Goal: Task Accomplishment & Management: Manage account settings

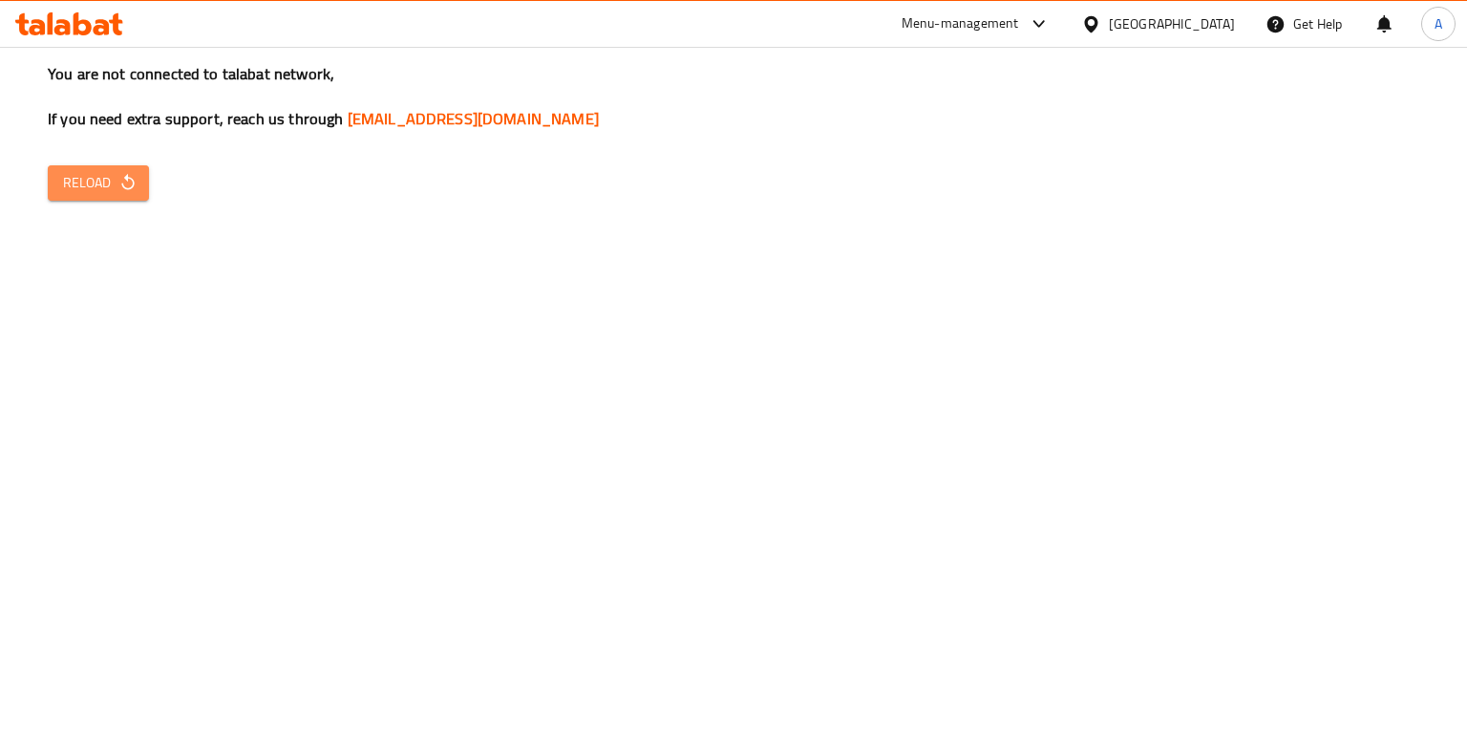
click at [86, 177] on span "Reload" at bounding box center [98, 183] width 71 height 24
drag, startPoint x: 573, startPoint y: 679, endPoint x: 451, endPoint y: 631, distance: 131.3
click at [573, 679] on div "You are not connected to talabat network, If you need extra support, reach us t…" at bounding box center [733, 378] width 1467 height 756
click at [75, 186] on span "Reload" at bounding box center [98, 183] width 71 height 24
click at [103, 168] on button "Reload" at bounding box center [98, 182] width 101 height 35
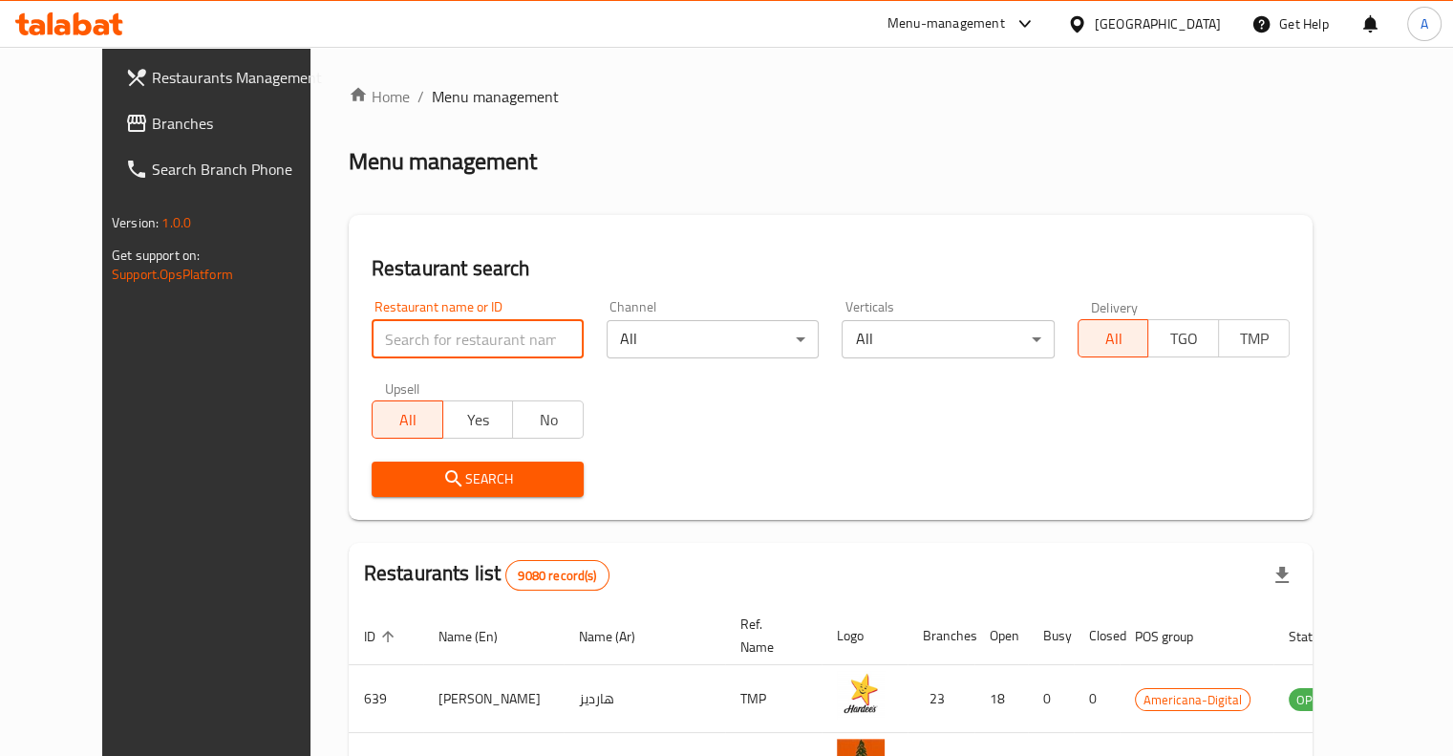
click at [372, 337] on input "search" at bounding box center [478, 339] width 212 height 38
paste input "Chocola [GEOGRAPHIC_DATA]"
type input "Chocola [GEOGRAPHIC_DATA]"
click at [442, 473] on icon "submit" at bounding box center [453, 478] width 23 height 23
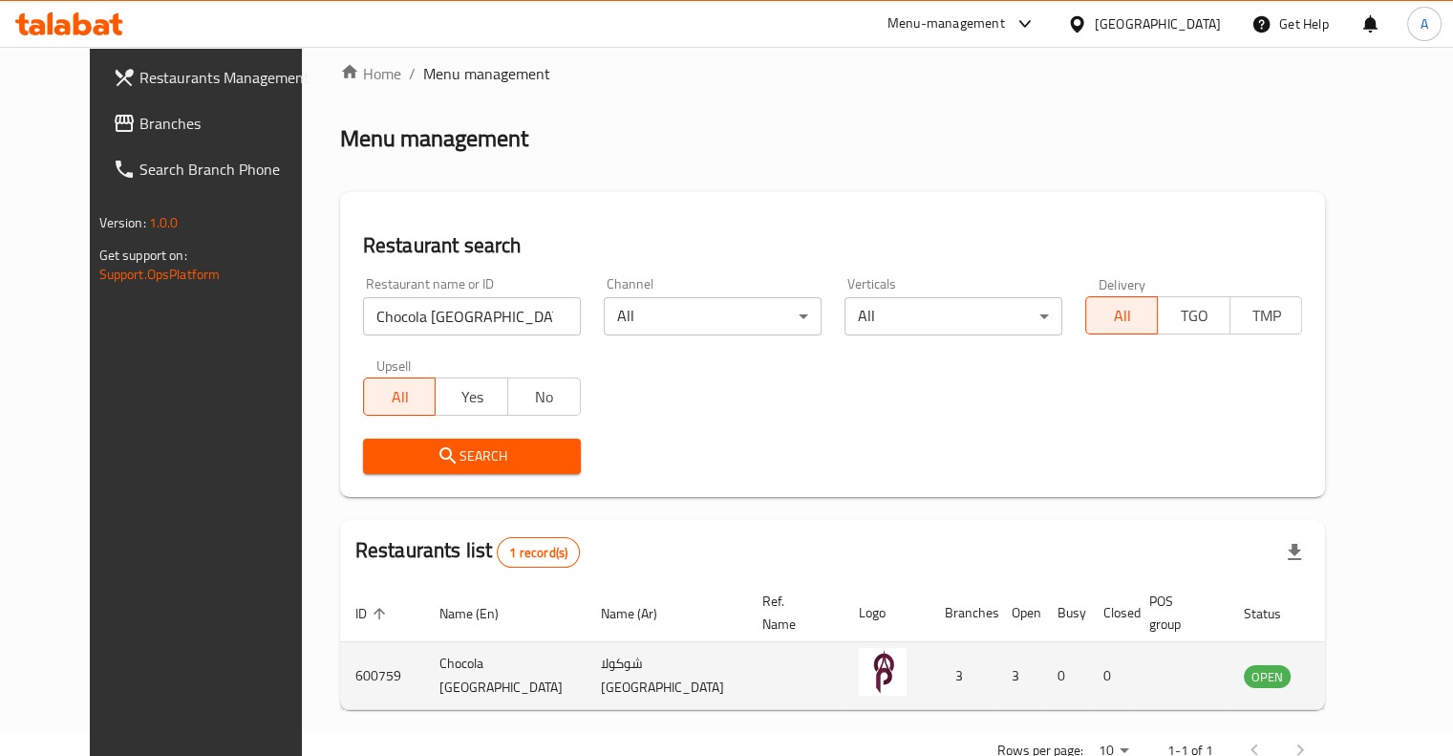
scroll to position [57, 0]
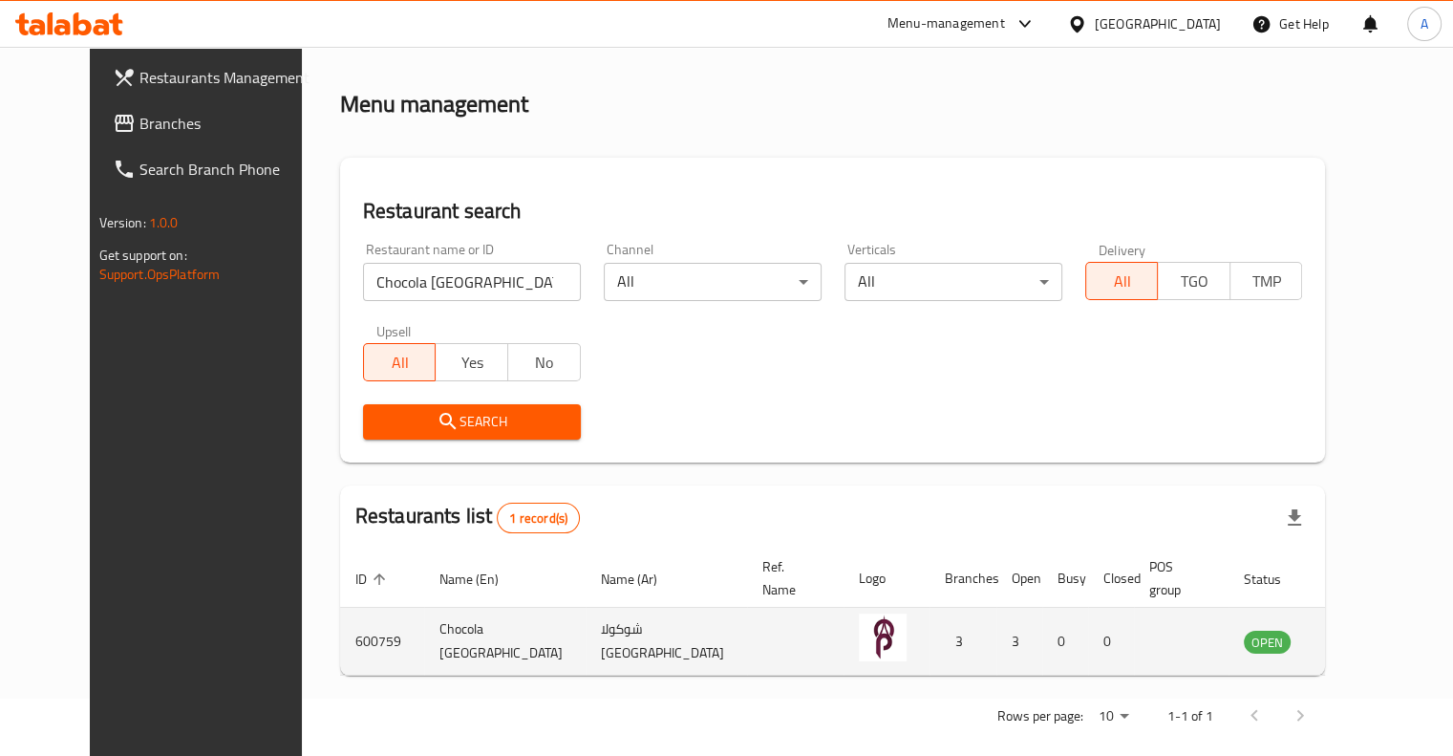
click at [1357, 634] on icon "enhanced table" at bounding box center [1355, 642] width 21 height 16
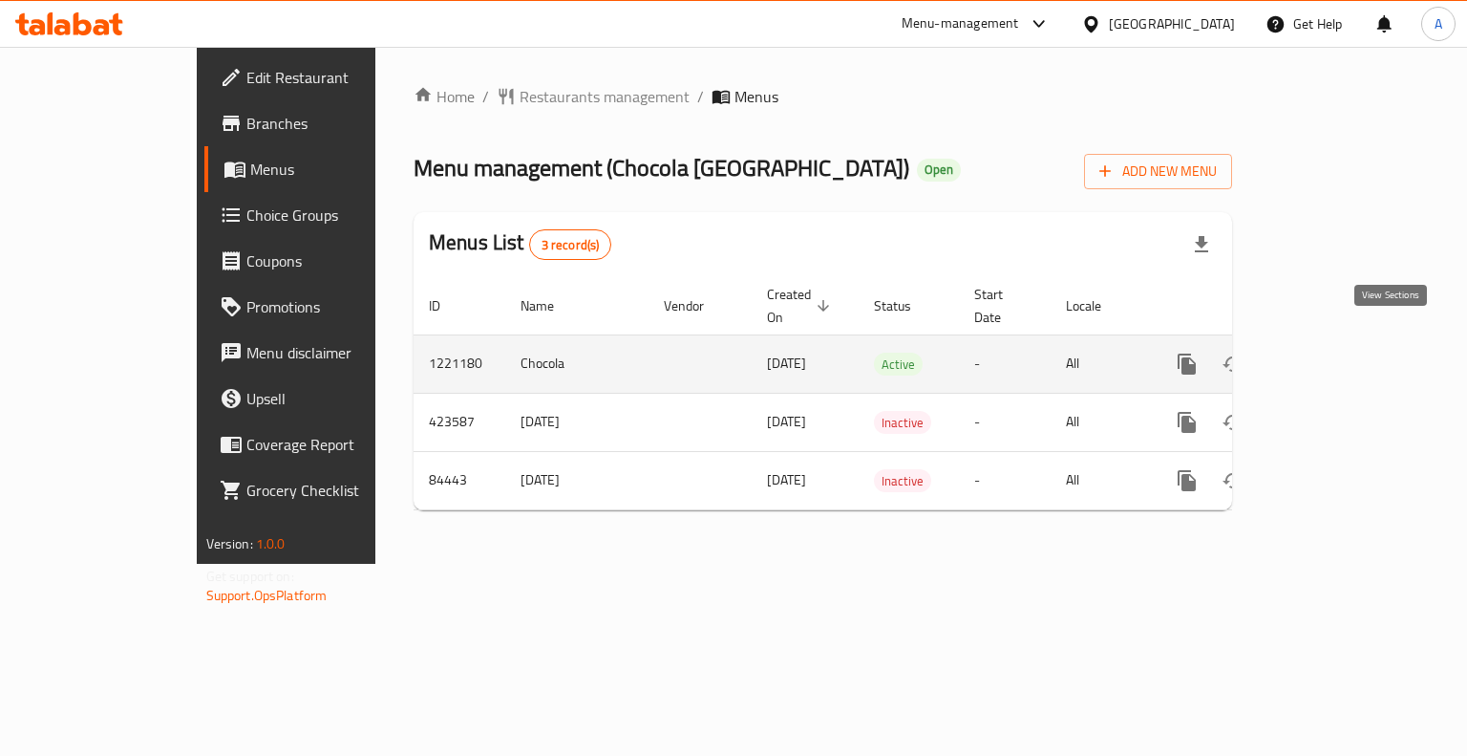
click at [1348, 352] on link "enhanced table" at bounding box center [1325, 364] width 46 height 46
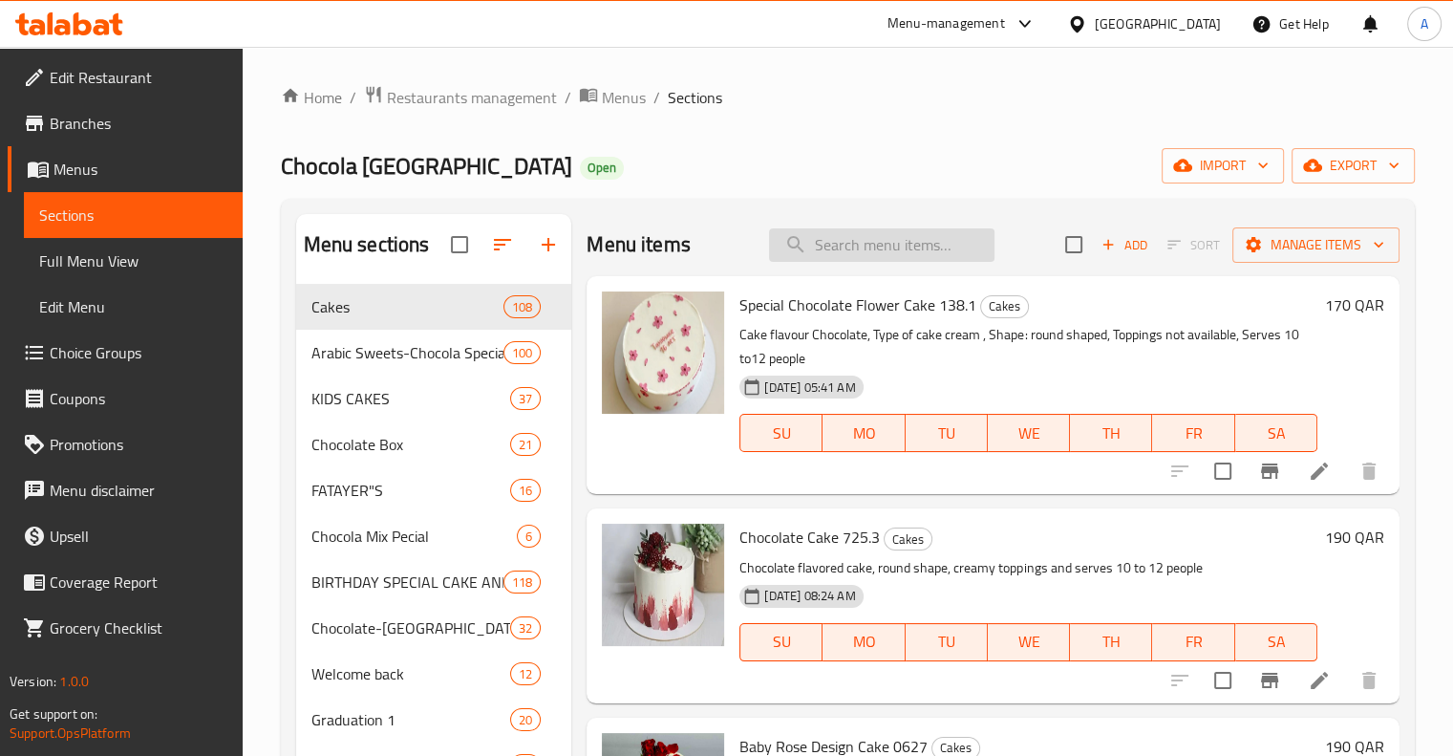
drag, startPoint x: 795, startPoint y: 227, endPoint x: 805, endPoint y: 241, distance: 17.0
click at [797, 231] on input "search" at bounding box center [881, 244] width 225 height 33
paste input "Cheese Roll"
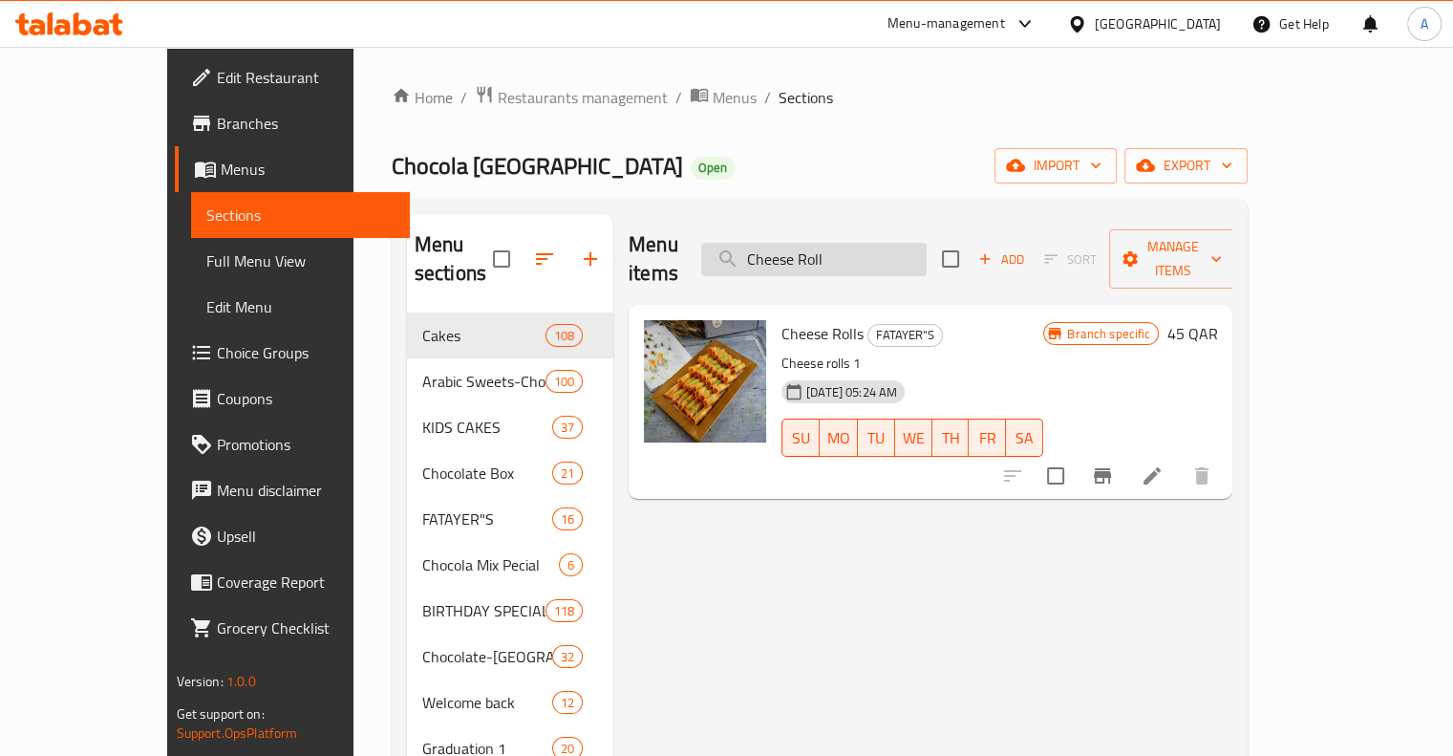
click at [904, 247] on input "Cheese Roll" at bounding box center [813, 259] width 225 height 33
paste input "Ferrero Rocher Cake 007"
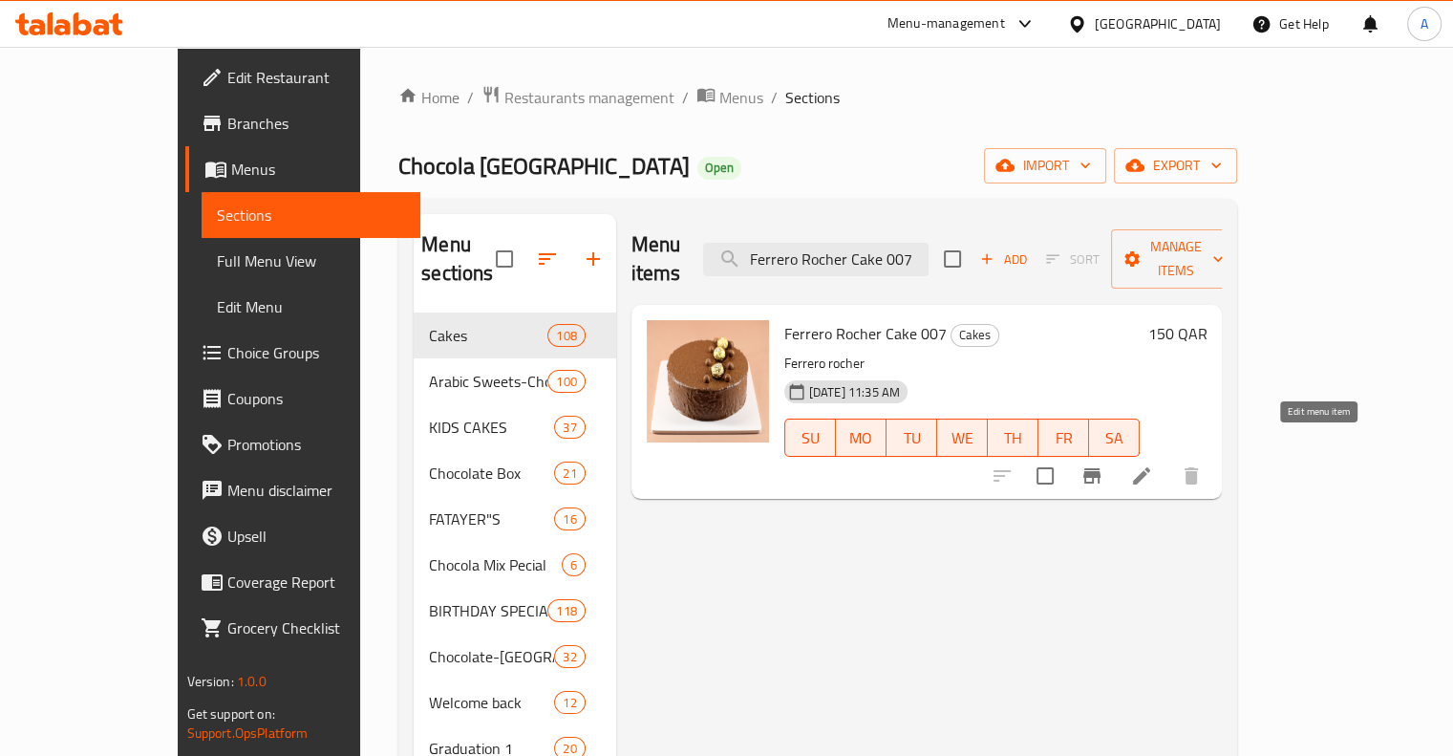
type input "Ferrero Rocher Cake 007"
click at [1153, 464] on icon at bounding box center [1141, 475] width 23 height 23
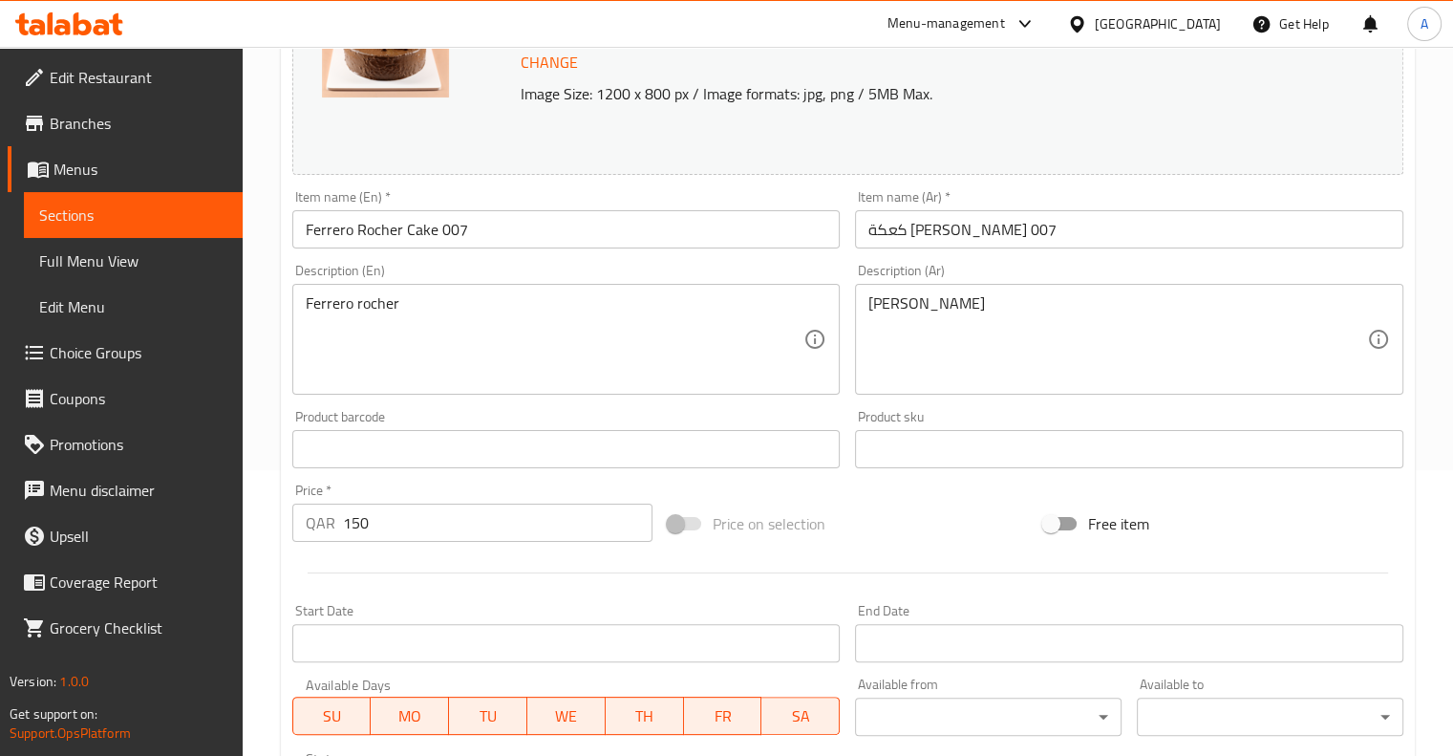
scroll to position [287, 0]
drag, startPoint x: 363, startPoint y: 521, endPoint x: 350, endPoint y: 526, distance: 14.5
click at [350, 526] on input "150" at bounding box center [497, 521] width 309 height 38
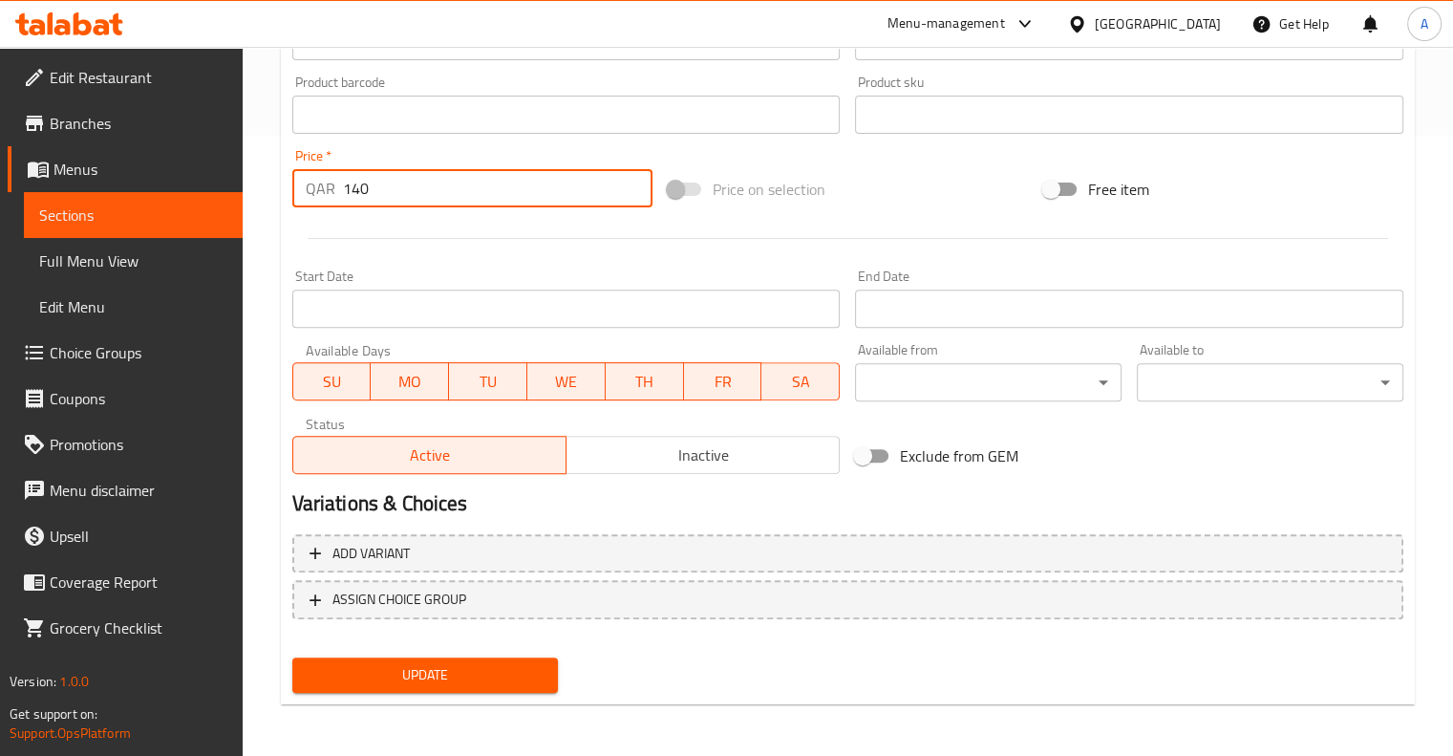
type input "140"
click at [391, 675] on span "Update" at bounding box center [426, 675] width 236 height 24
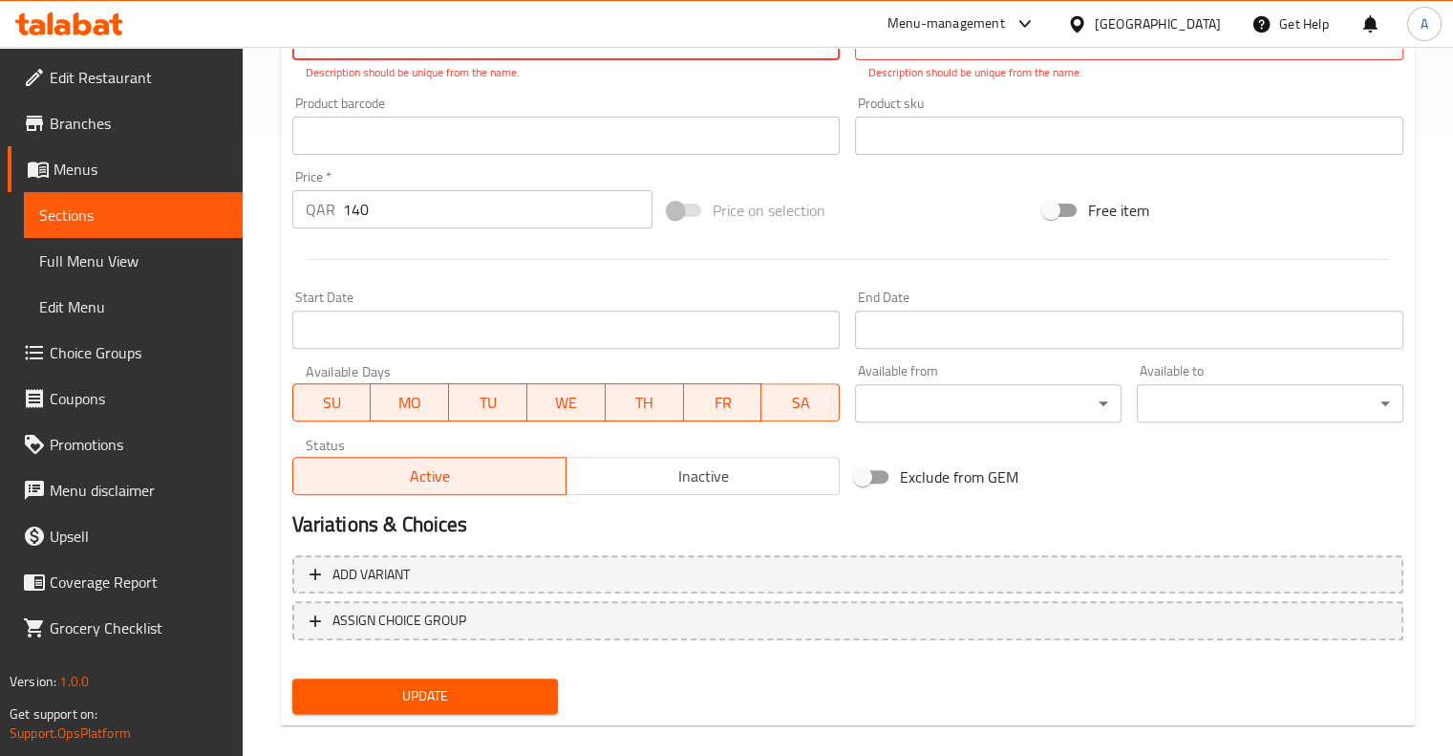
scroll to position [213, 0]
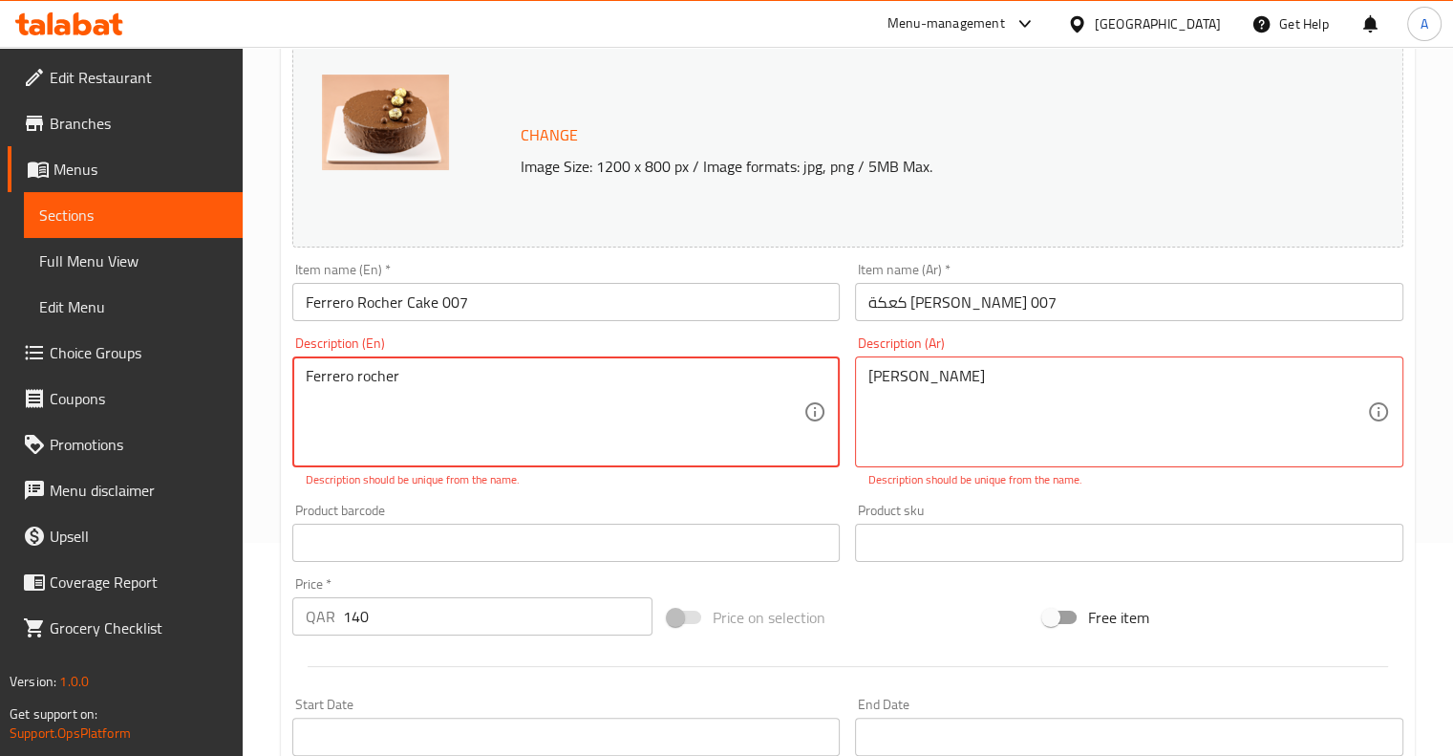
click at [429, 385] on textarea "Ferrero rocher" at bounding box center [555, 412] width 499 height 91
type textarea "F"
type textarea "Cake"
drag, startPoint x: 398, startPoint y: 375, endPoint x: 245, endPoint y: 403, distance: 156.3
click at [245, 403] on div "Home / Restaurants management / Menus / Sections / item / update Cakes section …" at bounding box center [848, 510] width 1210 height 1352
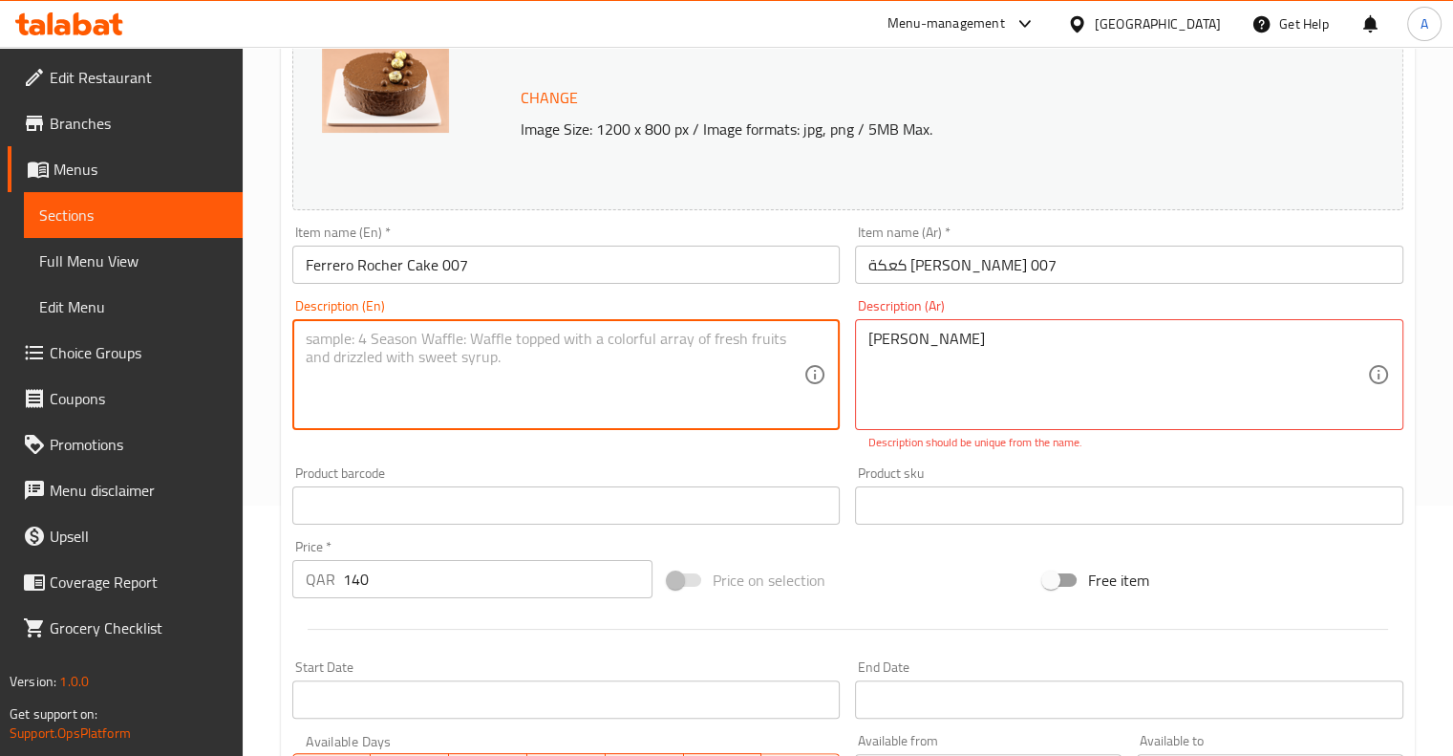
scroll to position [0, 0]
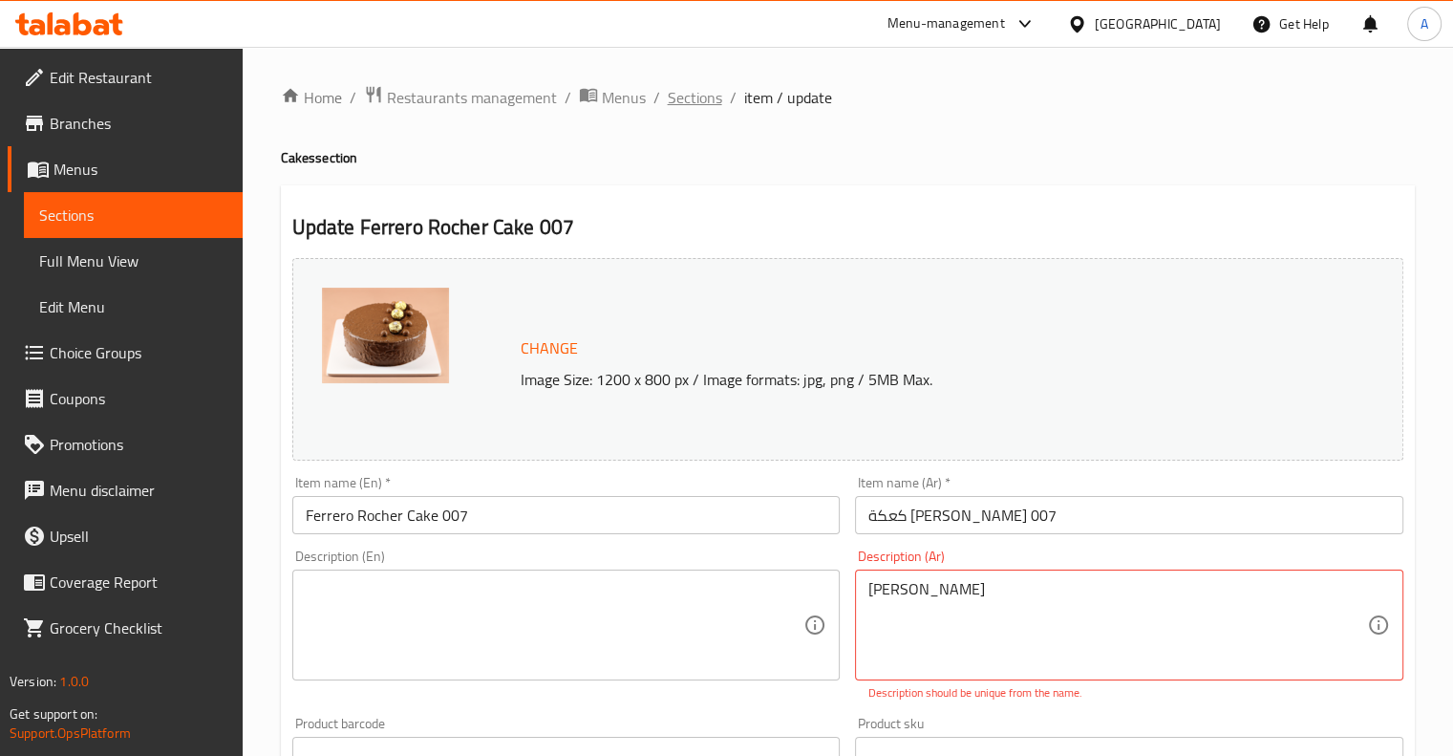
click at [712, 102] on span "Sections" at bounding box center [695, 97] width 54 height 23
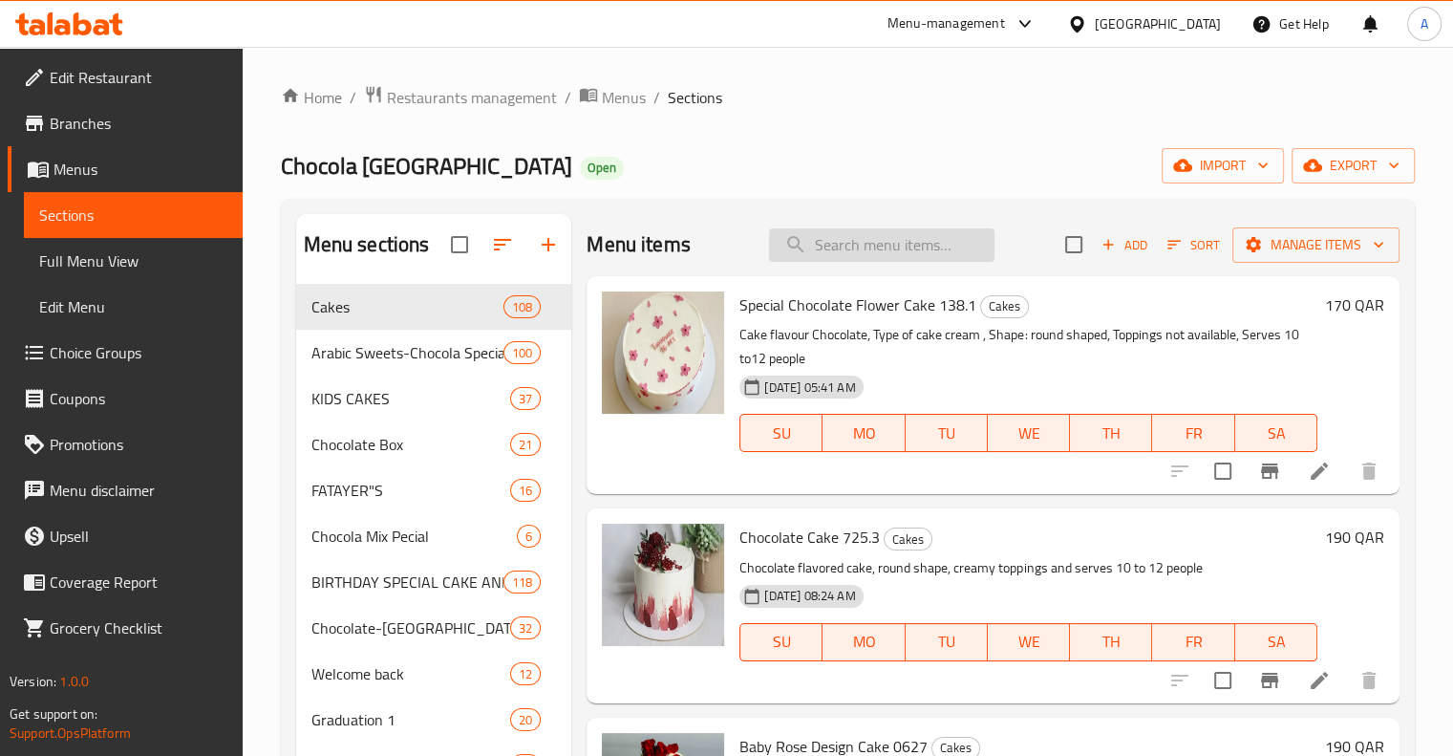
click at [836, 261] on input "search" at bounding box center [881, 244] width 225 height 33
paste input "Ferrero Rocher Cake 007"
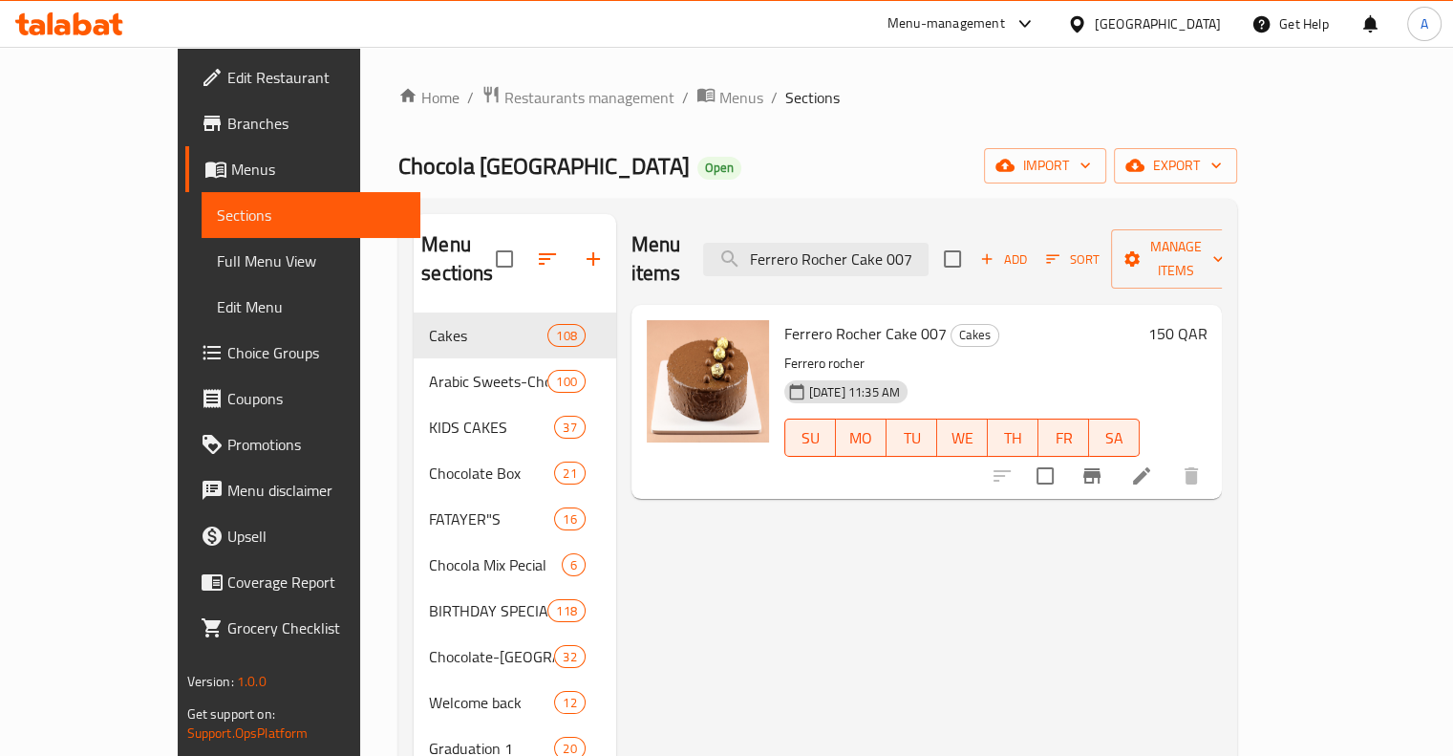
type input "Ferrero Rocher Cake 007"
click at [1206, 320] on h6 "150 QAR" at bounding box center [1176, 333] width 59 height 27
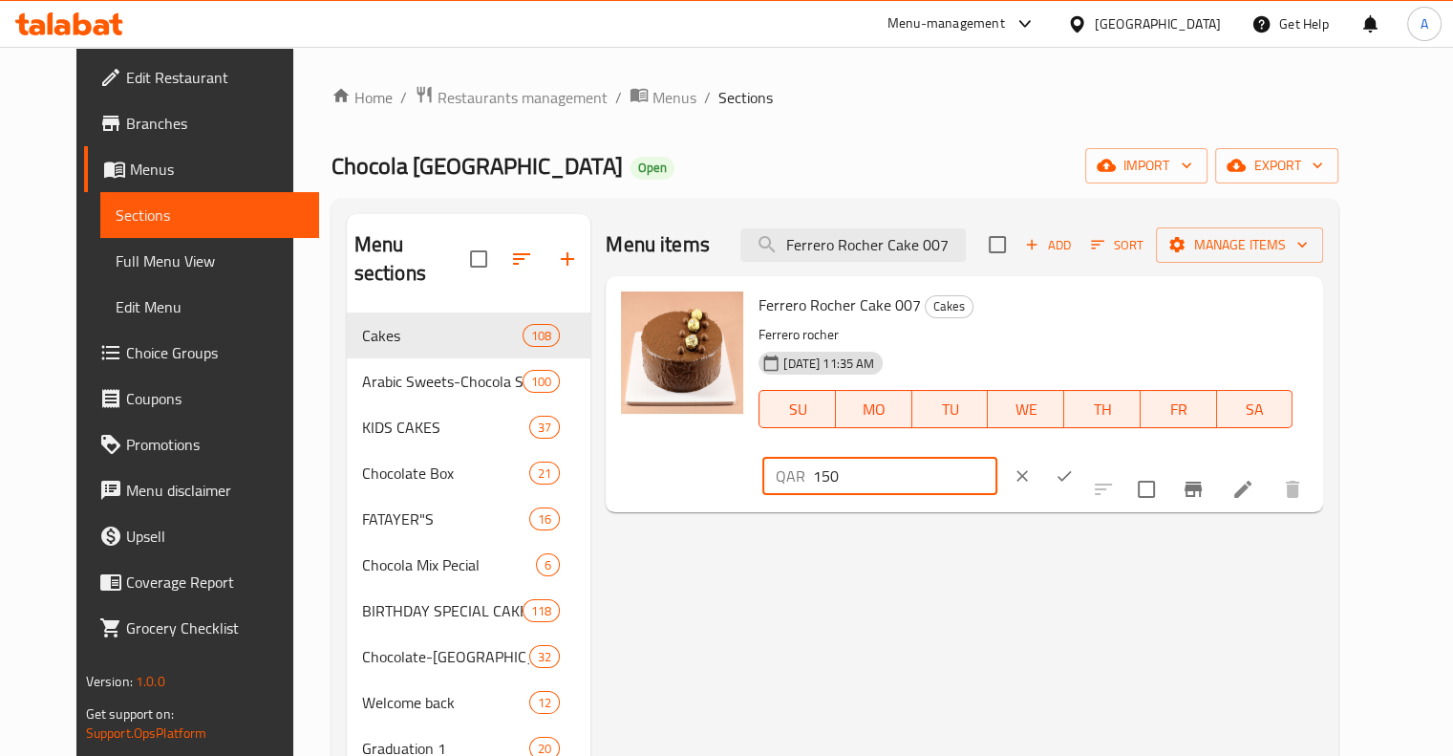
drag, startPoint x: 1150, startPoint y: 312, endPoint x: 1129, endPoint y: 316, distance: 21.4
click at [996, 457] on input "150" at bounding box center [904, 476] width 183 height 38
type input "140"
click at [1085, 455] on button "ok" at bounding box center [1064, 476] width 42 height 42
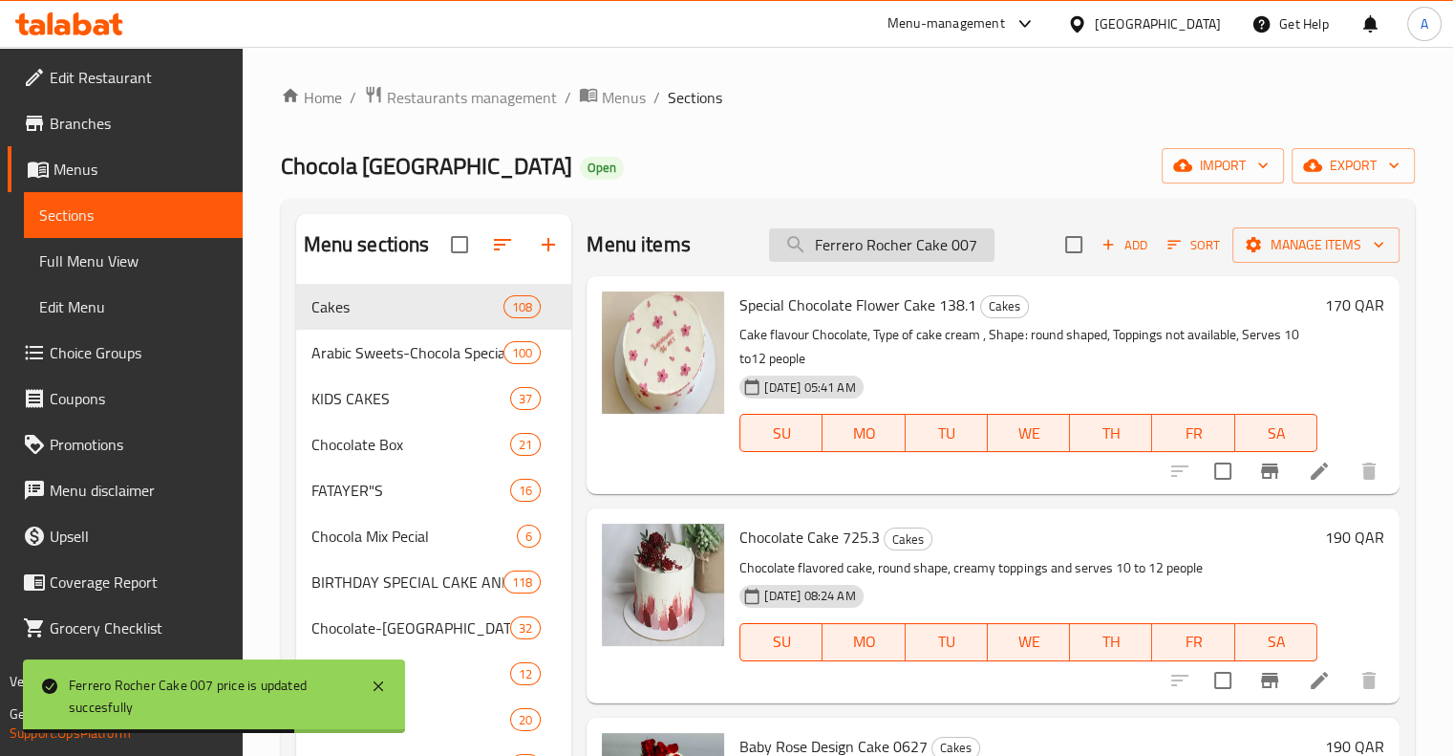
click at [880, 247] on input "Ferrero Rocher Cake 007" at bounding box center [881, 244] width 225 height 33
click at [876, 247] on input "Ferrero Rocher Cake 007" at bounding box center [881, 244] width 225 height 33
paste input "Cheese Roll"
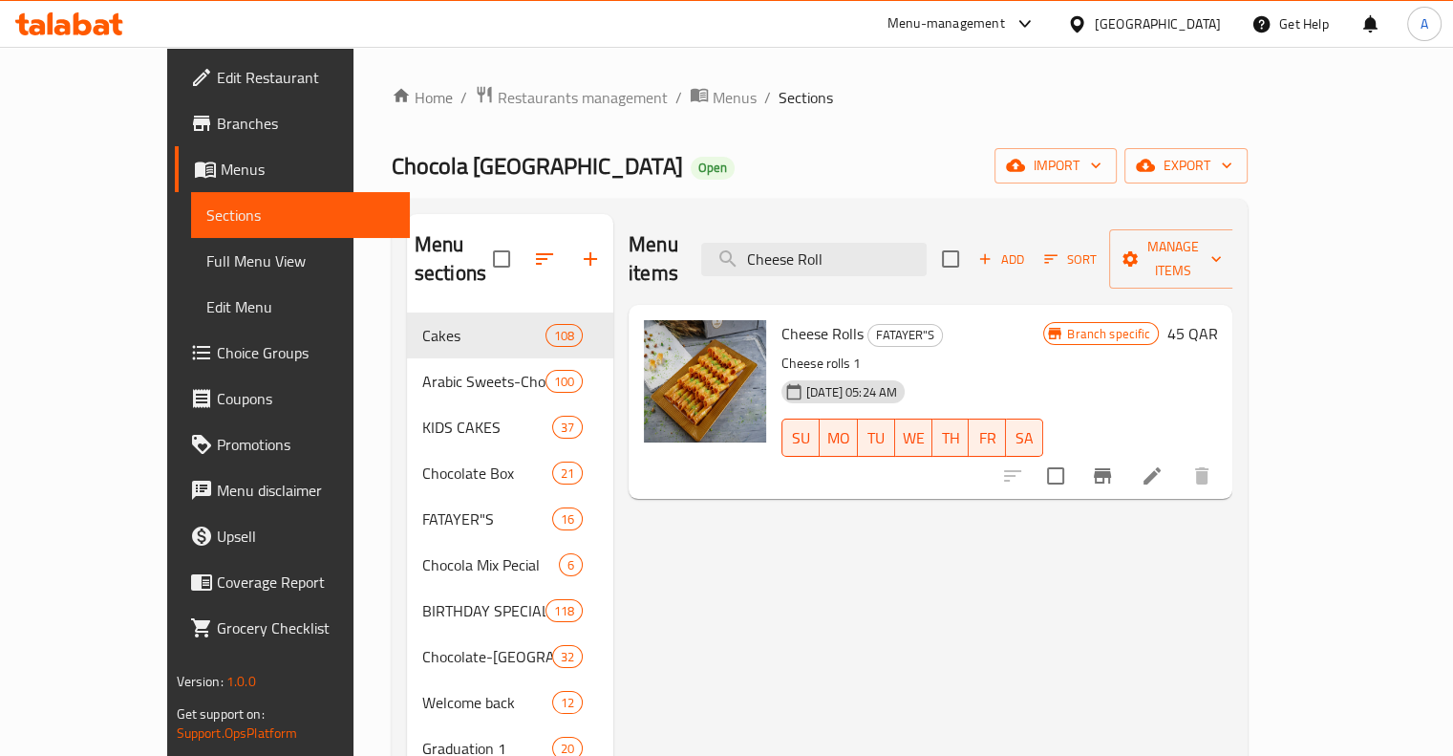
type input "Cheese Roll"
click at [1217, 320] on h6 "45 QAR" at bounding box center [1191, 333] width 51 height 27
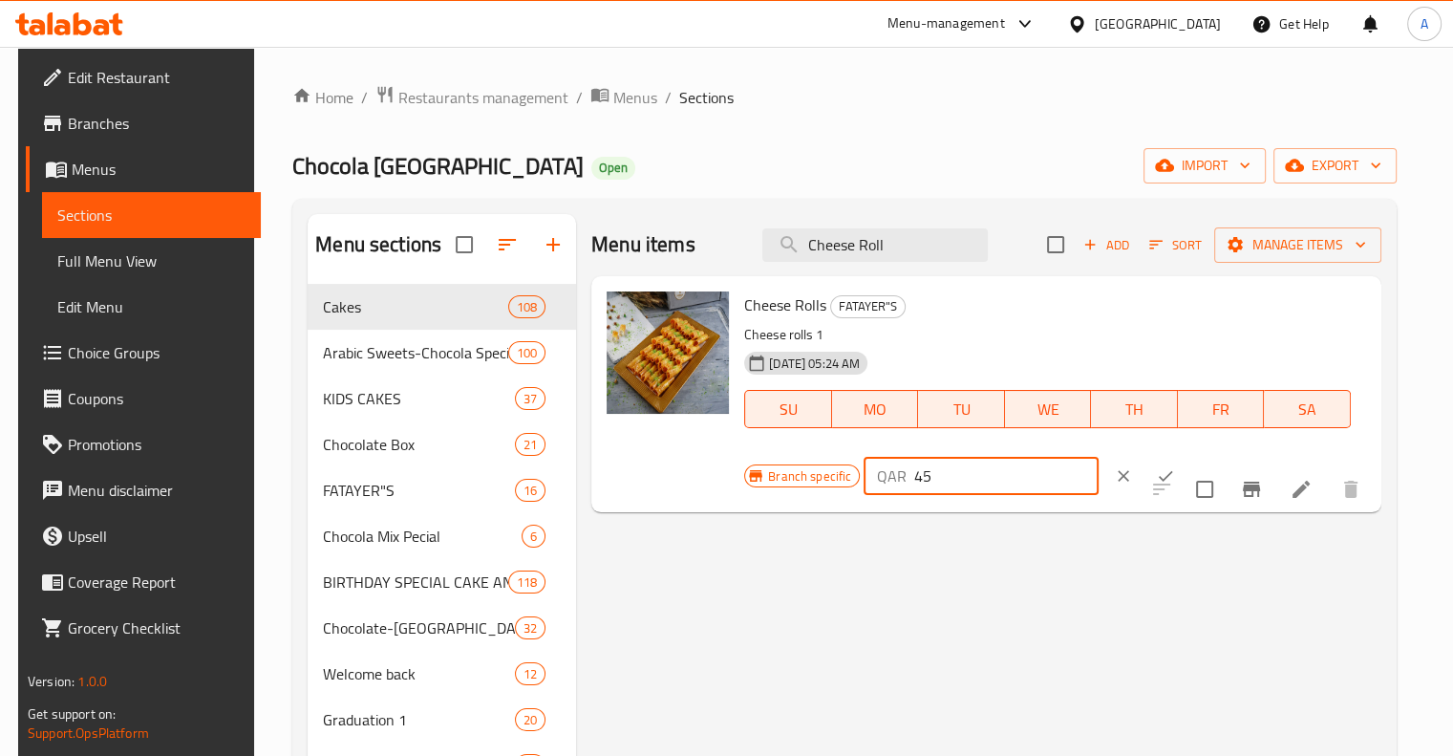
drag, startPoint x: 935, startPoint y: 484, endPoint x: 913, endPoint y: 486, distance: 22.1
click at [914, 486] on input "45" at bounding box center [1005, 476] width 183 height 38
type input "40"
click at [1144, 474] on button "ok" at bounding box center [1165, 476] width 42 height 42
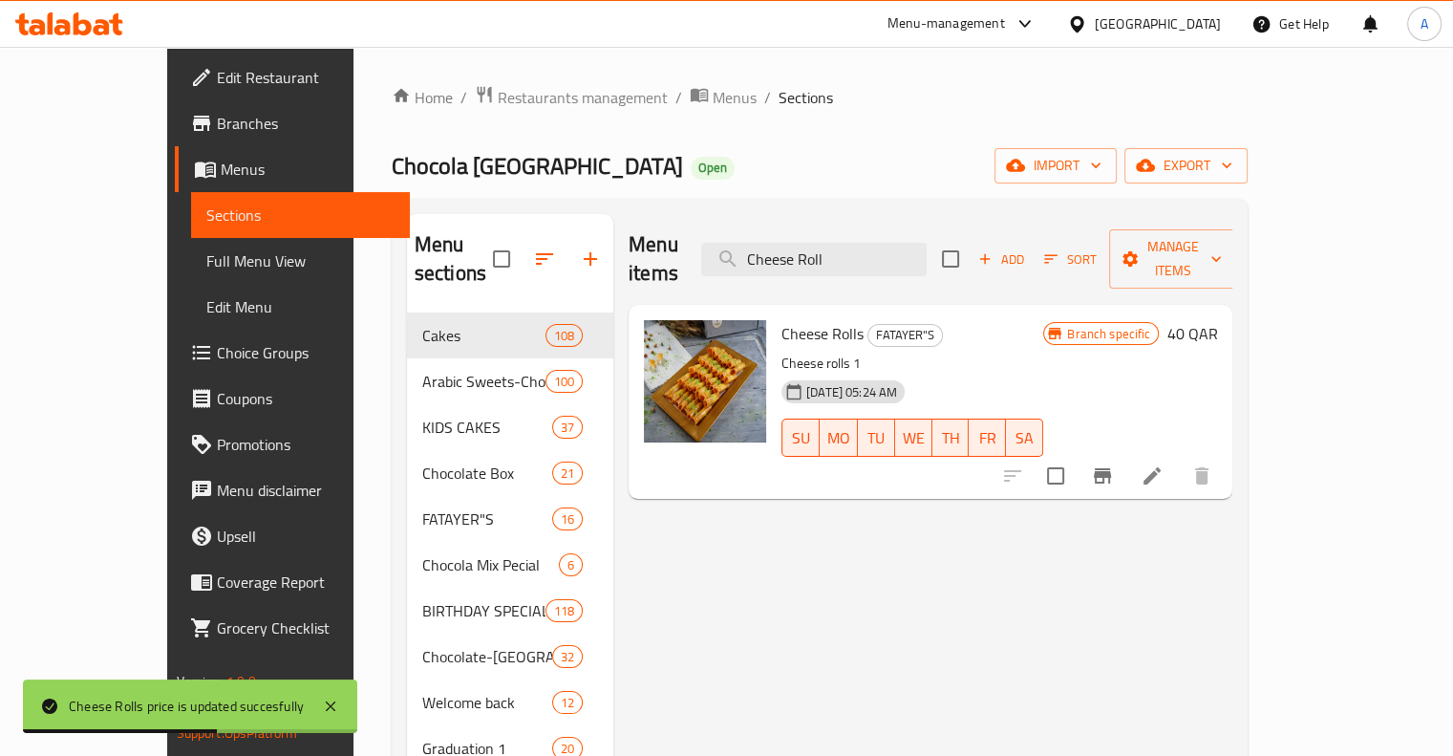
click at [480, 75] on div "Home / Restaurants management / Menus / Sections Chocola Paris Open import expo…" at bounding box center [819, 623] width 933 height 1152
click at [498, 86] on span "Restaurants management" at bounding box center [583, 97] width 170 height 23
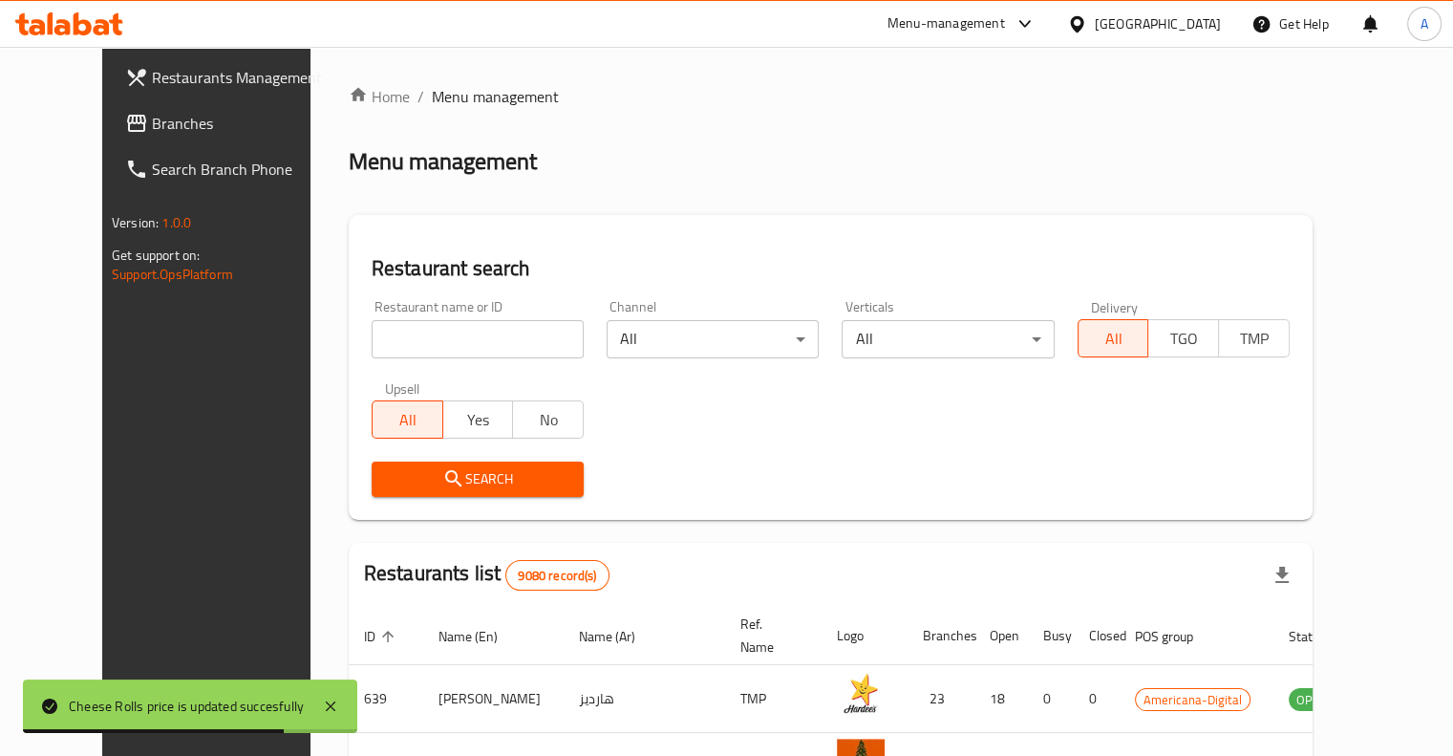
click at [523, 333] on input "search" at bounding box center [478, 339] width 212 height 38
paste input "La Chandelle"
type input "La Chandelle"
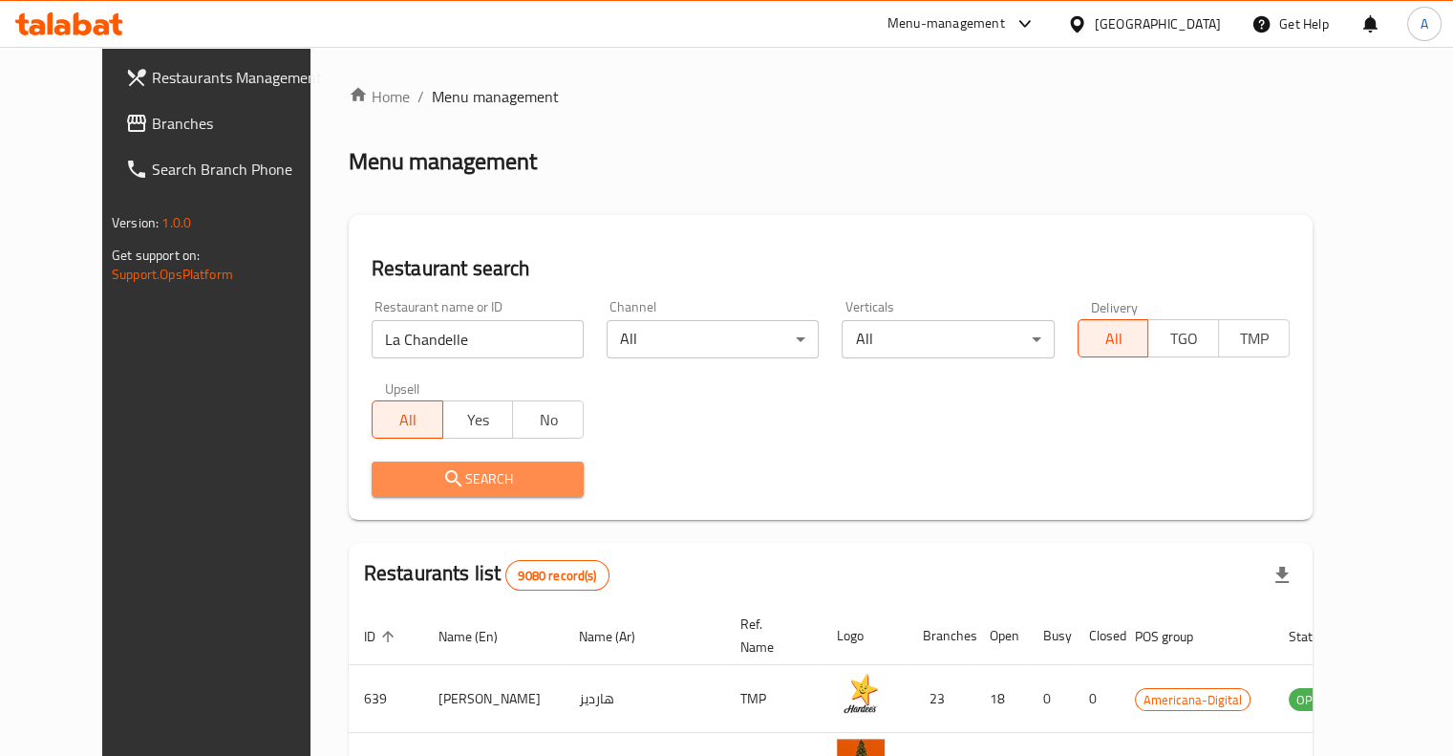
click at [455, 474] on span "Search" at bounding box center [477, 479] width 181 height 24
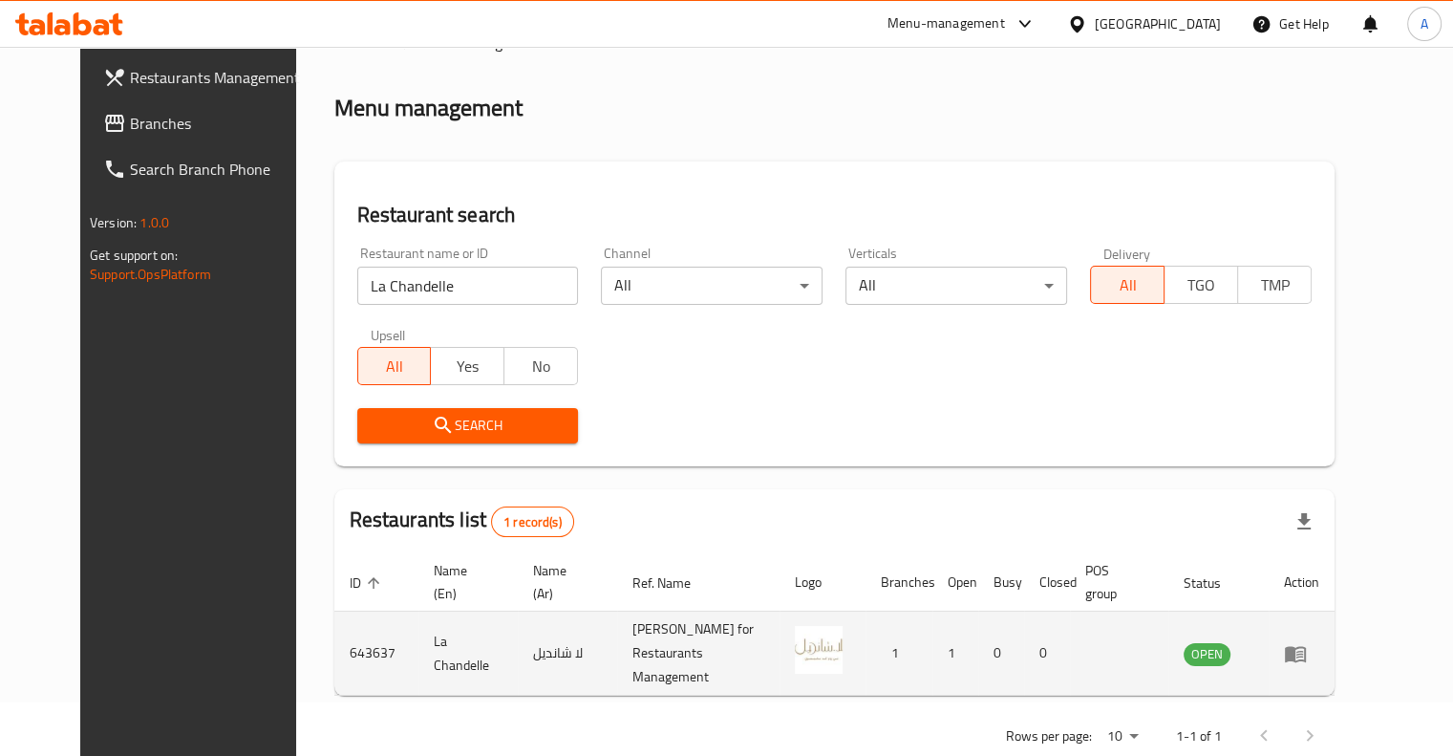
scroll to position [80, 0]
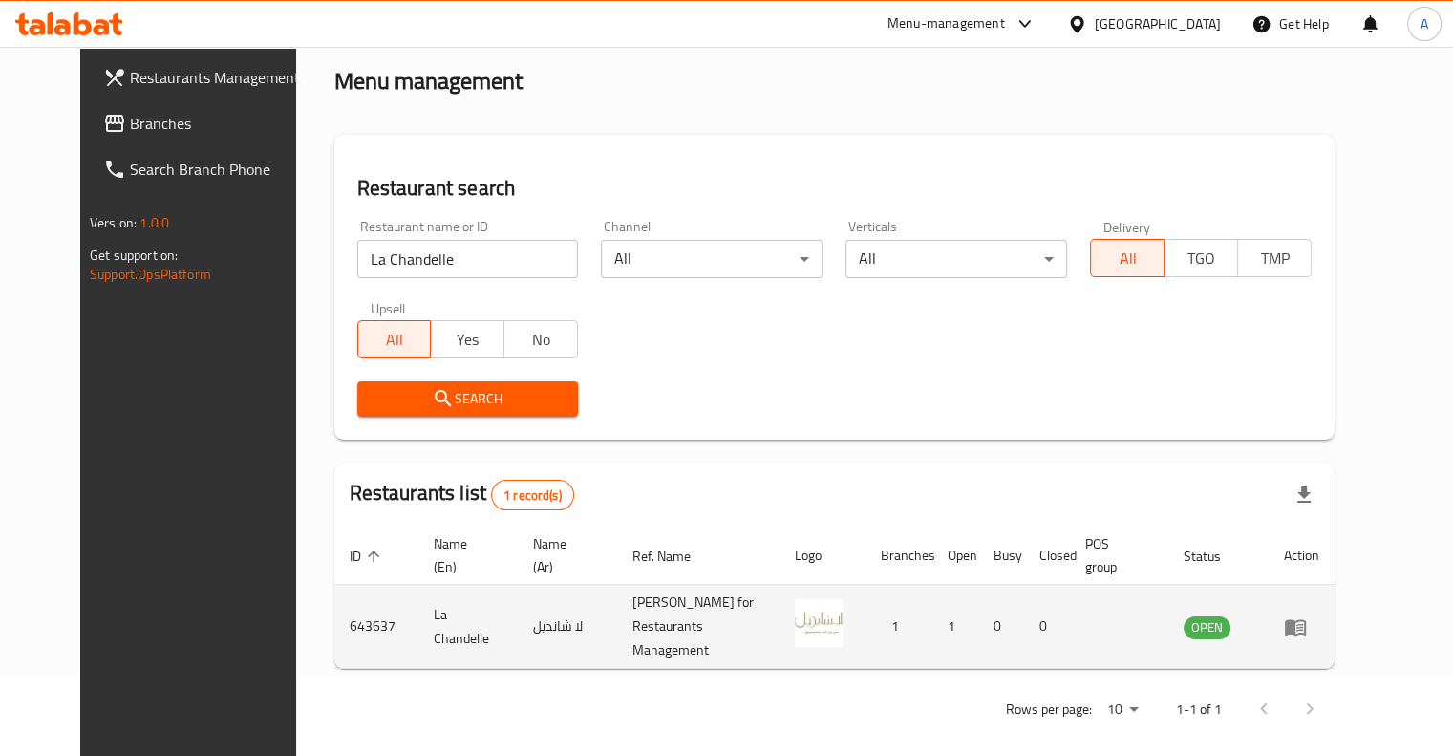
click at [1307, 615] on icon "enhanced table" at bounding box center [1295, 626] width 23 height 23
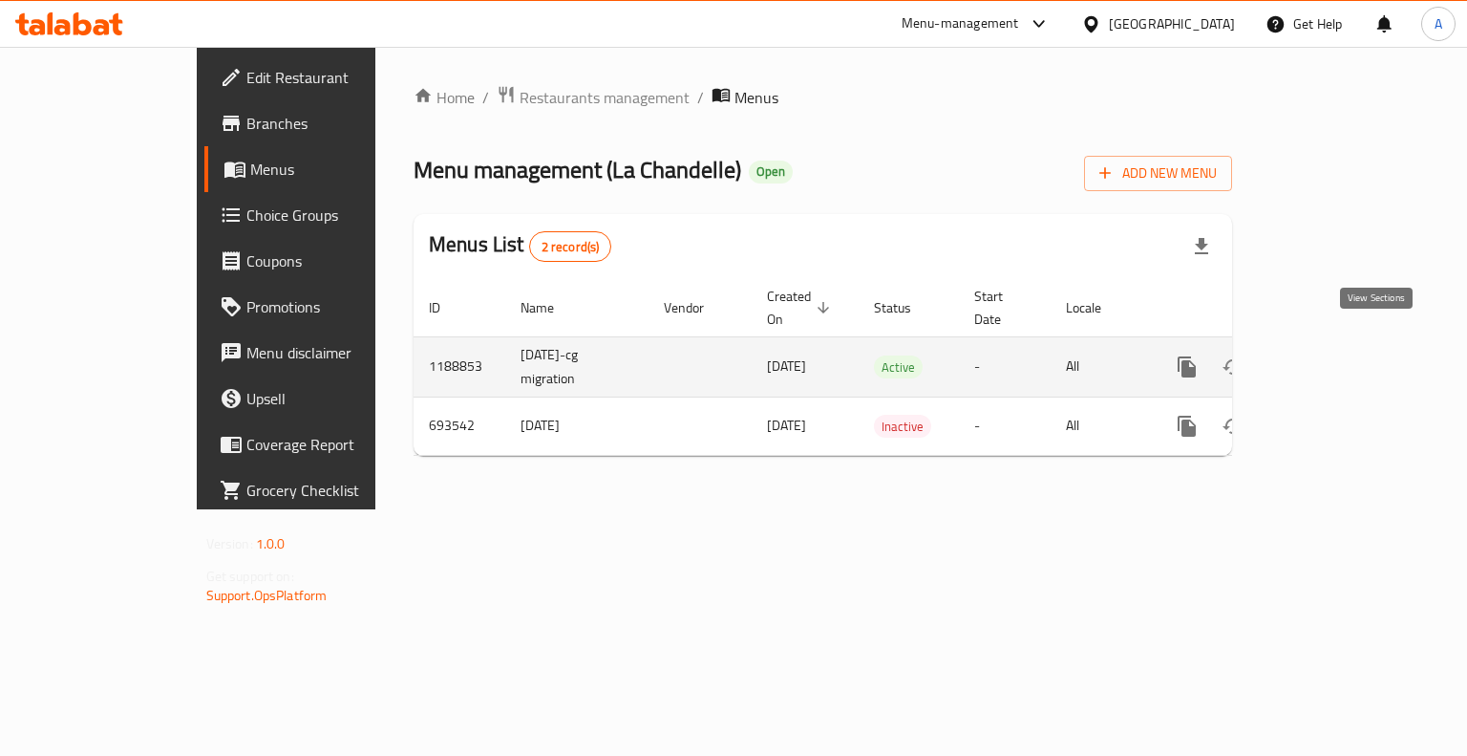
click at [1336, 355] on icon "enhanced table" at bounding box center [1324, 366] width 23 height 23
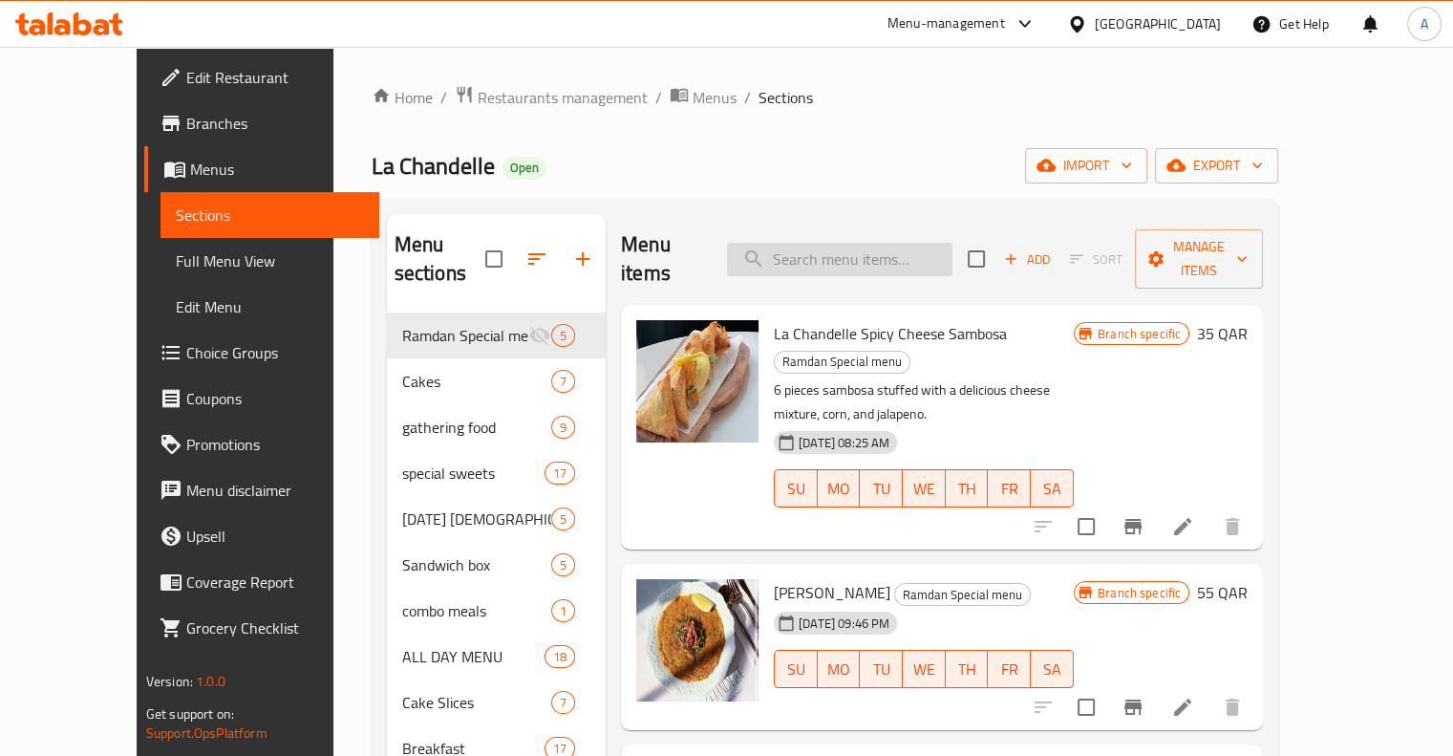
click at [895, 248] on input "search" at bounding box center [839, 259] width 225 height 33
paste input "Mini Bites (Per Piece)"
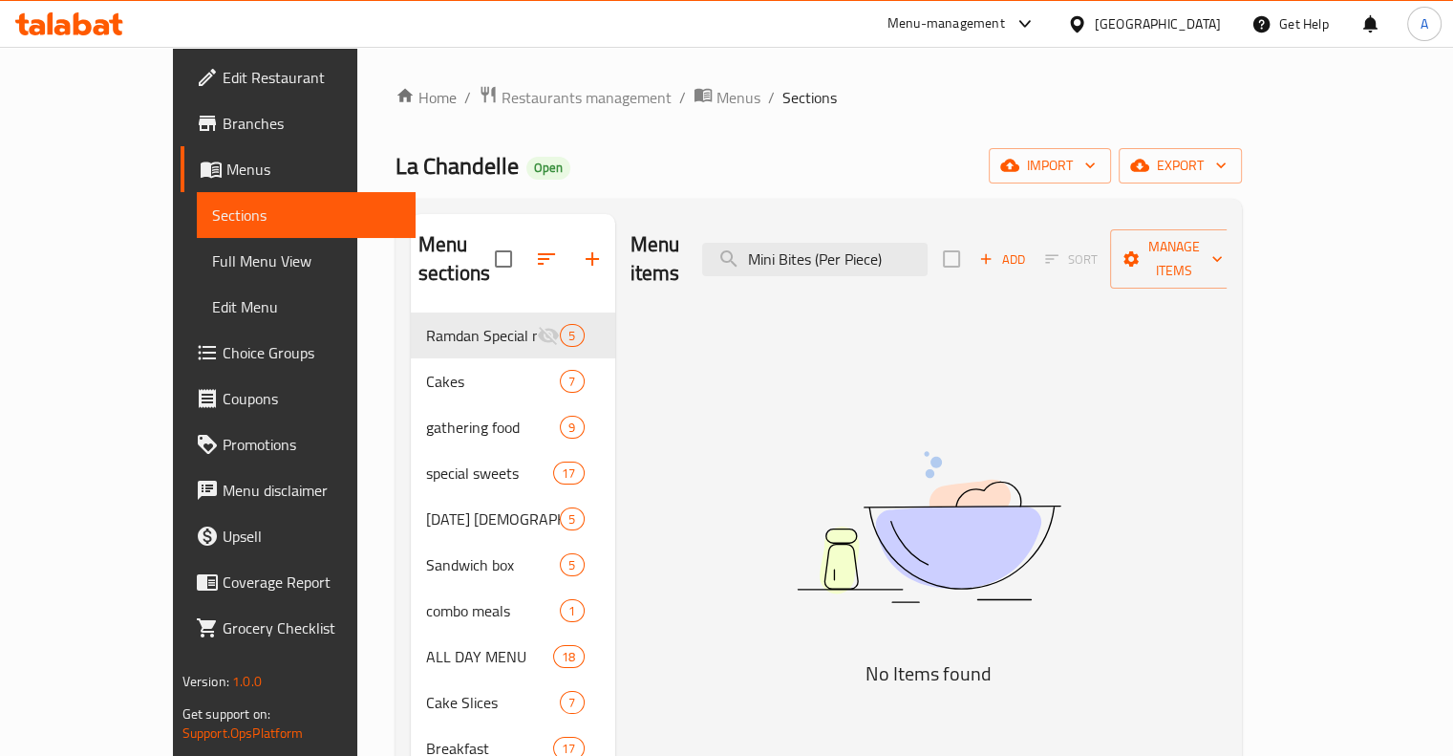
drag, startPoint x: 952, startPoint y: 240, endPoint x: 885, endPoint y: 263, distance: 71.6
click at [885, 263] on div "Menu items Mini Bites (Per Piece) Add Sort Manage items" at bounding box center [928, 259] width 597 height 91
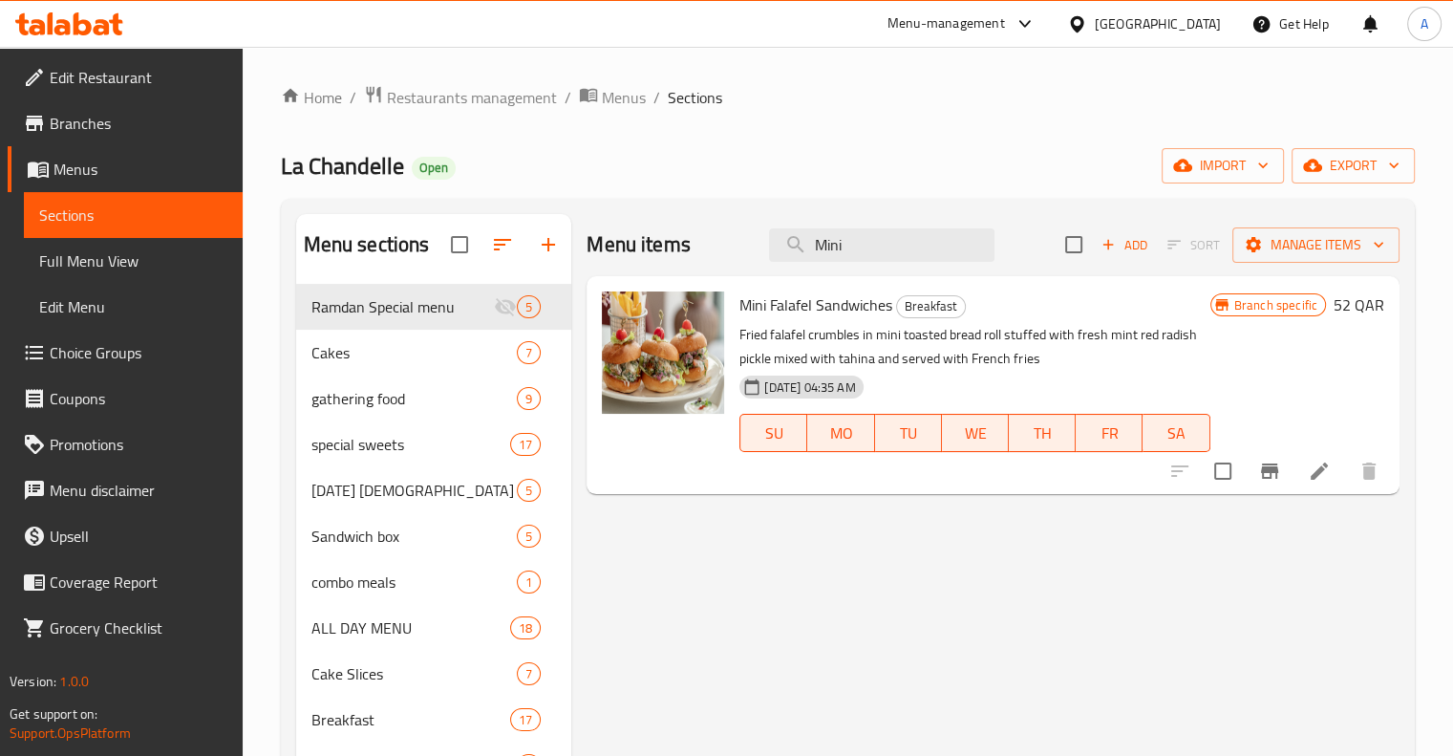
click at [898, 267] on div "Menu items Mini Add Sort Manage items" at bounding box center [993, 245] width 813 height 62
click at [891, 252] on input "Mini" at bounding box center [881, 244] width 225 height 33
paste input "Pistachio Caramel Bites"
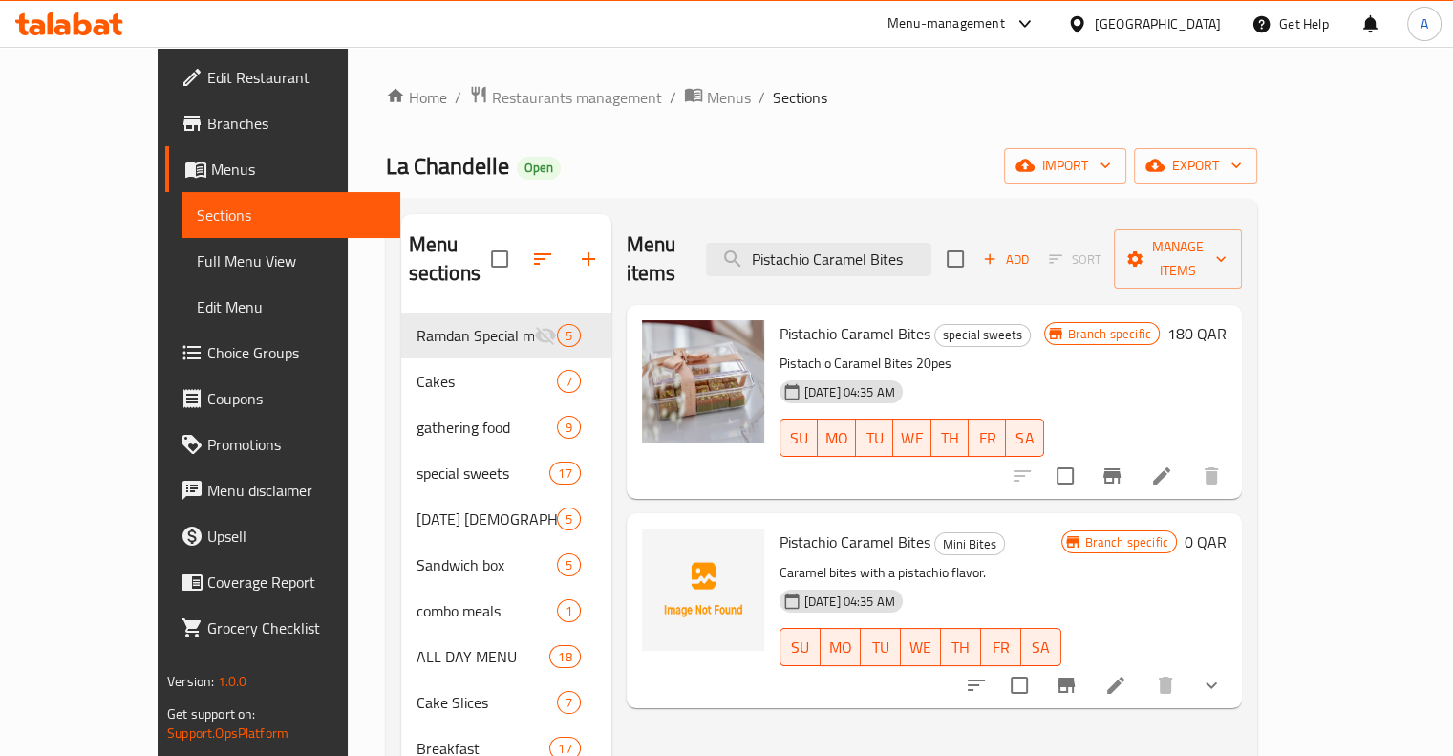
type input "Pistachio Caramel Bites"
click at [1127, 673] on icon at bounding box center [1115, 684] width 23 height 23
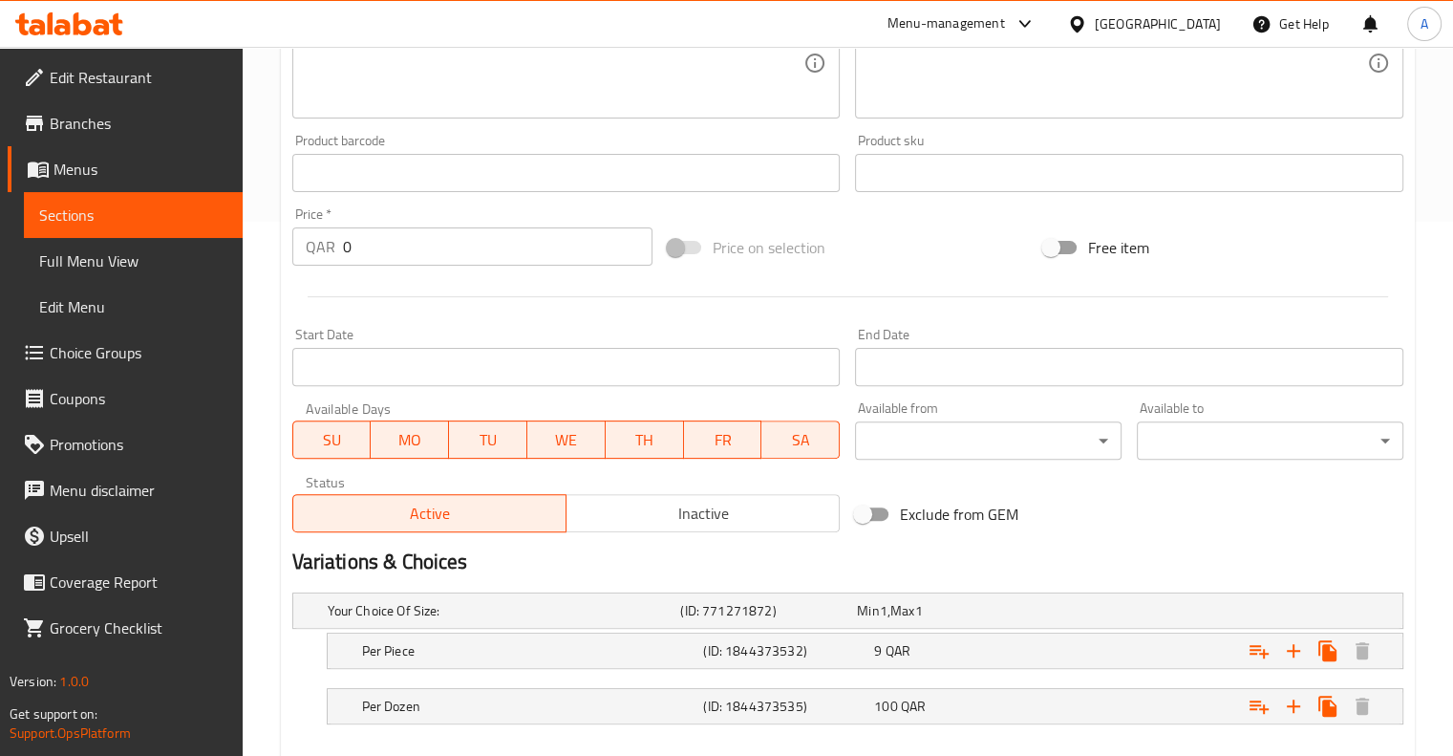
scroll to position [635, 0]
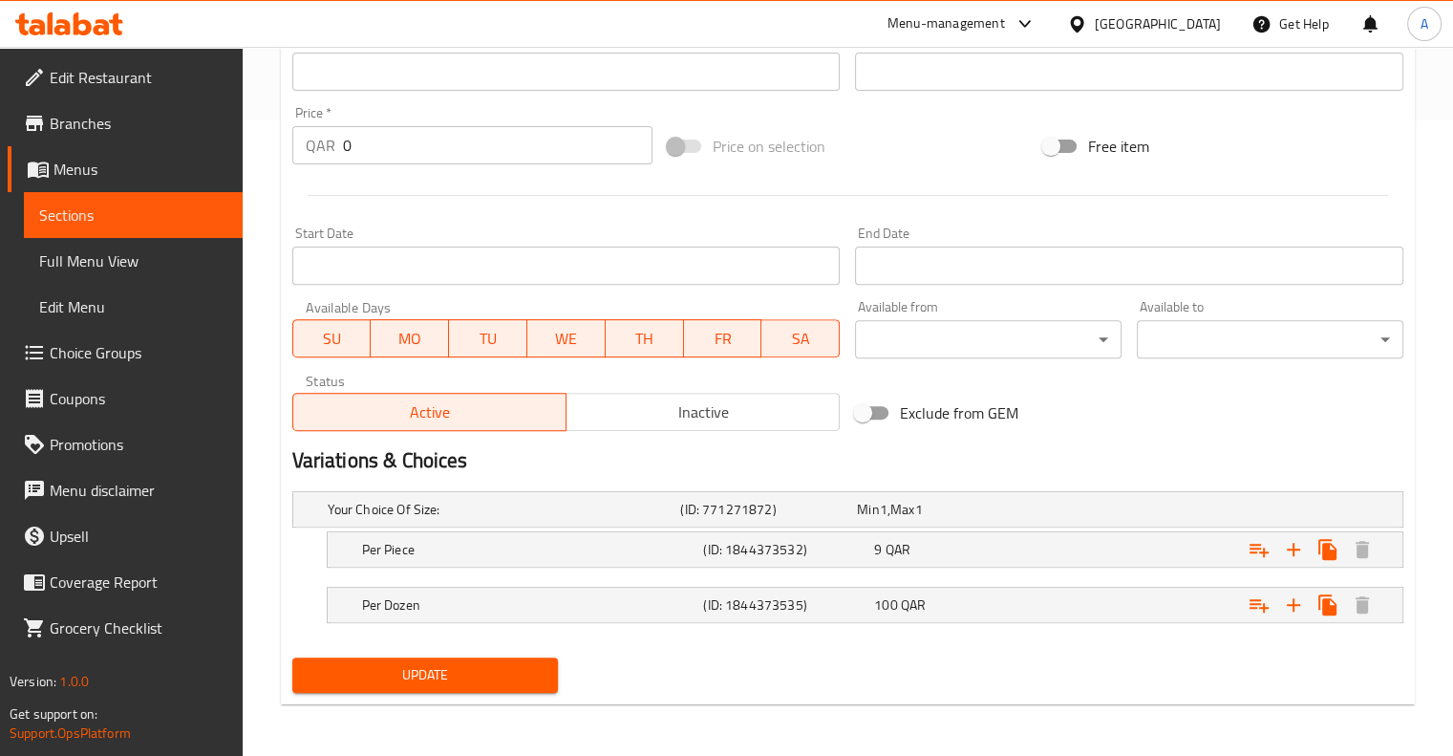
click at [485, 673] on span "Update" at bounding box center [426, 675] width 236 height 24
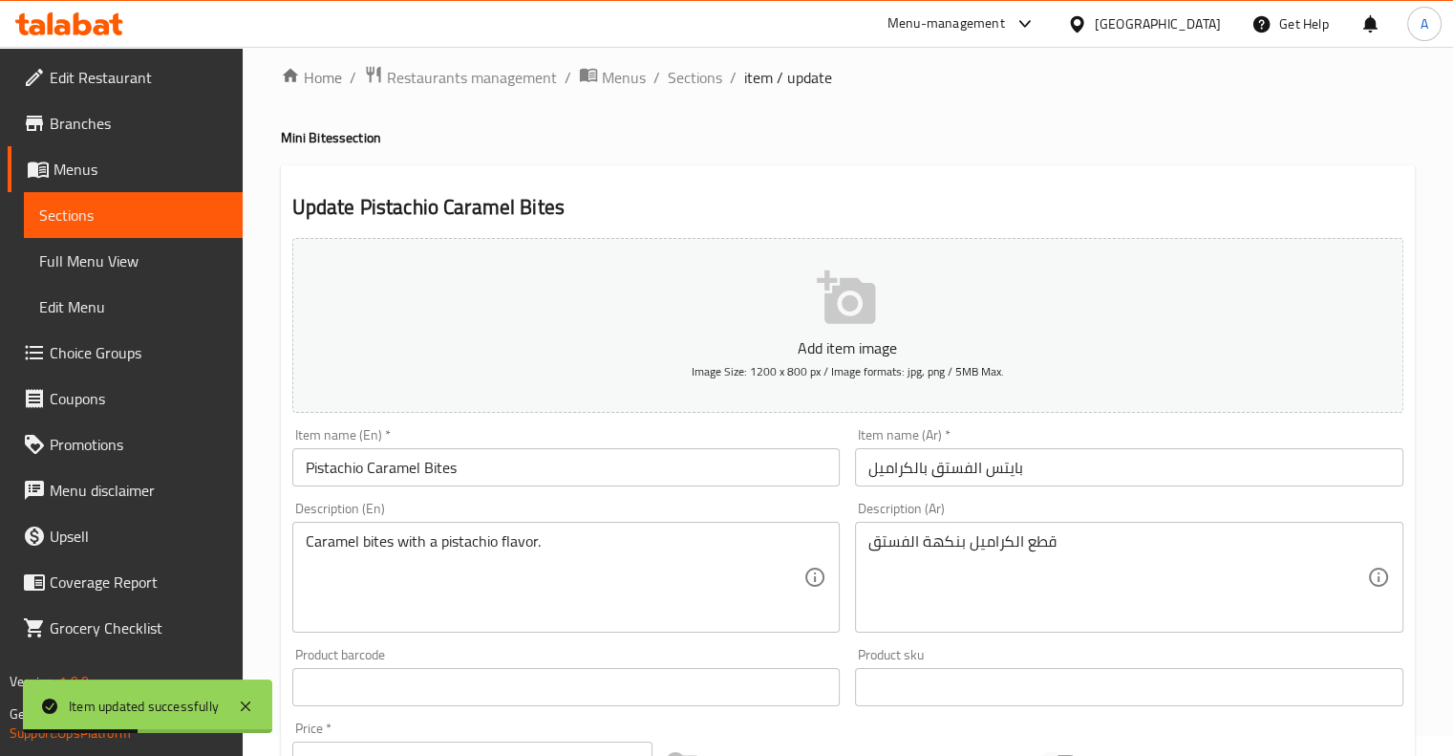
scroll to position [0, 0]
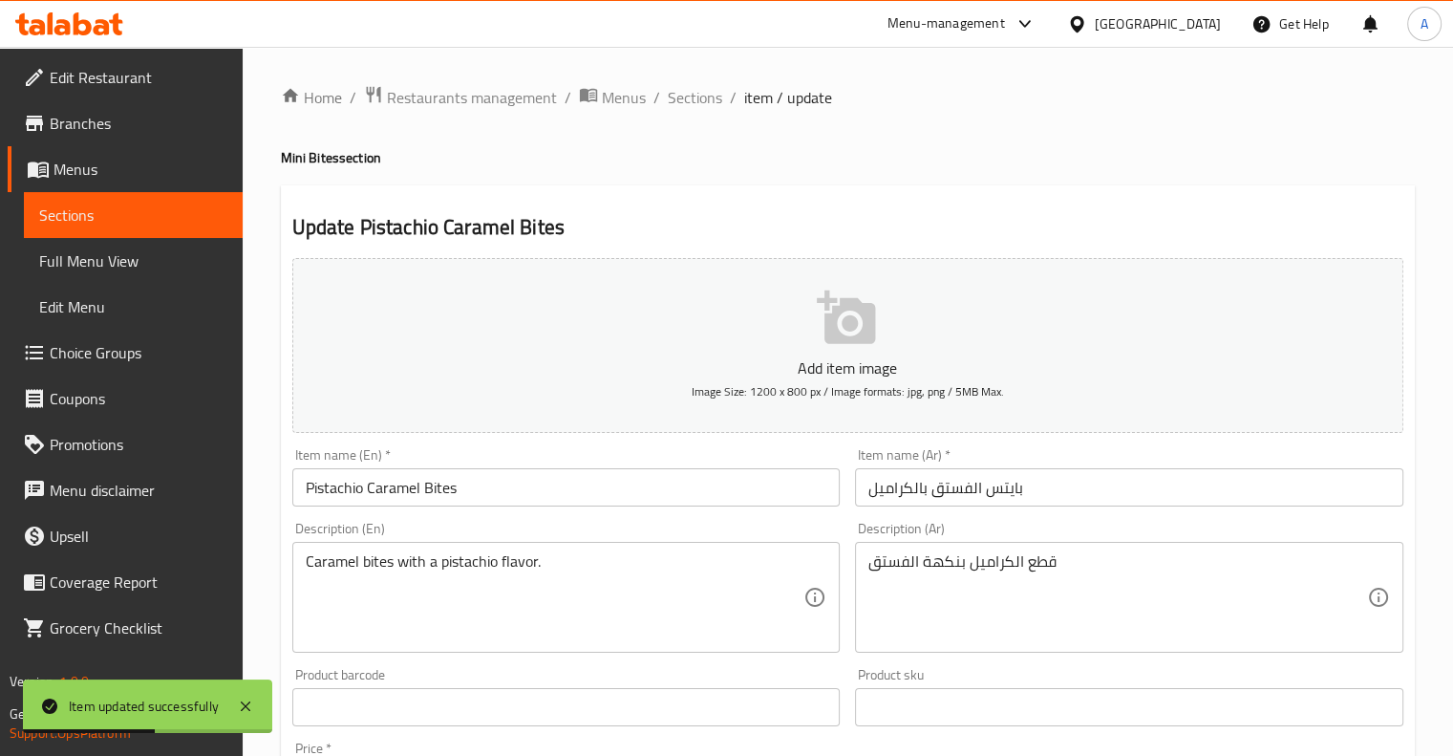
drag, startPoint x: 695, startPoint y: 97, endPoint x: 694, endPoint y: 121, distance: 23.9
click at [695, 97] on span "Sections" at bounding box center [695, 97] width 54 height 23
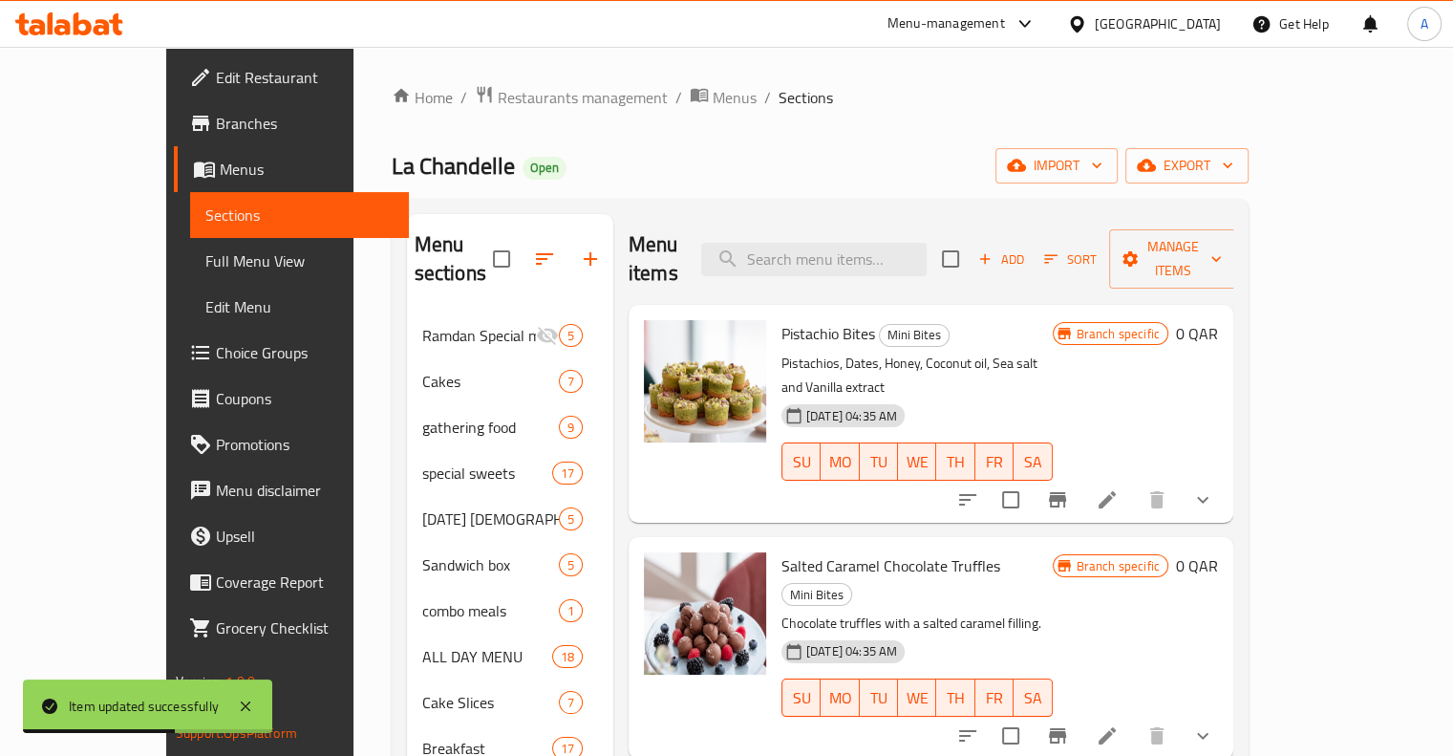
click at [875, 267] on div "Menu items Add Sort Manage items" at bounding box center [931, 259] width 605 height 91
click at [880, 243] on input "search" at bounding box center [813, 259] width 225 height 33
paste input "Traditional Cake"
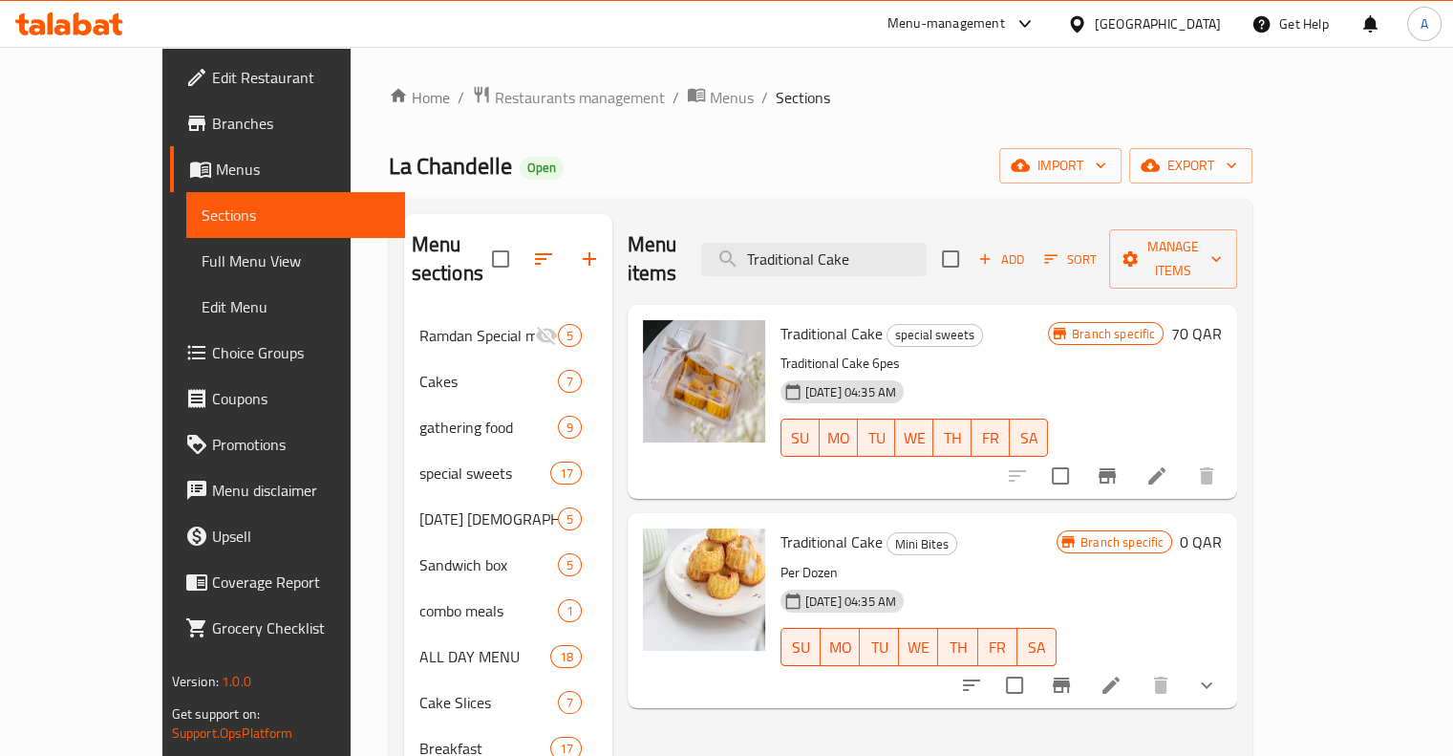
type input "Traditional Cake"
click at [1184, 459] on li at bounding box center [1156, 476] width 53 height 34
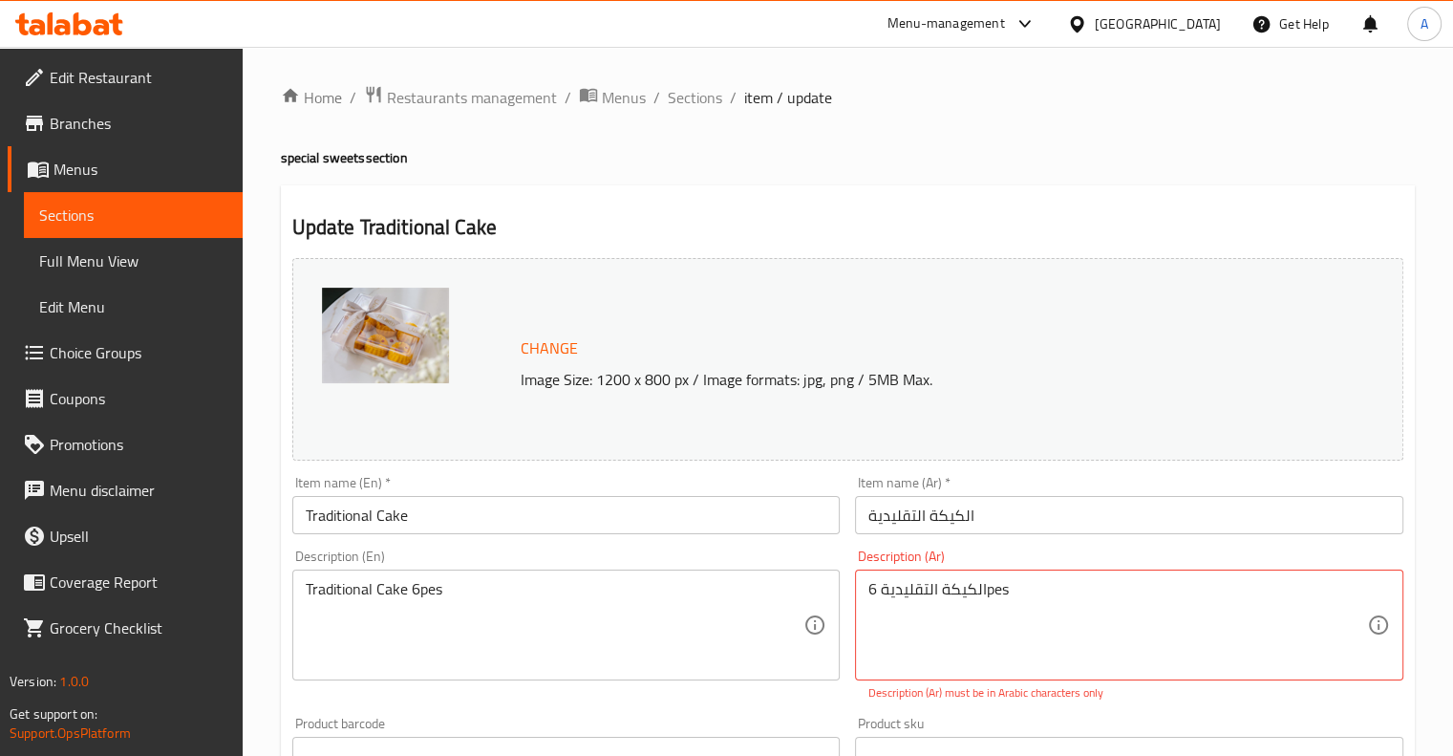
click at [1116, 131] on div "Home / Restaurants management / Menus / Sections / item / update special sweets…" at bounding box center [848, 722] width 1134 height 1275
click at [688, 99] on span "Sections" at bounding box center [695, 97] width 54 height 23
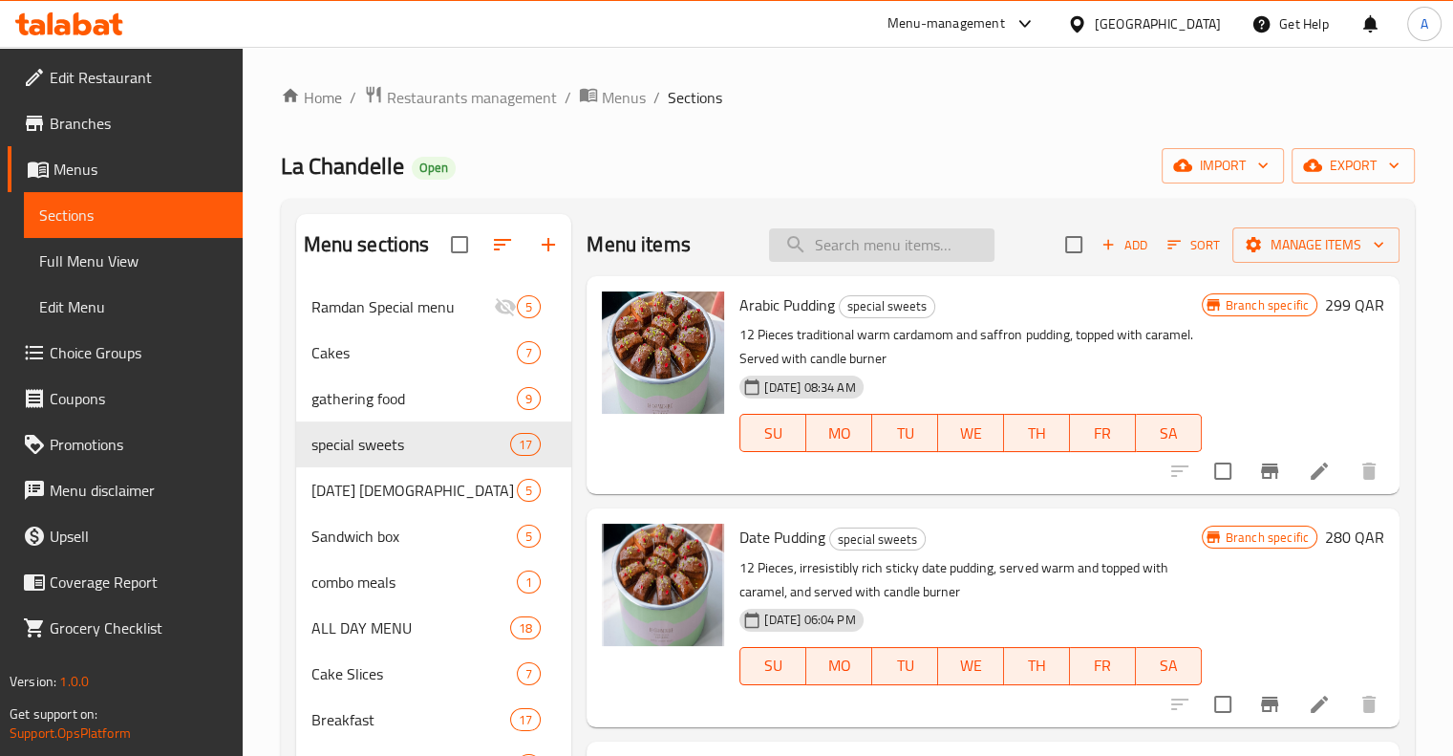
click at [822, 240] on input "search" at bounding box center [881, 244] width 225 height 33
paste input "Traditional Cake"
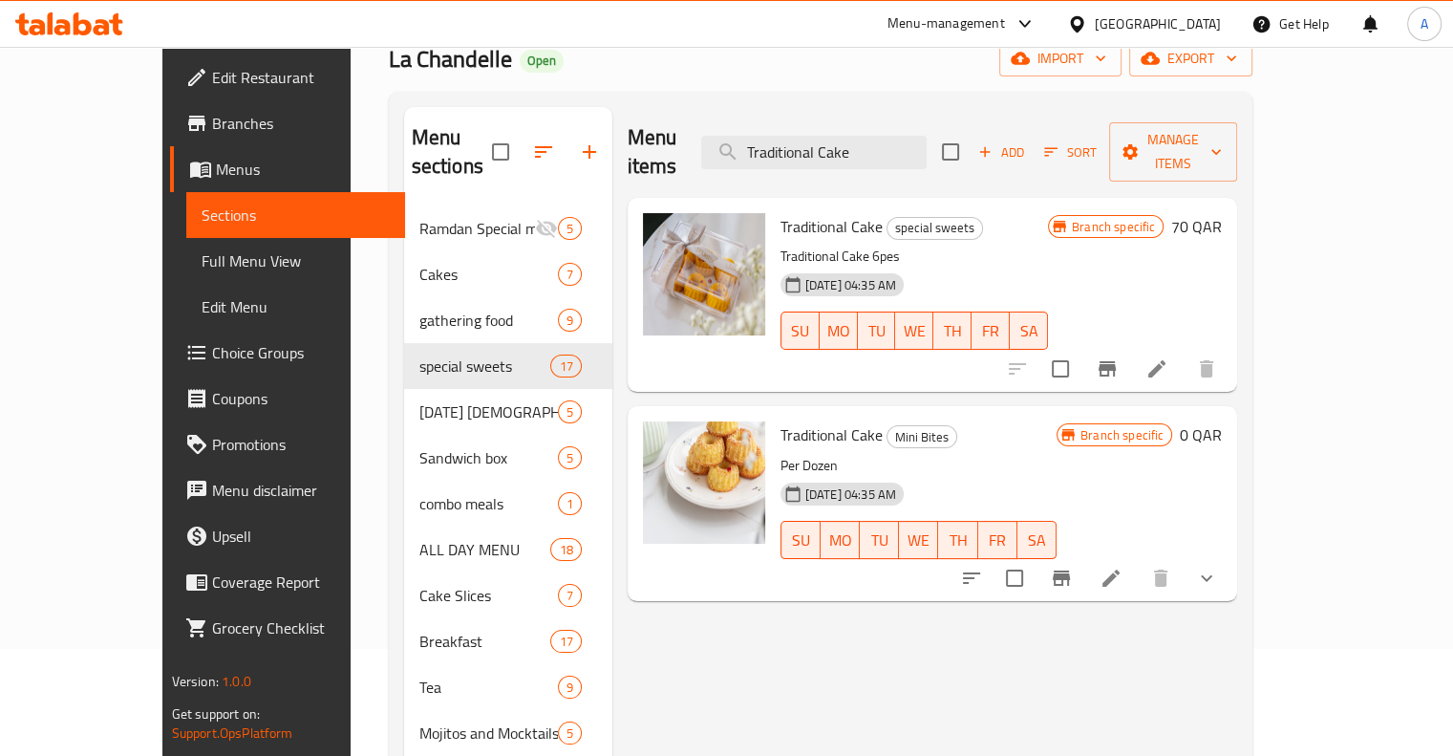
scroll to position [109, 0]
type input "Traditional Cake"
click at [1120, 567] on icon at bounding box center [1110, 575] width 17 height 17
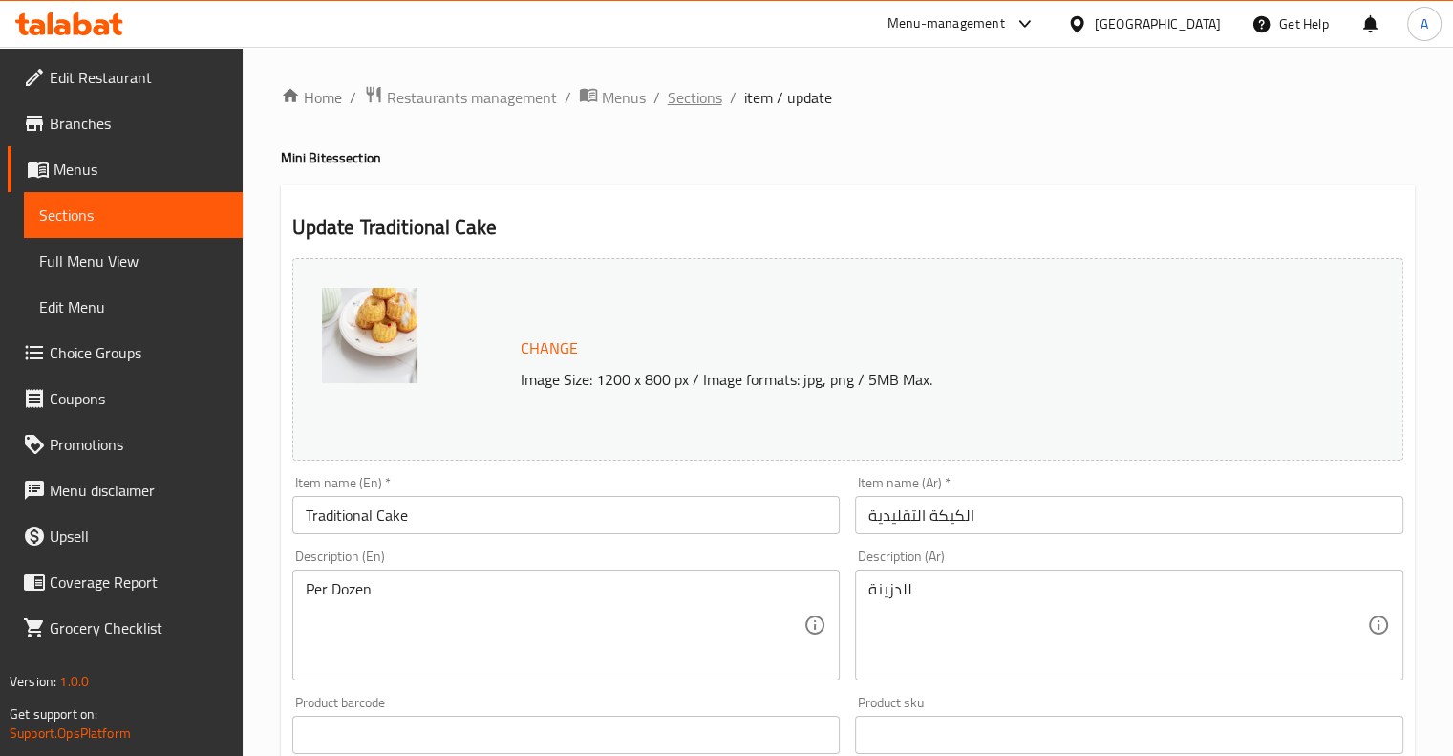
click at [672, 100] on span "Sections" at bounding box center [695, 97] width 54 height 23
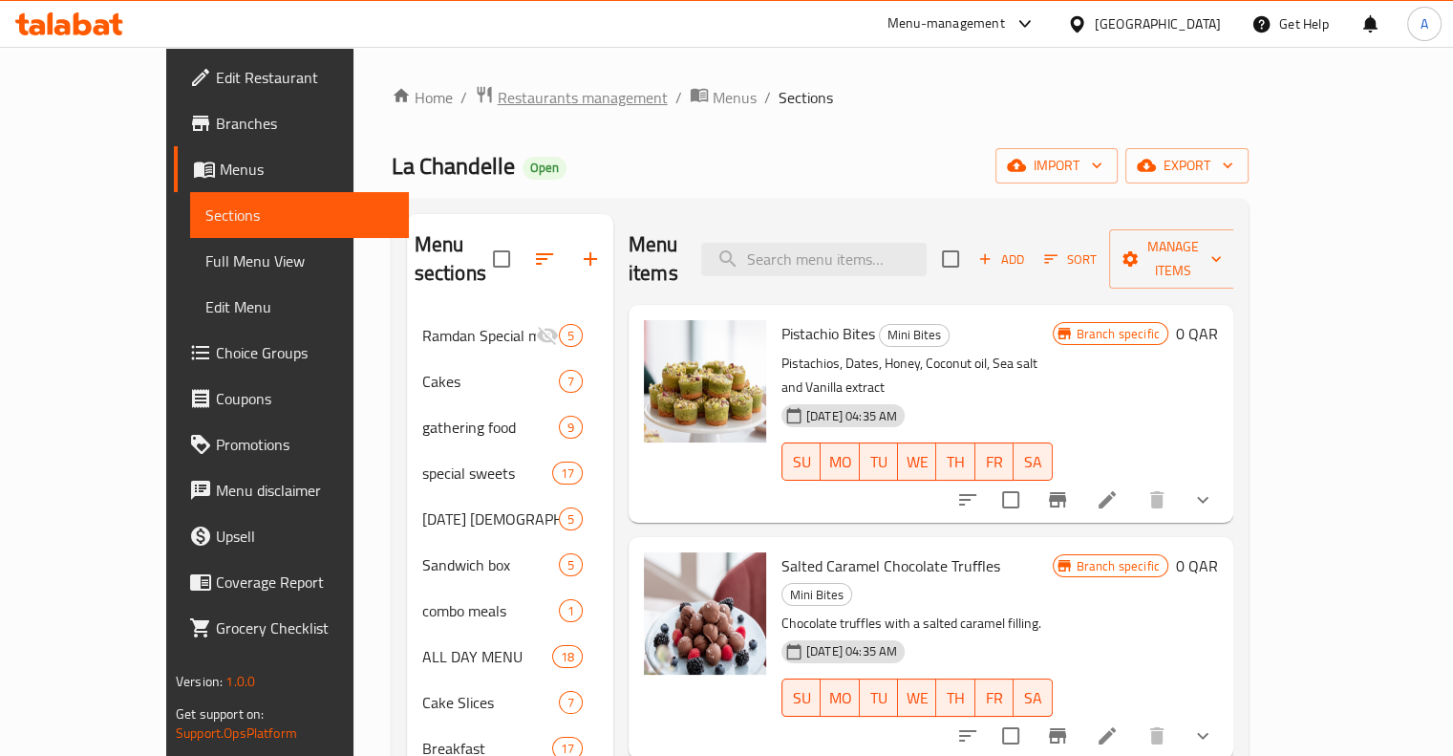
click at [498, 104] on span "Restaurants management" at bounding box center [583, 97] width 170 height 23
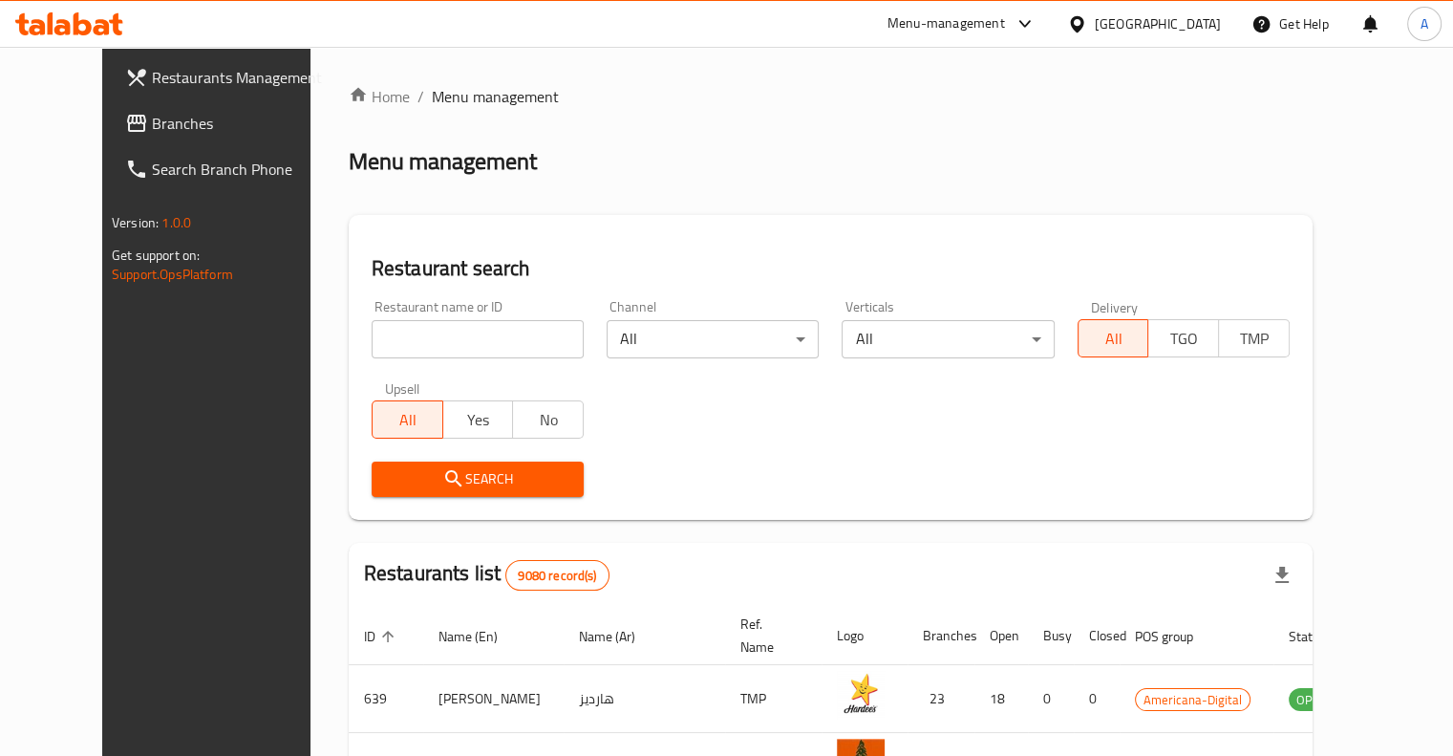
click at [424, 343] on input "search" at bounding box center [478, 339] width 212 height 38
type input "La Chandelle"
click button "Search" at bounding box center [478, 478] width 212 height 35
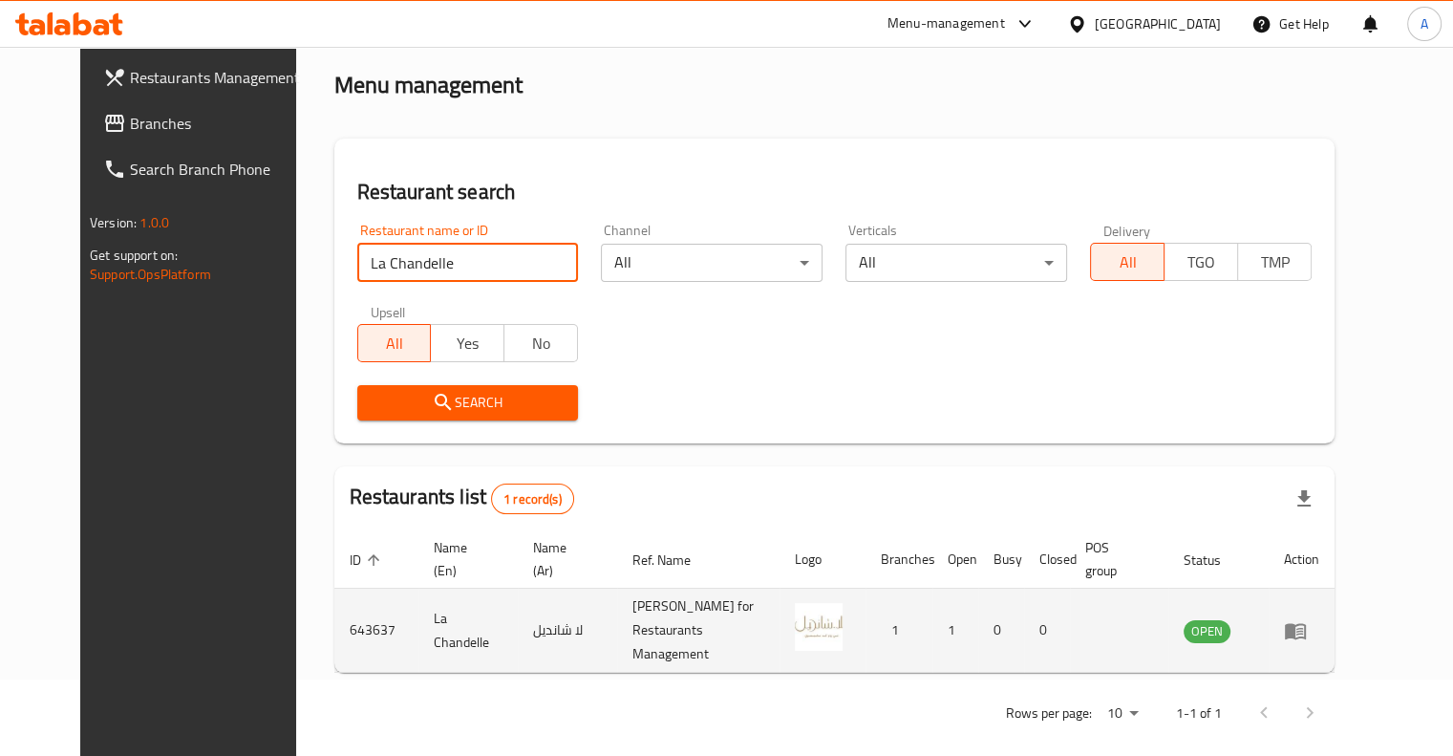
scroll to position [80, 0]
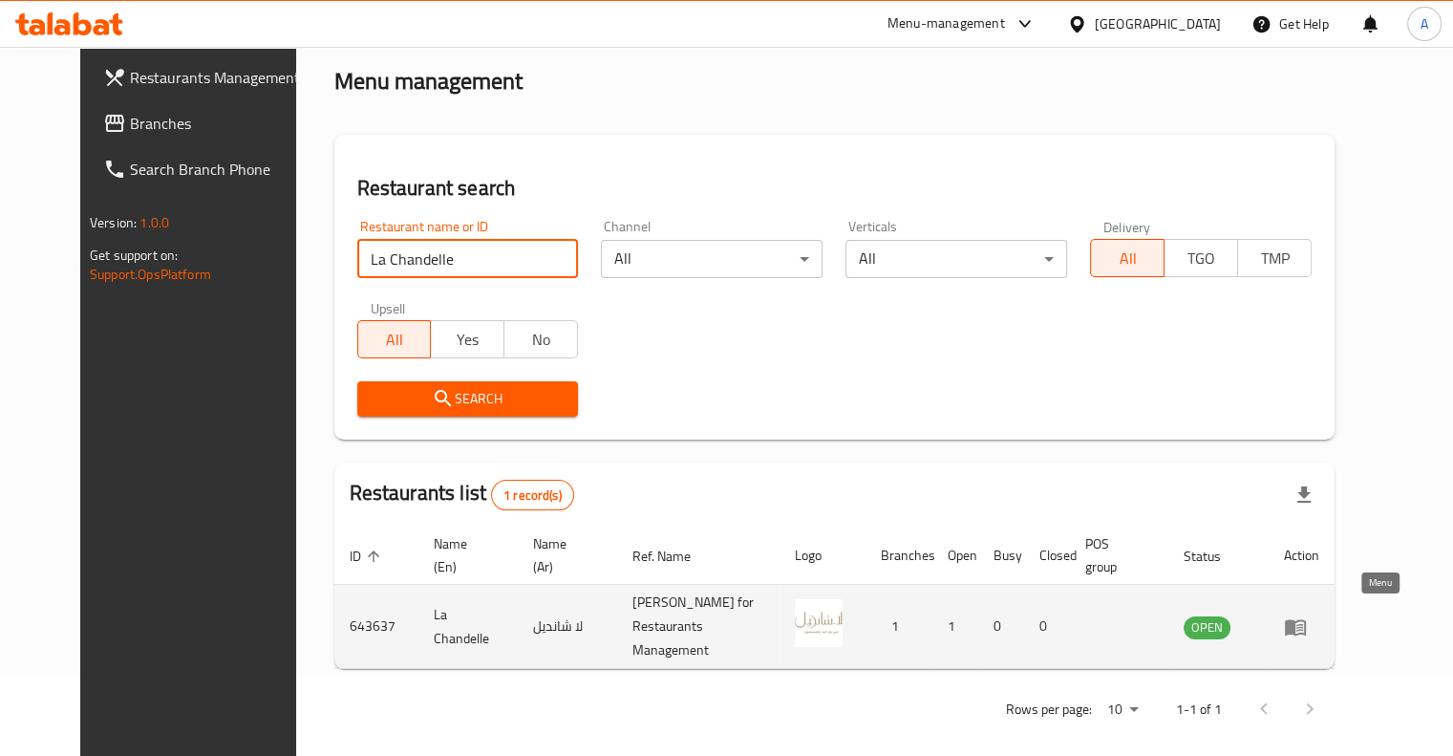
click at [1306, 621] on icon "enhanced table" at bounding box center [1295, 627] width 21 height 16
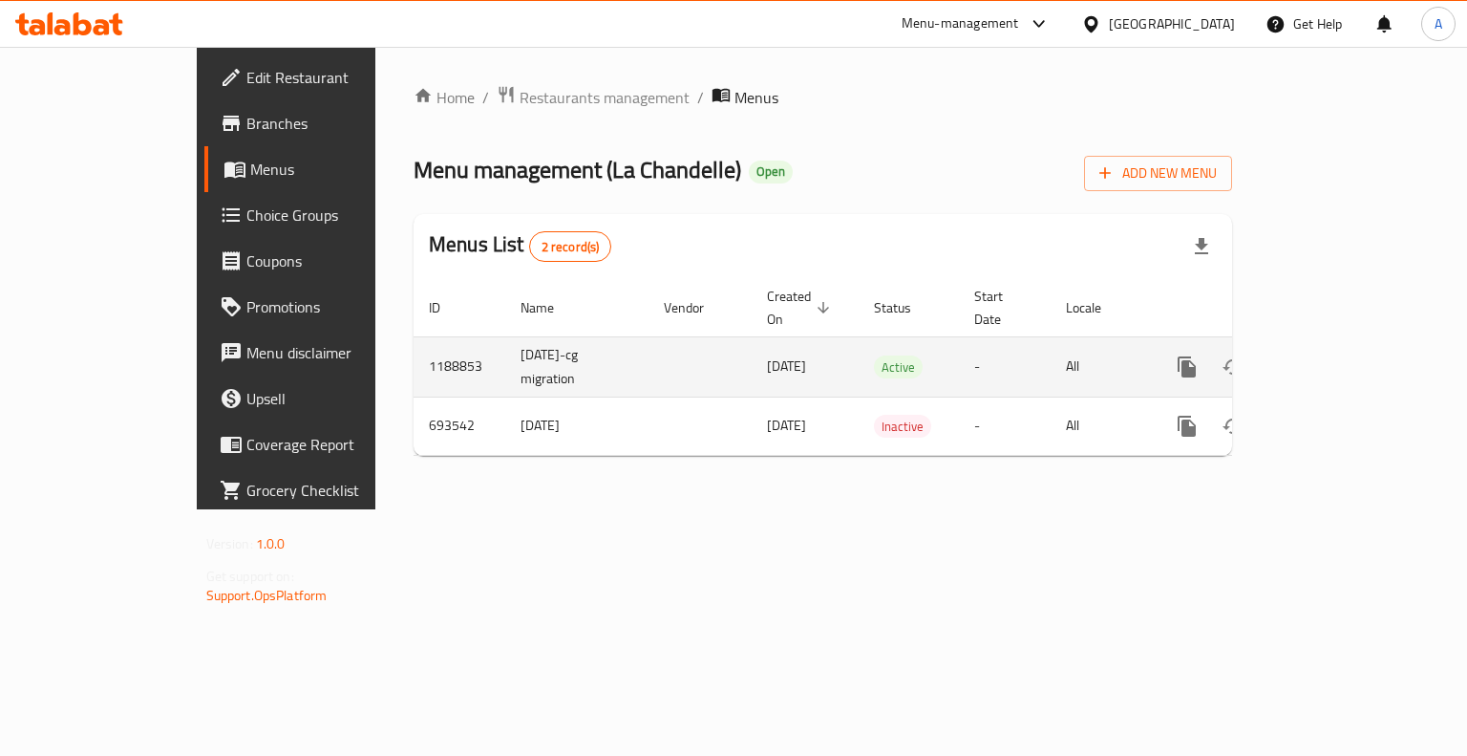
click at [1348, 344] on link "enhanced table" at bounding box center [1325, 367] width 46 height 46
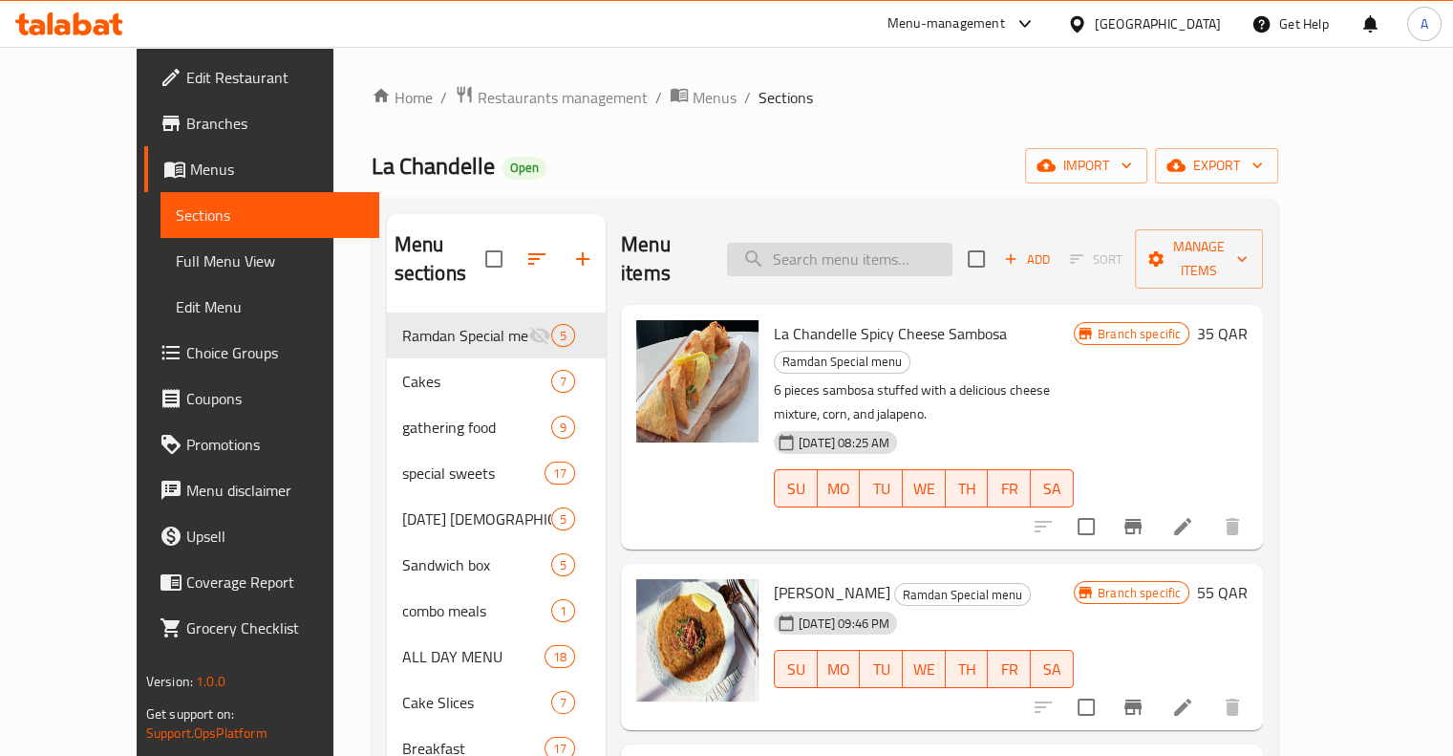
click at [843, 261] on input "search" at bounding box center [839, 259] width 225 height 33
paste input "24 pieces assorted nuts filled with toffee cream garnished with snickers"
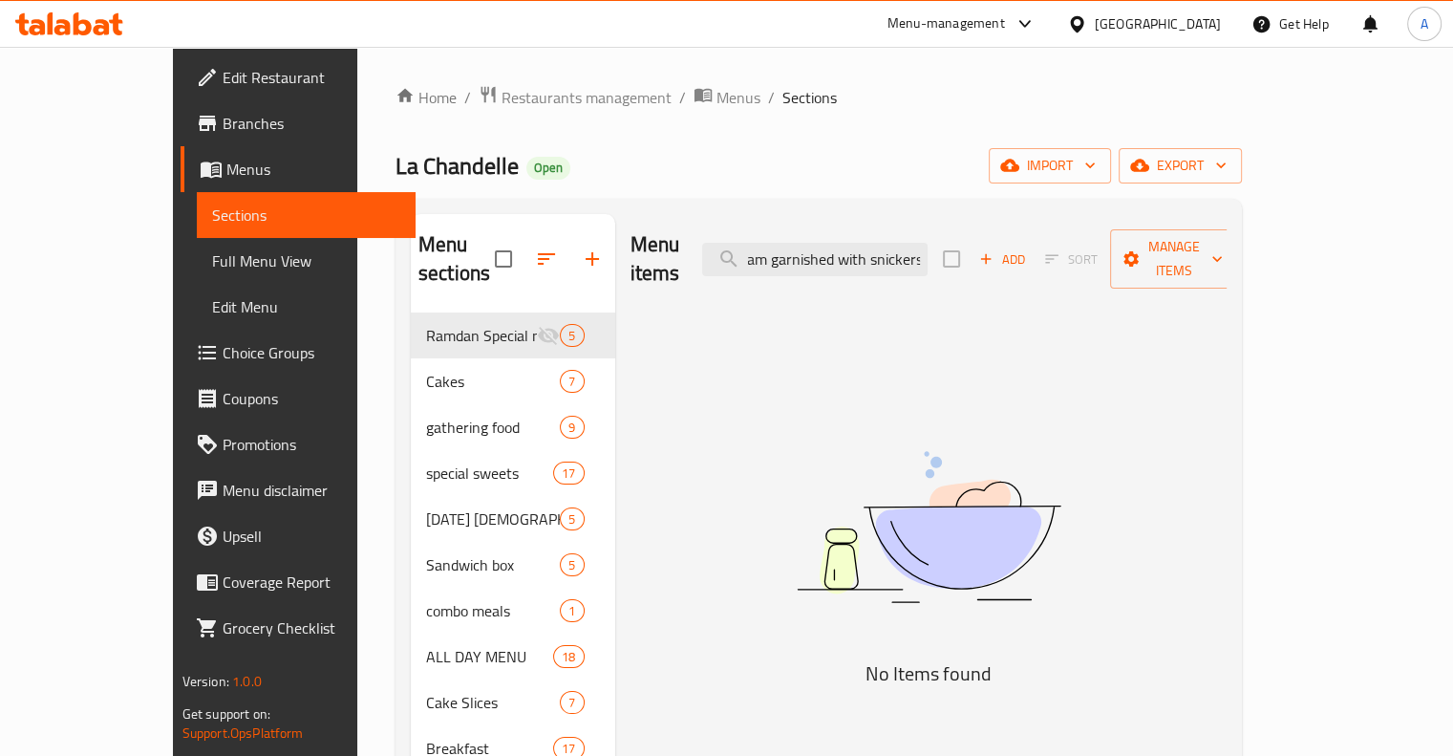
drag, startPoint x: 843, startPoint y: 261, endPoint x: 1154, endPoint y: 228, distance: 313.1
click at [1154, 228] on div "Menu items 24 pieces assorted nuts filled with toffee cream garnished with snic…" at bounding box center [928, 259] width 597 height 91
type input "2"
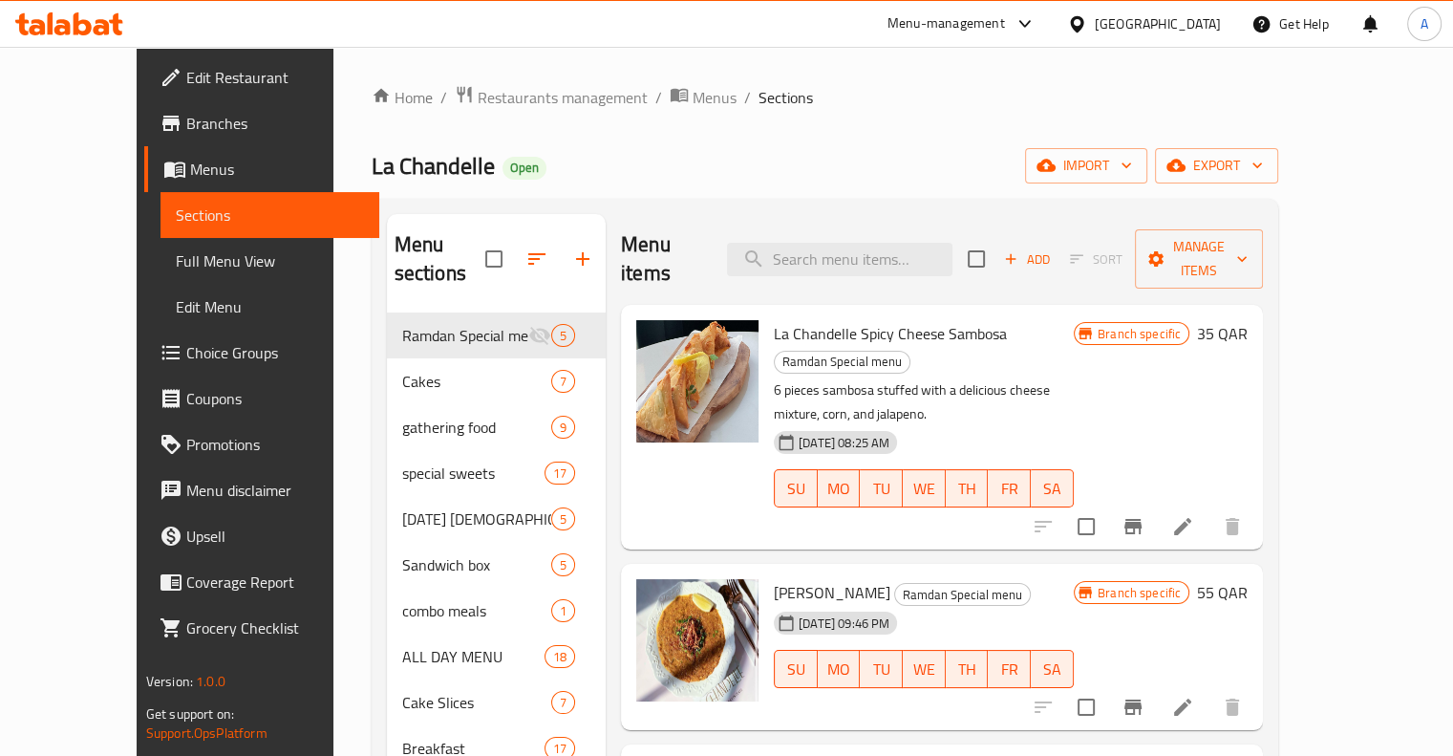
paste input "Snickers Thoofi 004"
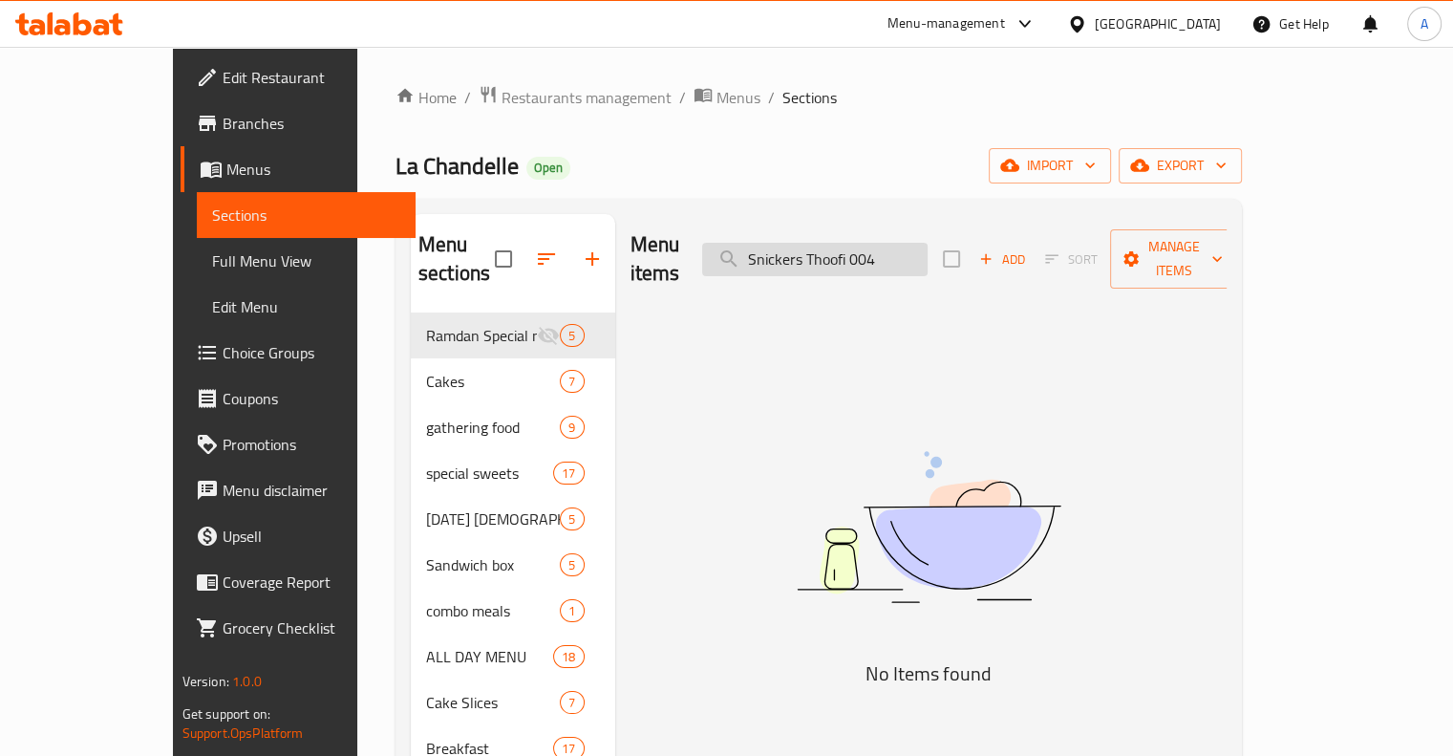
click at [928, 248] on input "Snickers Thoofi 004" at bounding box center [814, 259] width 225 height 33
click at [928, 243] on input "Snickers Thoofi 004" at bounding box center [814, 259] width 225 height 33
type input "S"
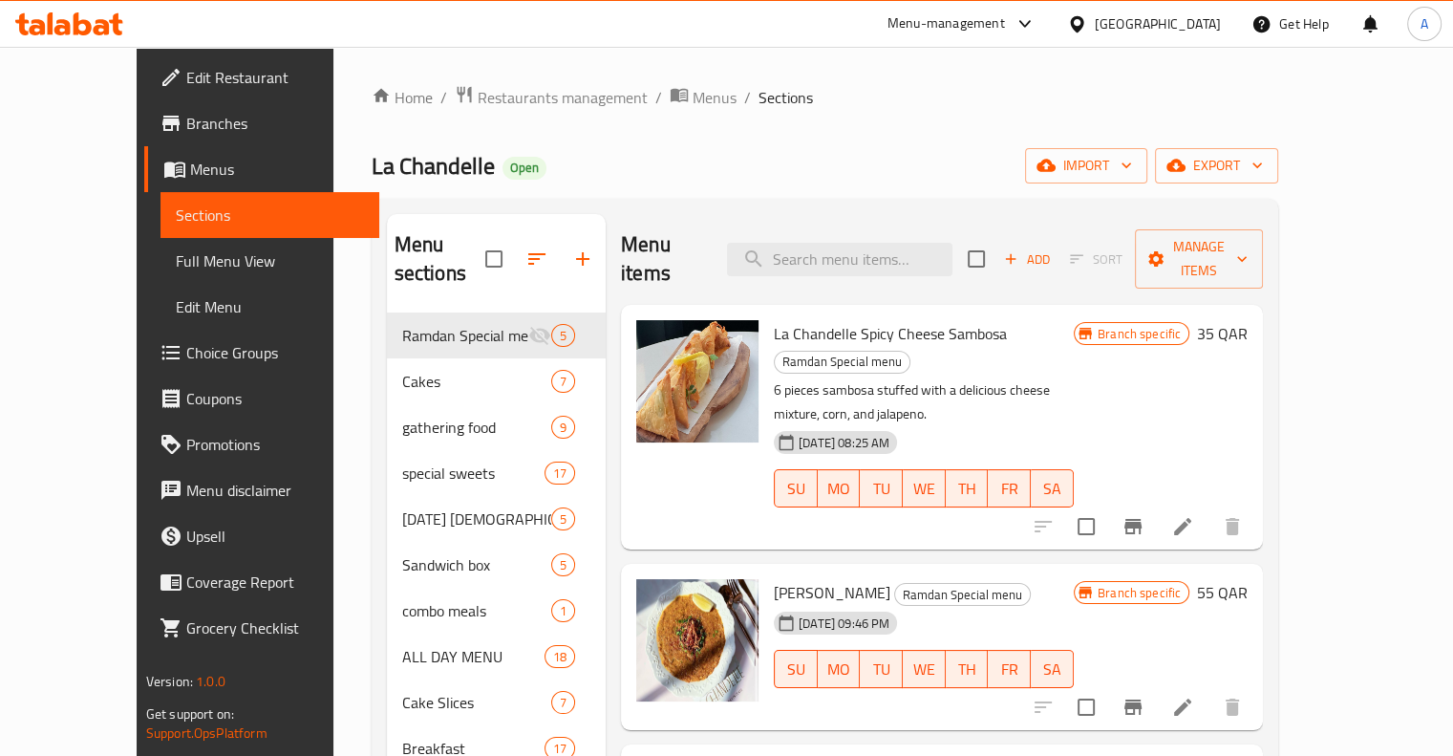
paste input "Snickers Thoofi 004"
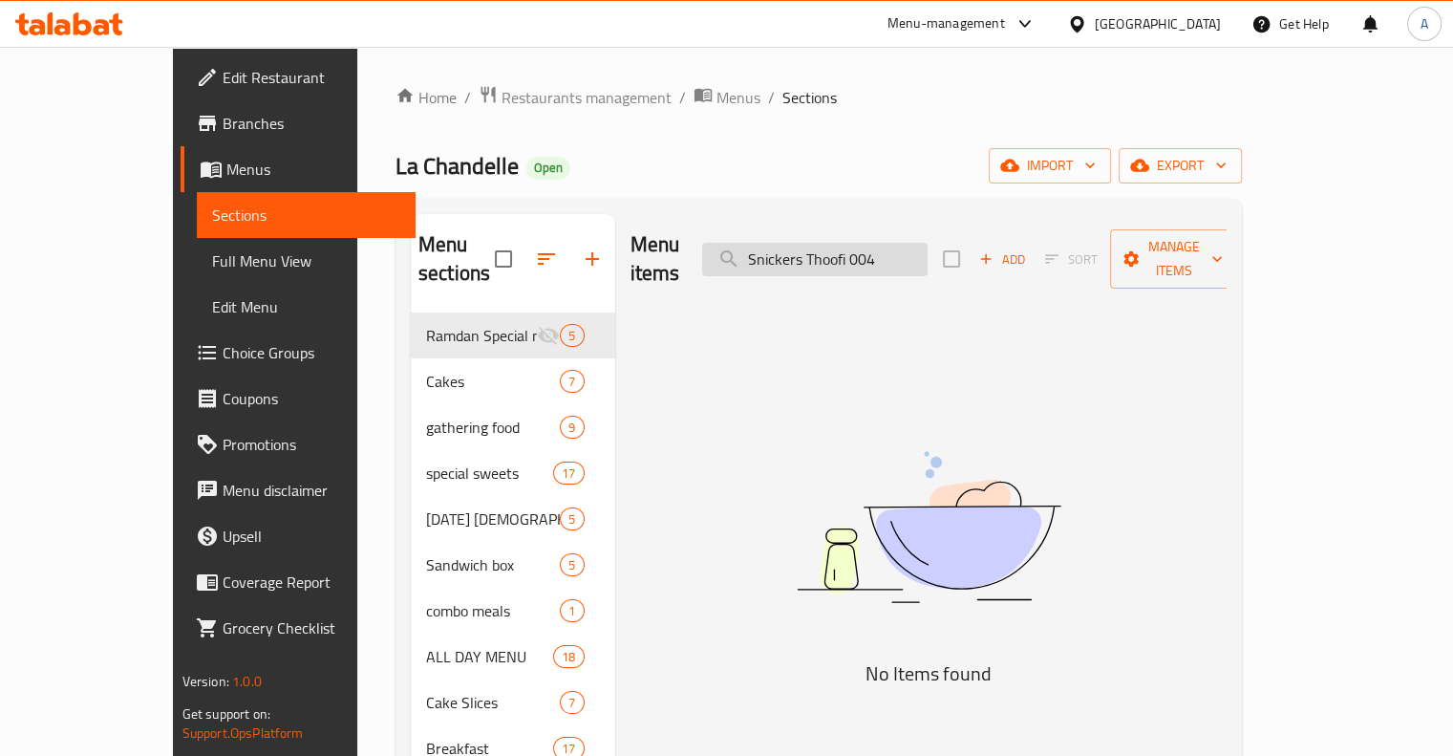
click at [928, 243] on input "Snickers Thoofi 004" at bounding box center [814, 259] width 225 height 33
type input "S"
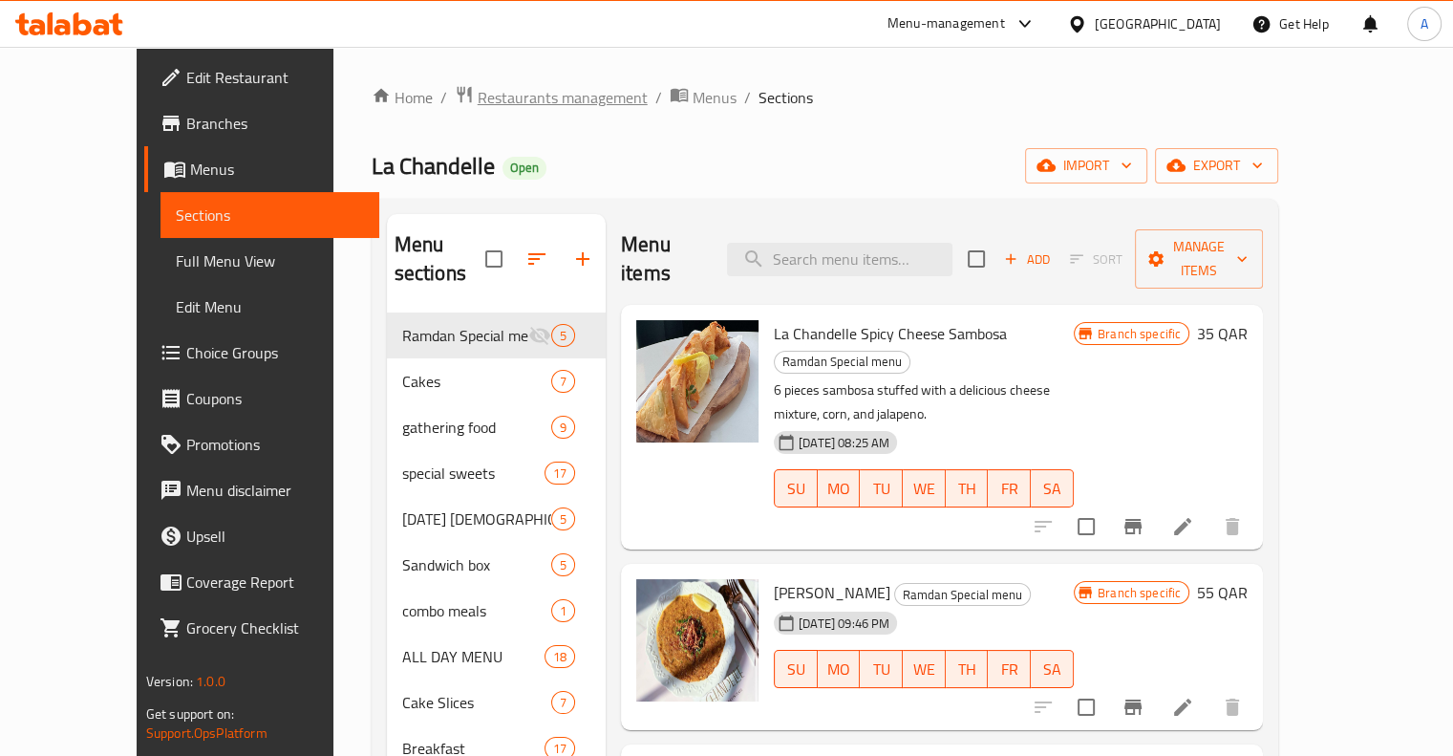
click at [478, 86] on span "Restaurants management" at bounding box center [563, 97] width 170 height 23
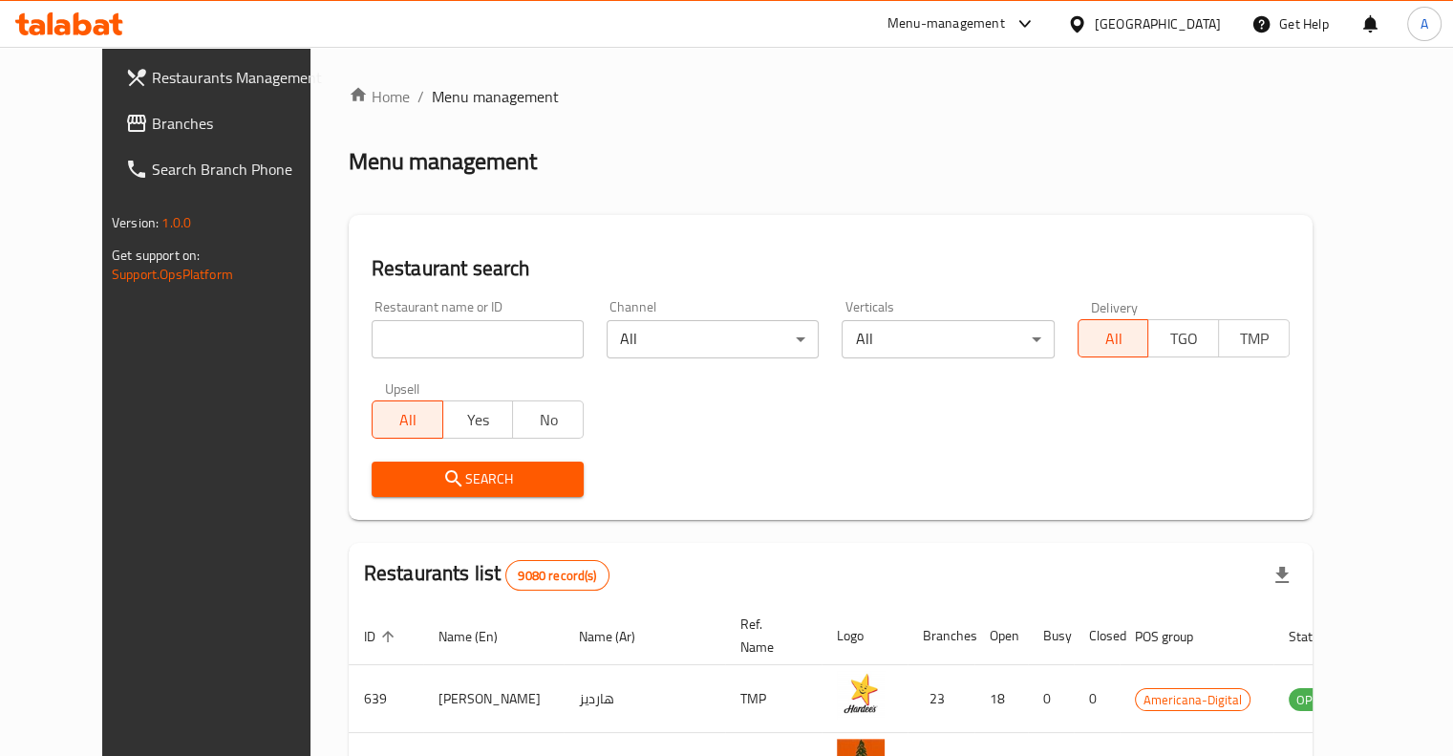
click at [430, 331] on input "search" at bounding box center [478, 339] width 212 height 38
type input "taj rasoi"
click button "Search" at bounding box center [478, 478] width 212 height 35
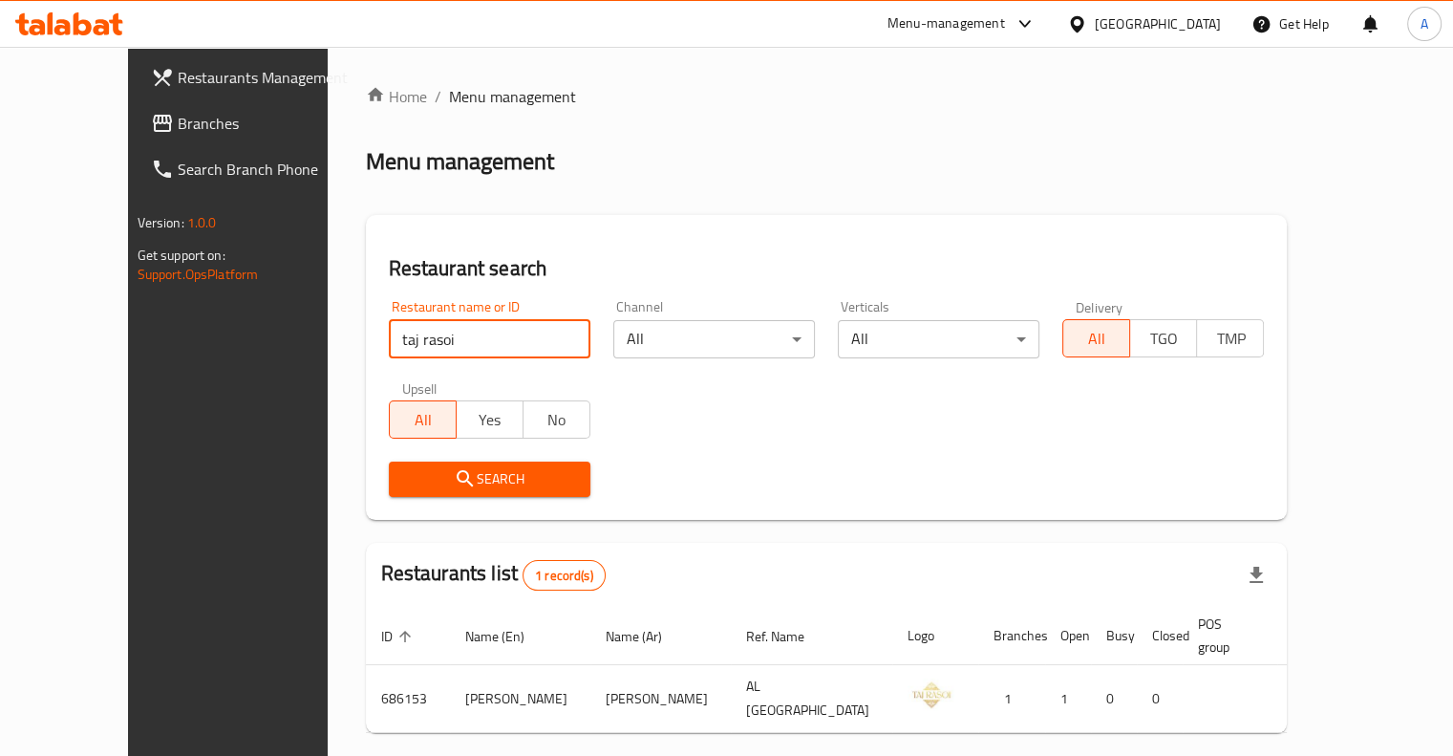
scroll to position [57, 0]
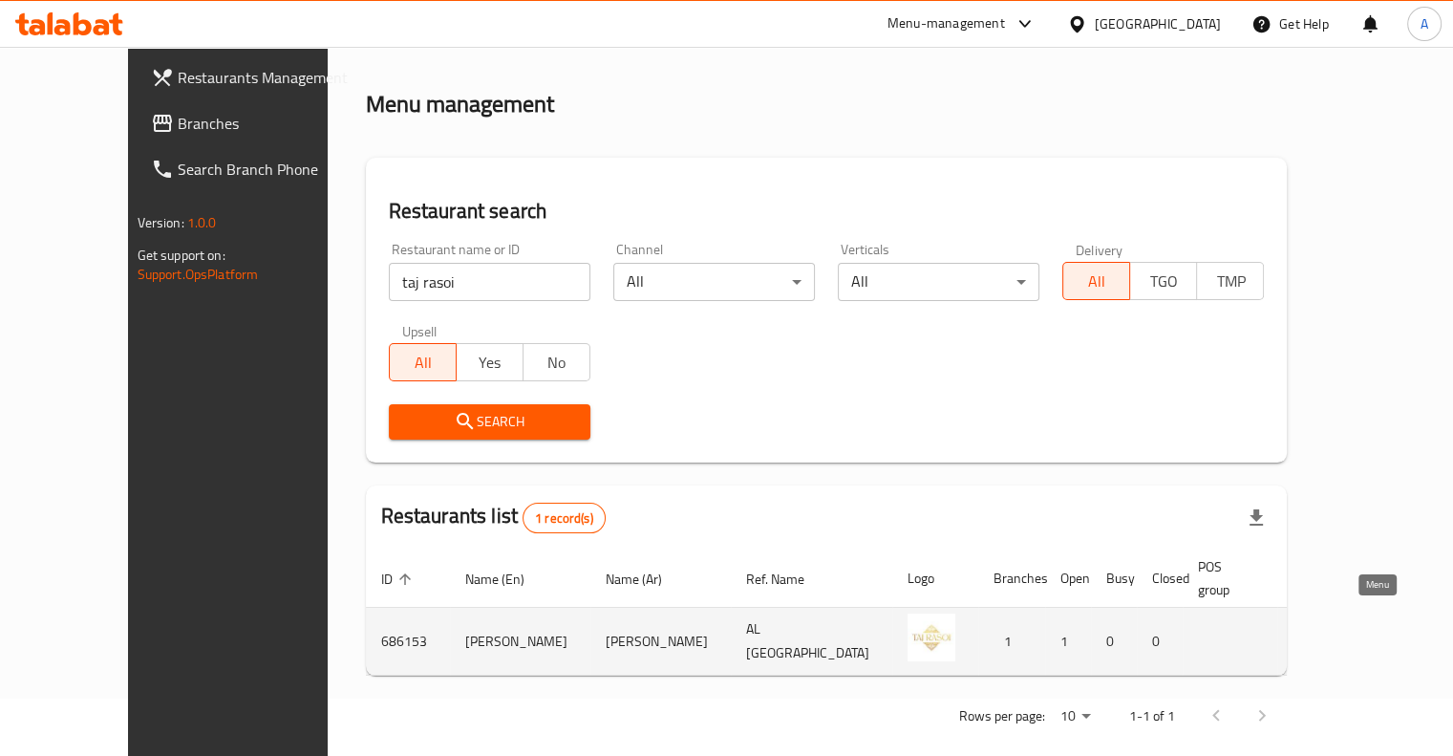
click at [1394, 634] on icon "enhanced table" at bounding box center [1404, 642] width 21 height 16
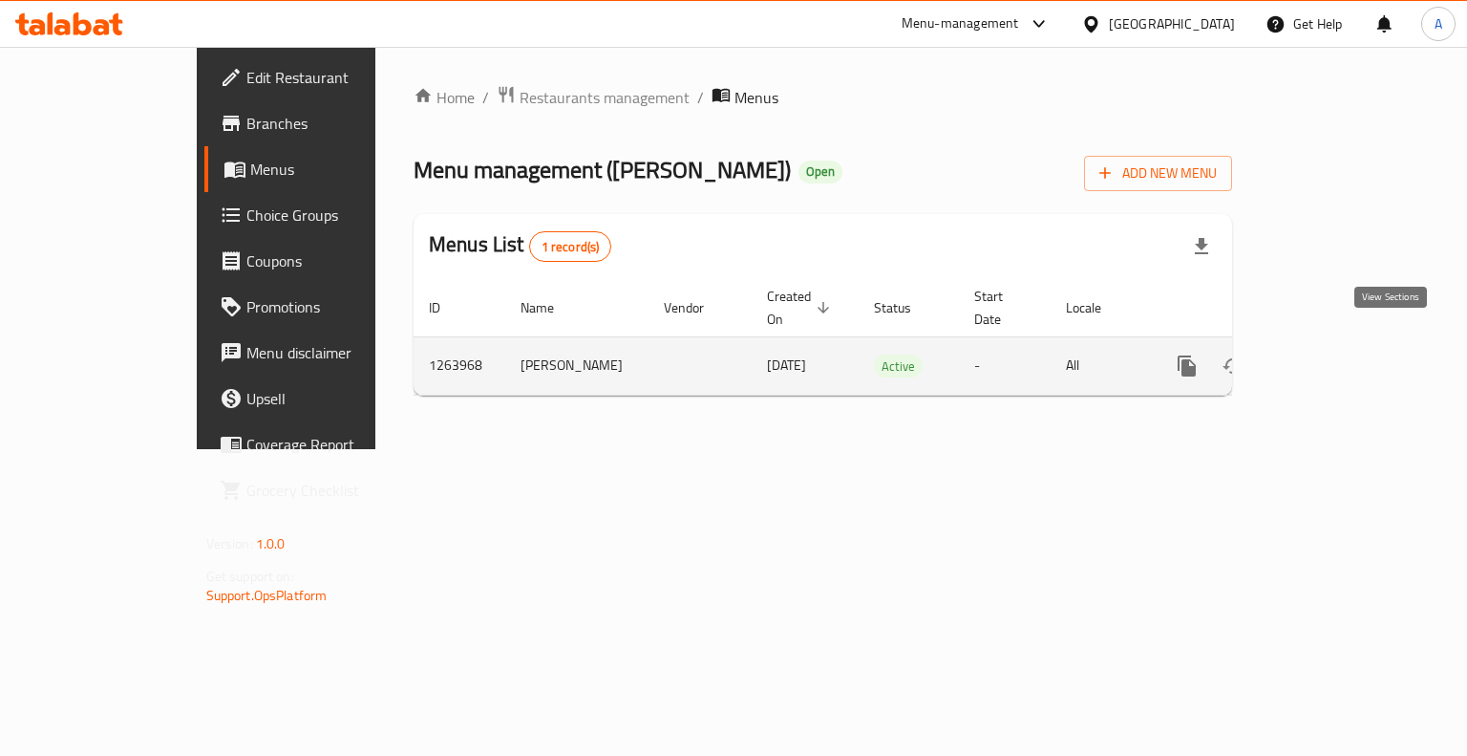
click at [1336, 354] on icon "enhanced table" at bounding box center [1324, 365] width 23 height 23
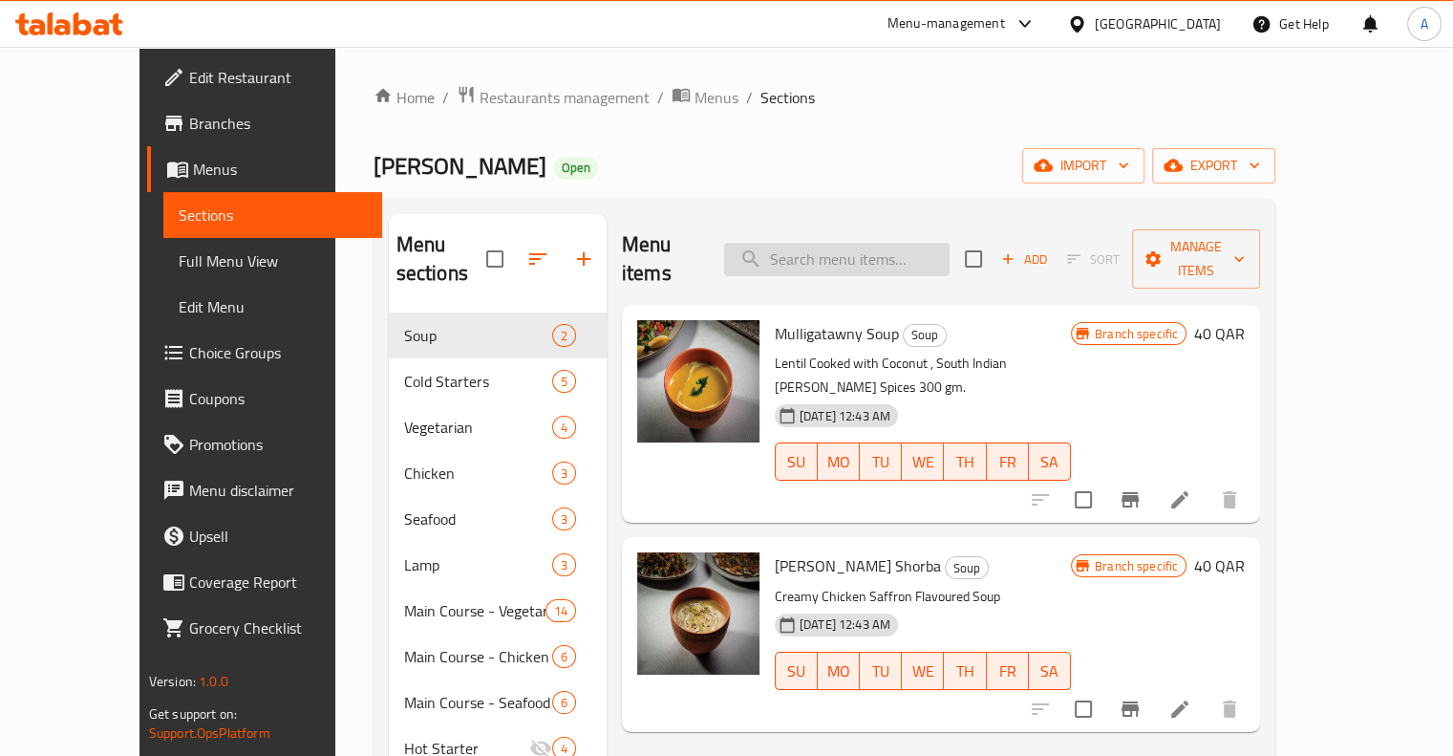
click at [913, 243] on input "search" at bounding box center [836, 259] width 225 height 33
paste input "Fresh Hamour Cooked Wit Burnt Fenugreek Seed, Onion, Tomato and Indian Spices"
type input "Fresh Hamour Cooked Wit Burnt Fenugreek Seed, Onion, Tomato and Indian Spices"
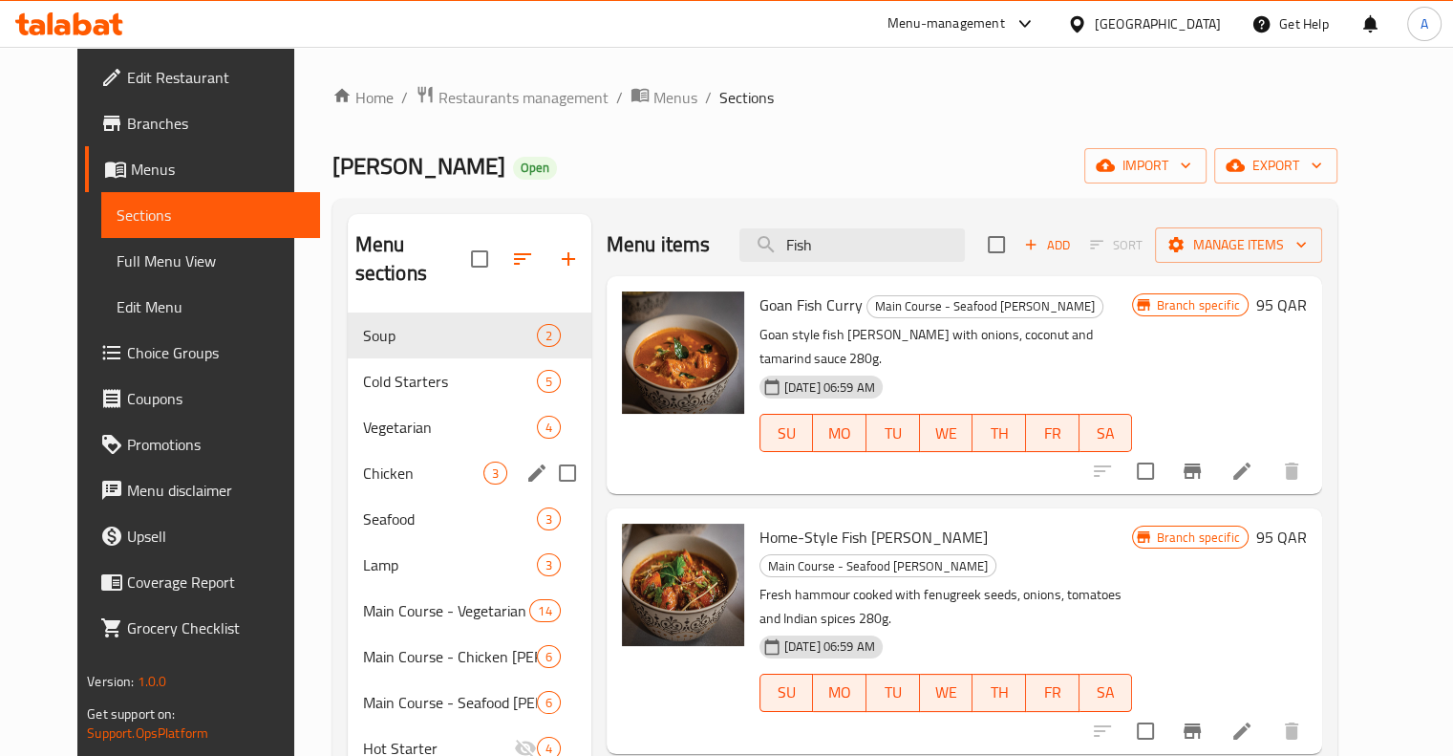
scroll to position [36, 0]
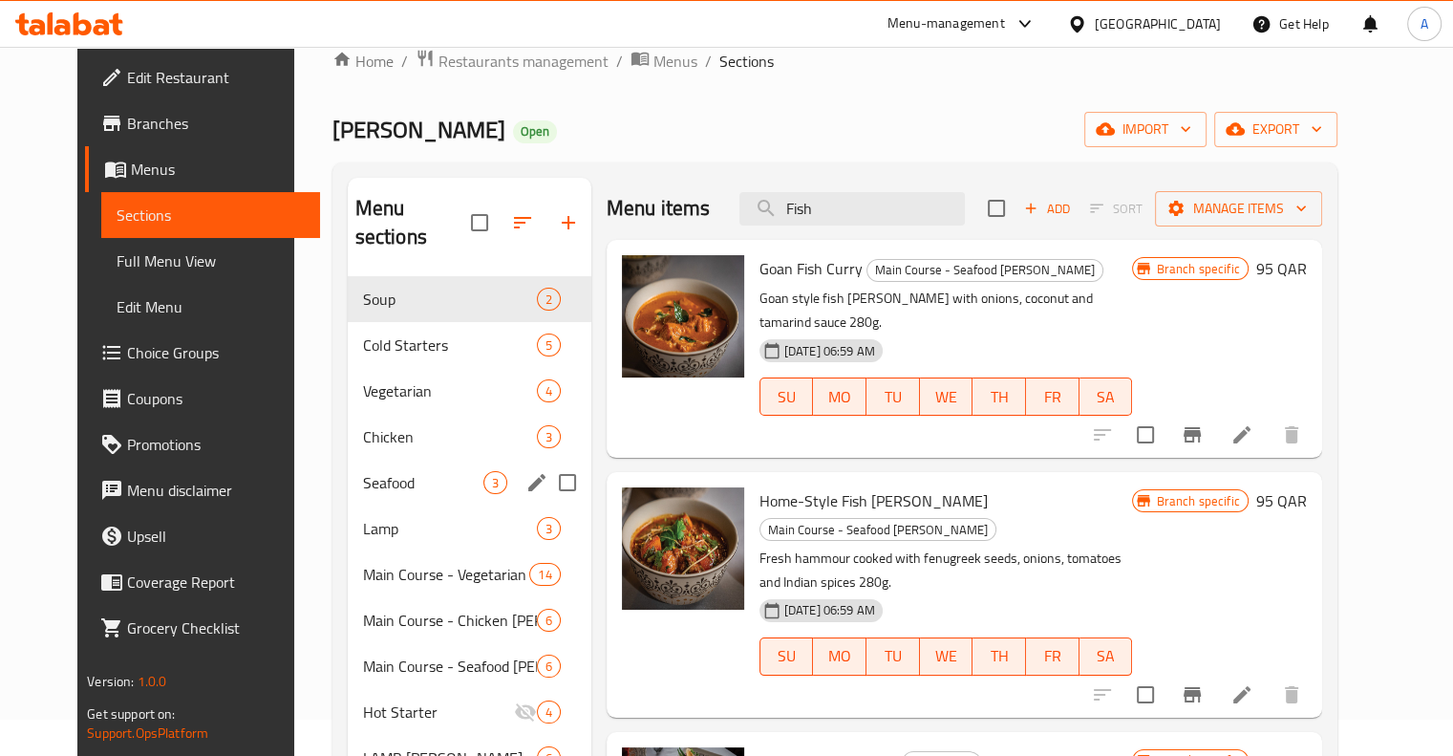
type input "Fish"
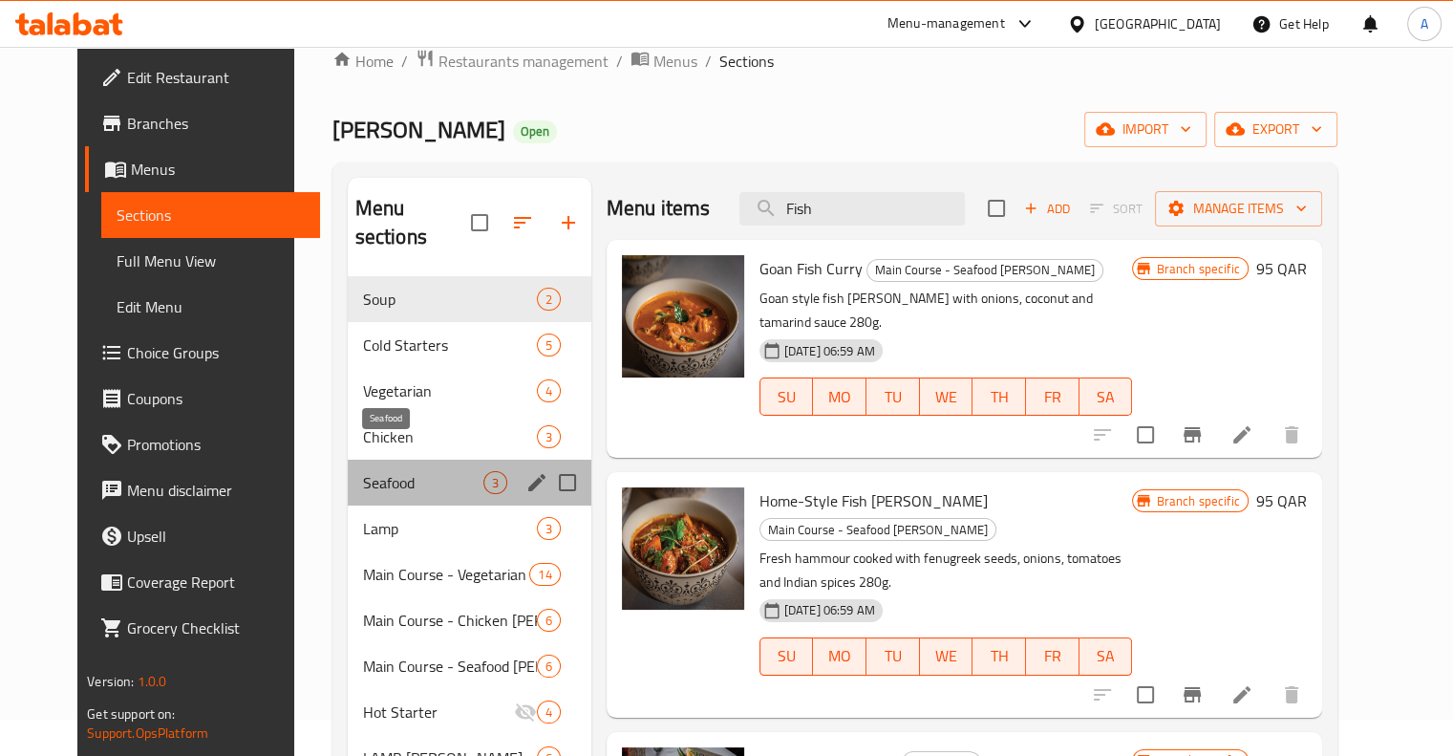
click at [426, 471] on span "Seafood" at bounding box center [423, 482] width 120 height 23
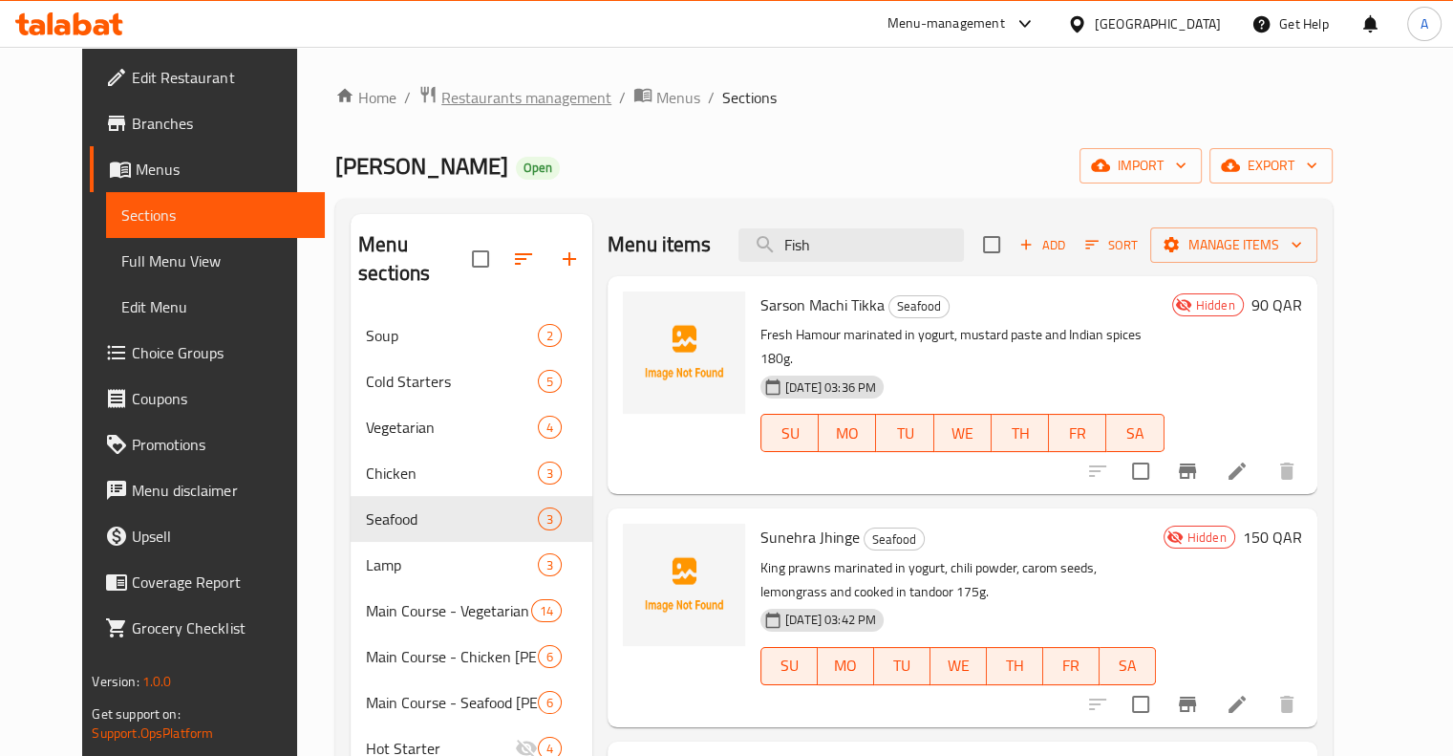
click at [441, 104] on span "Restaurants management" at bounding box center [526, 97] width 170 height 23
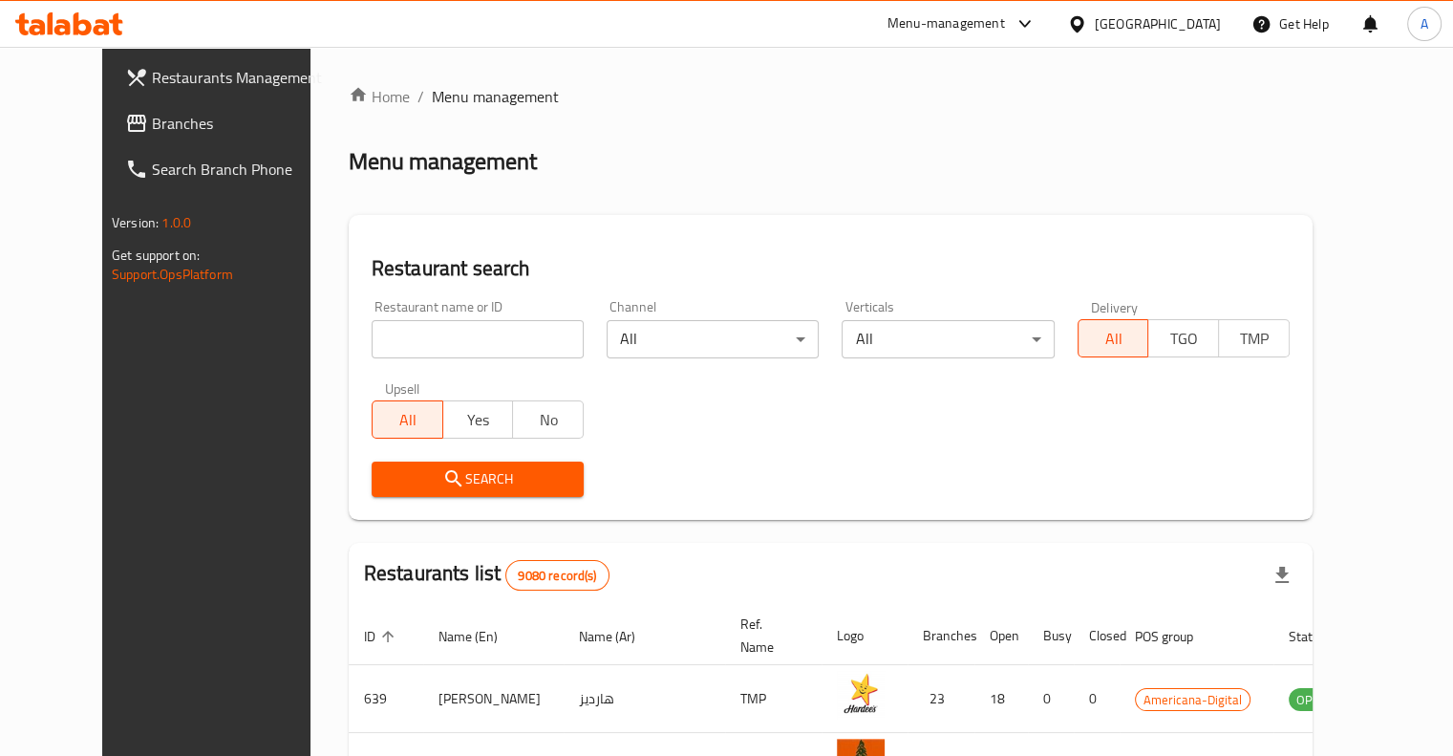
click at [501, 320] on input "search" at bounding box center [478, 339] width 212 height 38
type input "chocola [GEOGRAPHIC_DATA]"
click button "Search" at bounding box center [478, 478] width 212 height 35
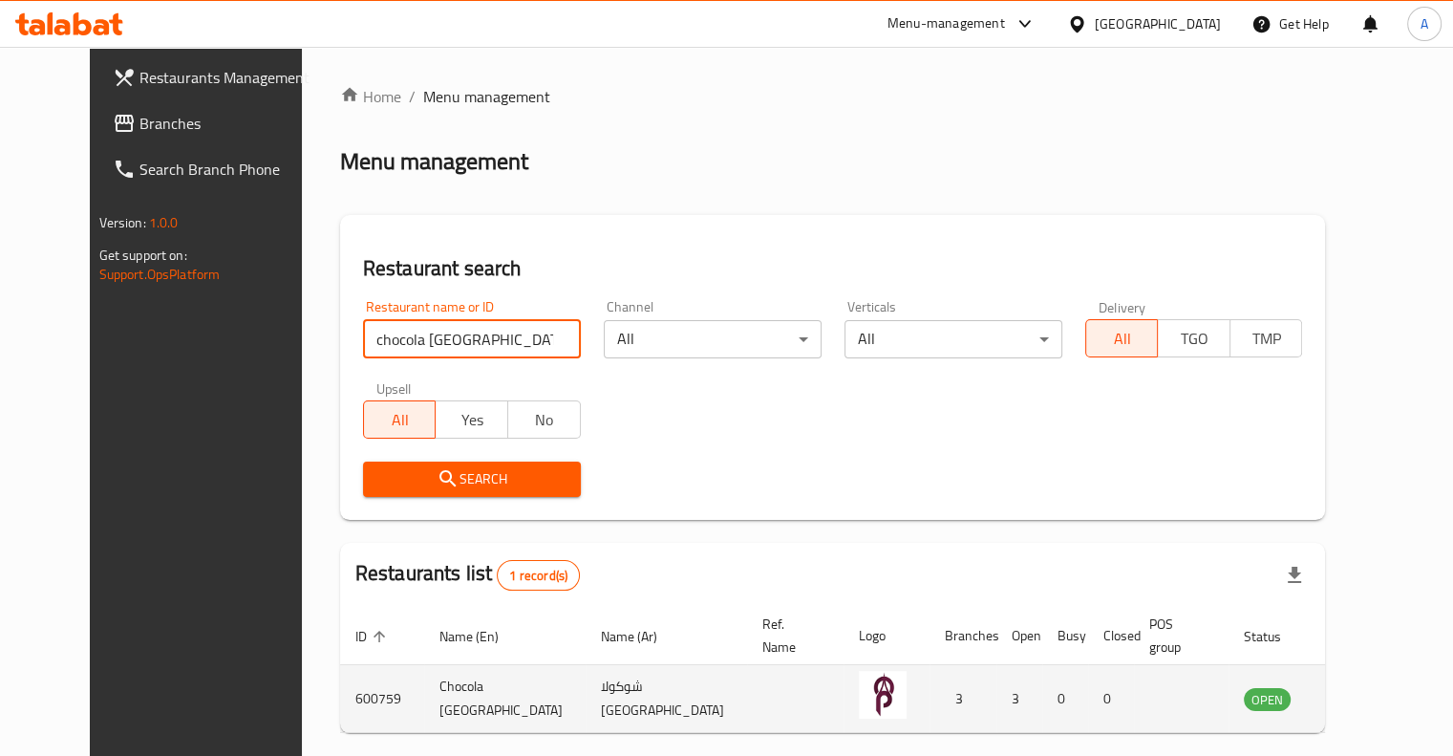
click at [1367, 687] on icon "enhanced table" at bounding box center [1355, 698] width 23 height 23
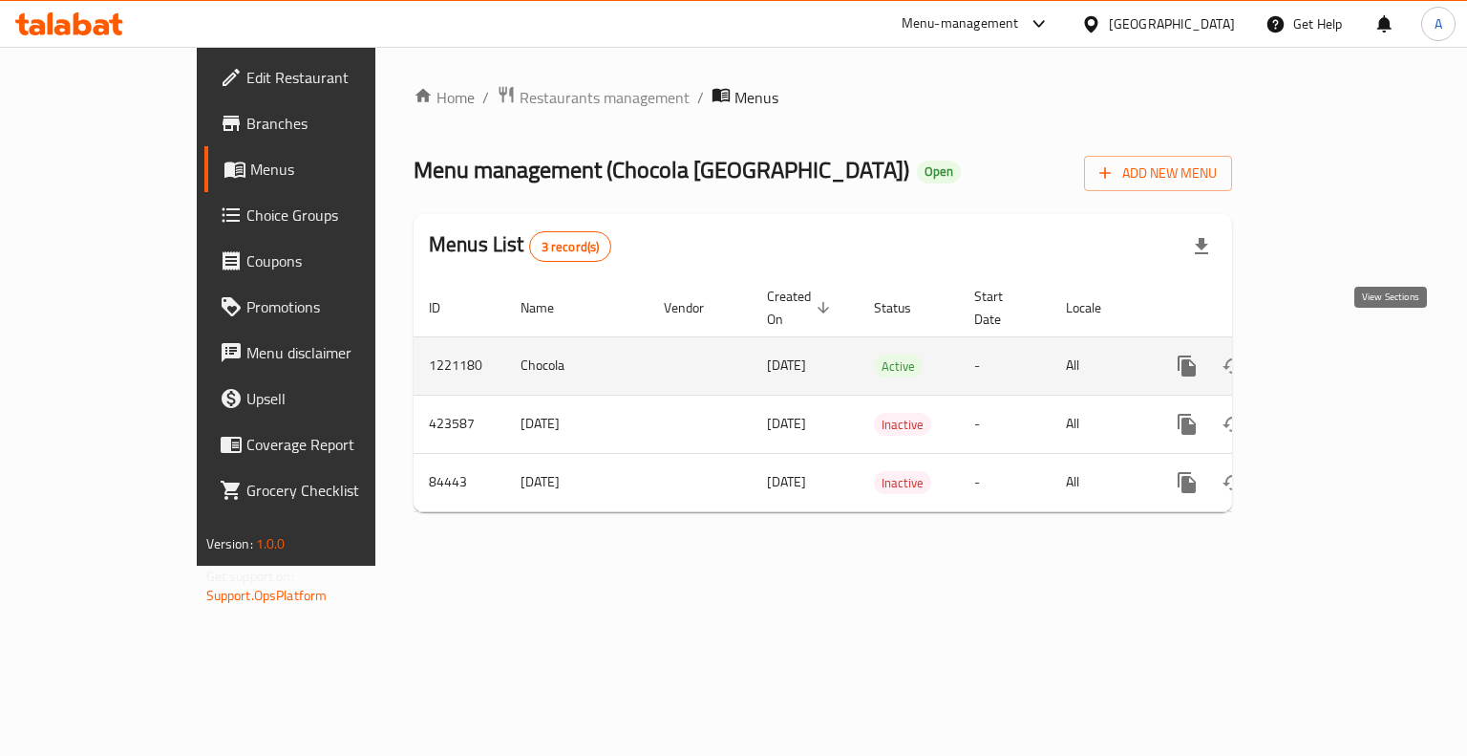
click at [1336, 354] on icon "enhanced table" at bounding box center [1324, 365] width 23 height 23
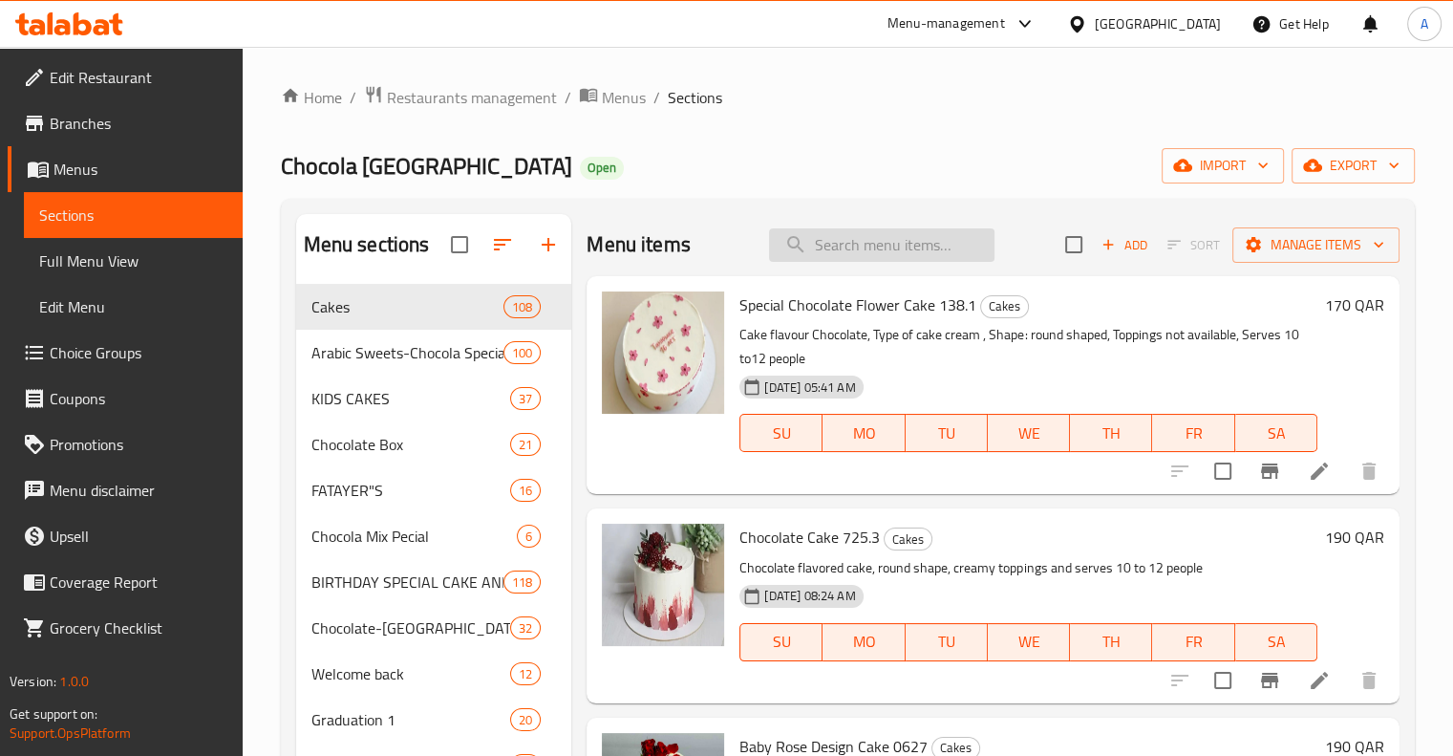
click at [836, 228] on input "search" at bounding box center [881, 244] width 225 height 33
click at [830, 241] on input "search" at bounding box center [881, 244] width 225 height 33
paste input "Baklava Small 0012"
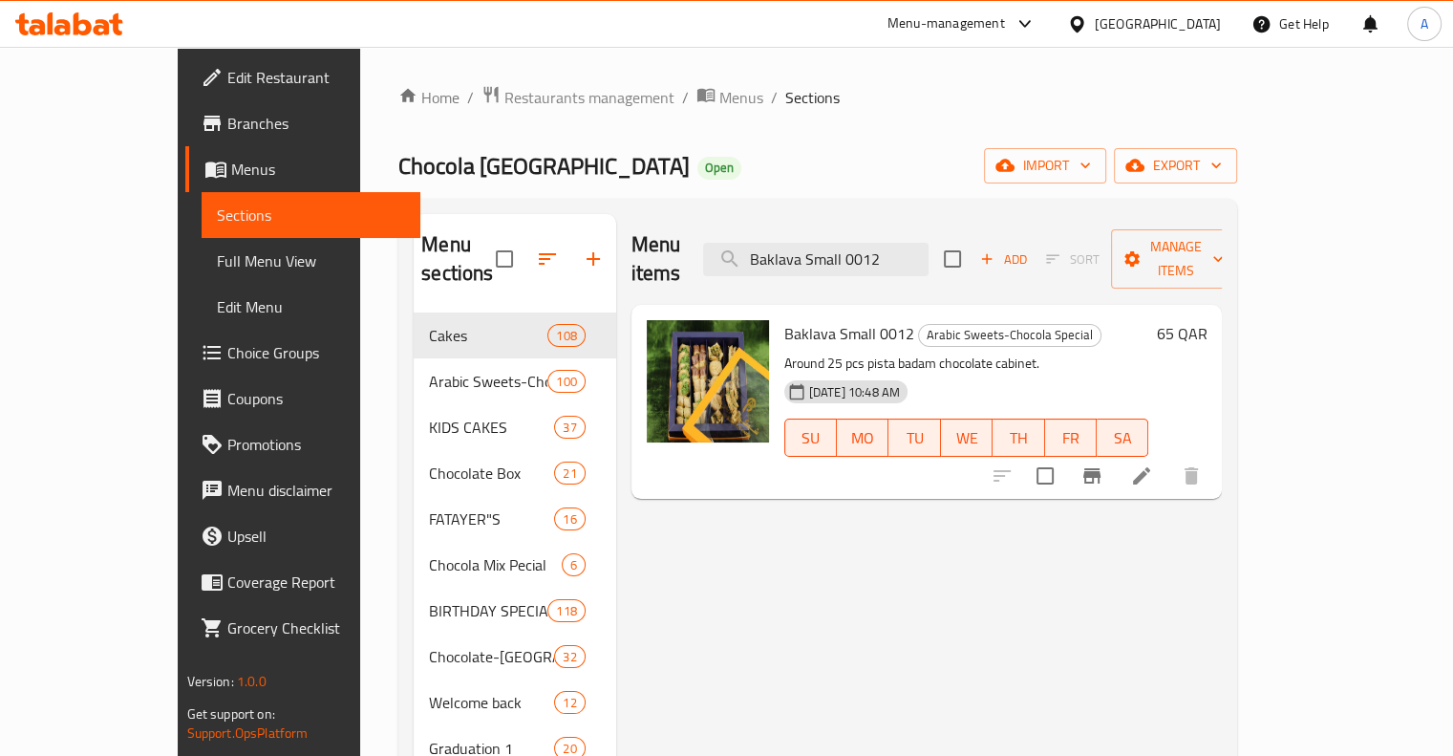
type input "Baklava Small 0012"
click at [1215, 312] on div "Baklava Small 0012 Arabic Sweets-Chocola Special Around 25 pcs pista badam choc…" at bounding box center [996, 401] width 438 height 179
click at [1206, 320] on h6 "65 QAR" at bounding box center [1181, 333] width 51 height 27
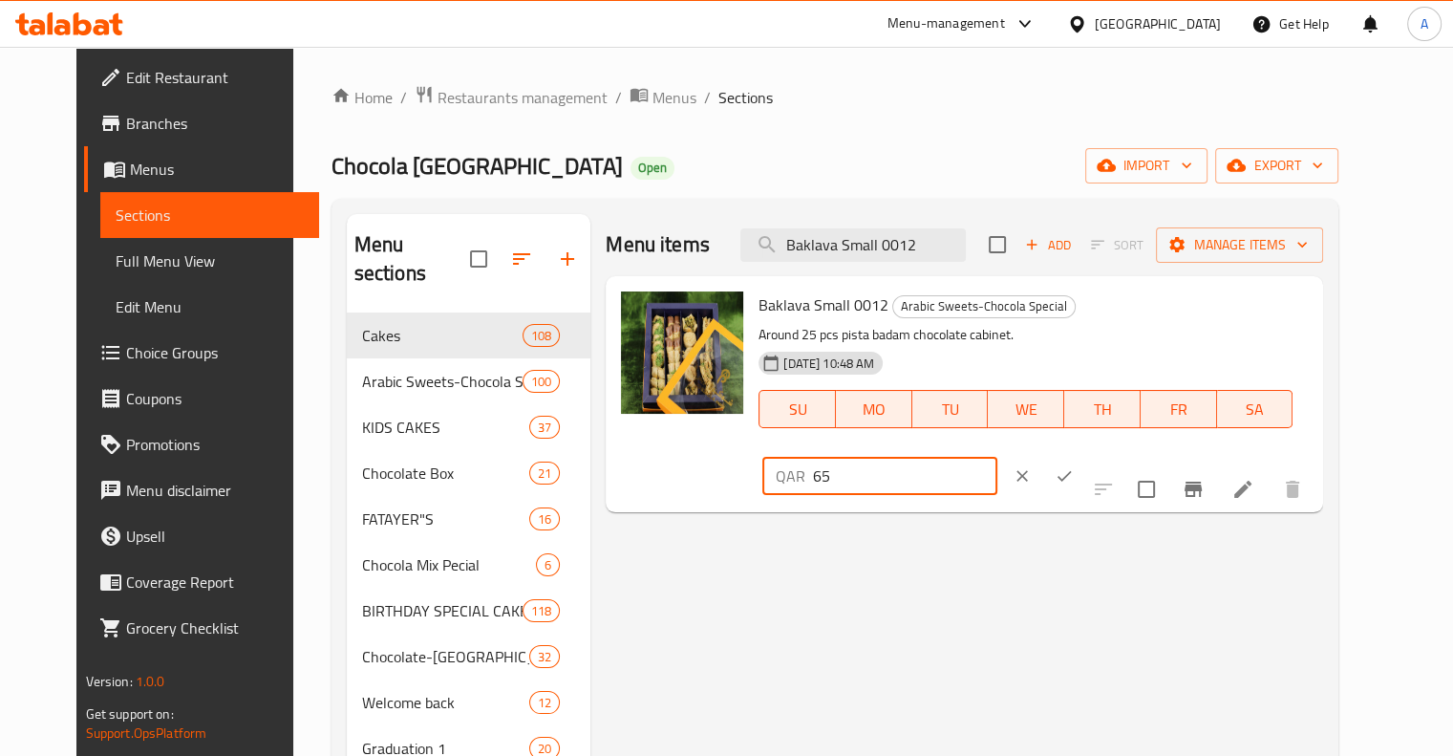
click at [996, 457] on input "65" at bounding box center [904, 476] width 183 height 38
type input "6"
type input "55"
click at [1085, 455] on button "ok" at bounding box center [1064, 476] width 42 height 42
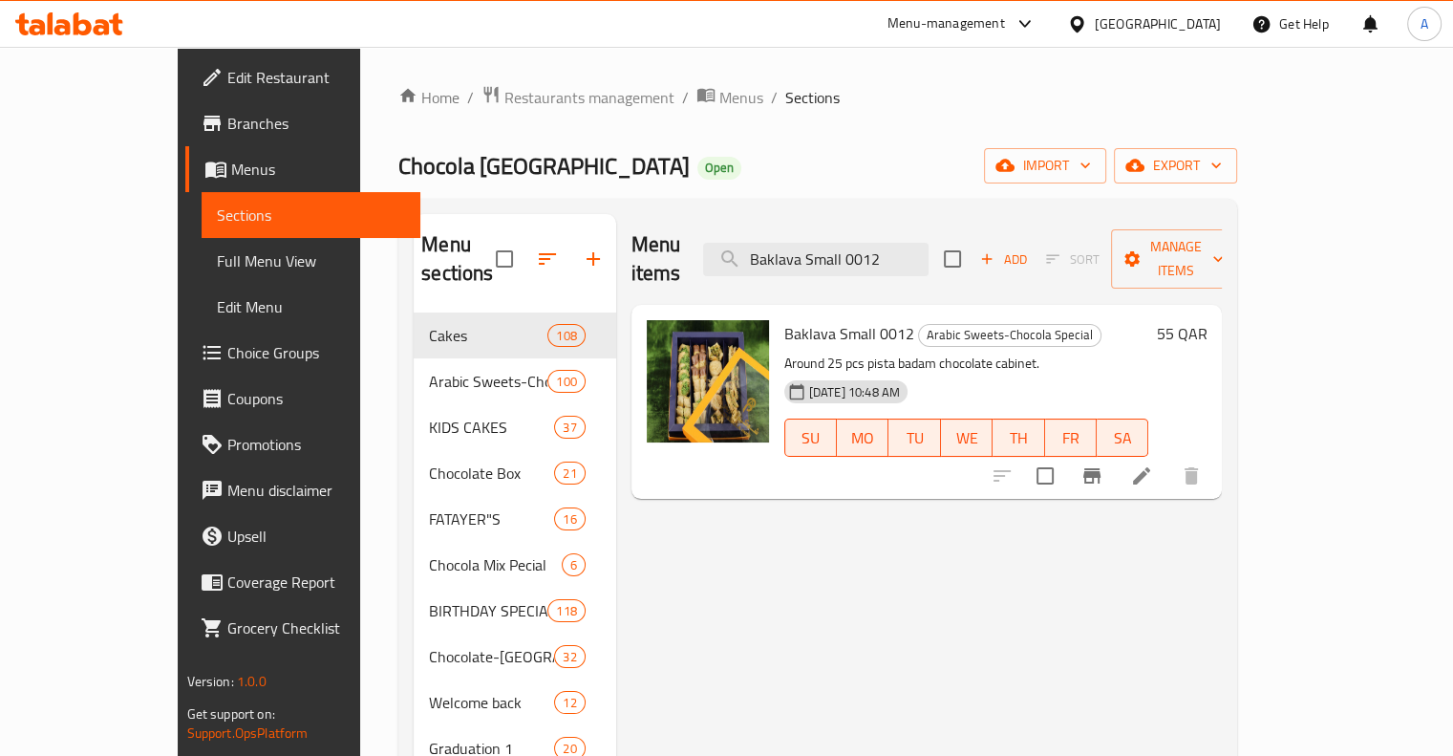
click at [932, 271] on div "Menu items Baklava Small 0012 Add Sort Manage items" at bounding box center [926, 259] width 591 height 91
click at [928, 255] on input "Baklava Small 0012" at bounding box center [815, 259] width 225 height 33
paste input "Flower Fatayer 008"
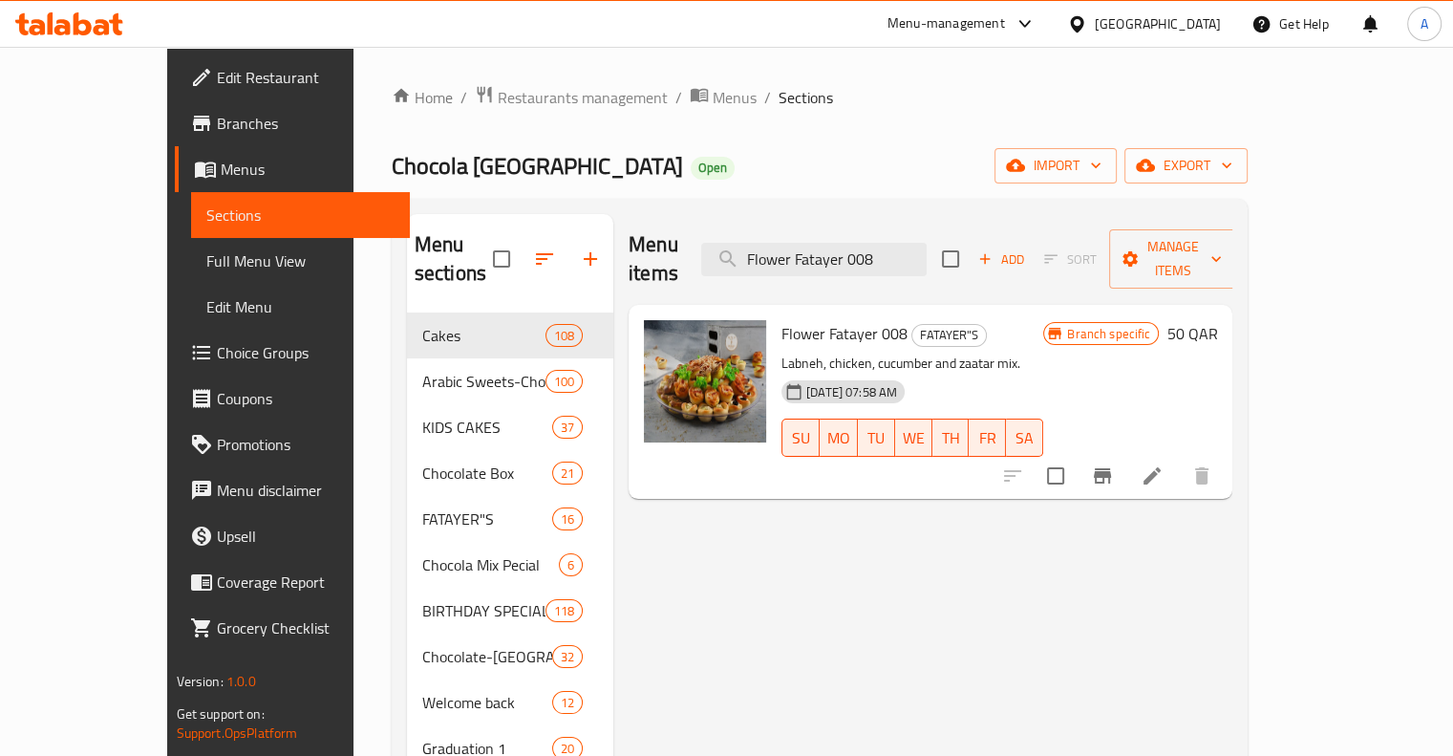
type input "Flower Fatayer 008"
click at [1217, 320] on div "Branch specific 50 QAR" at bounding box center [1130, 401] width 174 height 163
click at [1217, 320] on h6 "50 QAR" at bounding box center [1191, 333] width 51 height 27
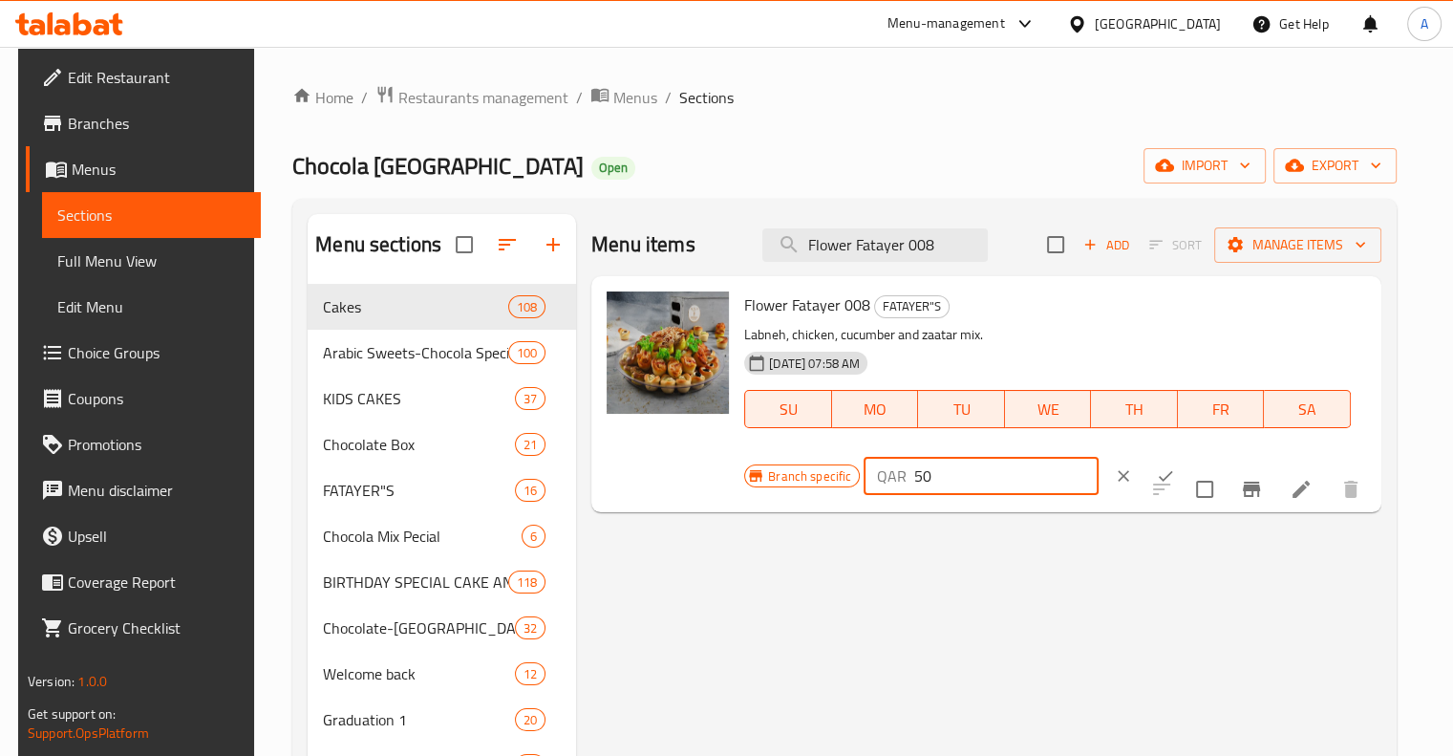
drag, startPoint x: 934, startPoint y: 470, endPoint x: 856, endPoint y: 482, distance: 79.3
click at [864, 482] on div "QAR 50 ​" at bounding box center [981, 476] width 234 height 38
type input "45"
click at [1156, 472] on icon "ok" at bounding box center [1165, 475] width 19 height 19
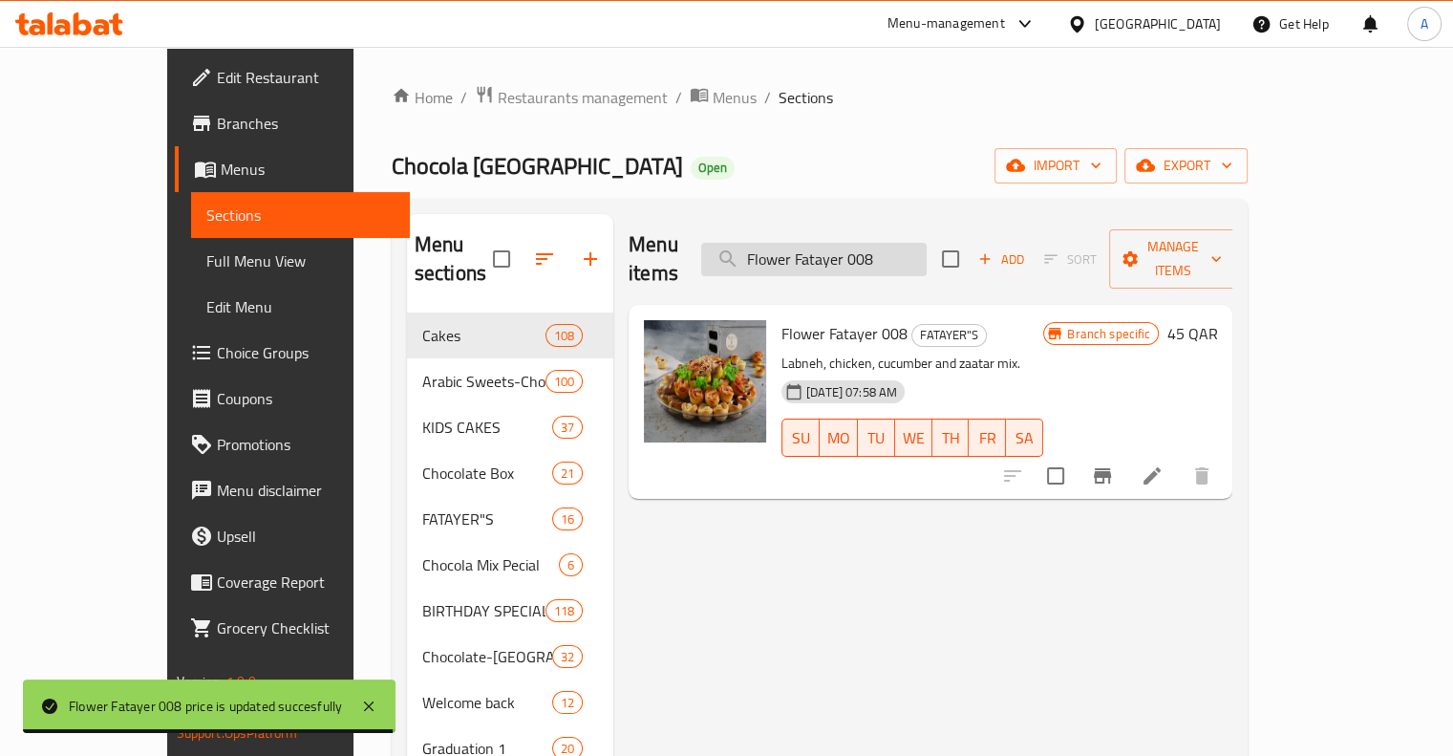
click at [898, 243] on input "Flower Fatayer 008" at bounding box center [813, 259] width 225 height 33
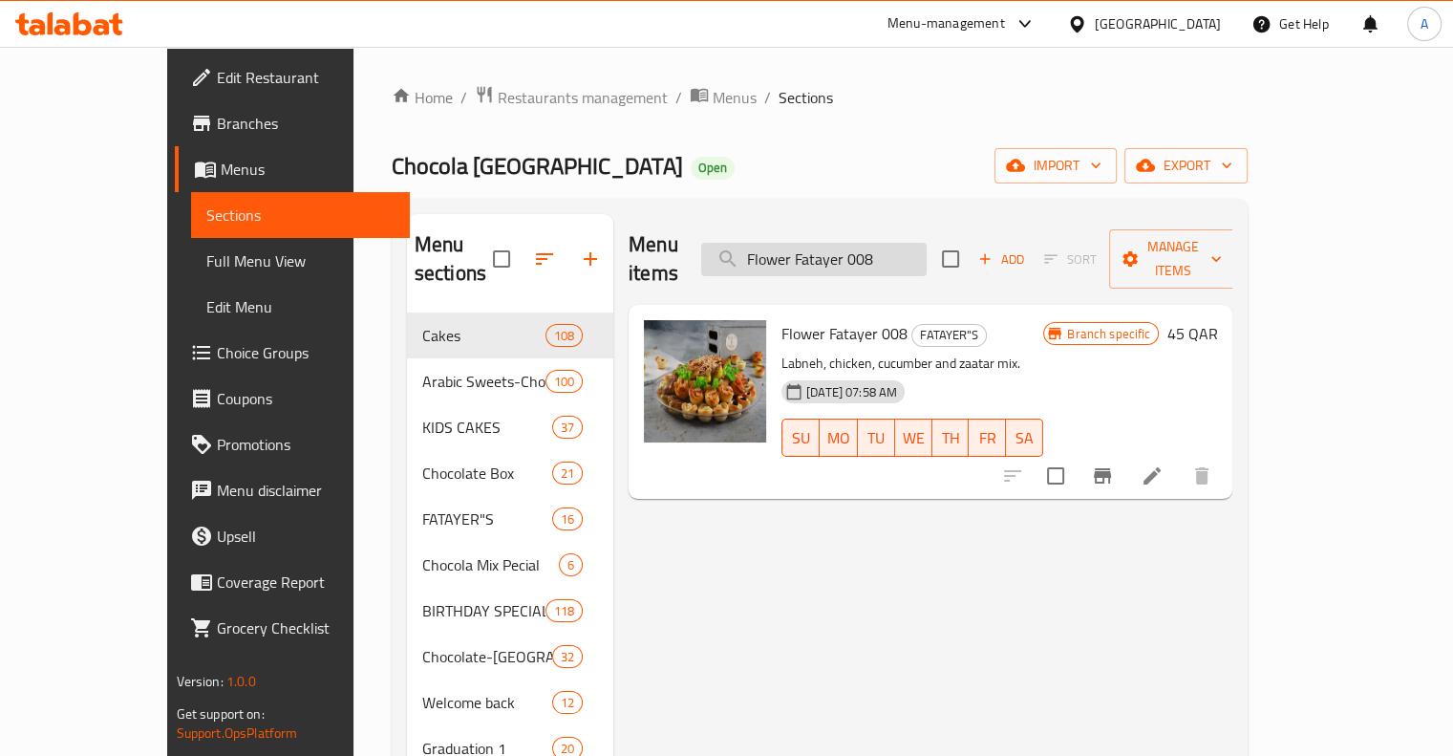
click at [898, 243] on input "Flower Fatayer 008" at bounding box center [813, 259] width 225 height 33
paste input "Basbusa Kista- 003"
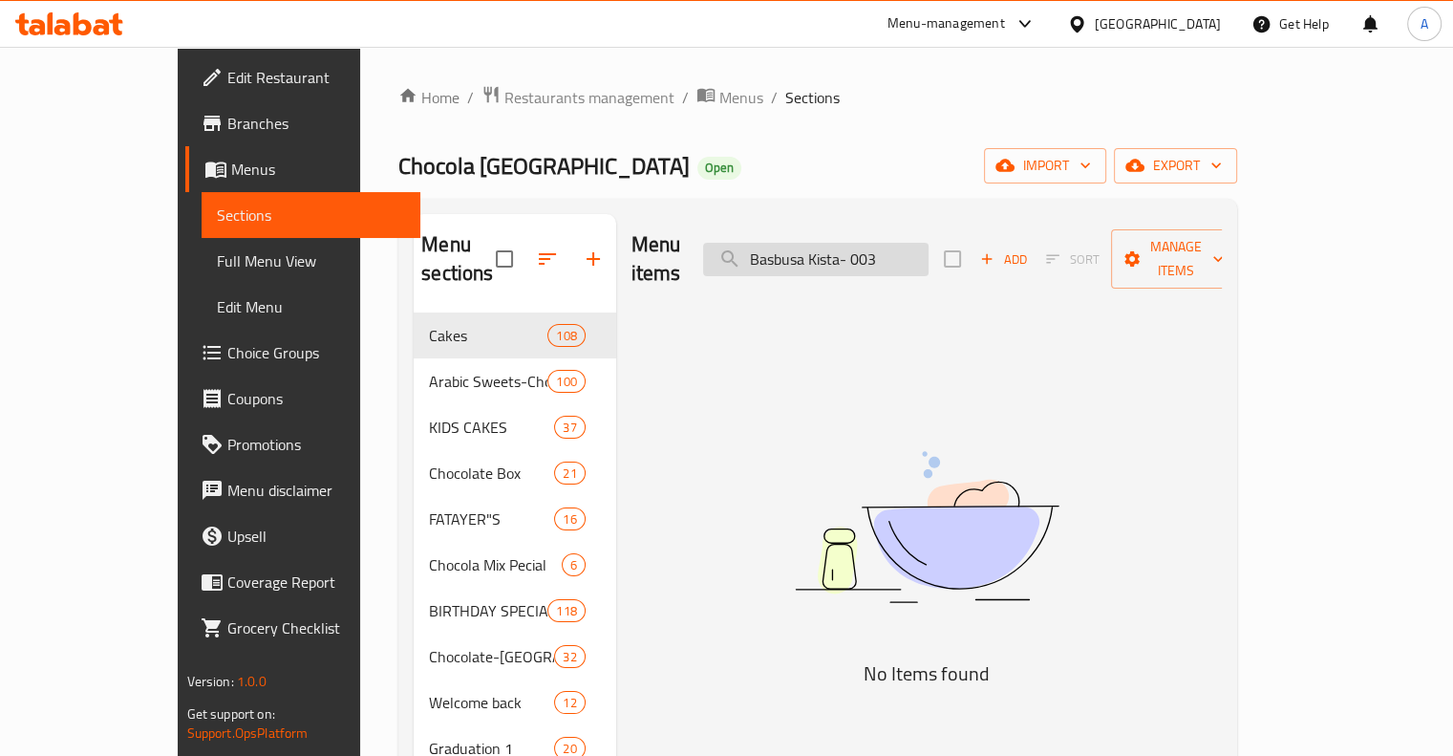
click at [909, 247] on input "Basbusa Kista- 003" at bounding box center [815, 259] width 225 height 33
click at [923, 243] on input "Basbusa Kista 003" at bounding box center [815, 259] width 225 height 33
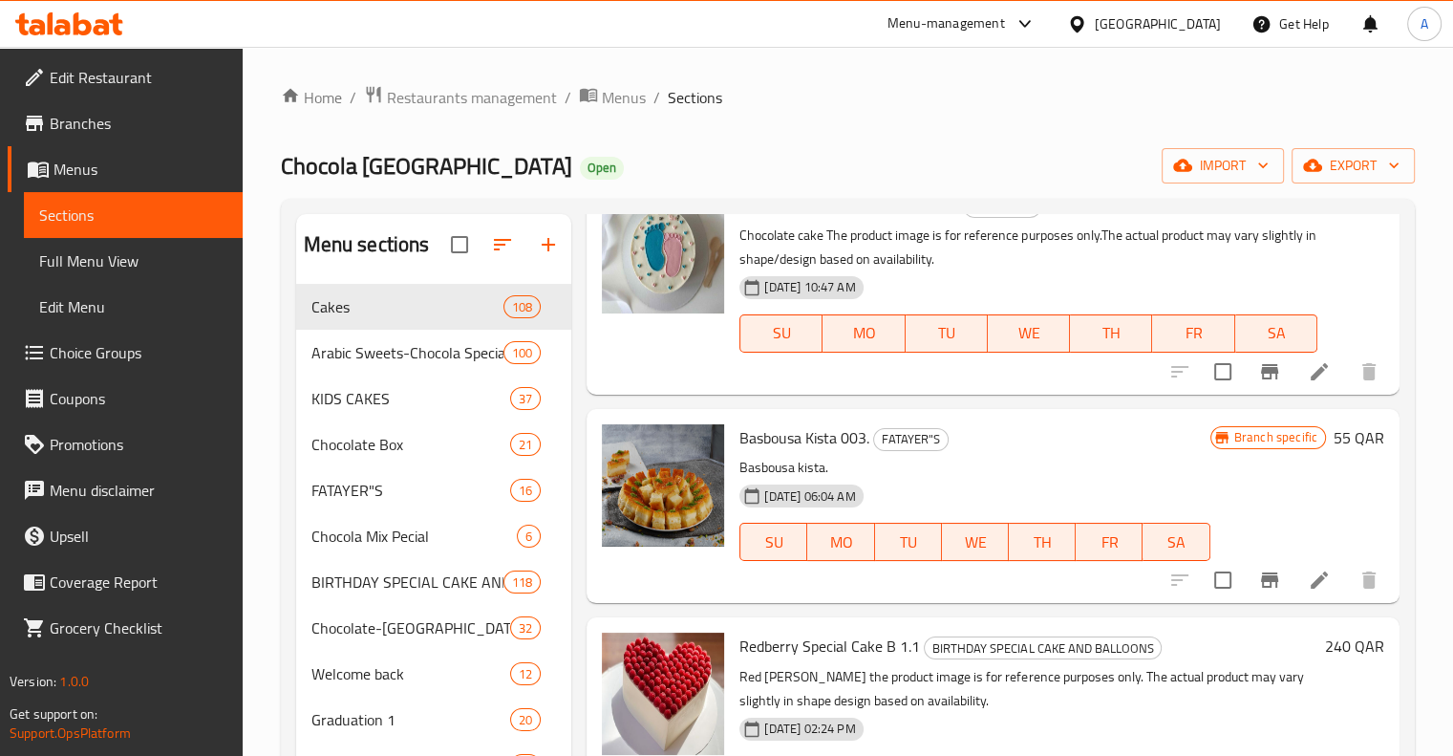
scroll to position [5842, 0]
type input "Bas"
click at [1315, 580] on li at bounding box center [1318, 580] width 53 height 34
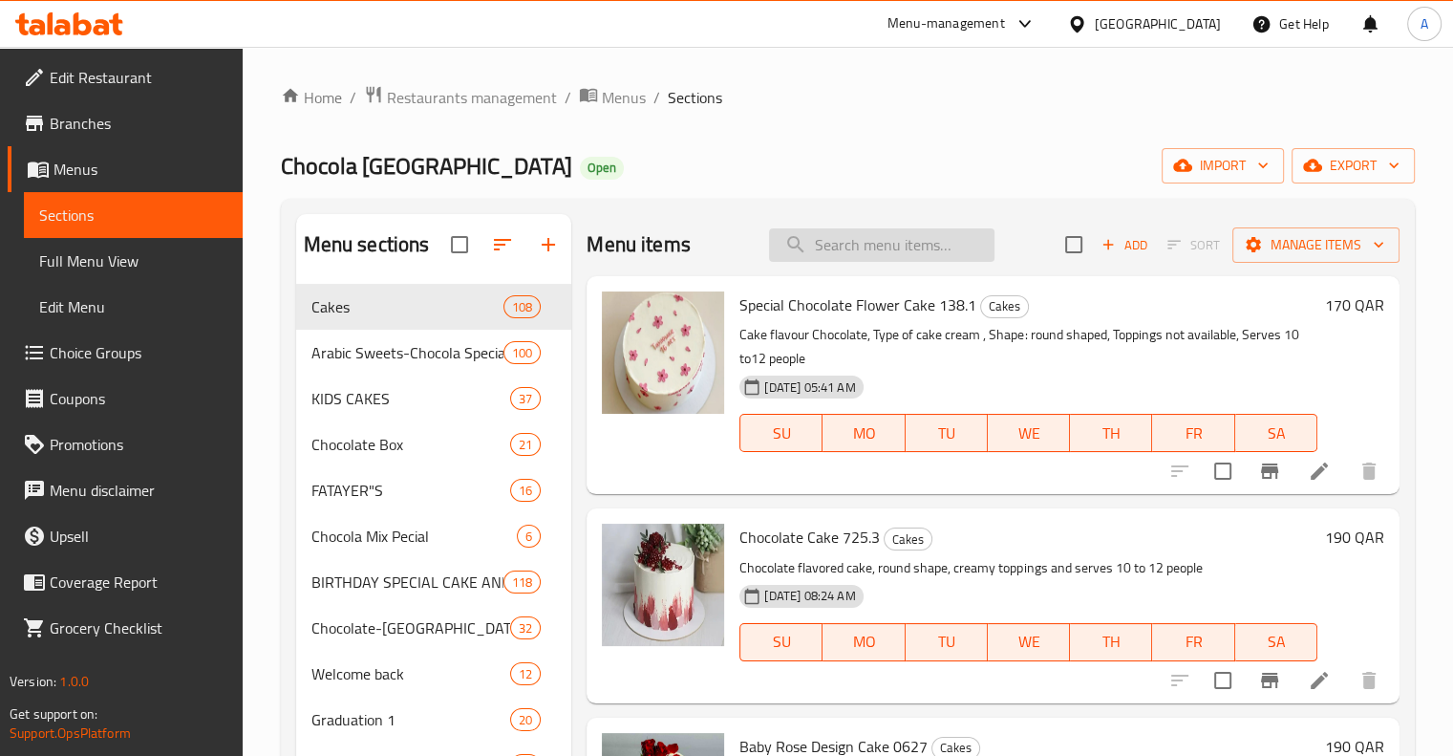
click at [839, 259] on input "search" at bounding box center [881, 244] width 225 height 33
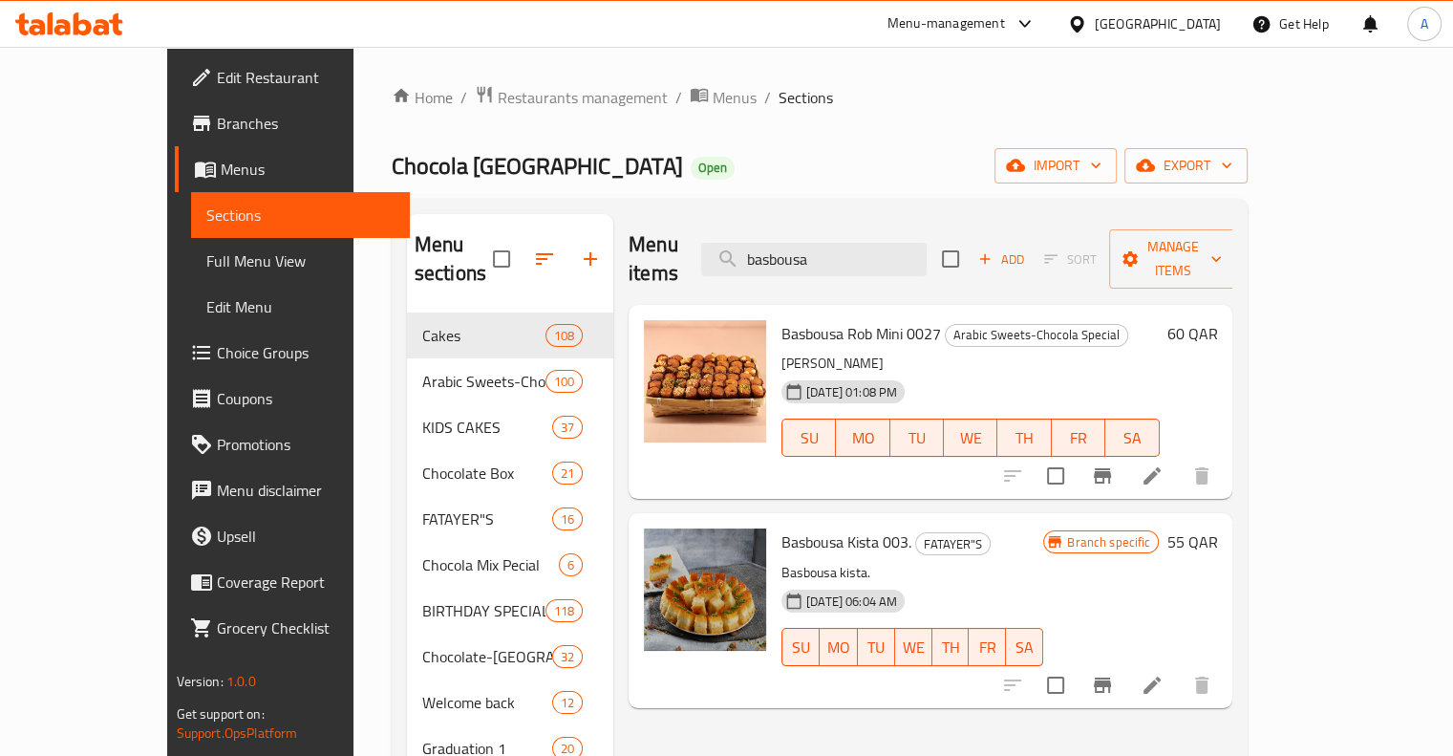
type input "basbousa"
click at [1217, 528] on h6 "55 QAR" at bounding box center [1191, 541] width 51 height 27
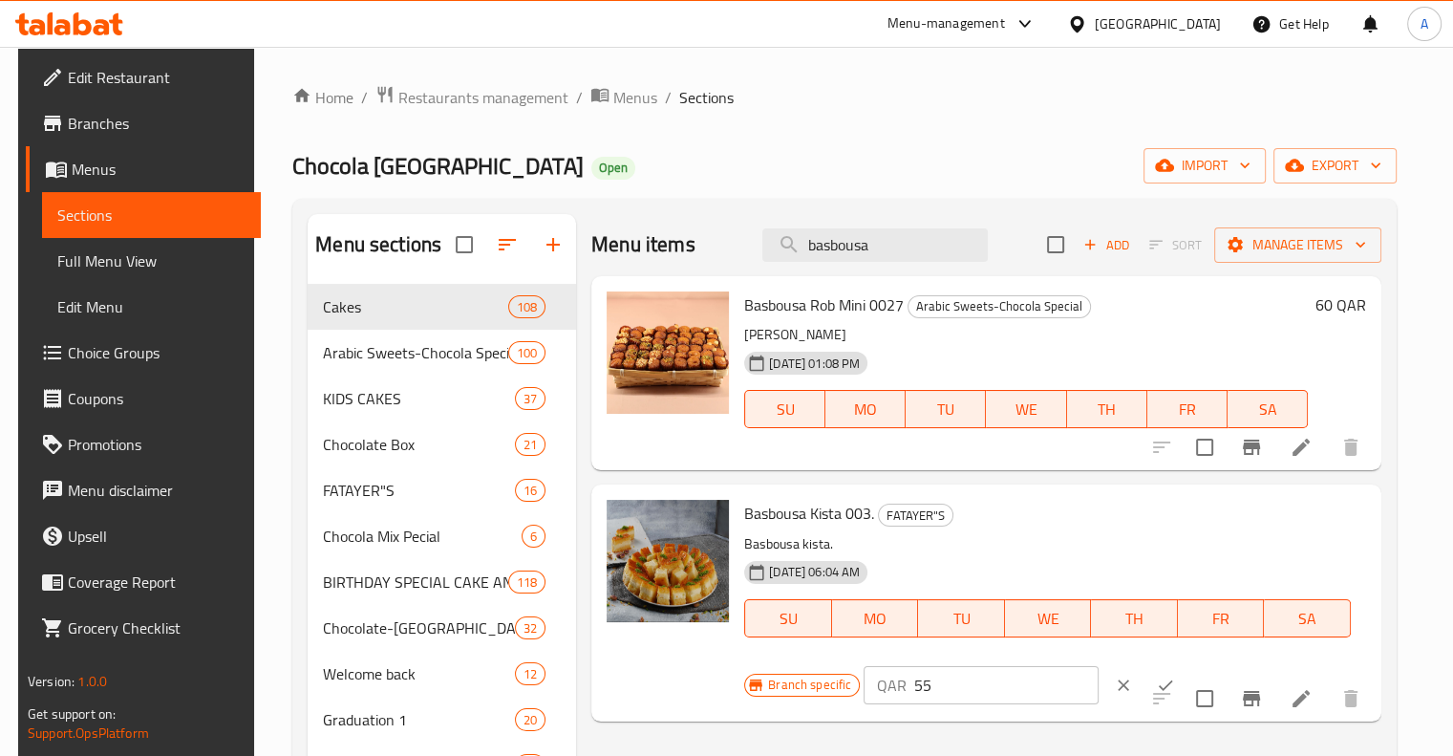
click at [937, 695] on input "55" at bounding box center [1005, 685] width 183 height 38
type input "50"
click at [1156, 688] on icon "ok" at bounding box center [1165, 684] width 19 height 19
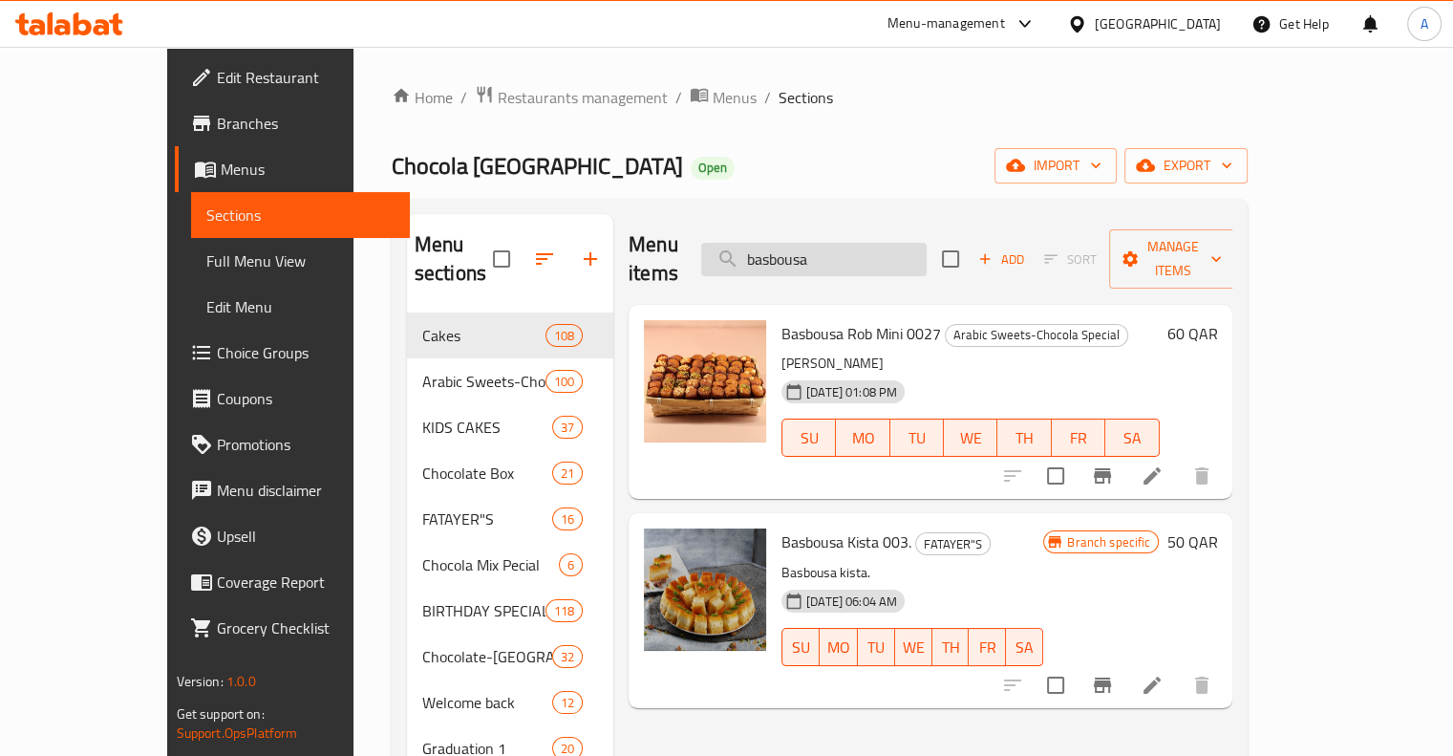
click at [903, 244] on input "basbousa" at bounding box center [813, 259] width 225 height 33
paste input "Ferrero Rocher Cake 007"
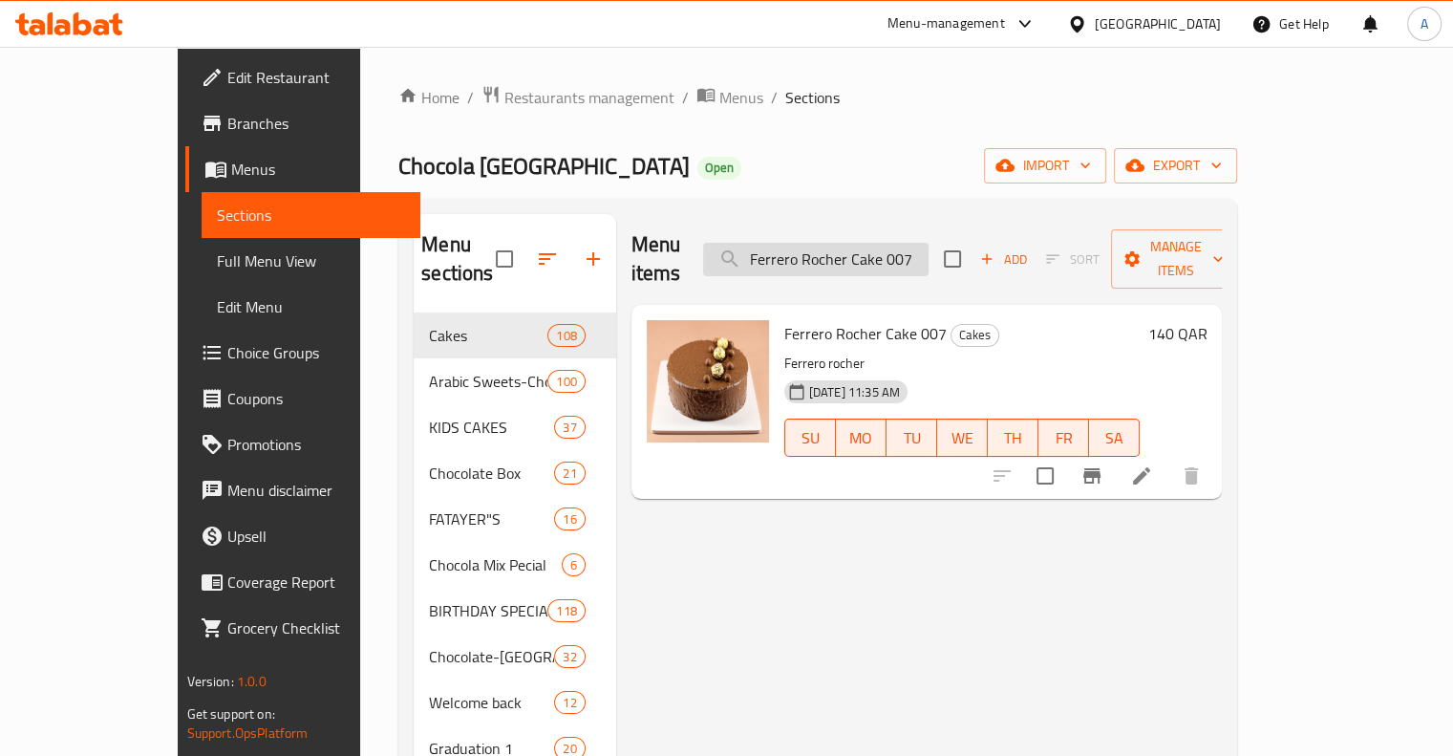
click at [900, 245] on input "Ferrero Rocher Cake 007" at bounding box center [815, 259] width 225 height 33
paste input "Cheese Roll"
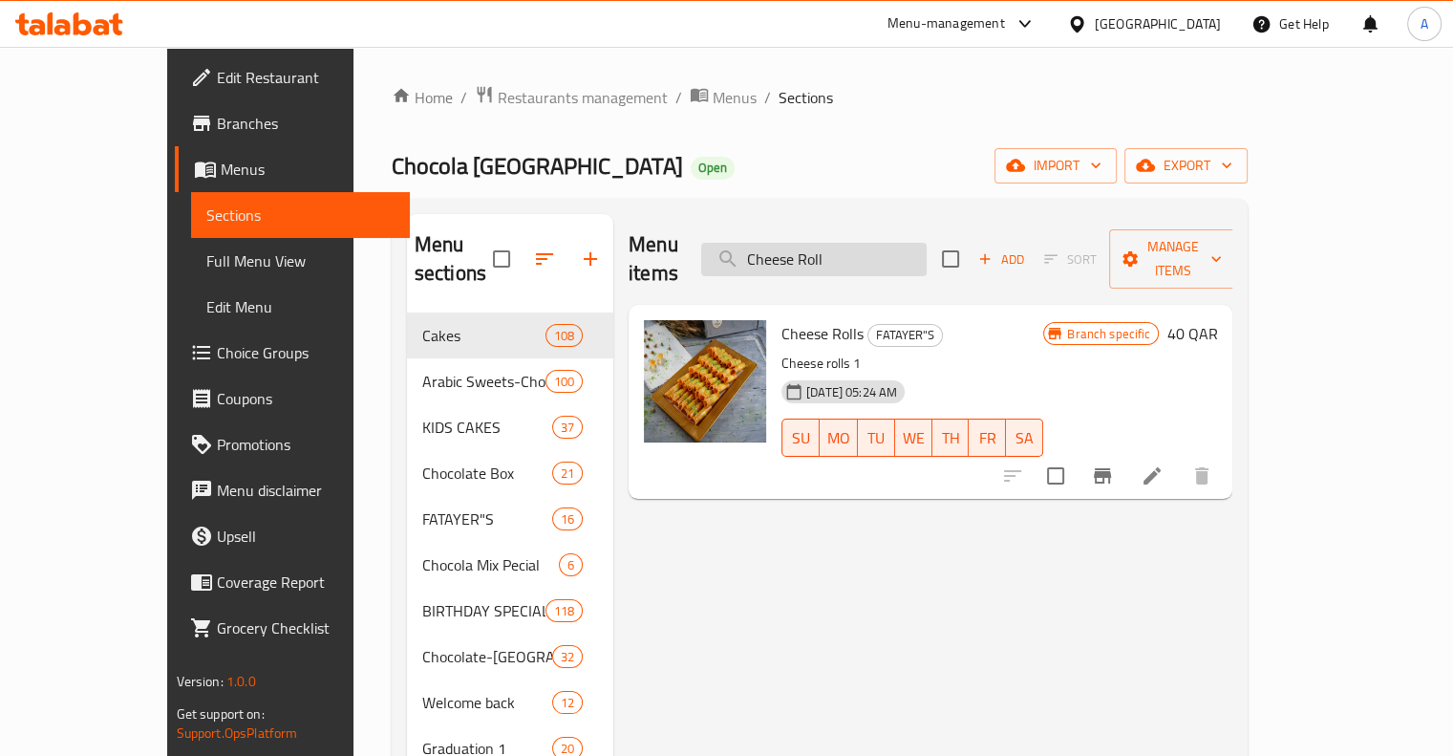
click at [855, 244] on input "Cheese Roll" at bounding box center [813, 259] width 225 height 33
paste input "Snickers Thoofi 004"
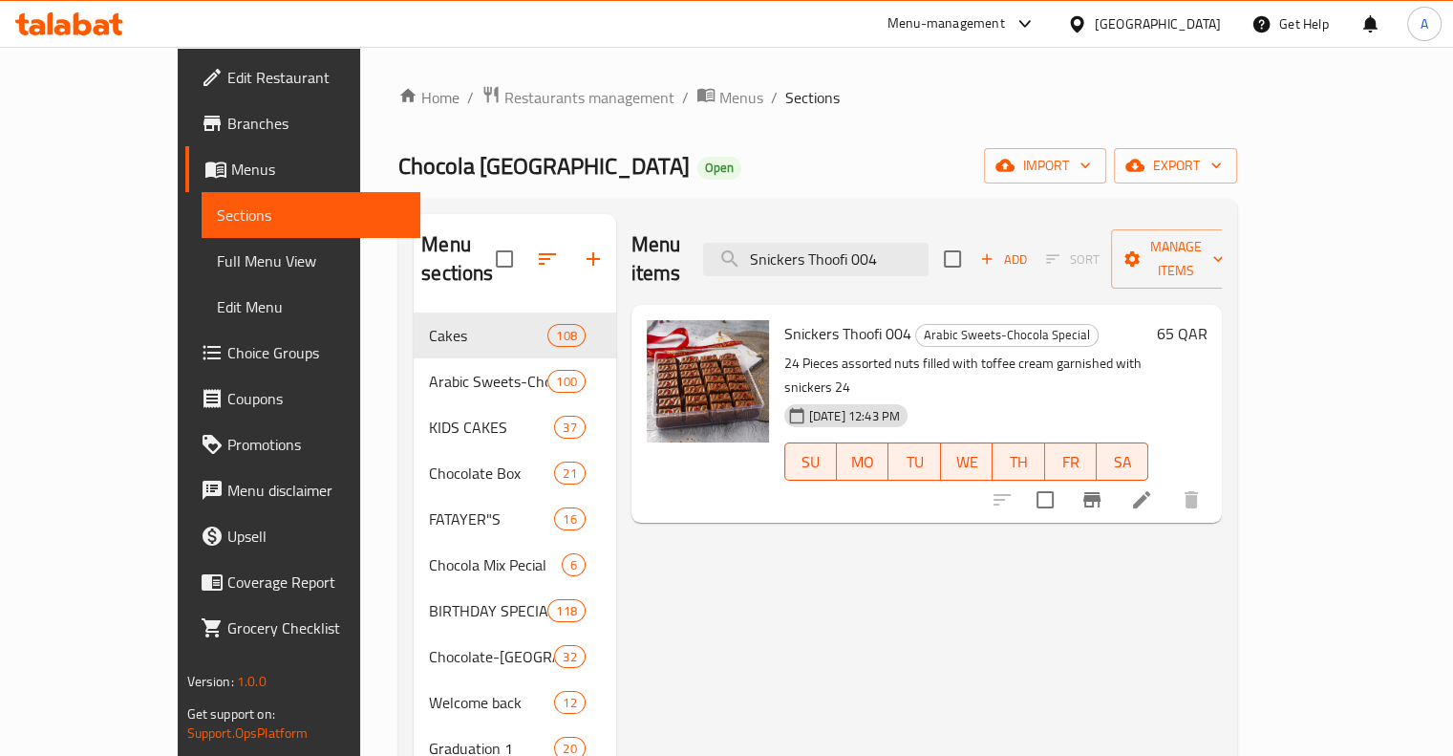
type input "Snickers Thoofi 004"
click at [1206, 320] on h6 "65 QAR" at bounding box center [1181, 333] width 51 height 27
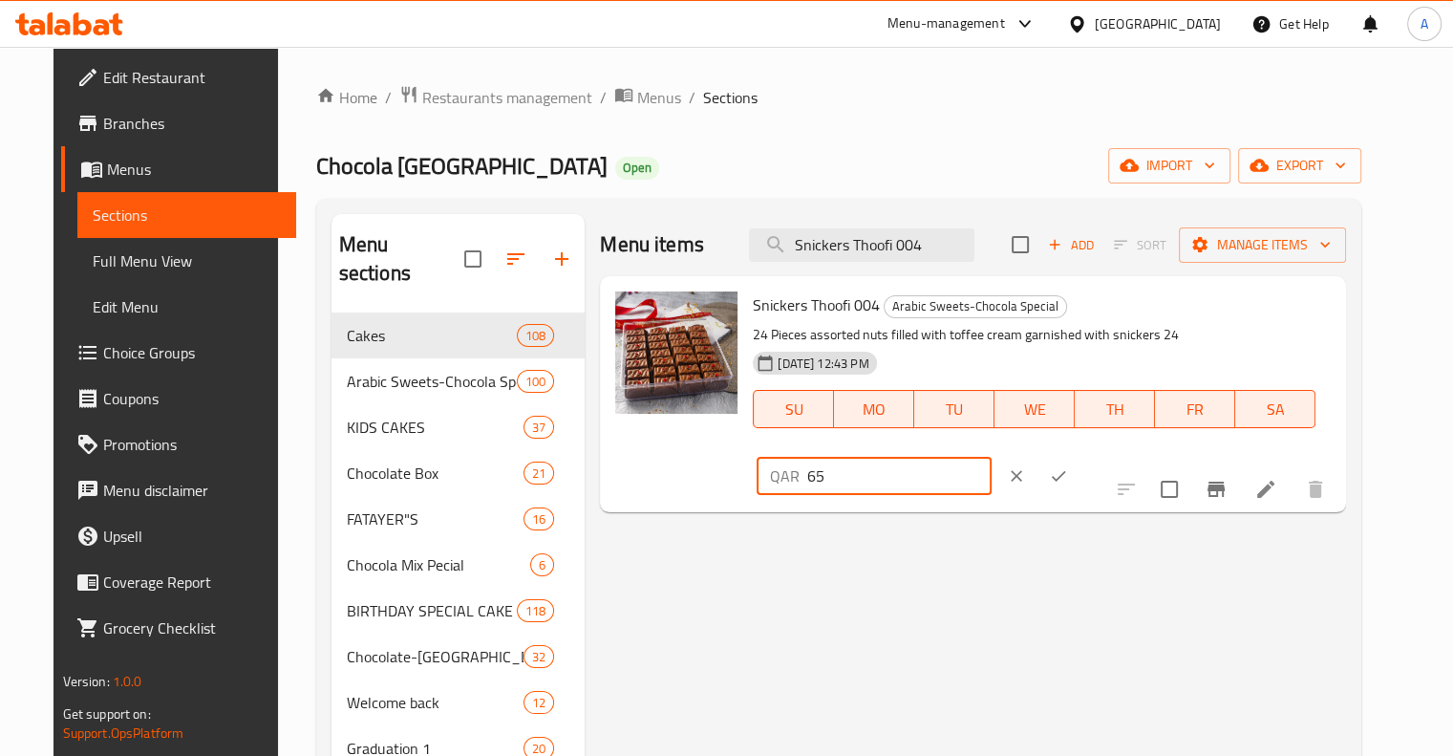
drag, startPoint x: 1202, startPoint y: 312, endPoint x: 1100, endPoint y: 327, distance: 102.3
click at [991, 457] on div "QAR 65 ​" at bounding box center [874, 476] width 234 height 38
type input "55"
click at [1065, 471] on icon "ok" at bounding box center [1058, 476] width 14 height 11
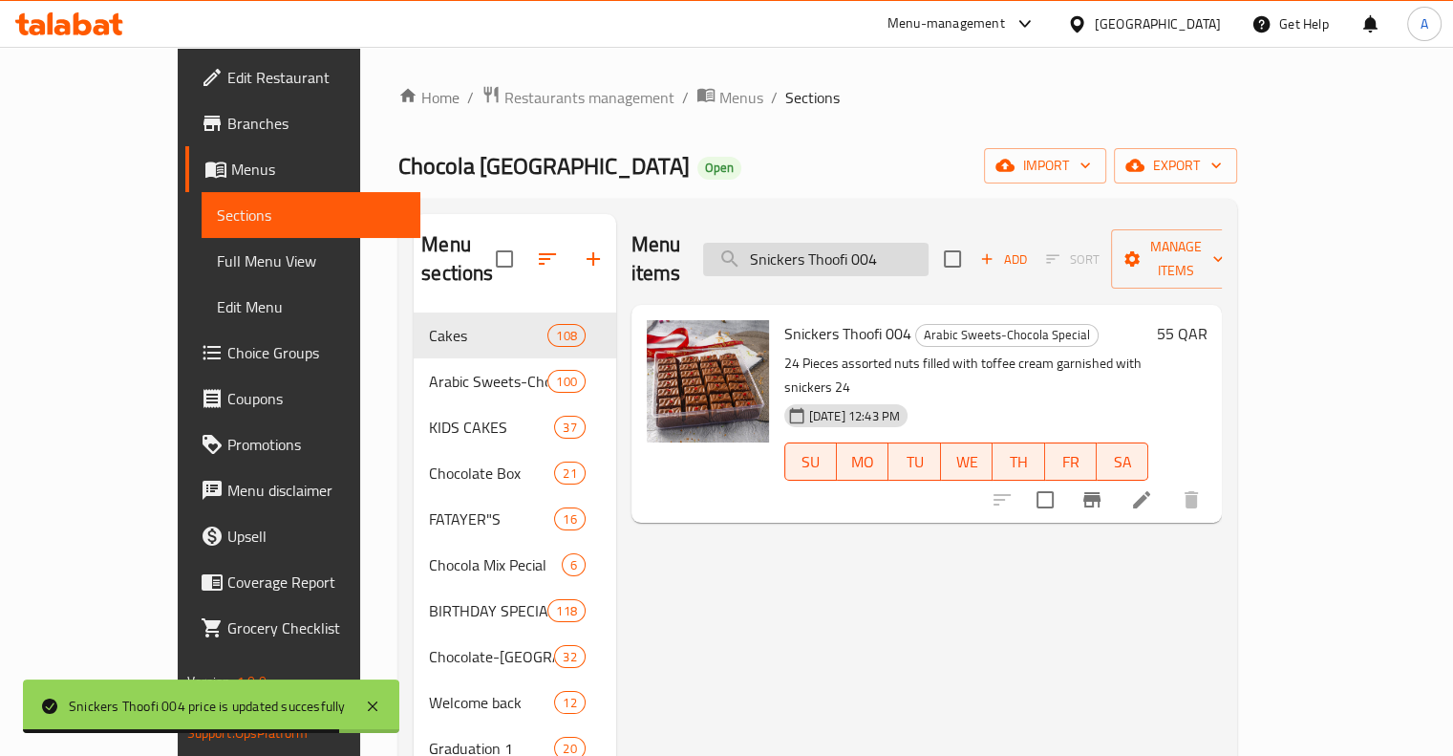
click at [928, 257] on input "Snickers Thoofi 004" at bounding box center [815, 259] width 225 height 33
paste input "aboora Cake"
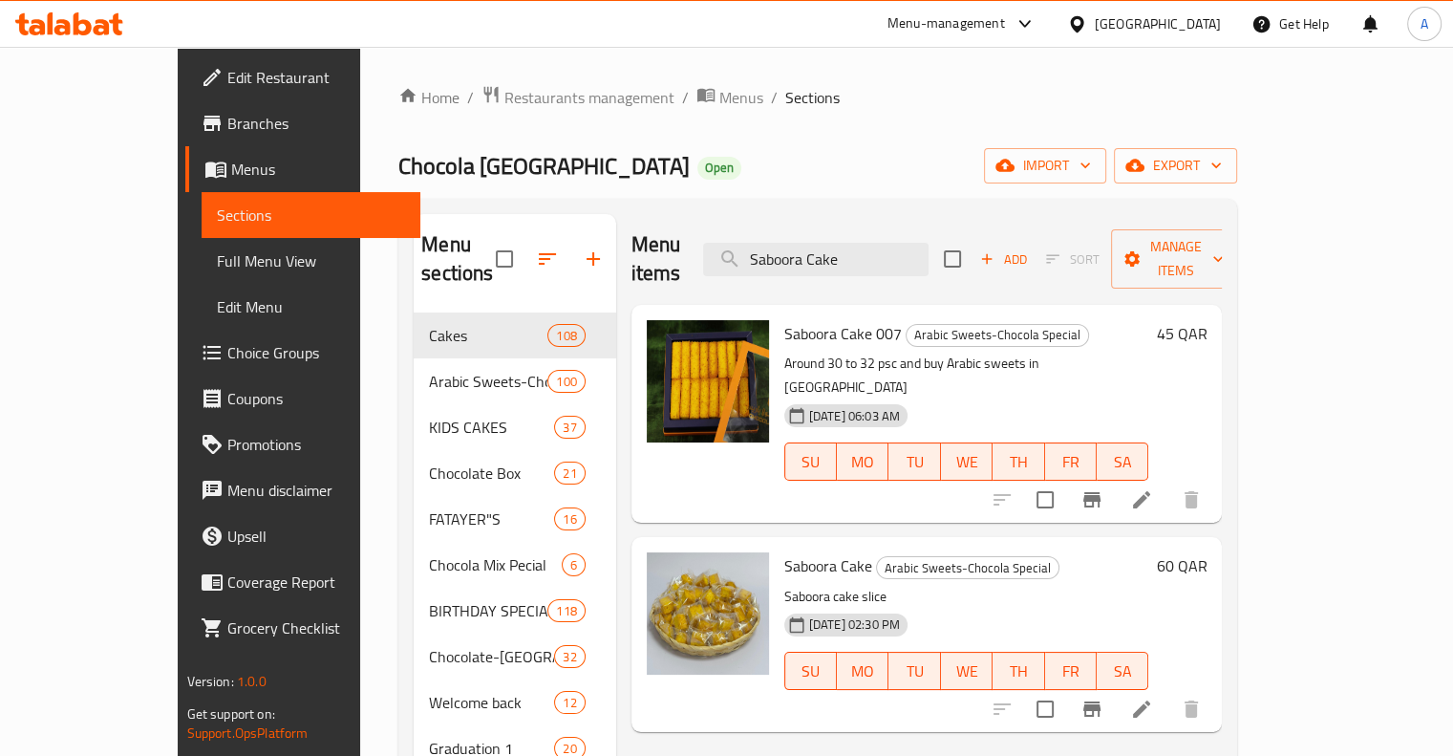
type input "Saboora Cake"
click at [1206, 320] on h6 "45 QAR" at bounding box center [1181, 333] width 51 height 27
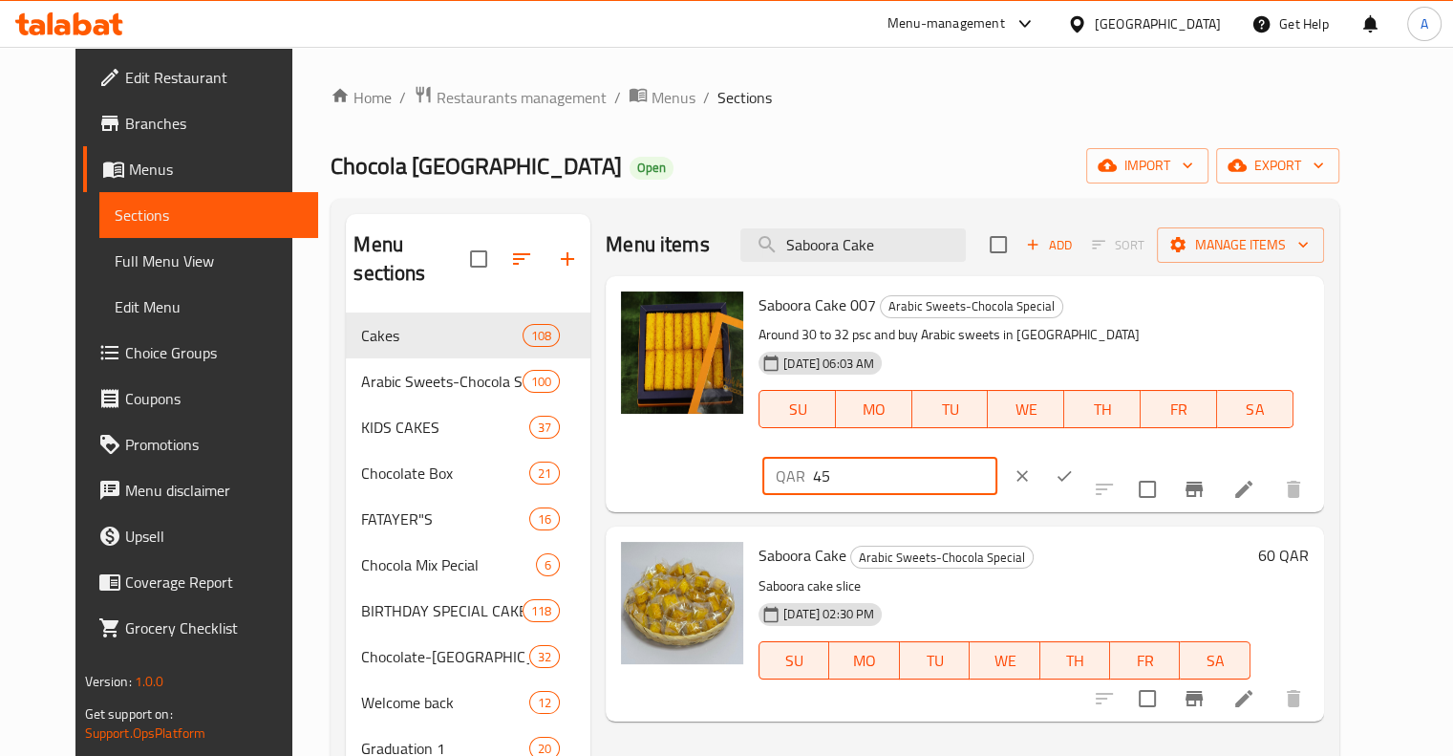
drag, startPoint x: 1168, startPoint y: 305, endPoint x: 1116, endPoint y: 312, distance: 53.1
click at [996, 457] on div "QAR 45 ​" at bounding box center [879, 476] width 234 height 38
type input "40"
click at [1074, 466] on icon "ok" at bounding box center [1064, 475] width 19 height 19
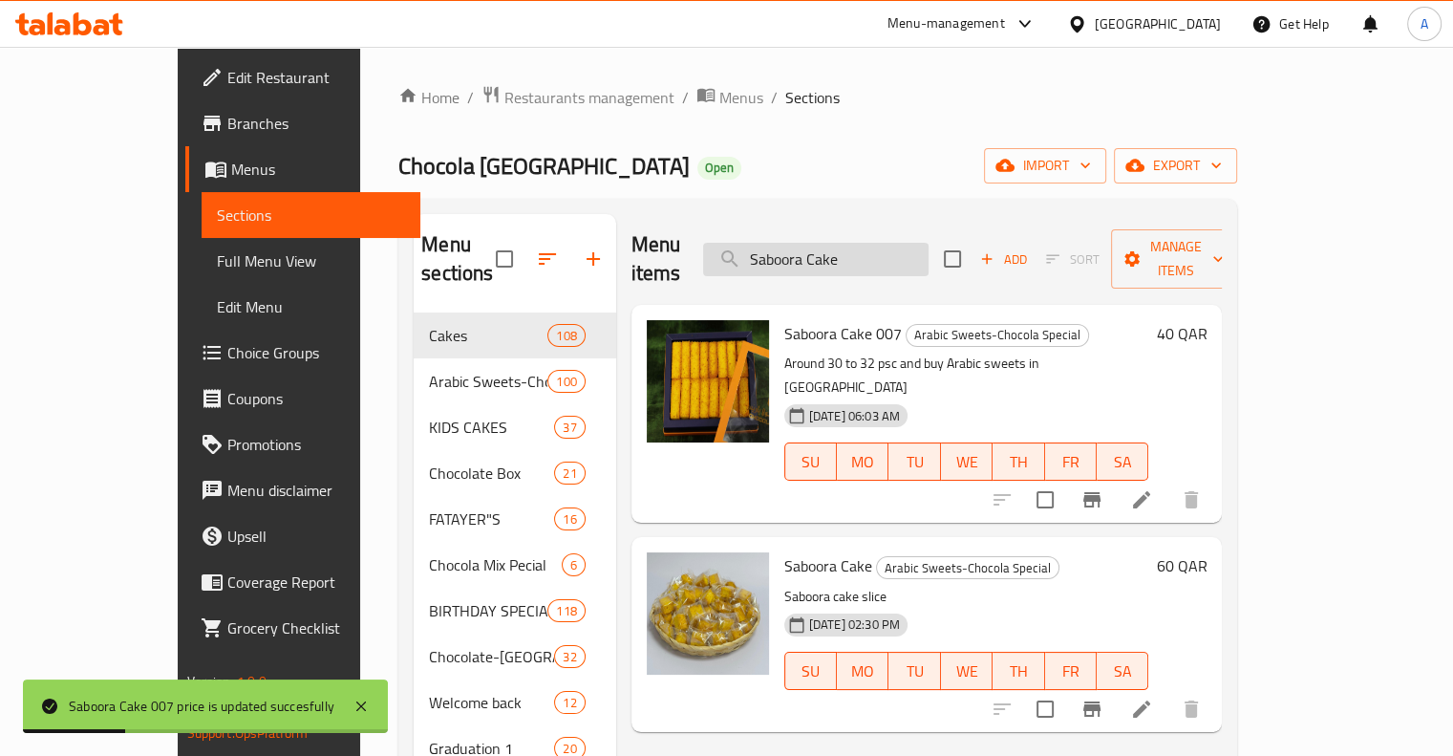
click at [864, 243] on input "Saboora Cake" at bounding box center [815, 259] width 225 height 33
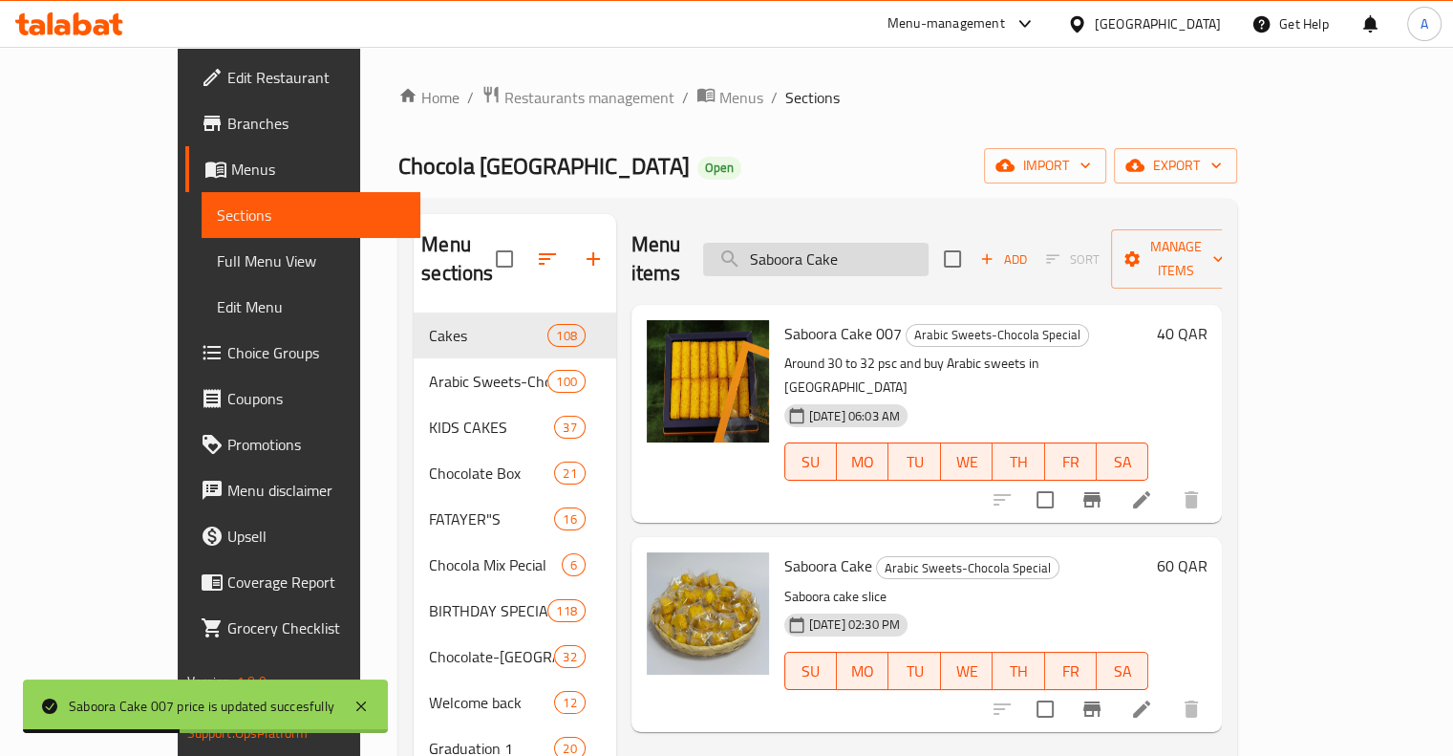
paste input "Cinamon Caramel 0019"
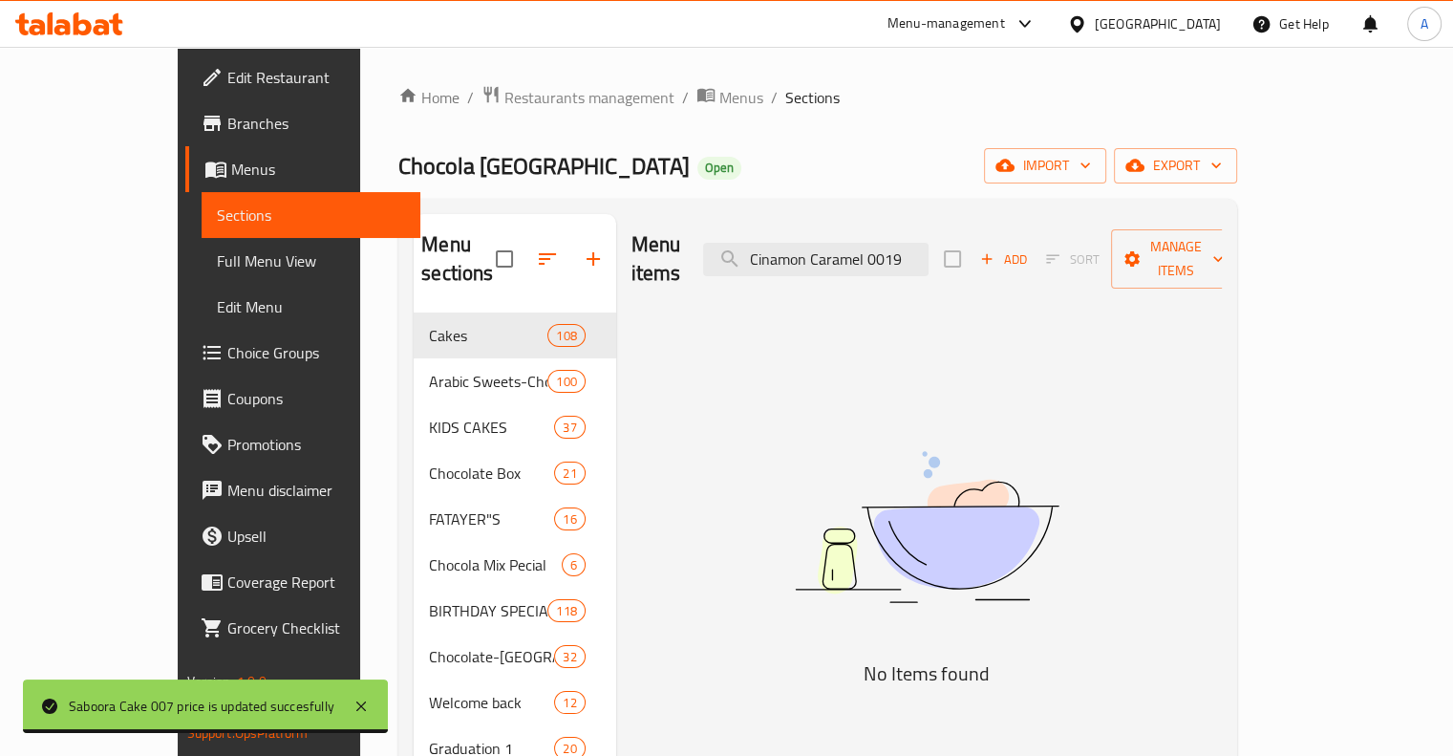
drag, startPoint x: 880, startPoint y: 246, endPoint x: 1024, endPoint y: 262, distance: 145.0
click at [1023, 262] on div "Menu items Cinamon Caramel 0019 Add Sort Manage items" at bounding box center [926, 259] width 591 height 91
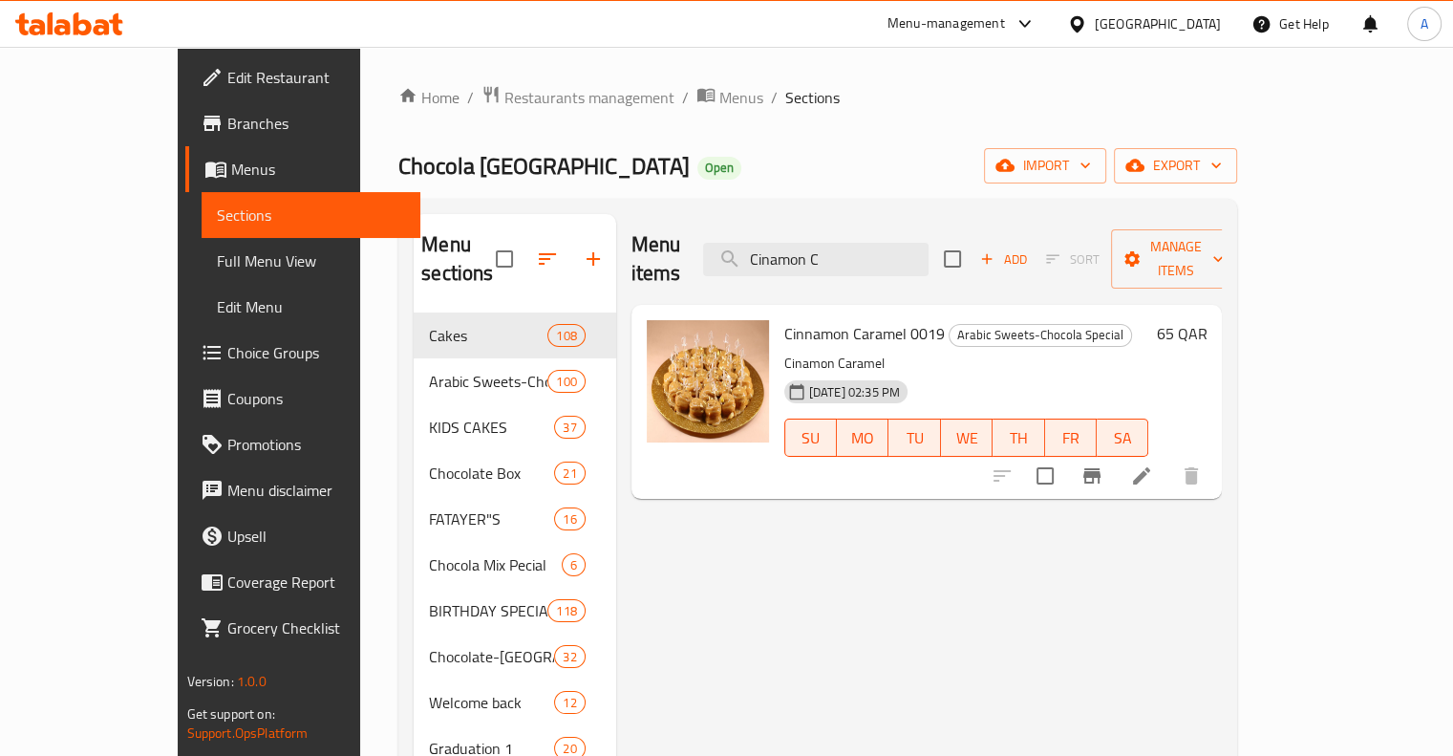
type input "Cinamon C"
click at [1153, 464] on icon at bounding box center [1141, 475] width 23 height 23
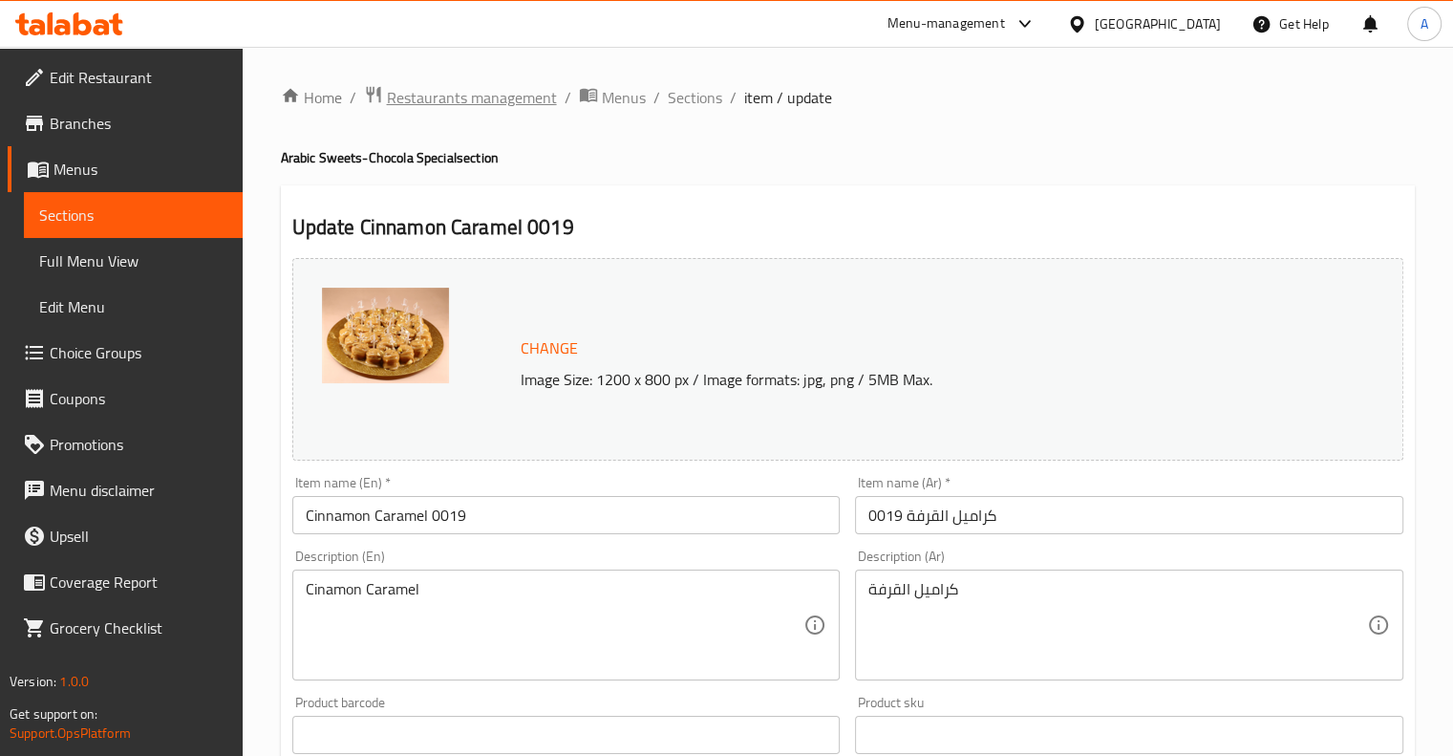
click at [457, 93] on span "Restaurants management" at bounding box center [472, 97] width 170 height 23
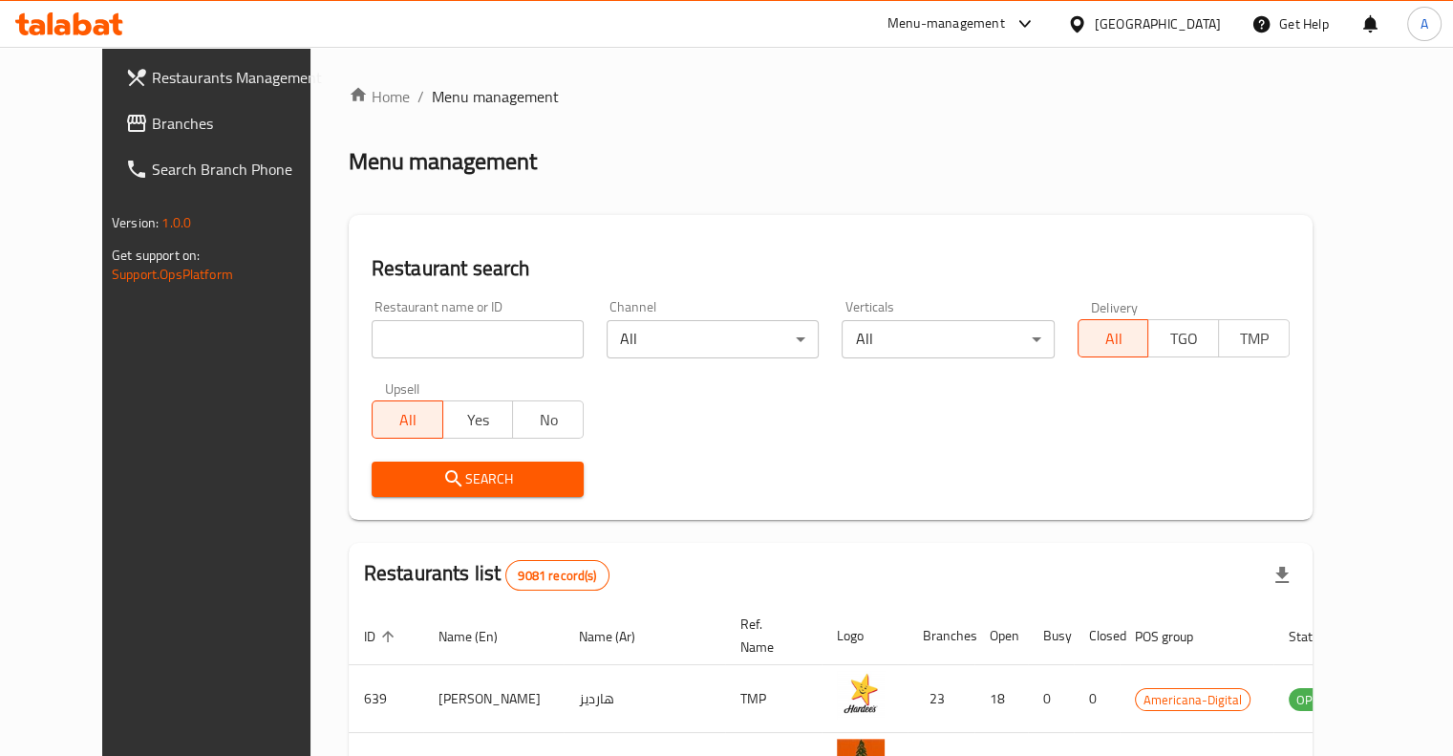
click at [402, 320] on input "search" at bounding box center [478, 339] width 212 height 38
click at [438, 336] on input "search" at bounding box center [478, 339] width 212 height 38
type input "chocola [GEOGRAPHIC_DATA]"
click button "Search" at bounding box center [478, 478] width 212 height 35
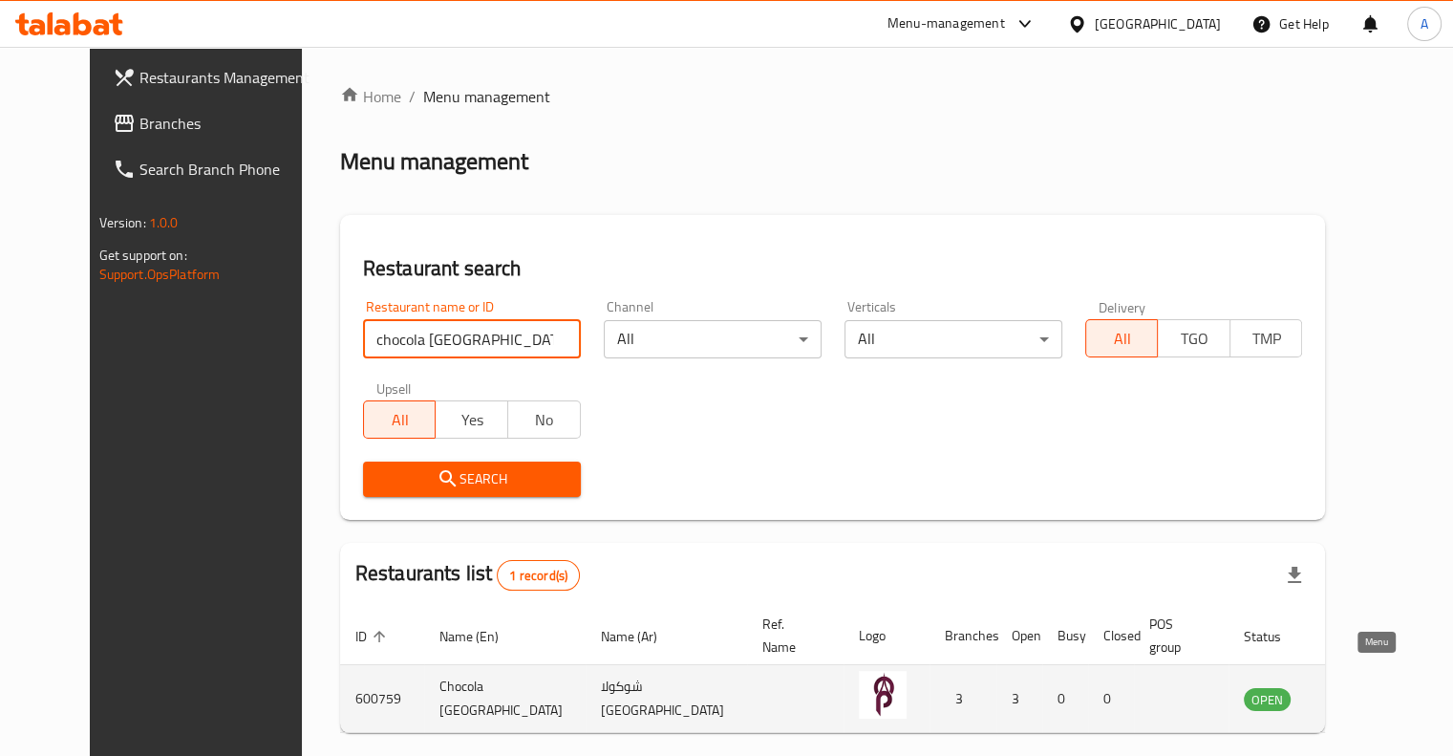
click at [1360, 692] on icon "enhanced table" at bounding box center [1355, 700] width 21 height 16
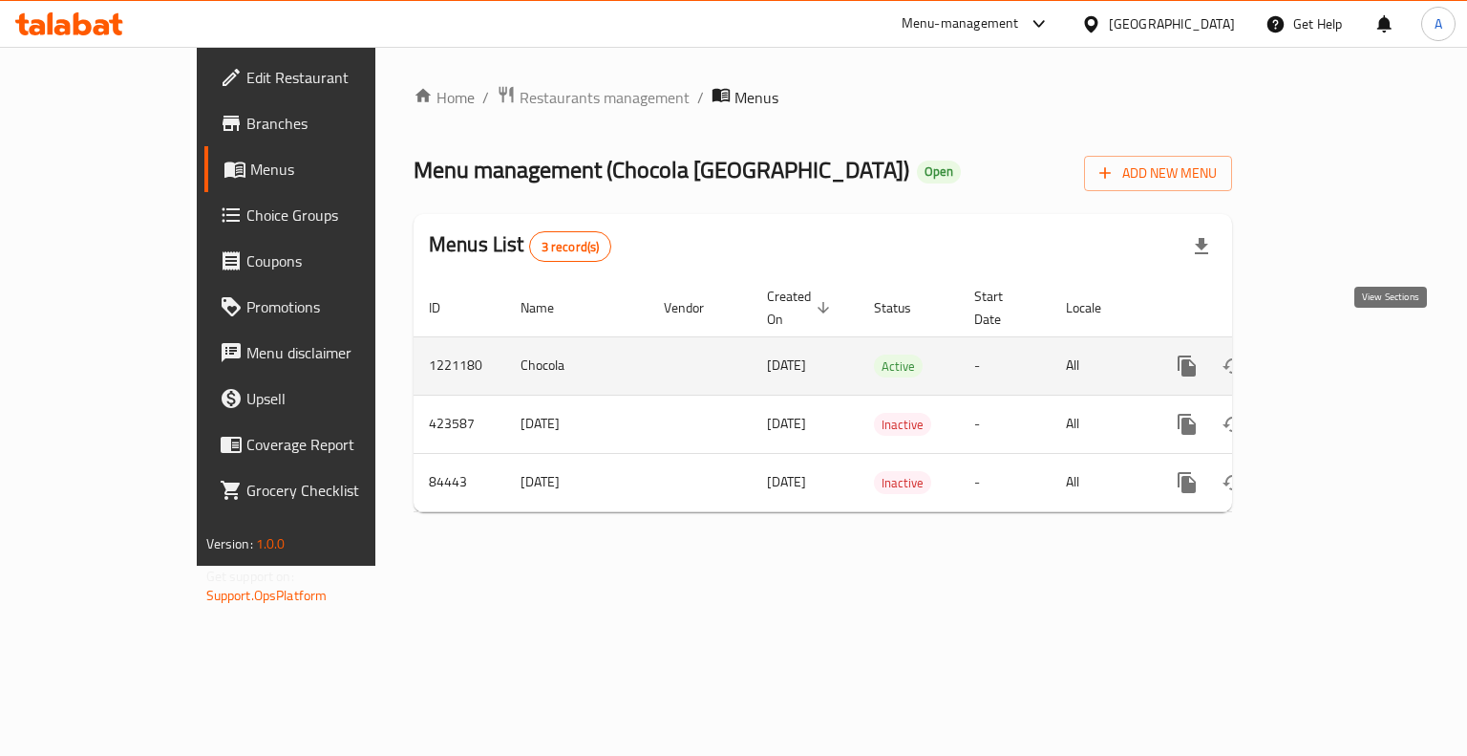
click at [1336, 354] on icon "enhanced table" at bounding box center [1324, 365] width 23 height 23
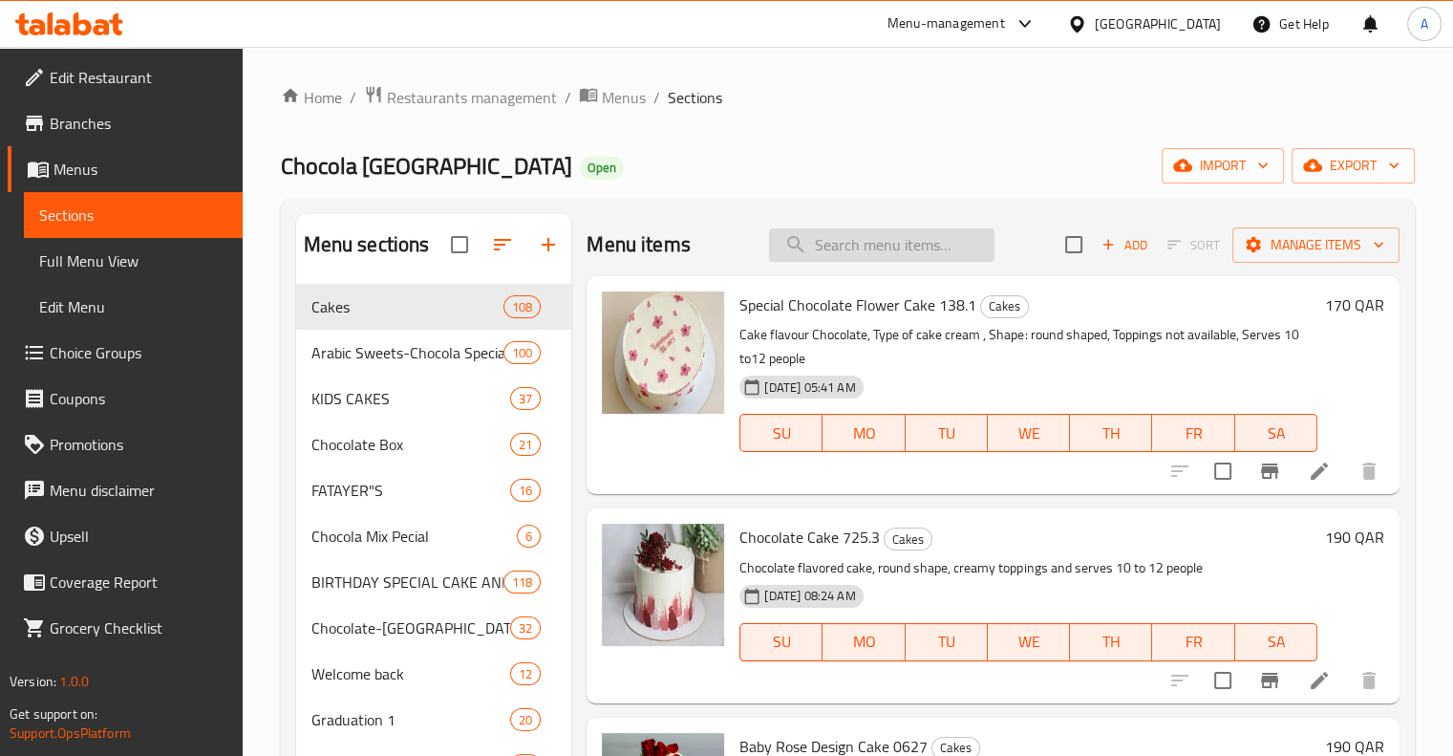
click at [867, 255] on input "search" at bounding box center [881, 244] width 225 height 33
paste input "Cinamon Caramel 0019"
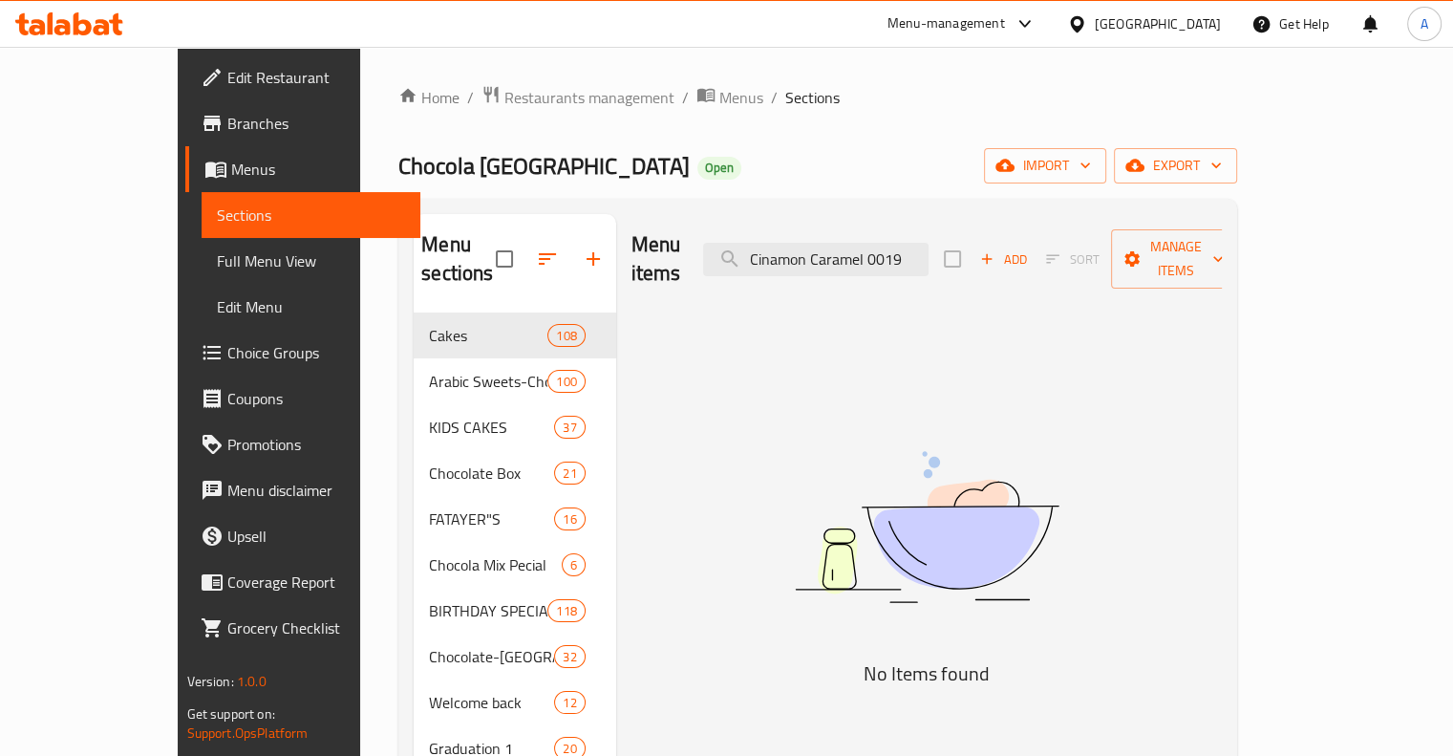
drag, startPoint x: 887, startPoint y: 244, endPoint x: 1035, endPoint y: 240, distance: 147.2
click at [1019, 246] on div "Menu items Cinamon Caramel 0019 Add Sort Manage items" at bounding box center [926, 259] width 591 height 91
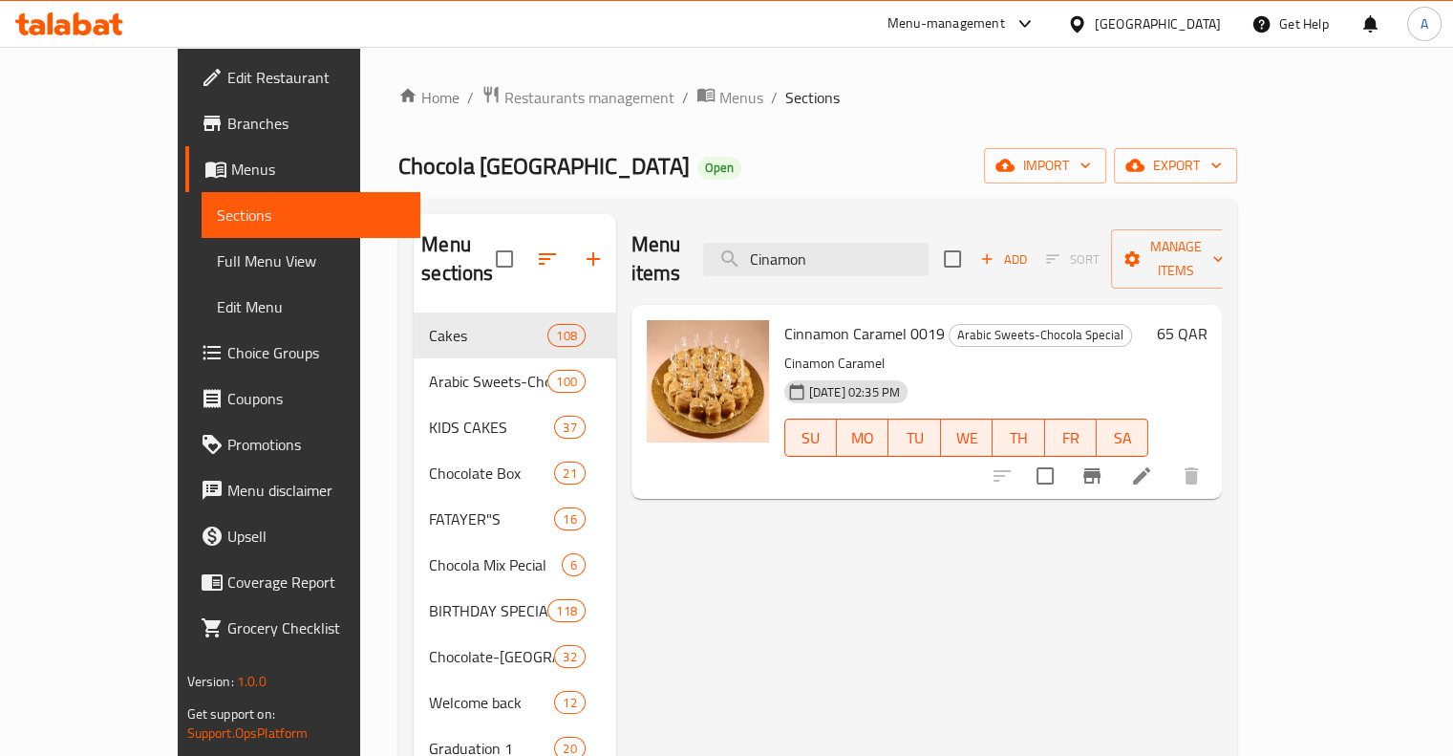
type input "Cinamon"
click at [1206, 320] on h6 "65 QAR" at bounding box center [1181, 333] width 51 height 27
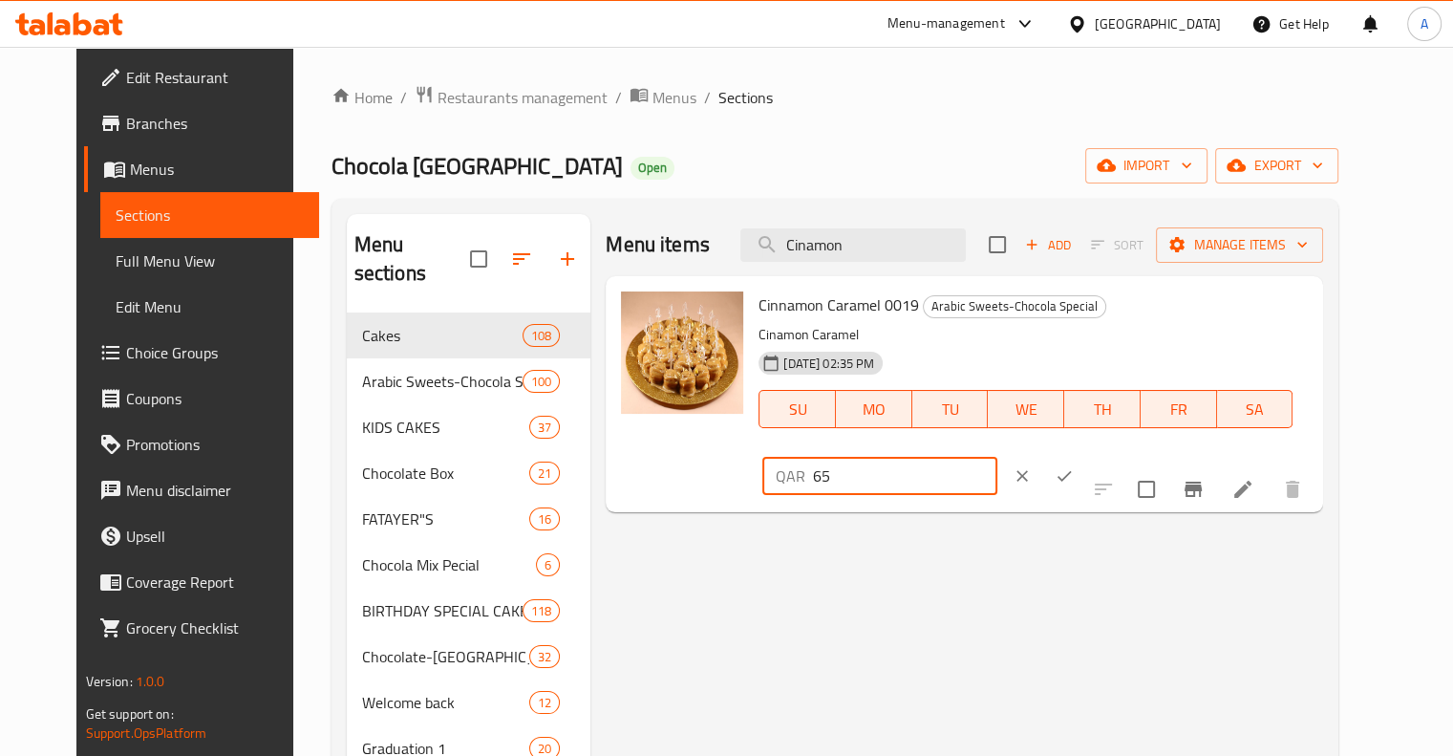
drag, startPoint x: 1157, startPoint y: 316, endPoint x: 1033, endPoint y: 339, distance: 126.3
click at [1035, 338] on div "Cinnamon Caramel 0019 Arabic Sweets-Chocola Special Cinamon Caramel [DATE] 02:3…" at bounding box center [1033, 394] width 565 height 221
type input "50"
click at [1074, 466] on icon "ok" at bounding box center [1064, 475] width 19 height 19
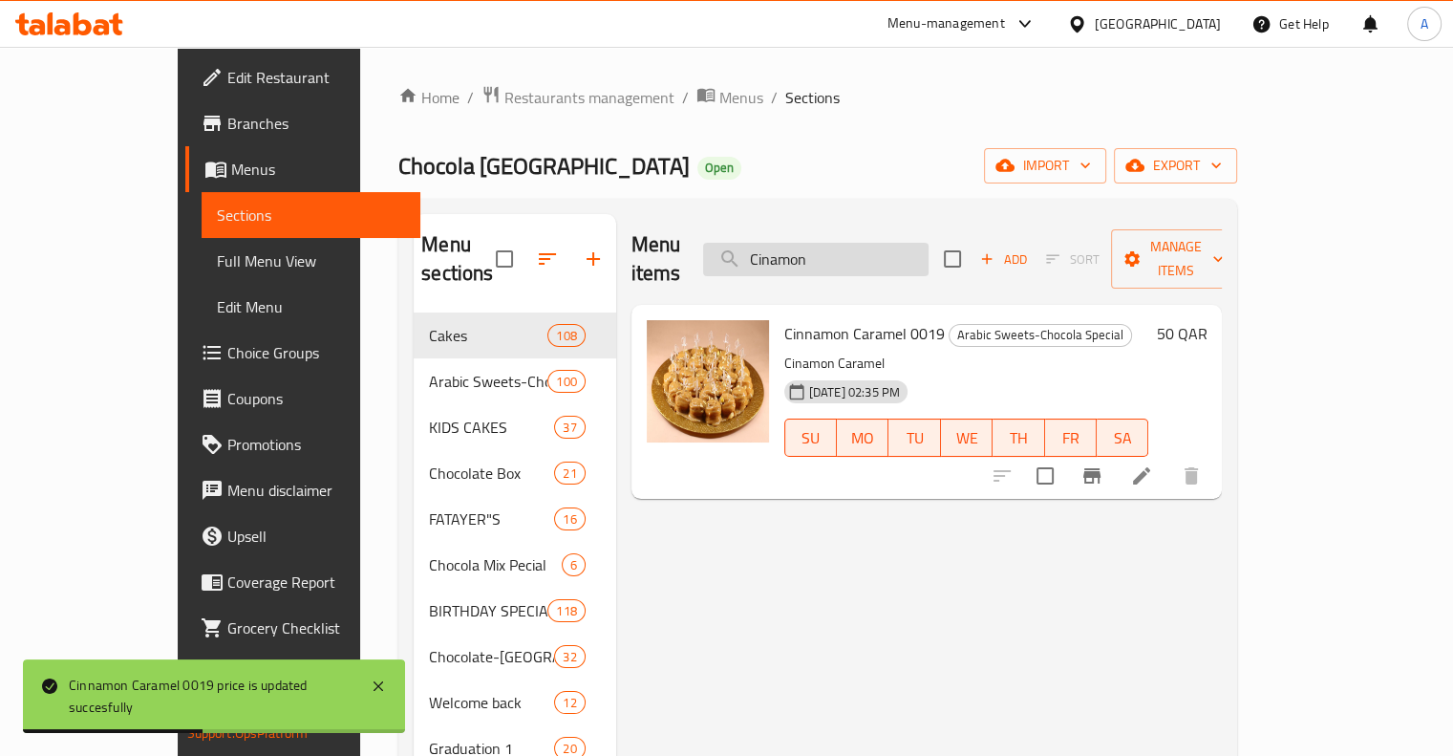
click at [891, 259] on input "Cinamon" at bounding box center [815, 259] width 225 height 33
click at [899, 256] on input "Cinamon" at bounding box center [815, 259] width 225 height 33
click at [871, 245] on input "Cinamon" at bounding box center [815, 259] width 225 height 33
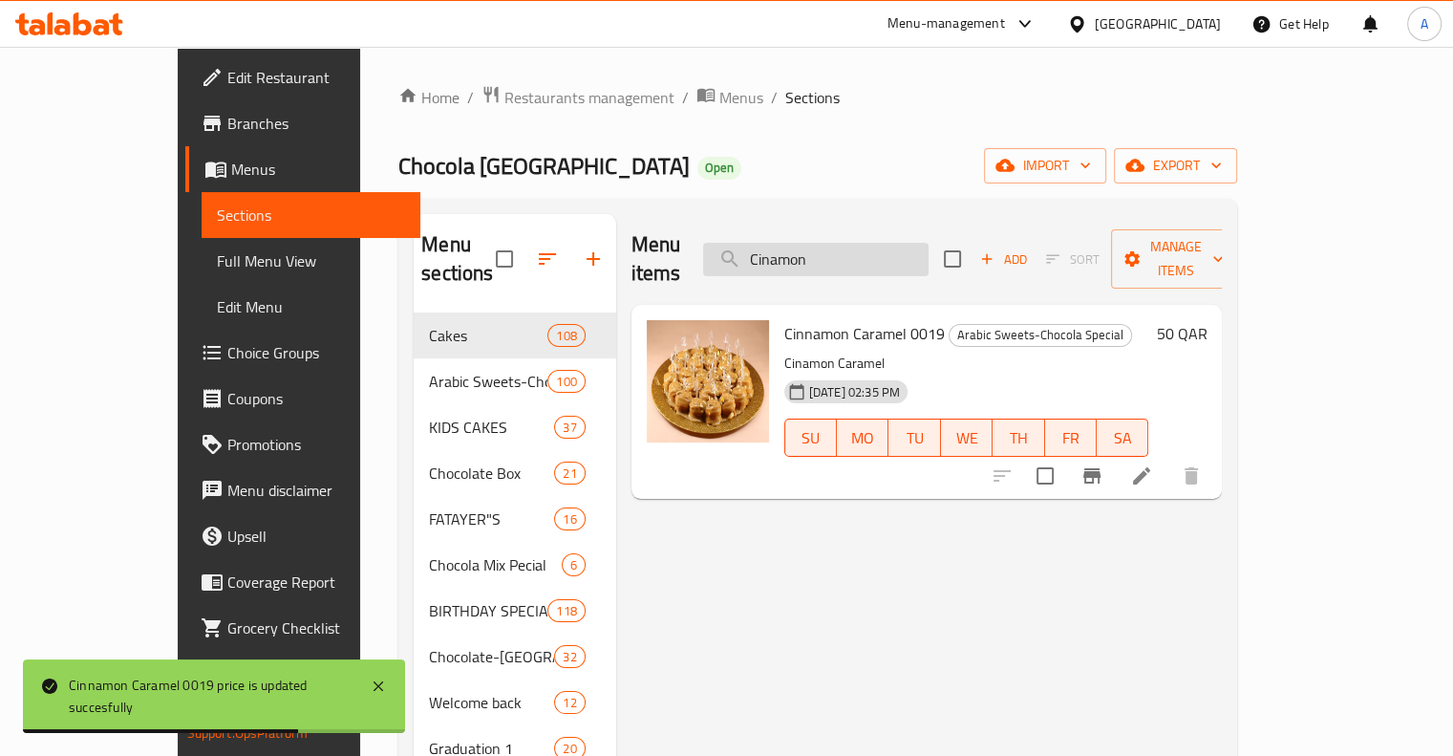
click at [870, 245] on input "Cinamon" at bounding box center [815, 259] width 225 height 33
paste input "Swiss Chocolate 0057"
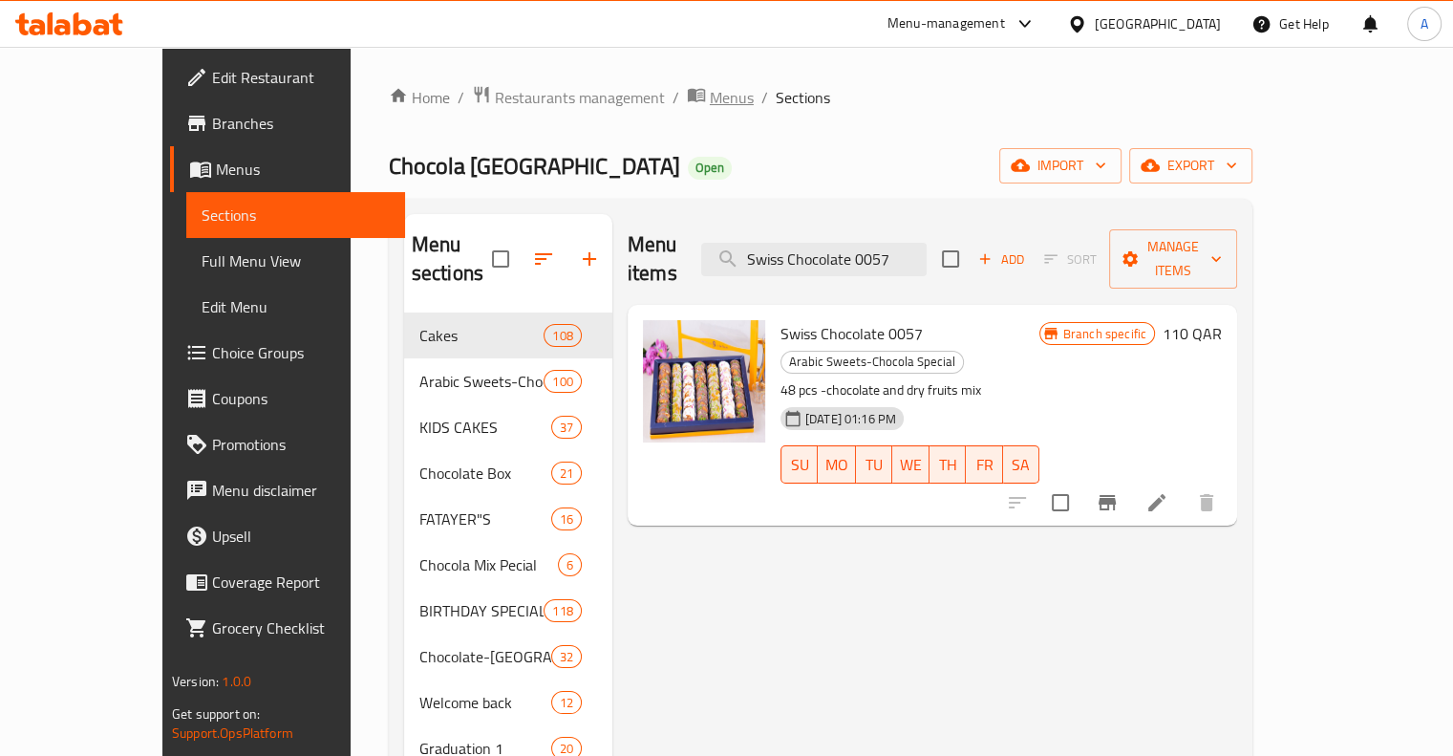
type input "Swiss Chocolate 0057"
click at [1222, 320] on div "Branch specific 110 QAR" at bounding box center [1130, 415] width 182 height 190
click at [1222, 320] on h6 "110 QAR" at bounding box center [1192, 333] width 59 height 27
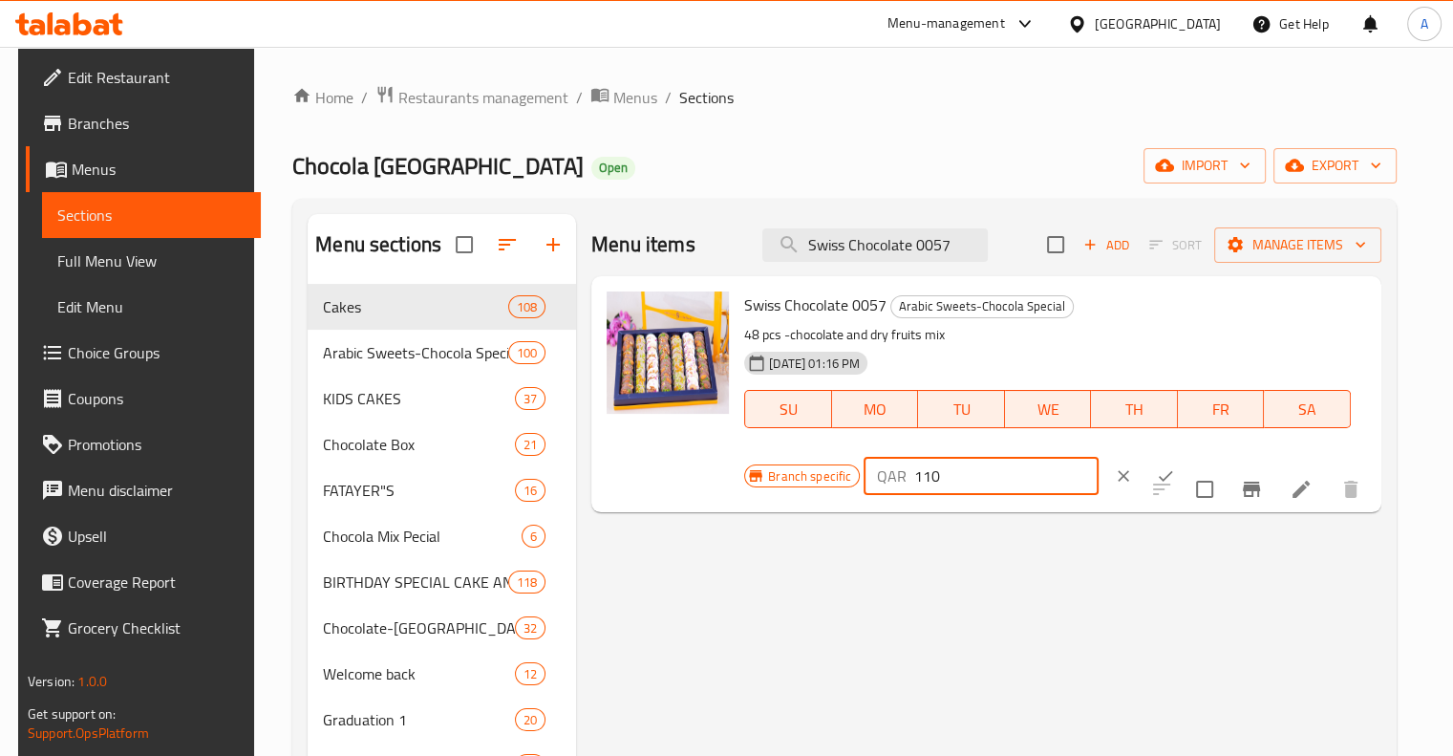
click at [925, 481] on input "110" at bounding box center [1005, 476] width 183 height 38
type input "100"
click at [1156, 470] on icon "ok" at bounding box center [1165, 475] width 19 height 19
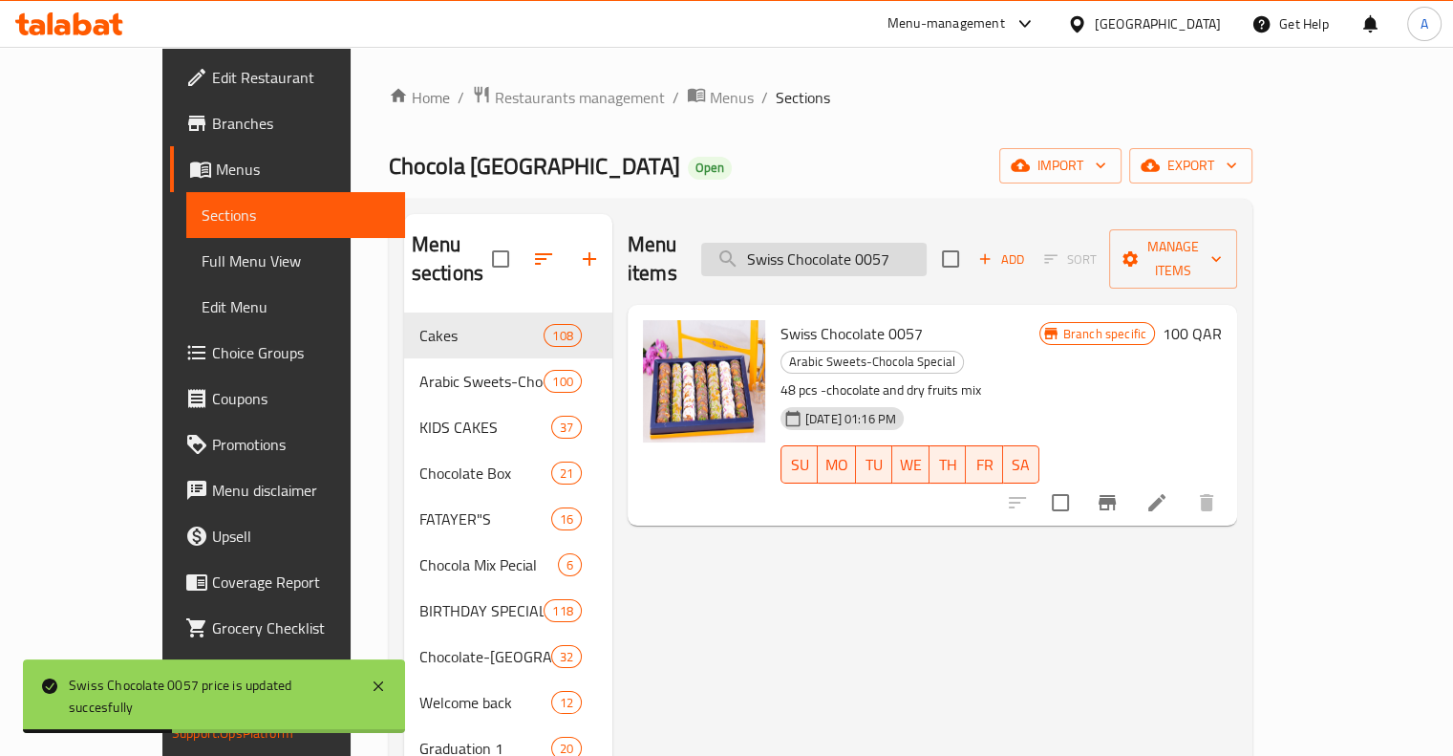
click at [844, 251] on input "Swiss Chocolate 0057" at bounding box center [813, 259] width 225 height 33
paste input "Vanilla Special Cake B-090""
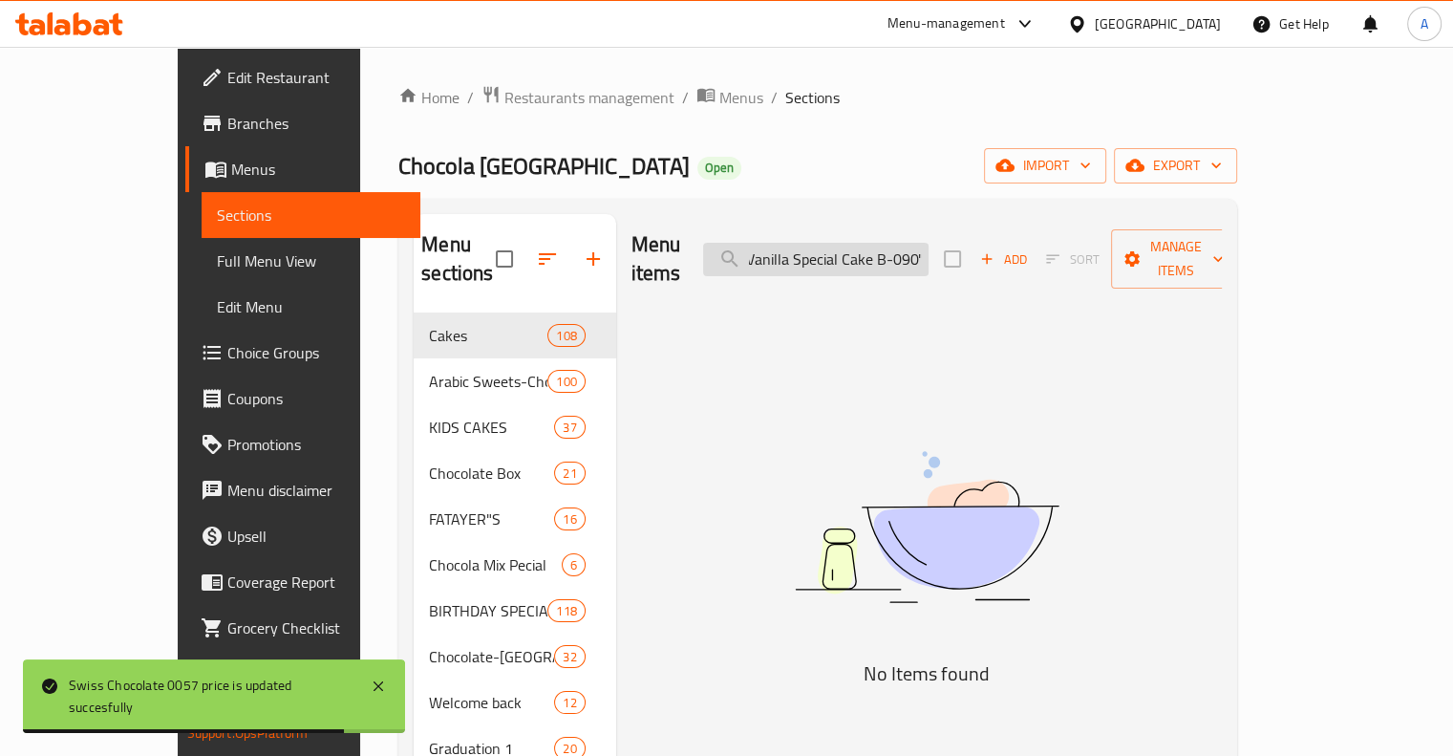
click at [927, 243] on input "Vanilla Special Cake B-090"" at bounding box center [815, 259] width 225 height 33
drag, startPoint x: 938, startPoint y: 240, endPoint x: 1013, endPoint y: 236, distance: 74.6
click at [1005, 236] on div "Menu items Vanilla Special Cake B-090" Add Sort Manage items" at bounding box center [926, 259] width 591 height 91
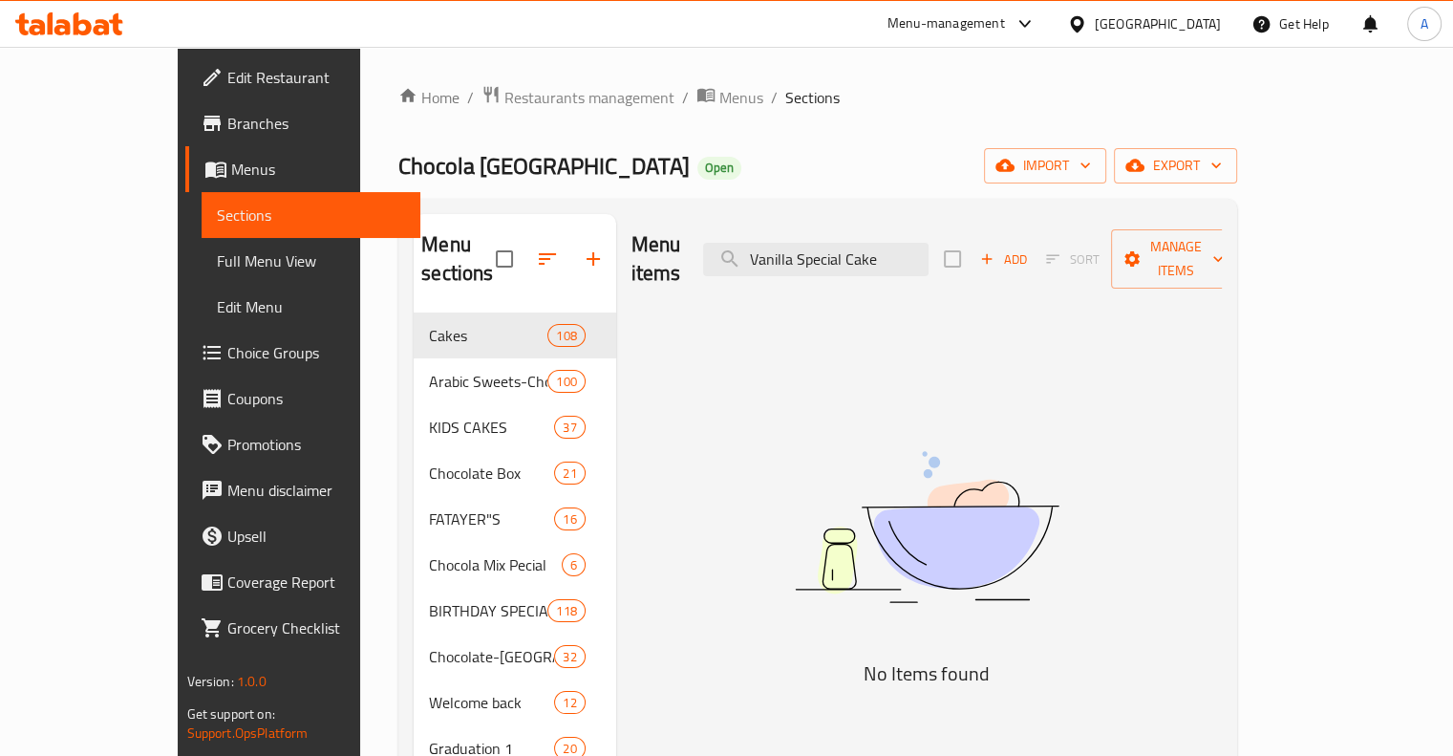
scroll to position [0, 0]
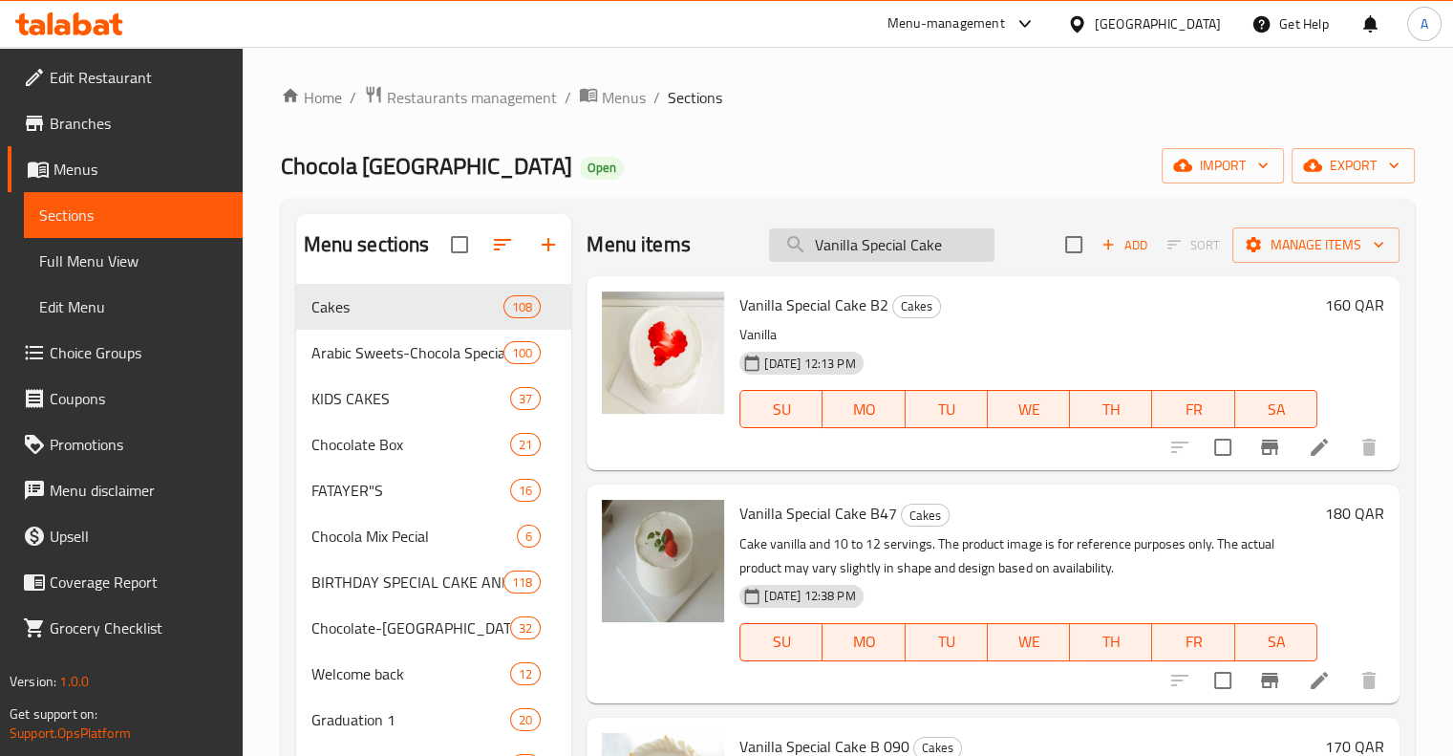
click at [847, 240] on input "Vanilla Special Cake" at bounding box center [881, 244] width 225 height 33
paste input "Chocolate Mix Small 007"
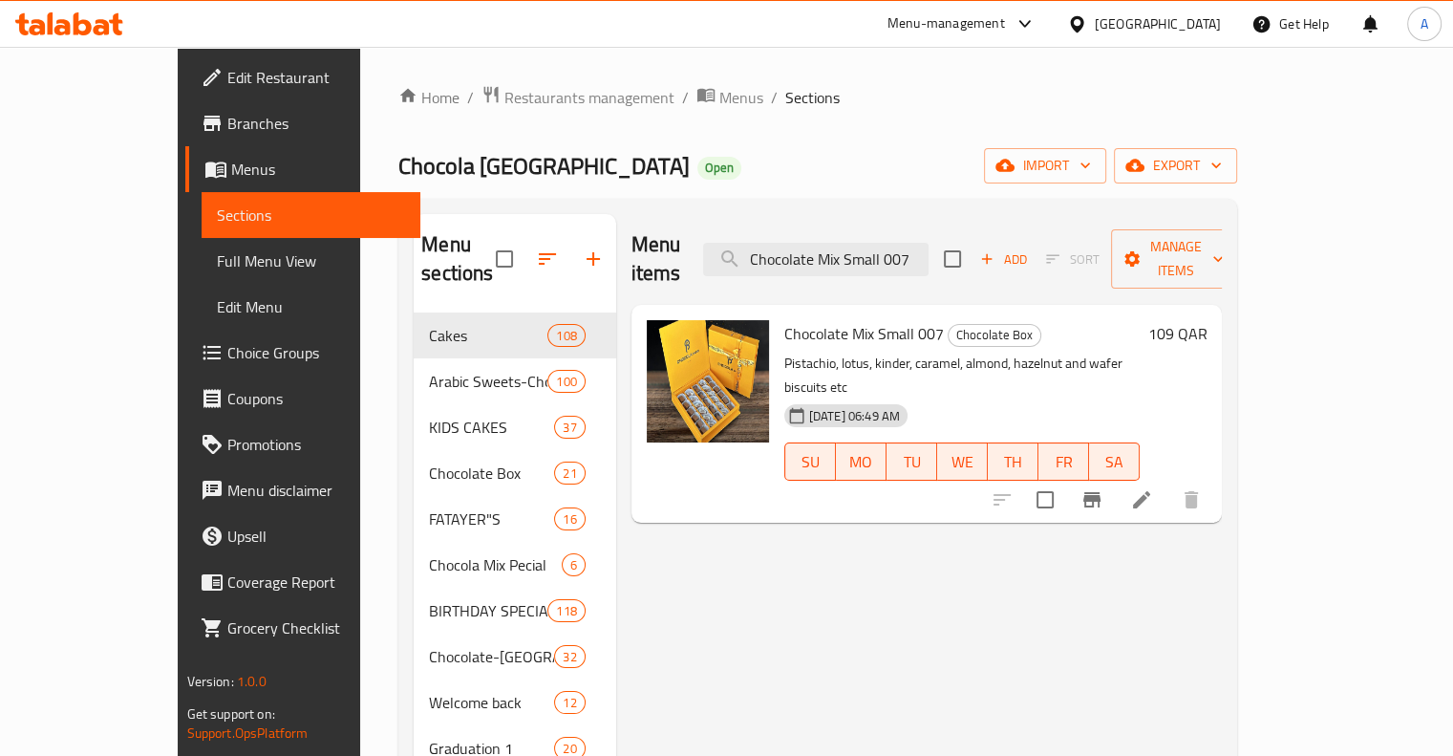
type input "Chocolate Mix Small 007"
click at [1206, 320] on h6 "109 QAR" at bounding box center [1176, 333] width 59 height 27
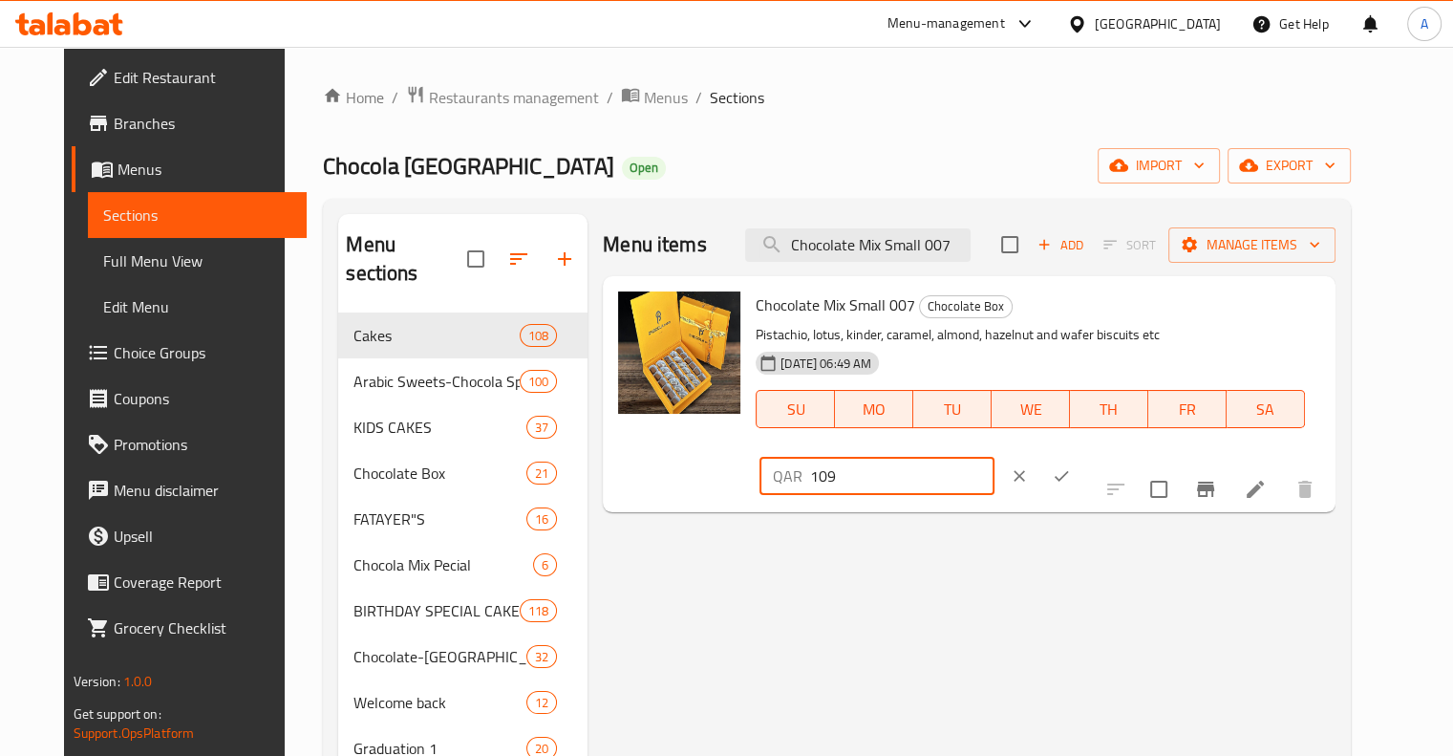
drag, startPoint x: 1142, startPoint y: 320, endPoint x: 1084, endPoint y: 324, distance: 58.4
click at [993, 457] on div "QAR 109 ​" at bounding box center [876, 476] width 234 height 38
type input "3"
type input "95"
click at [1071, 466] on icon "ok" at bounding box center [1061, 475] width 19 height 19
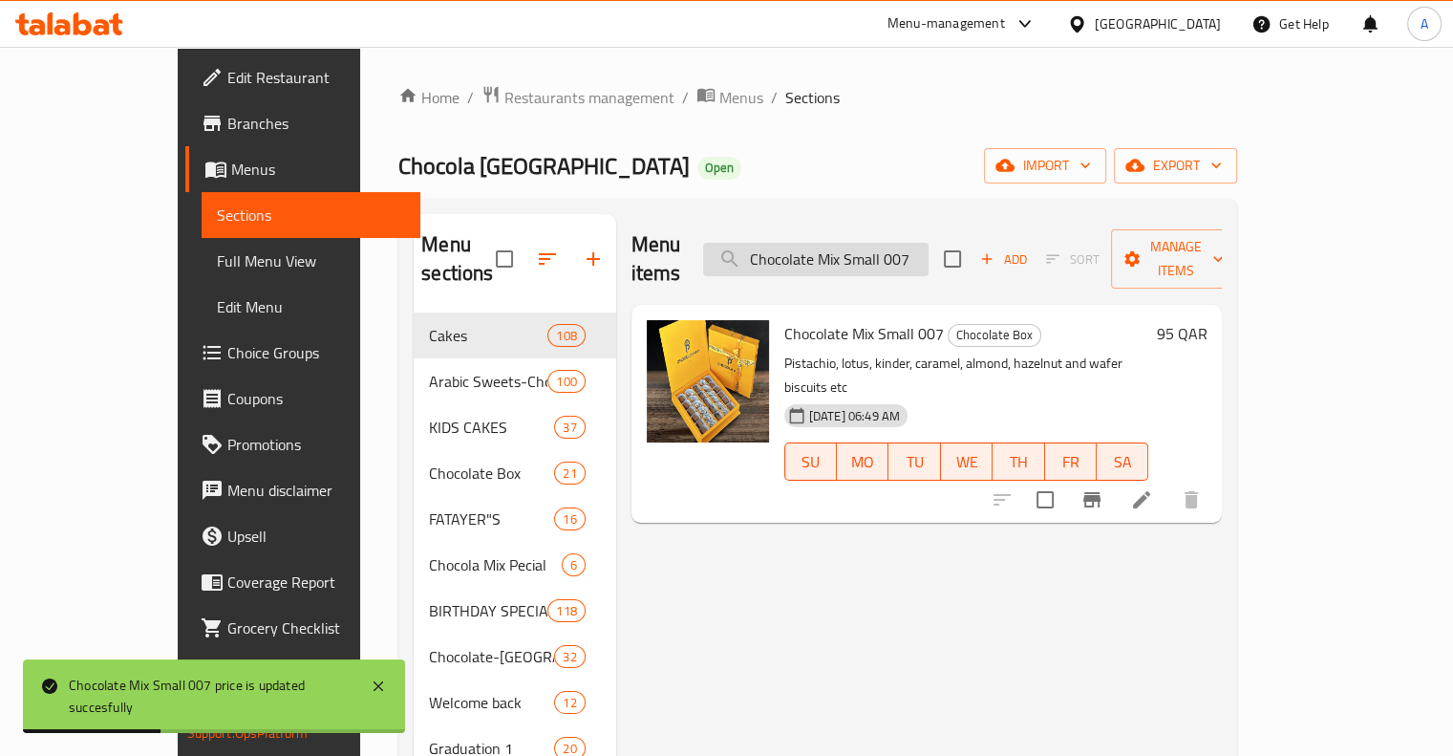
click at [926, 258] on input "Chocolate Mix Small 007" at bounding box center [815, 259] width 225 height 33
paste input "Baklava Small 0012"
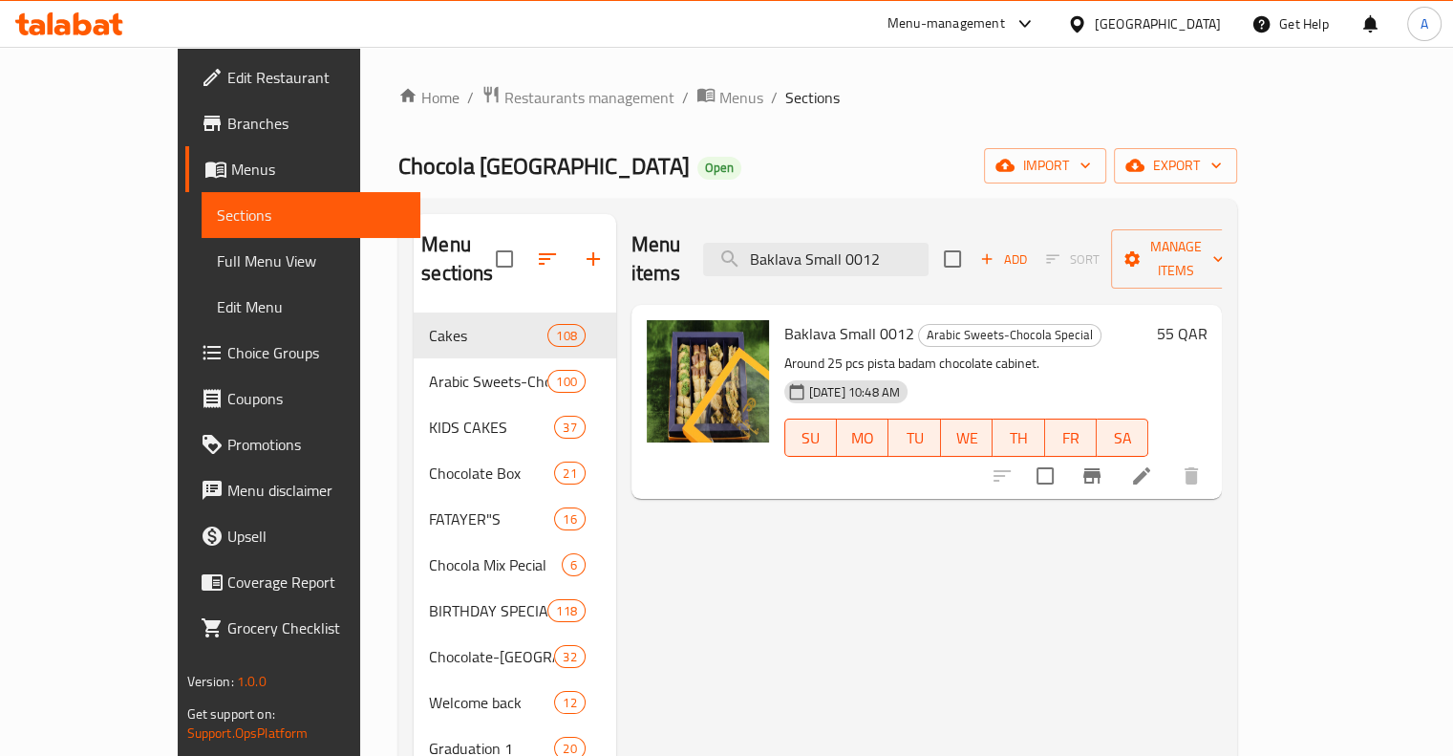
click at [865, 225] on div "Menu items Baklava Small 0012 Add Sort Manage items" at bounding box center [926, 259] width 591 height 91
click at [864, 243] on input "Baklava Small 0012" at bounding box center [815, 259] width 225 height 33
paste input "elgium Chocolate Gif Try 648"
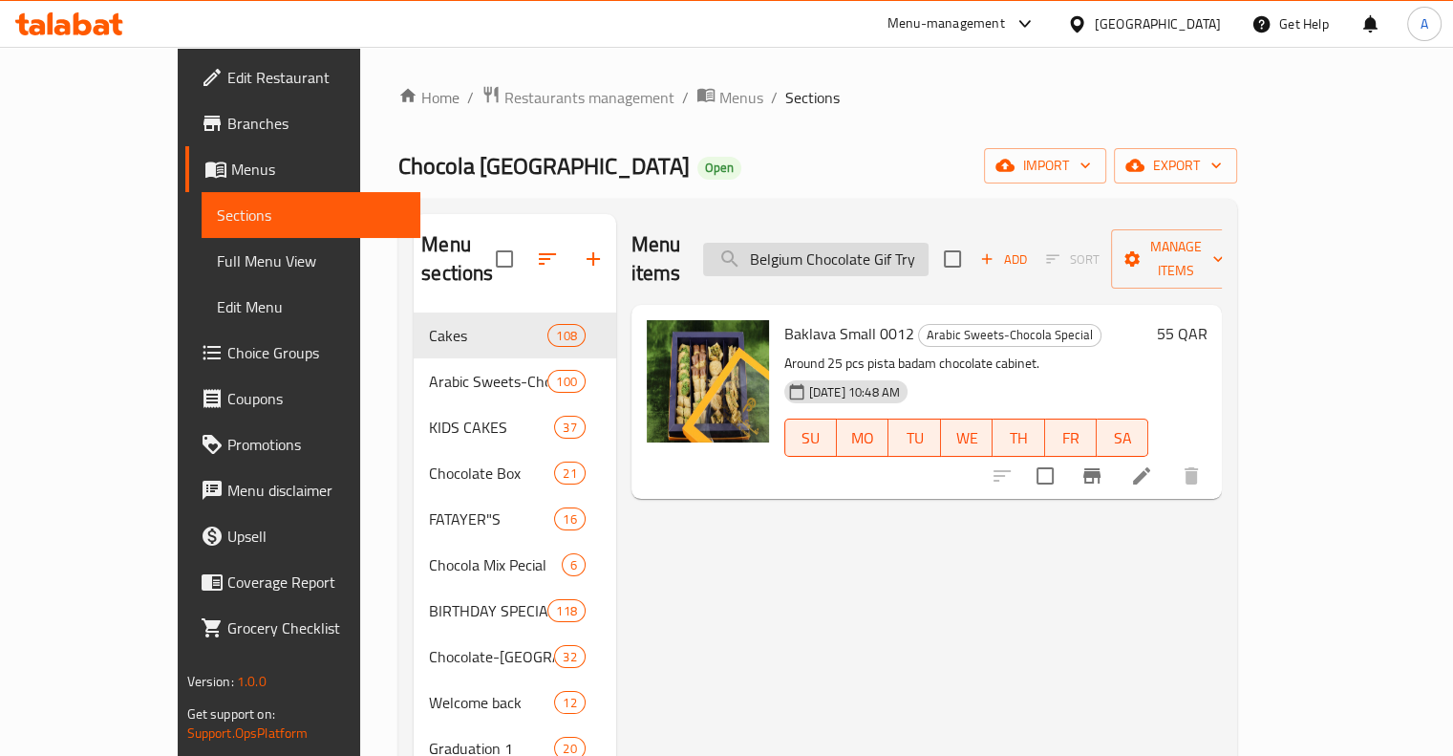
scroll to position [0, 23]
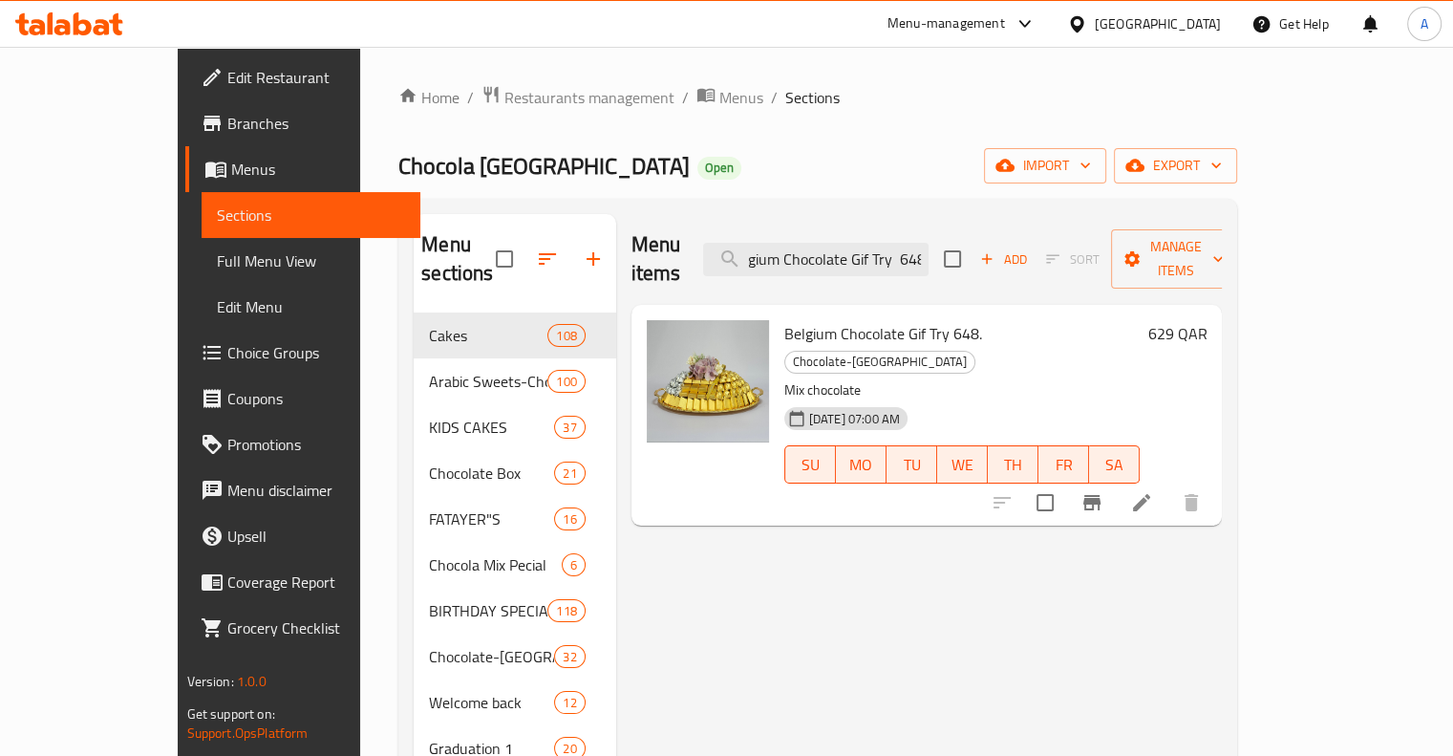
type input "Belgium Chocolate Gif Try 648"
click at [1206, 320] on h6 "629 QAR" at bounding box center [1176, 333] width 59 height 27
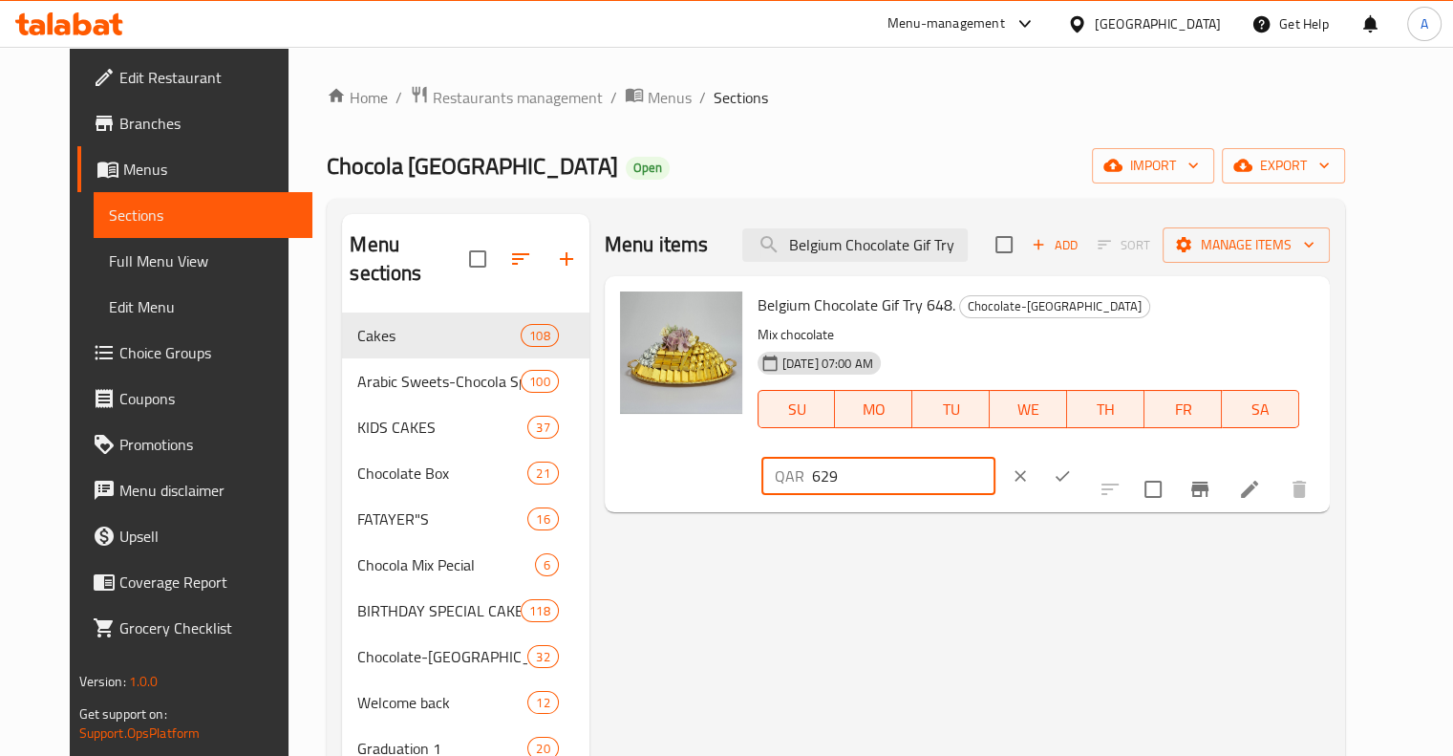
drag, startPoint x: 1154, startPoint y: 305, endPoint x: 1081, endPoint y: 309, distance: 72.7
click at [995, 457] on div "QAR 629 ​" at bounding box center [878, 476] width 234 height 38
type input "565"
click at [1072, 466] on icon "ok" at bounding box center [1062, 475] width 19 height 19
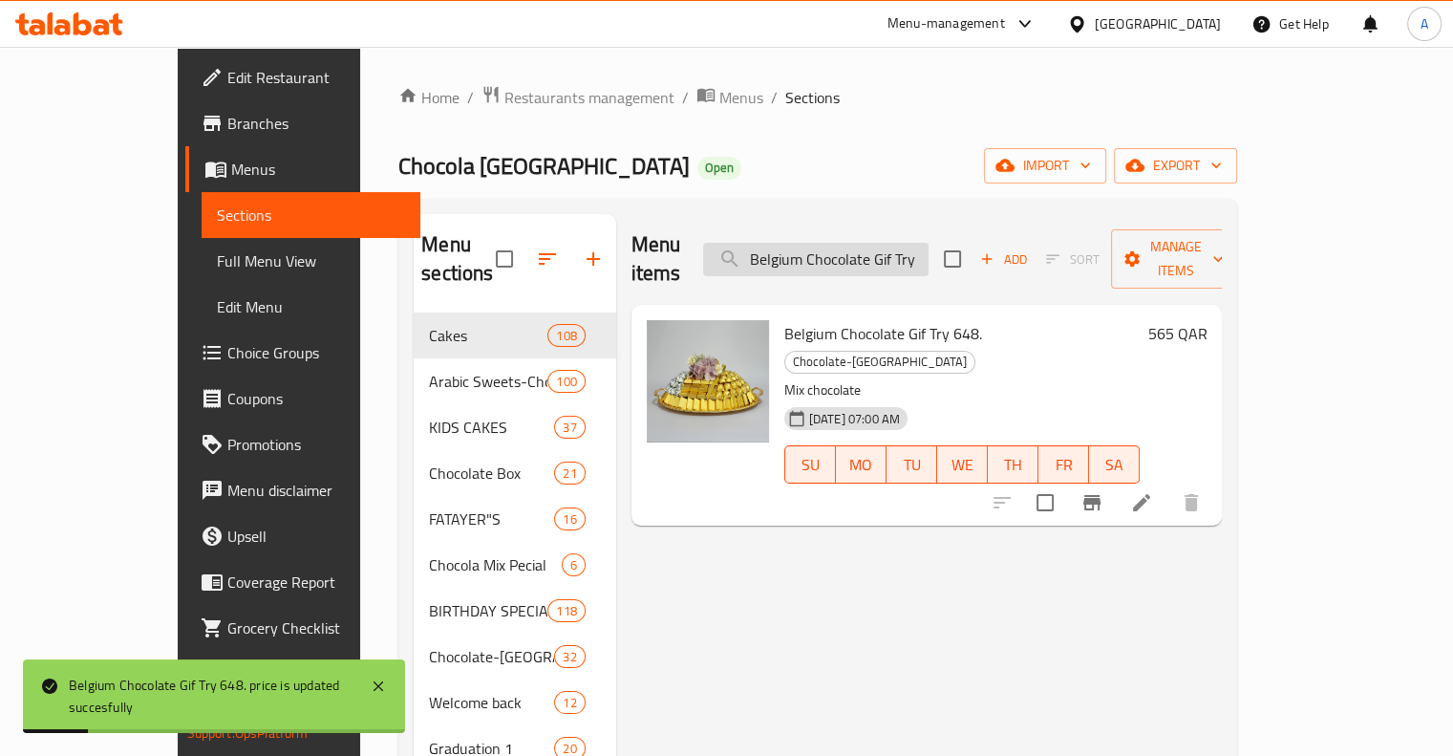
click at [848, 251] on input "Belgium Chocolate Gif Try 648" at bounding box center [815, 259] width 225 height 33
paste input "Graduation Simple Cake 603"
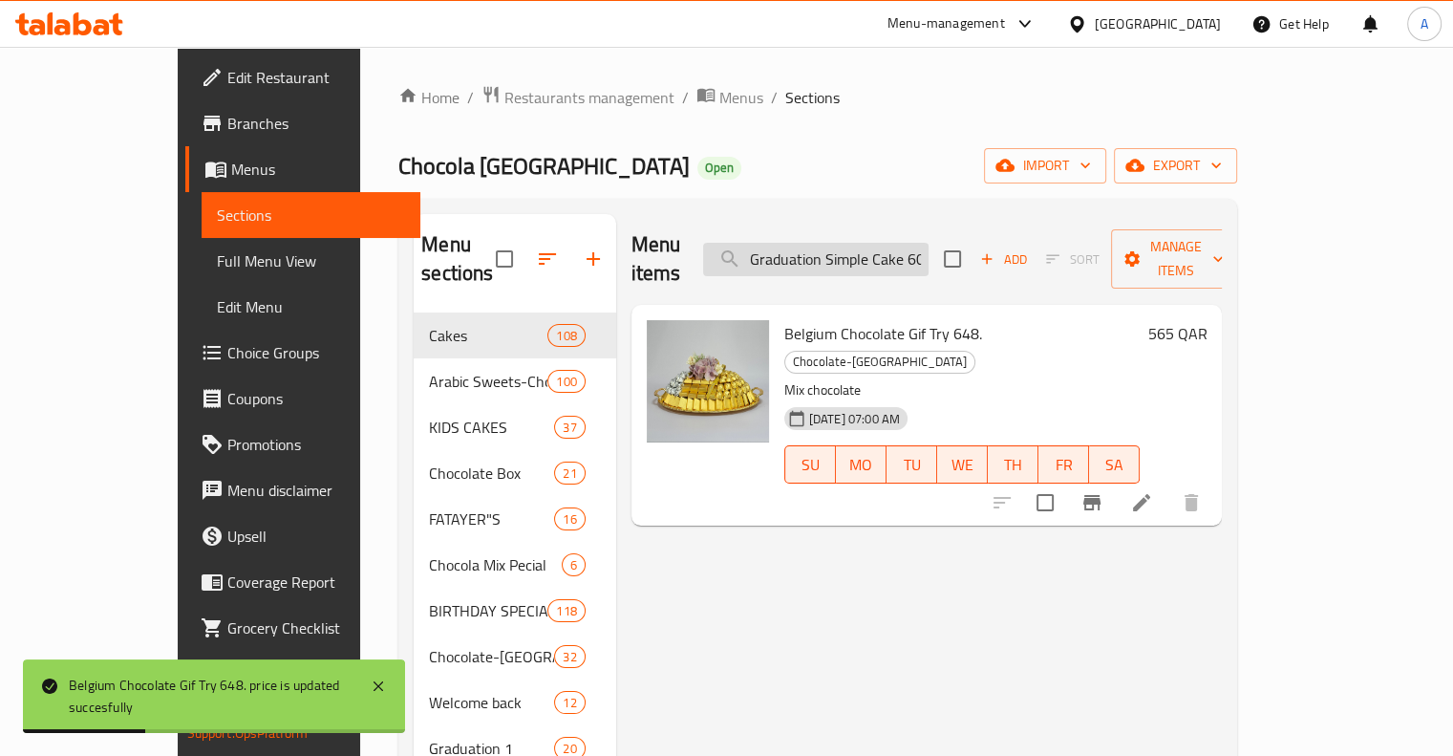
scroll to position [0, 9]
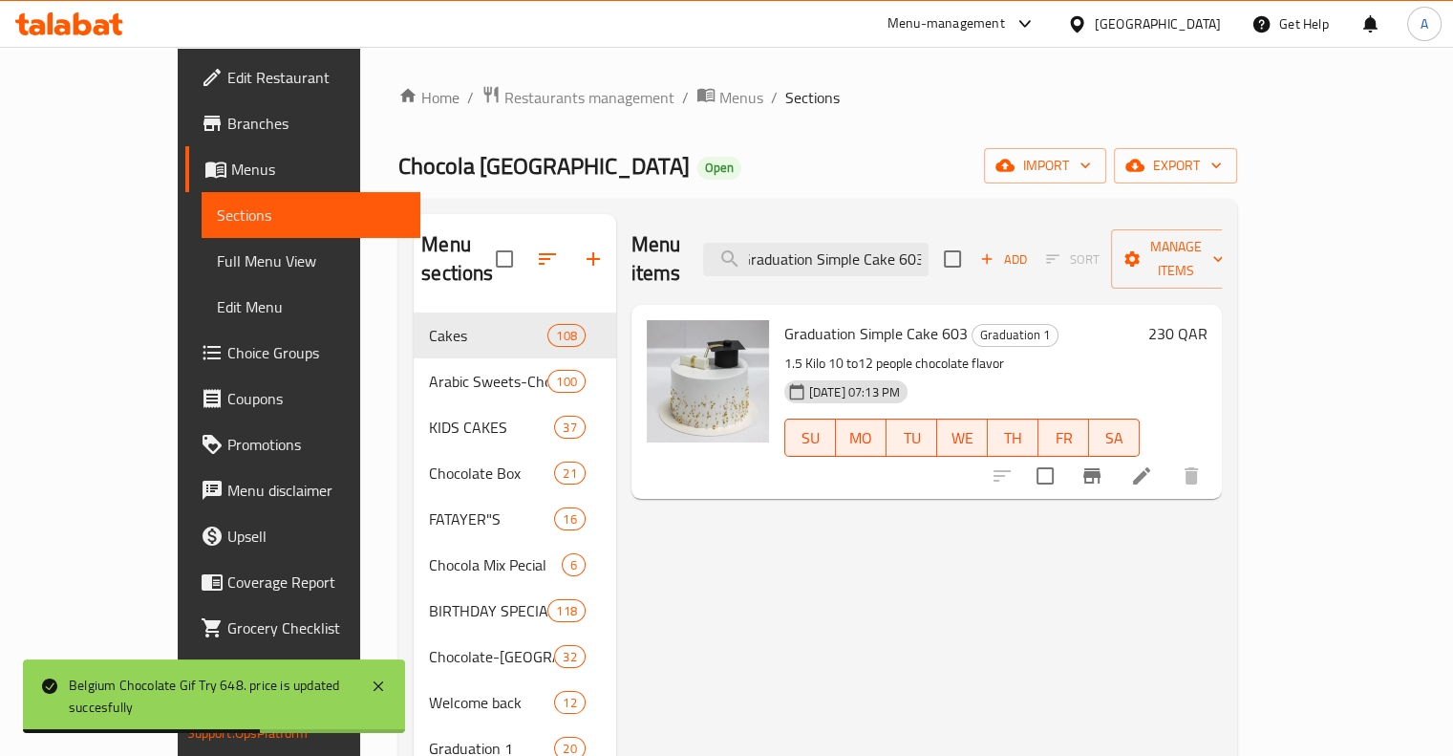
type input "Graduation Simple Cake 603"
click at [1206, 320] on h6 "230 QAR" at bounding box center [1176, 333] width 59 height 27
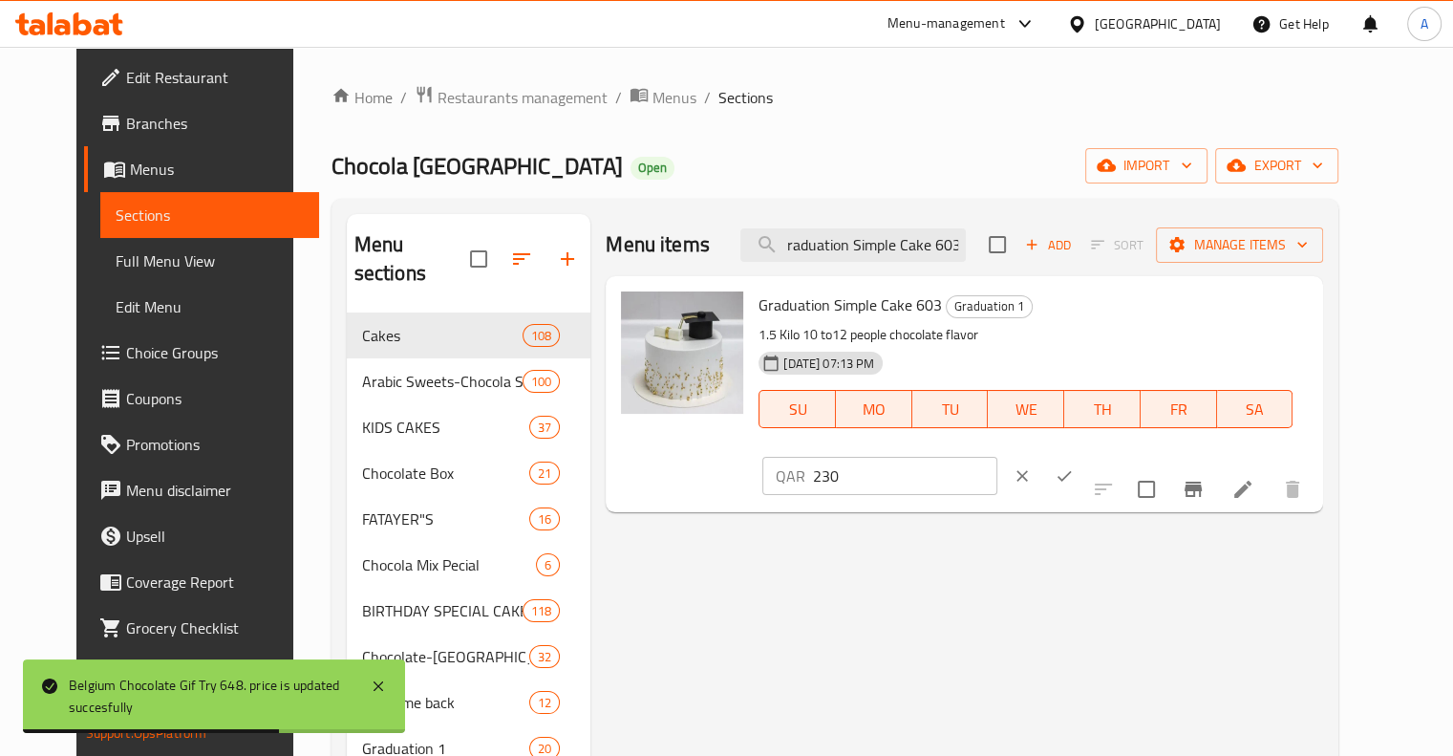
scroll to position [0, 0]
click at [996, 457] on input "230" at bounding box center [904, 476] width 183 height 38
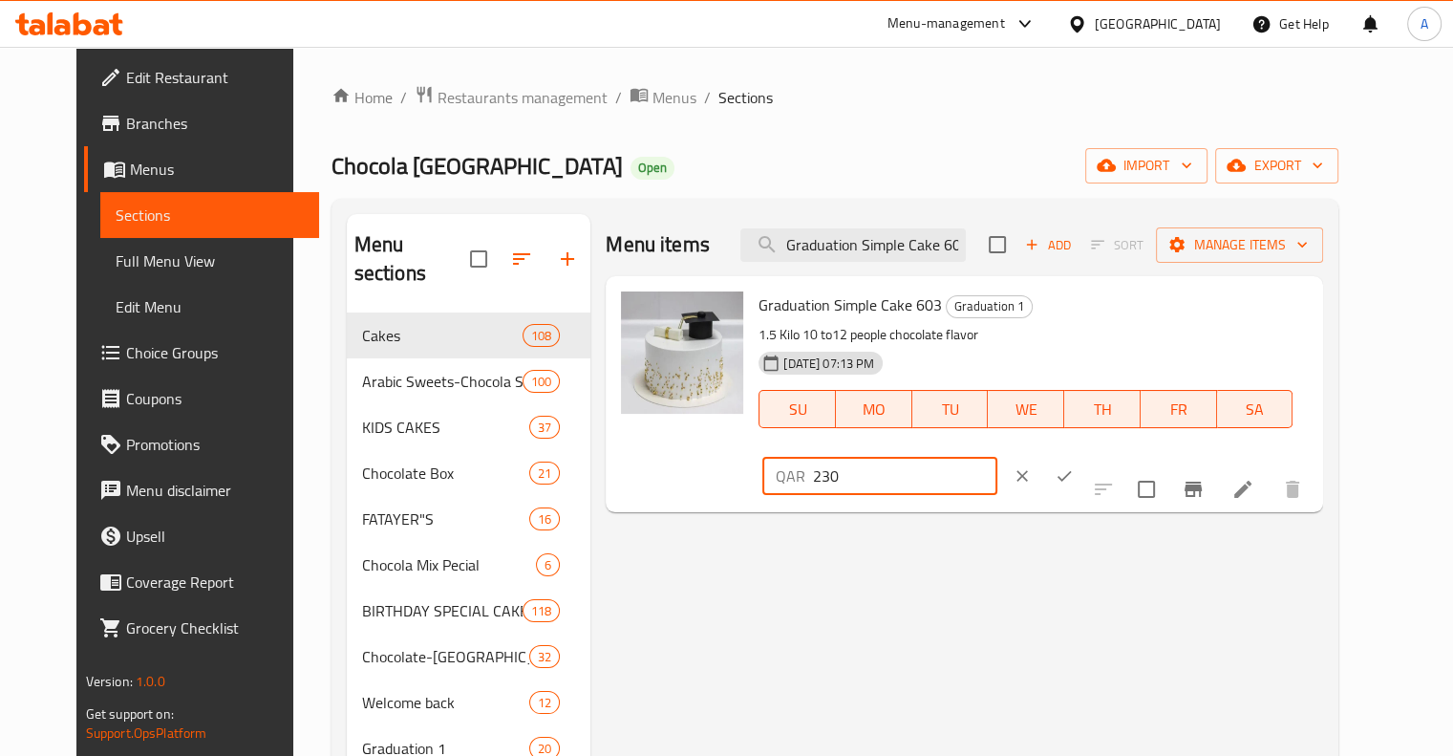
click at [996, 457] on input "230" at bounding box center [904, 476] width 183 height 38
type input "190"
click at [1074, 466] on icon "ok" at bounding box center [1064, 475] width 19 height 19
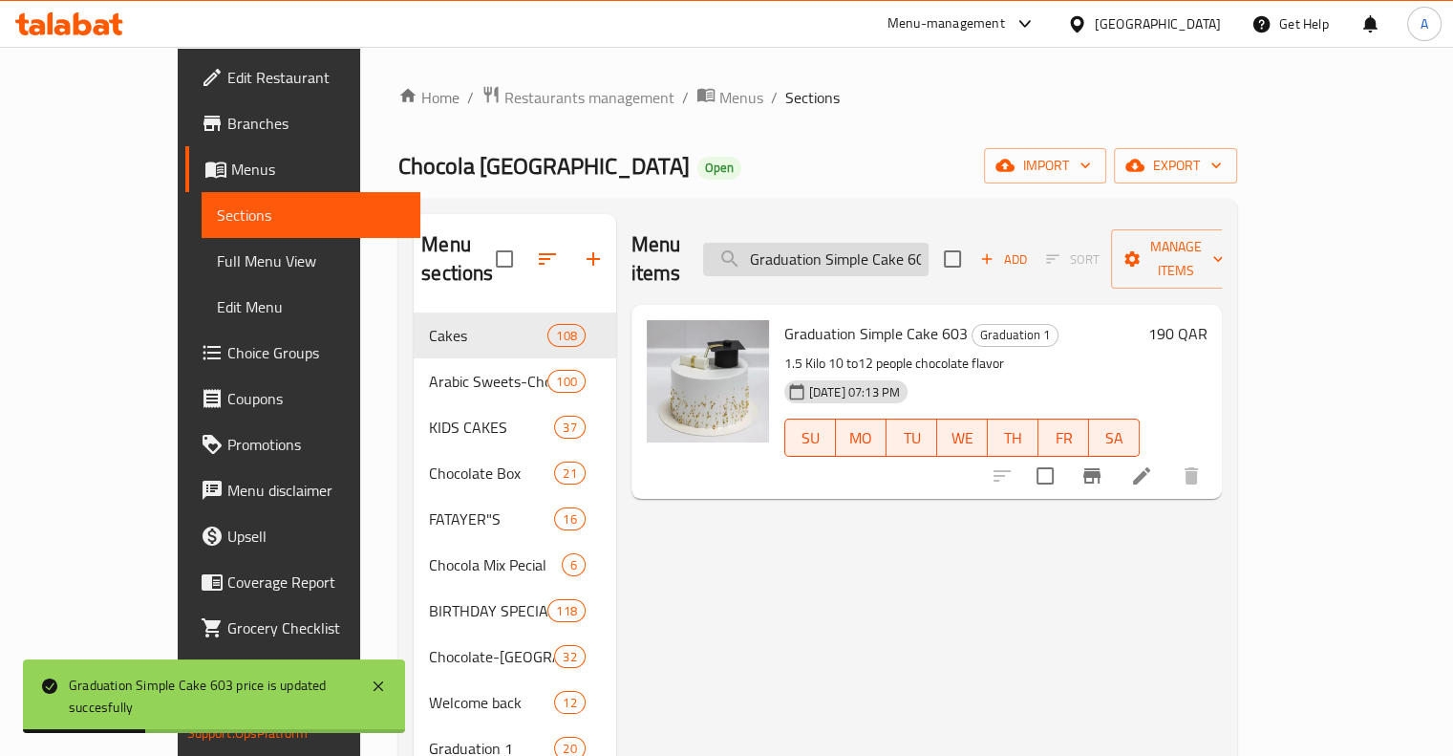
click at [885, 243] on input "Graduation Simple Cake 603" at bounding box center [815, 259] width 225 height 33
paste input "Baby Girl Belgium Chocolate Box Arrangement 599"
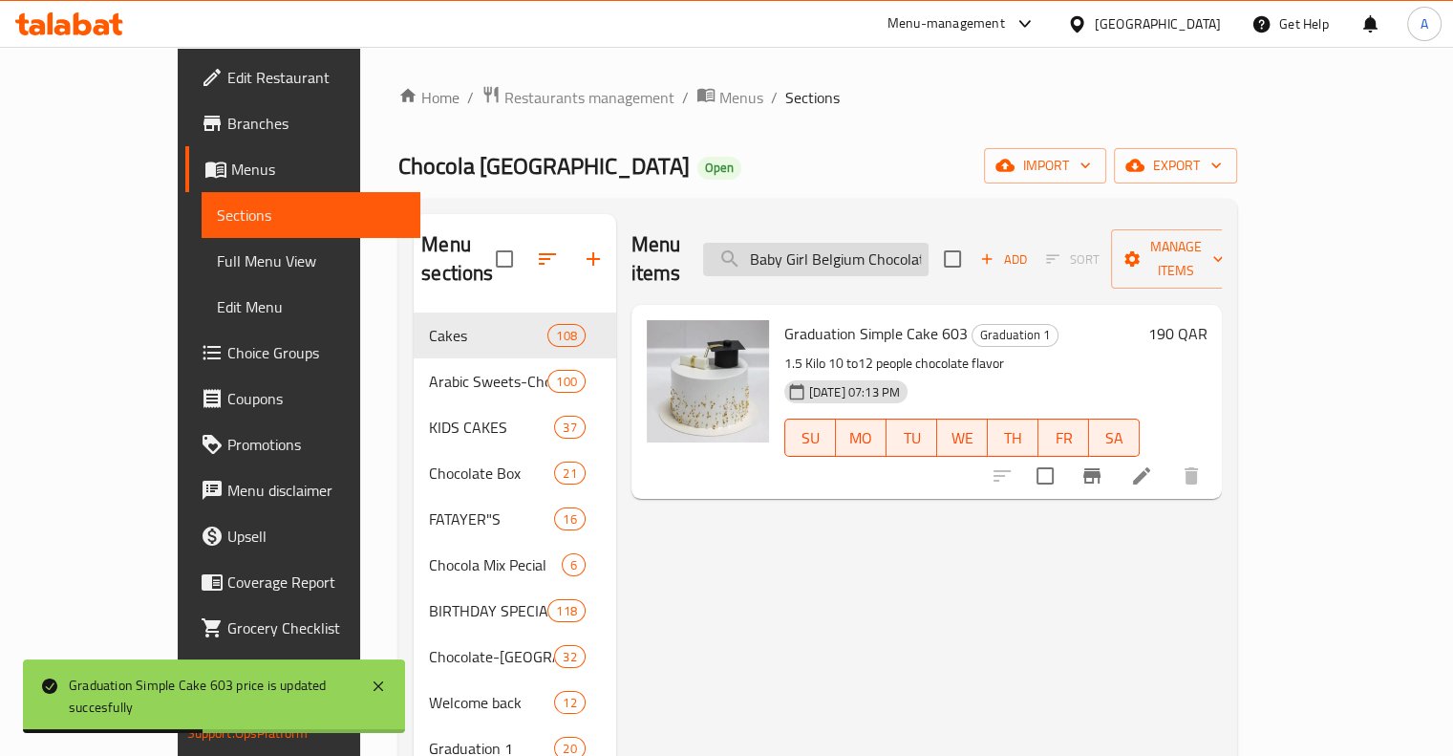
scroll to position [0, 153]
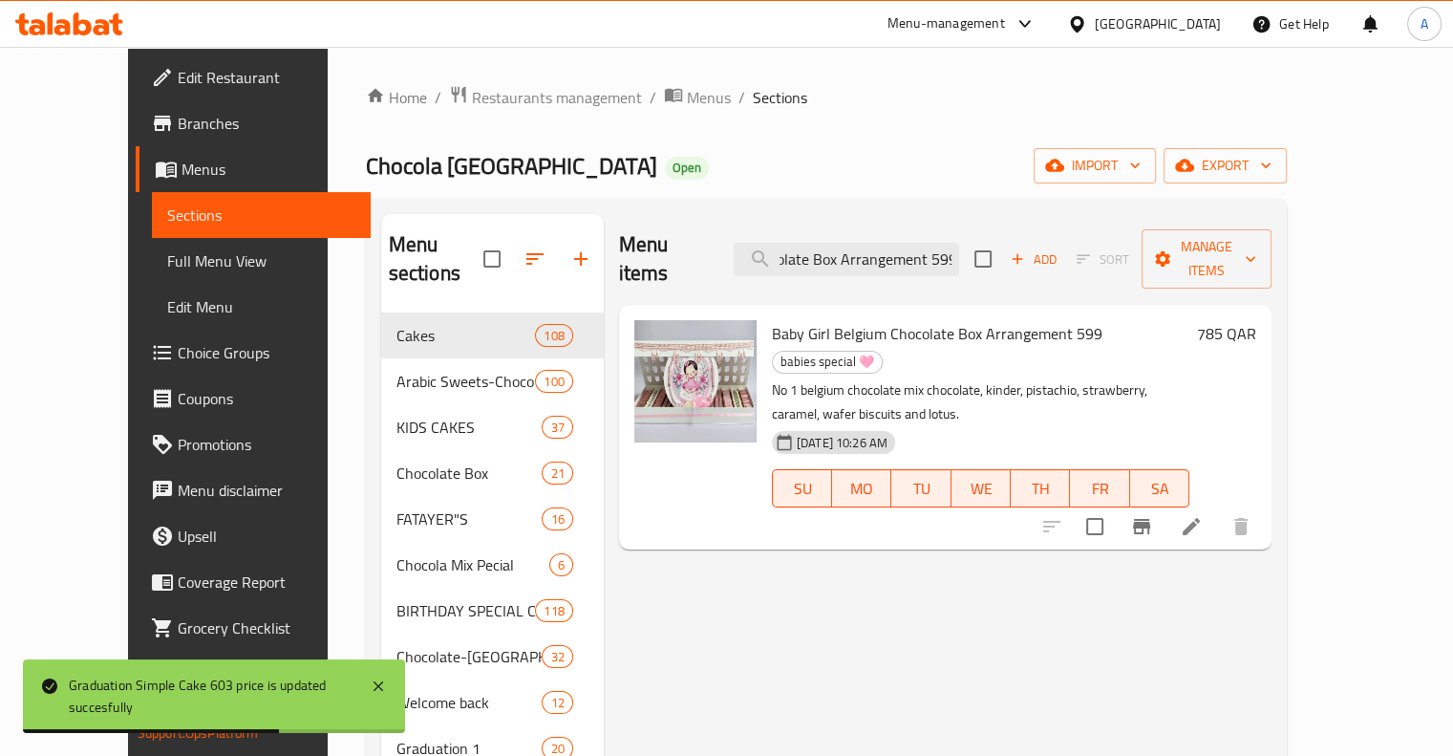
type input "Baby Girl Belgium Chocolate Box Arrangement 599"
click at [1256, 320] on h6 "785 QAR" at bounding box center [1226, 333] width 59 height 27
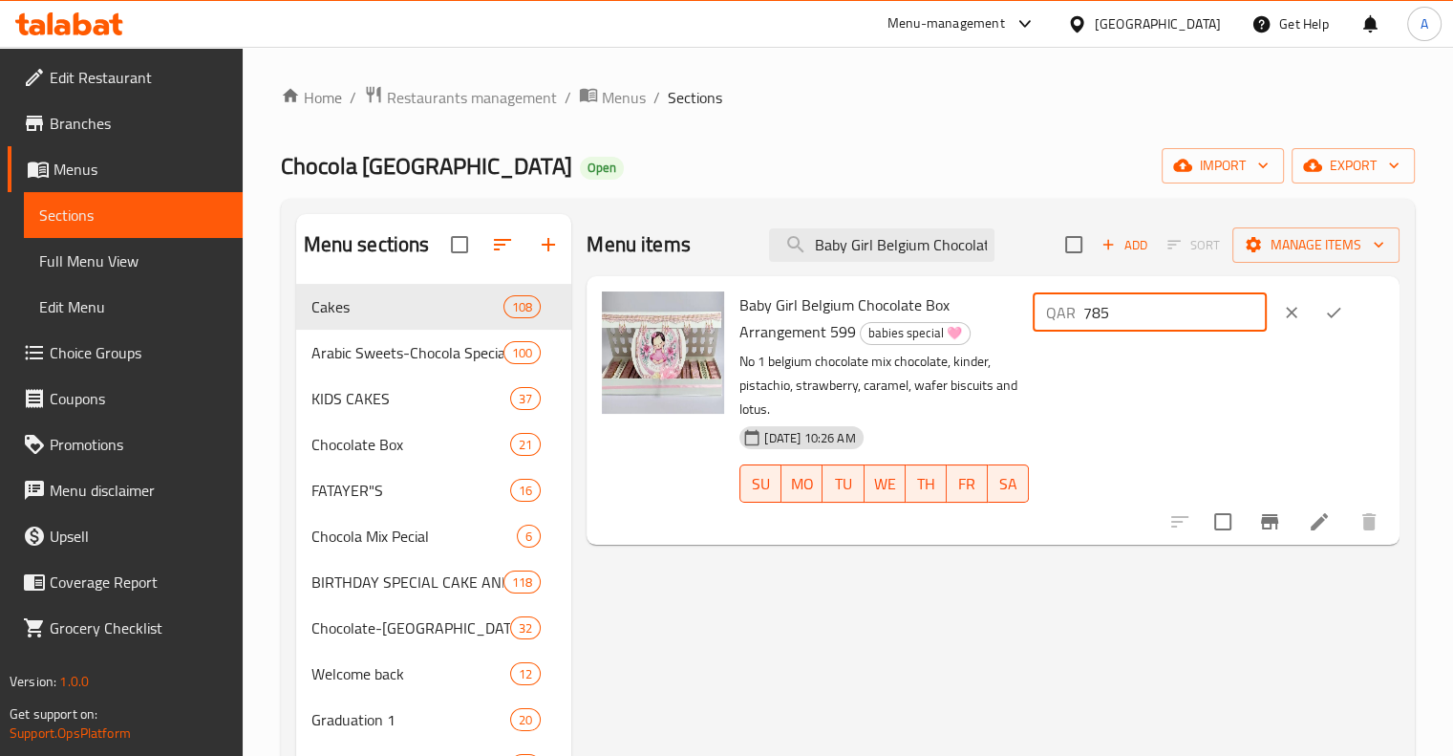
click at [1187, 319] on input "785" at bounding box center [1174, 312] width 183 height 38
type input "590"
click at [1343, 312] on icon "ok" at bounding box center [1333, 312] width 19 height 19
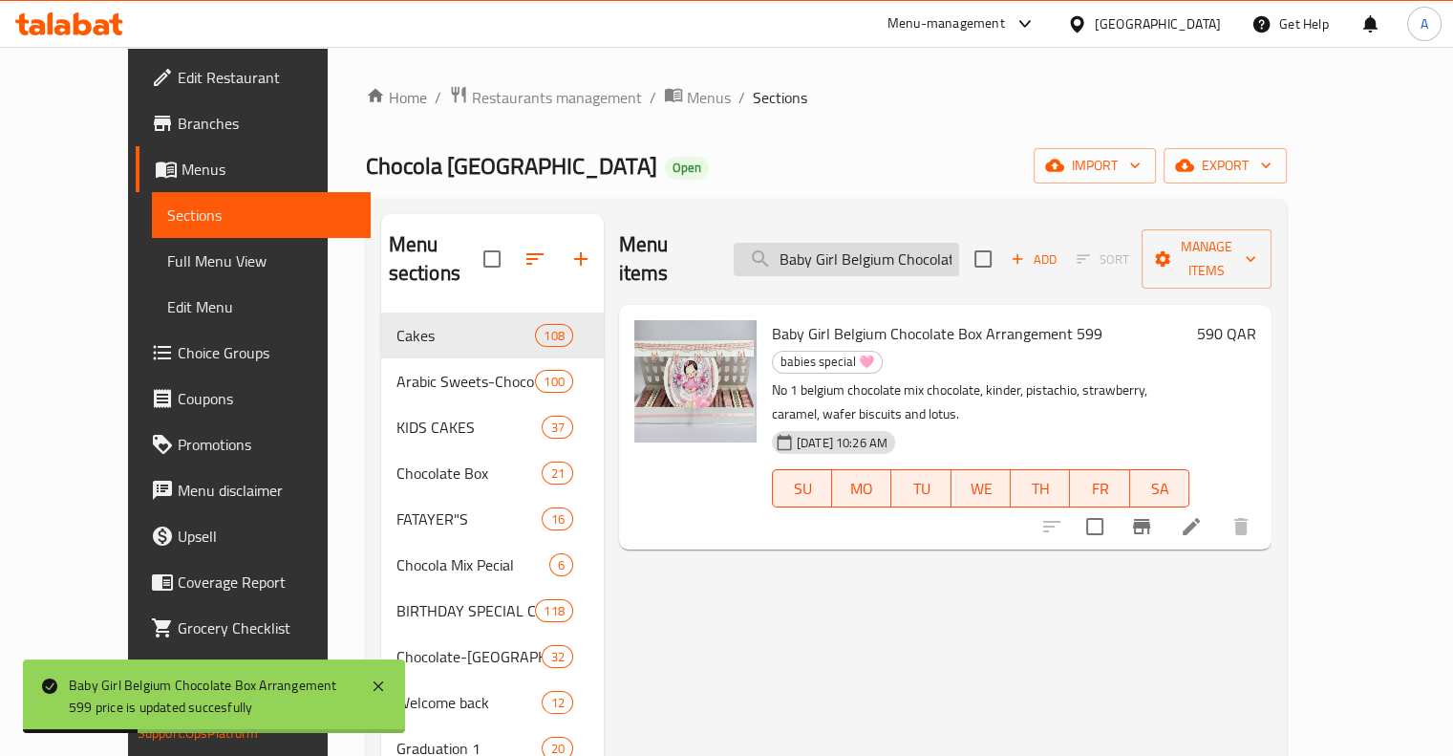
click at [889, 243] on input "Baby Girl Belgium Chocolate Box Arrangement 599" at bounding box center [846, 259] width 225 height 33
paste input "[PERSON_NAME] Biscuit (L)"
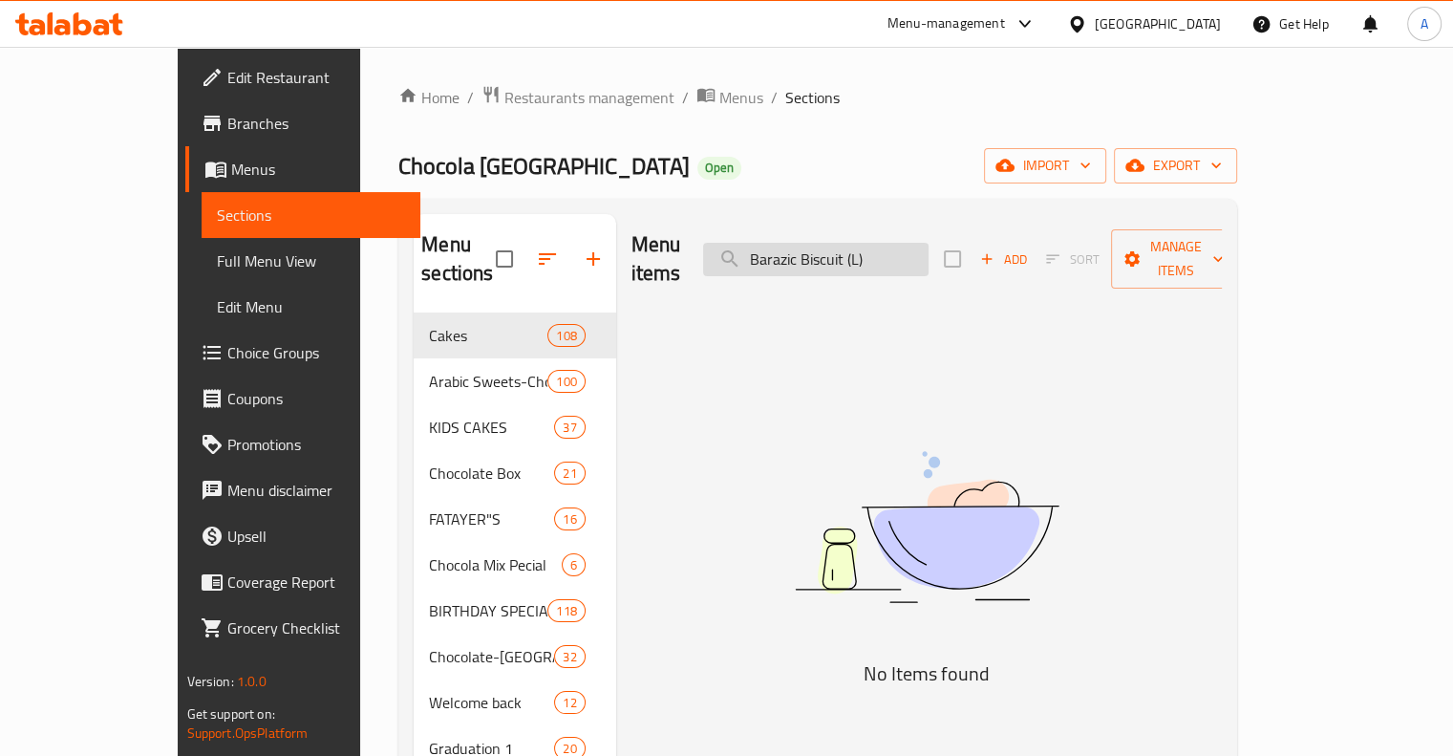
drag, startPoint x: 949, startPoint y: 247, endPoint x: 908, endPoint y: 257, distance: 41.2
click at [908, 257] on input "Barazic Biscuit (L)" at bounding box center [815, 259] width 225 height 33
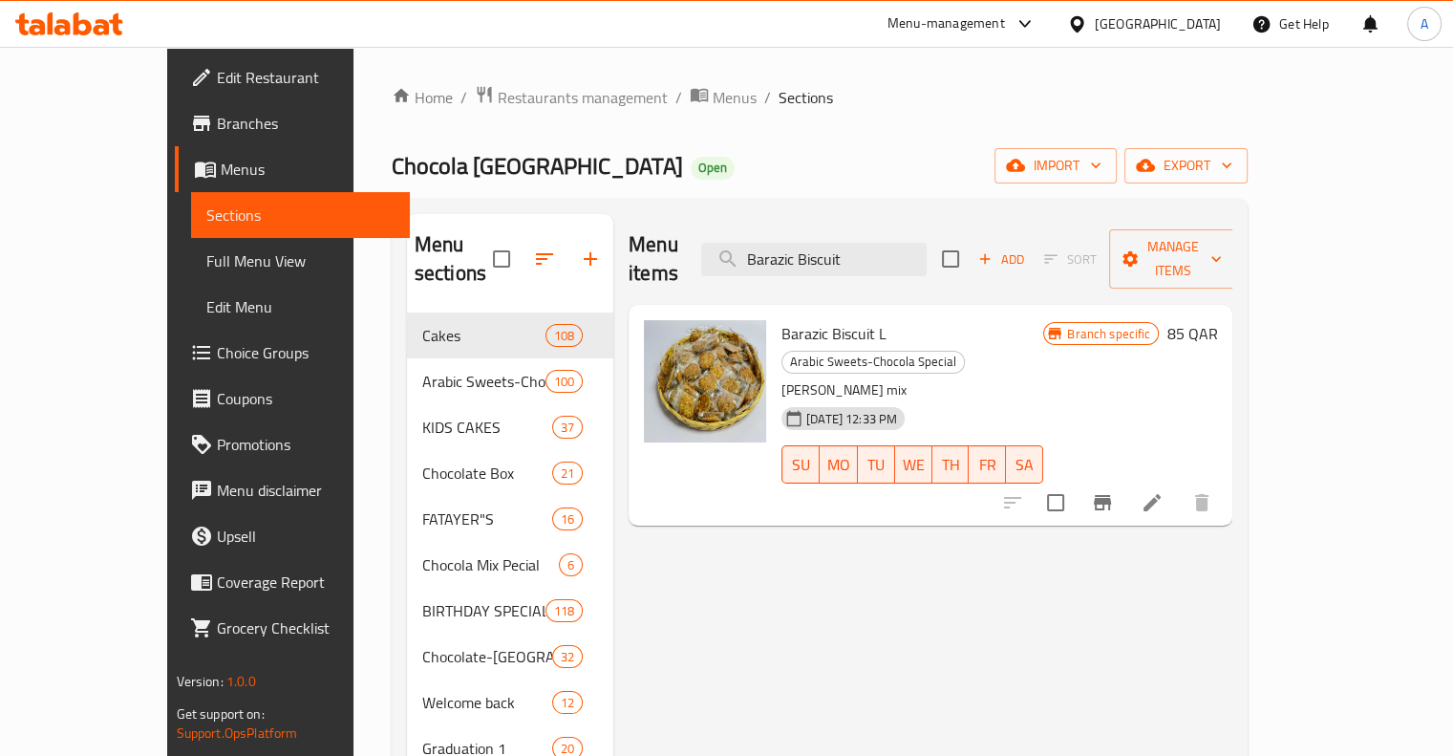
type input "Barazic Biscuit"
click at [1217, 320] on h6 "85 QAR" at bounding box center [1191, 333] width 51 height 27
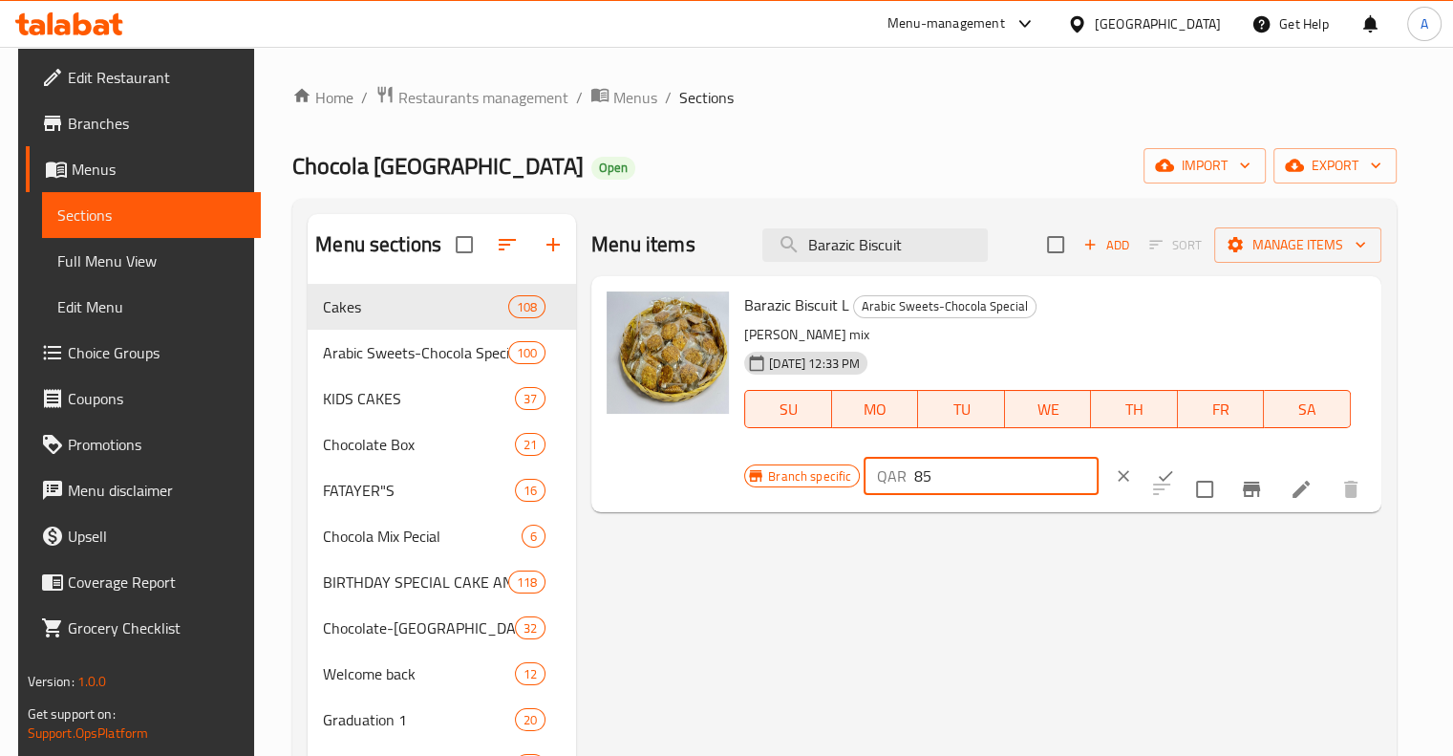
drag, startPoint x: 932, startPoint y: 473, endPoint x: 806, endPoint y: 496, distance: 128.2
click at [810, 492] on div "Branch specific QAR 85 ​" at bounding box center [979, 476] width 471 height 42
type input "75"
click at [1156, 473] on icon "ok" at bounding box center [1165, 475] width 19 height 19
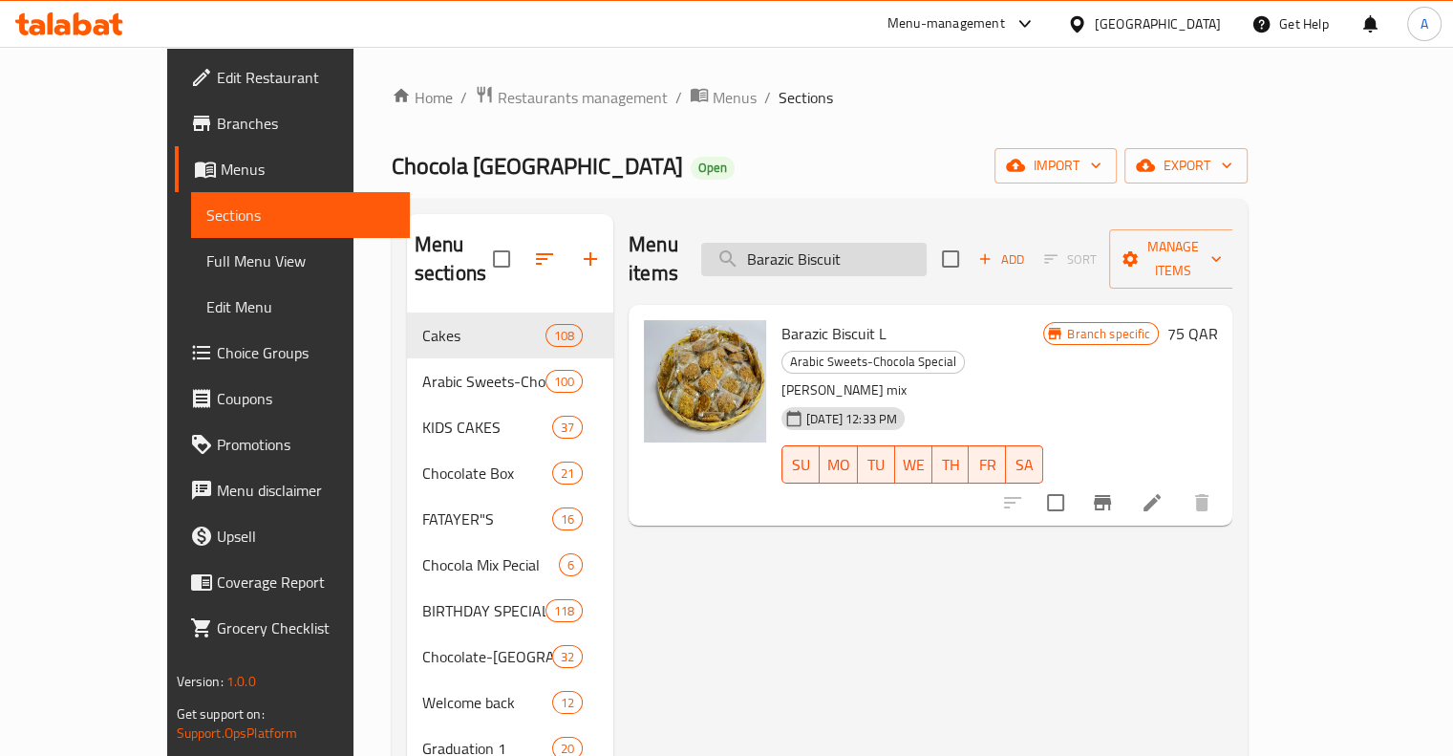
click at [852, 252] on input "Barazic Biscuit" at bounding box center [813, 259] width 225 height 33
click at [852, 255] on input "Barazic Biscuit" at bounding box center [813, 259] width 225 height 33
paste input "Galaxy Mix"
click at [859, 251] on input "BarazGalaxy Mixic Biscuit" at bounding box center [813, 259] width 225 height 33
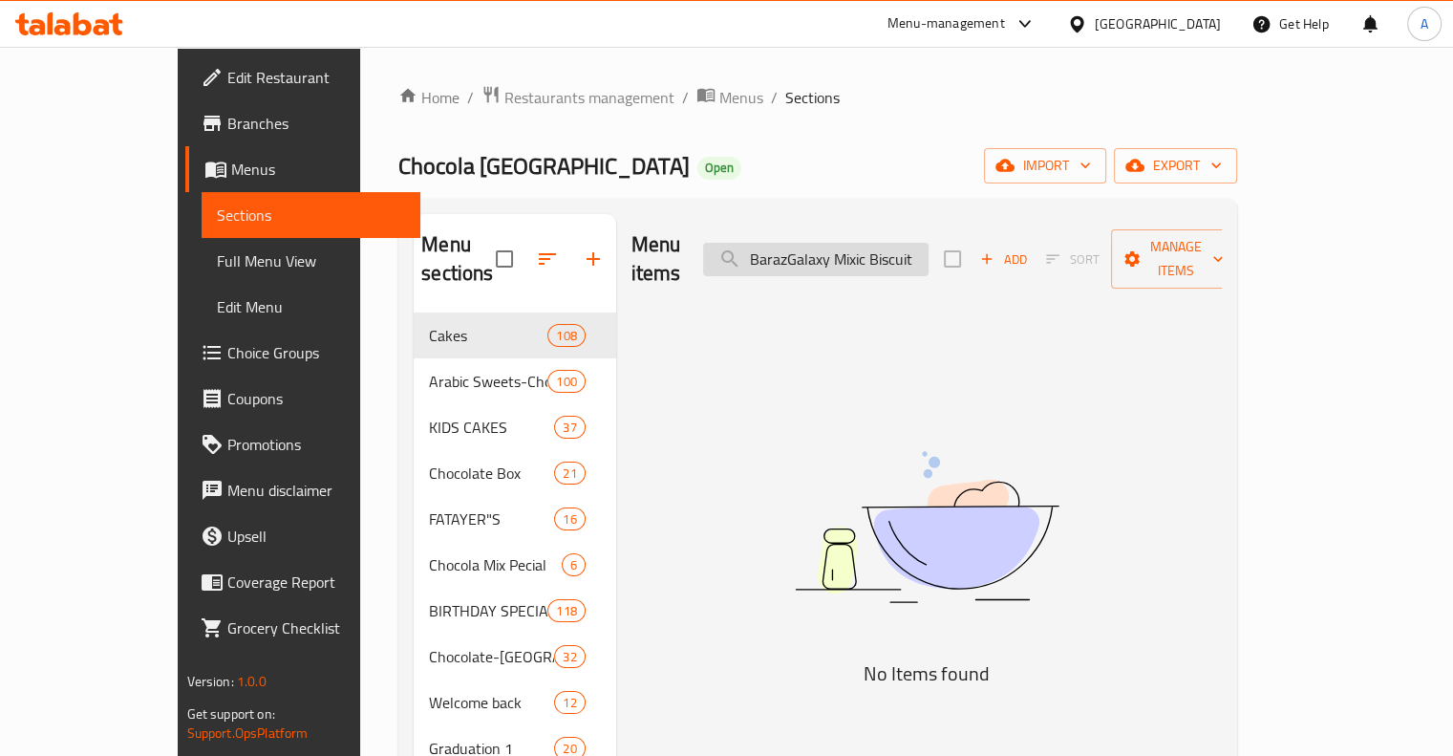
click at [859, 251] on input "BarazGalaxy Mixic Biscuit" at bounding box center [815, 259] width 225 height 33
paste input "Galaxy Mix"
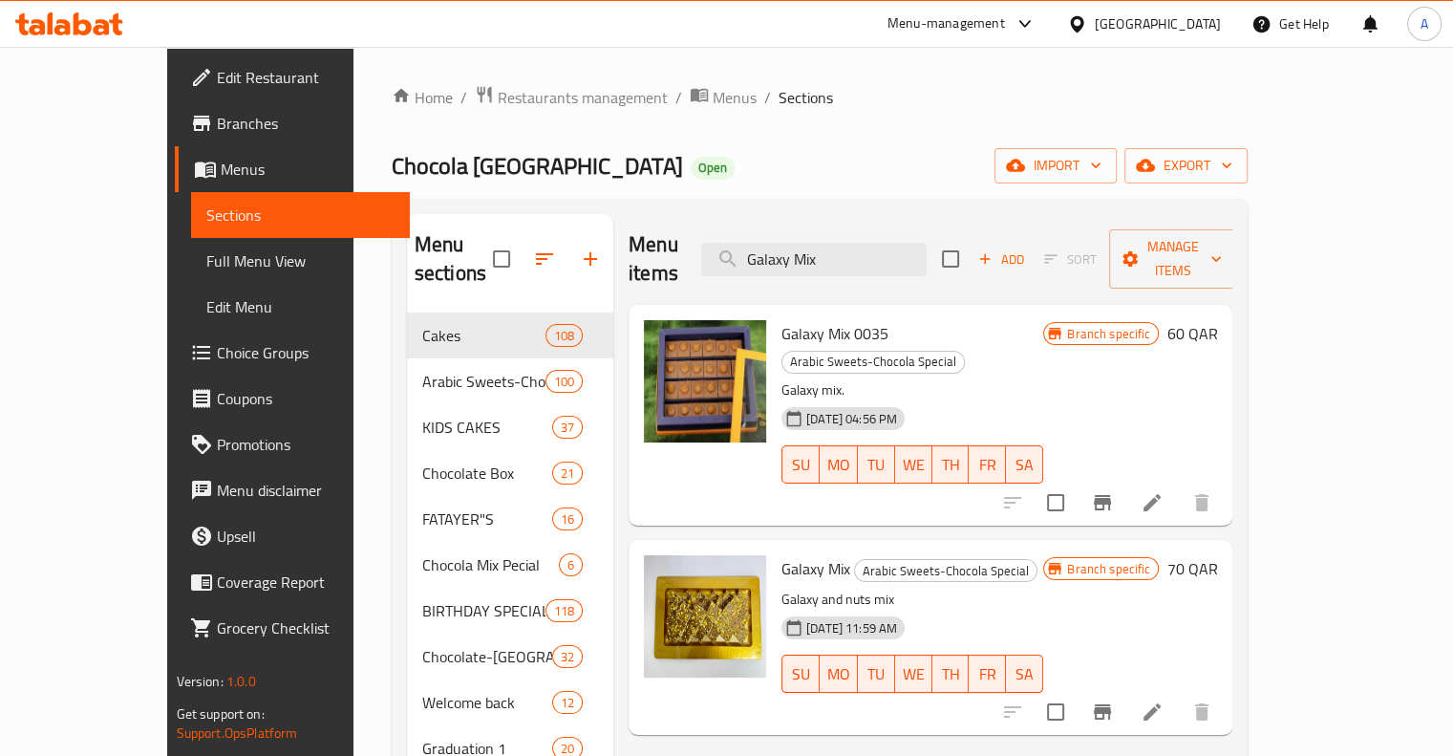
type input "Galaxy Mix"
click at [1217, 321] on div "Branch specific 60 QAR" at bounding box center [1130, 415] width 174 height 190
click at [1217, 320] on h6 "60 QAR" at bounding box center [1191, 333] width 51 height 27
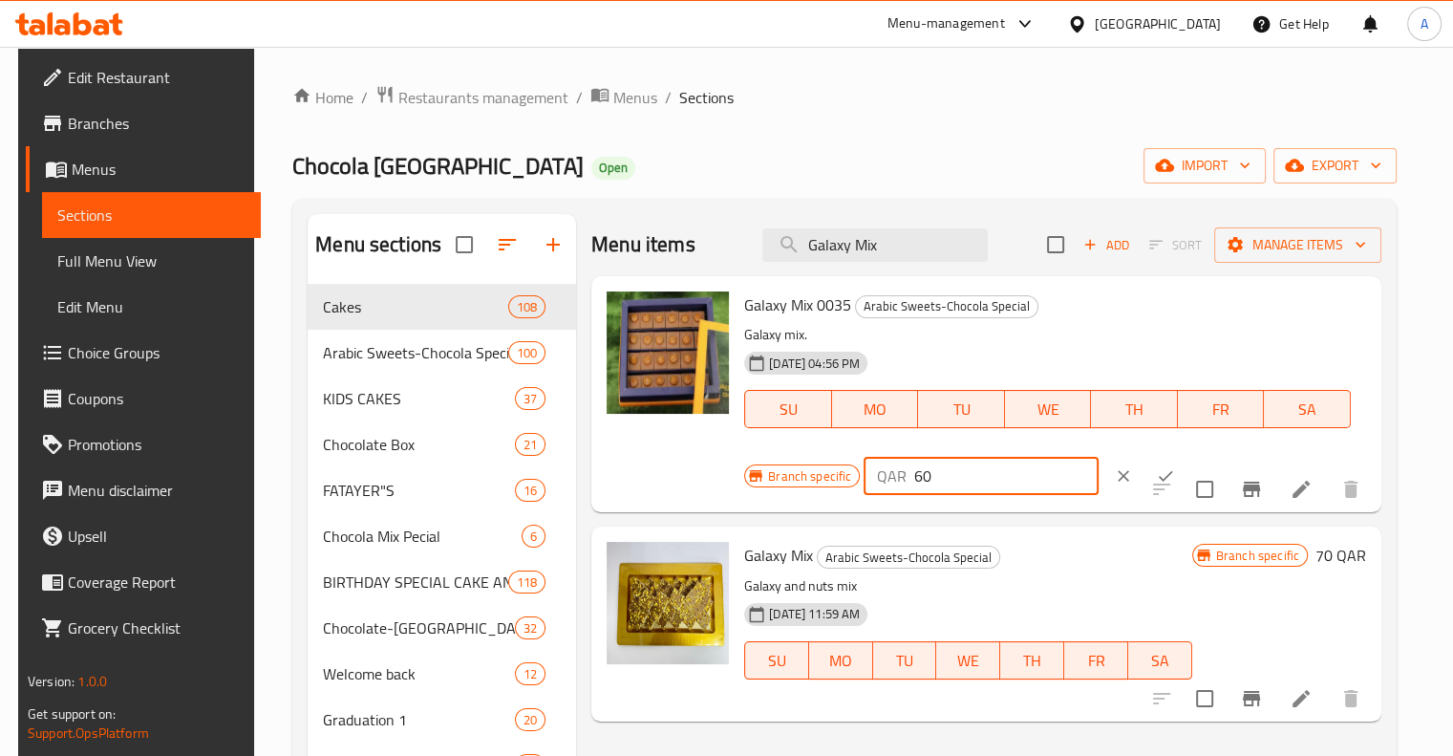
drag, startPoint x: 970, startPoint y: 479, endPoint x: 883, endPoint y: 492, distance: 87.9
click at [883, 492] on div "QAR 60 ​" at bounding box center [981, 476] width 234 height 38
type input "50"
click at [1156, 479] on icon "ok" at bounding box center [1165, 475] width 19 height 19
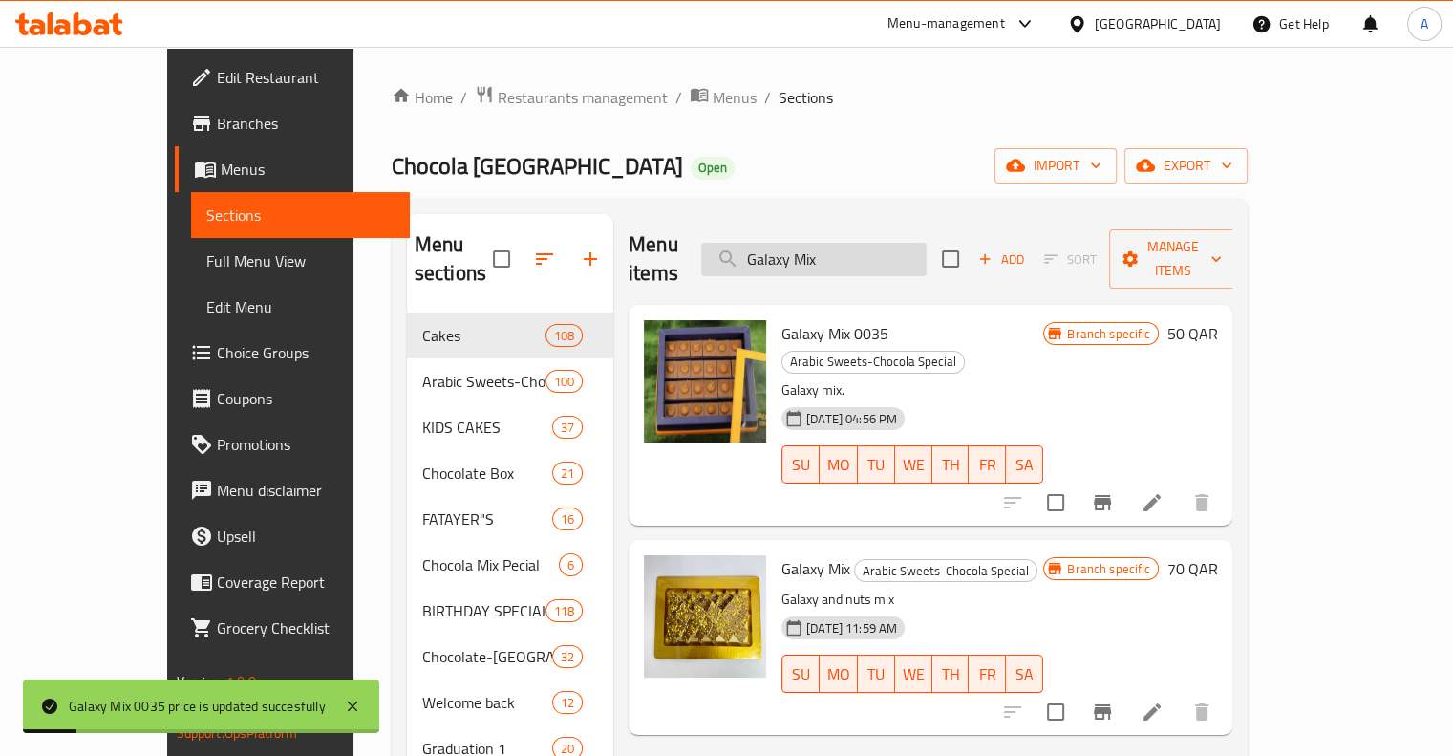
click at [854, 247] on input "Galaxy Mix" at bounding box center [813, 259] width 225 height 33
paste input "Vanilla Special Cake B2"
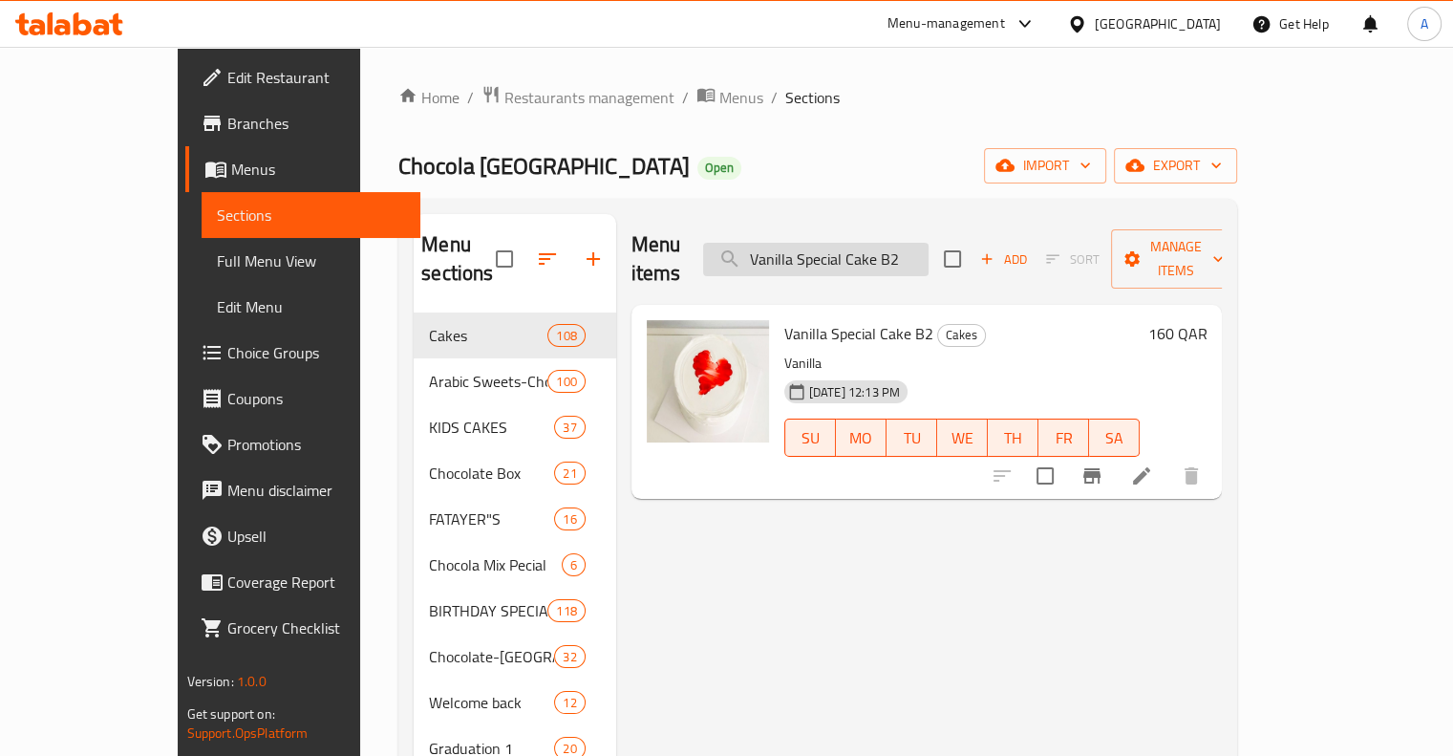
click at [810, 243] on input "Vanilla Special Cake B2" at bounding box center [815, 259] width 225 height 33
paste input "Chocola Special Kinder Cake 001"
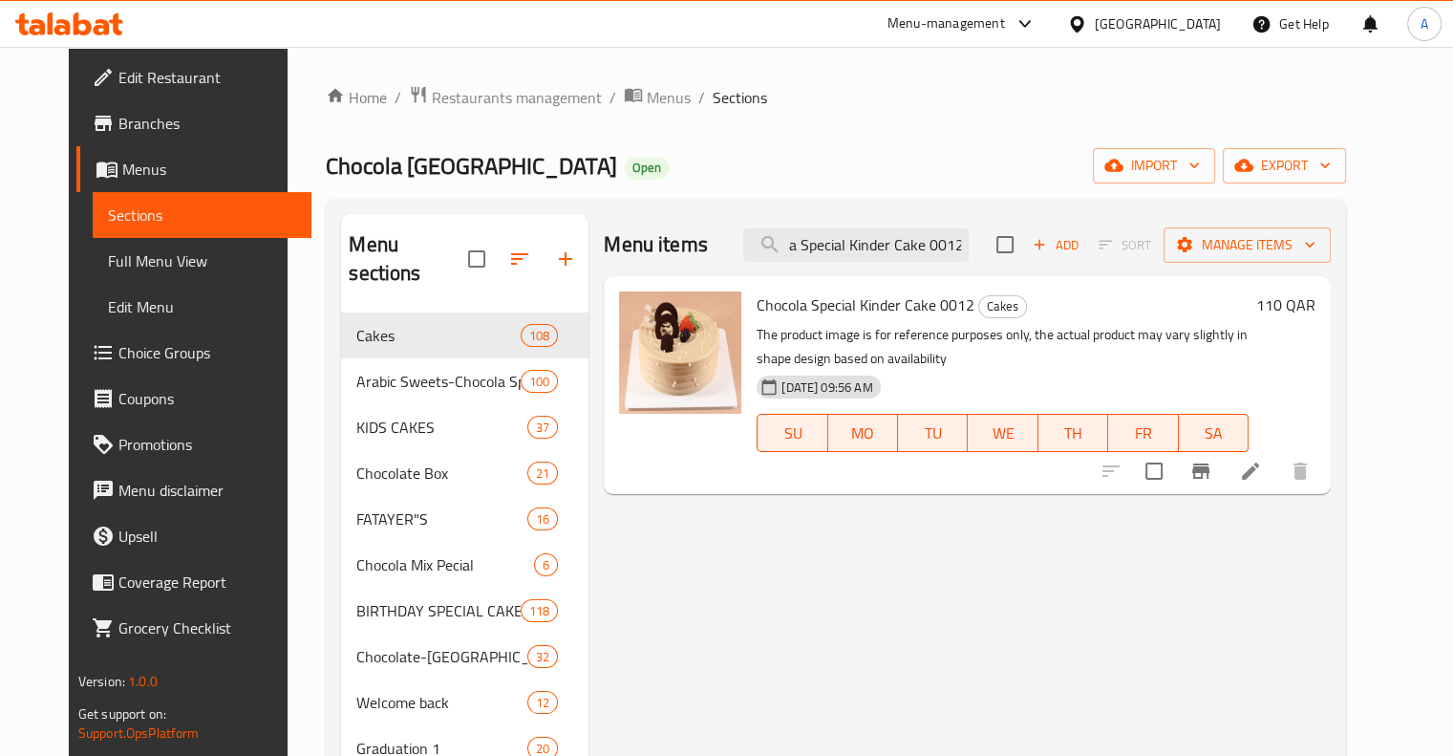
type input "Chocola Special Kinder Cake 0012"
click at [1315, 297] on h6 "110 QAR" at bounding box center [1285, 304] width 59 height 27
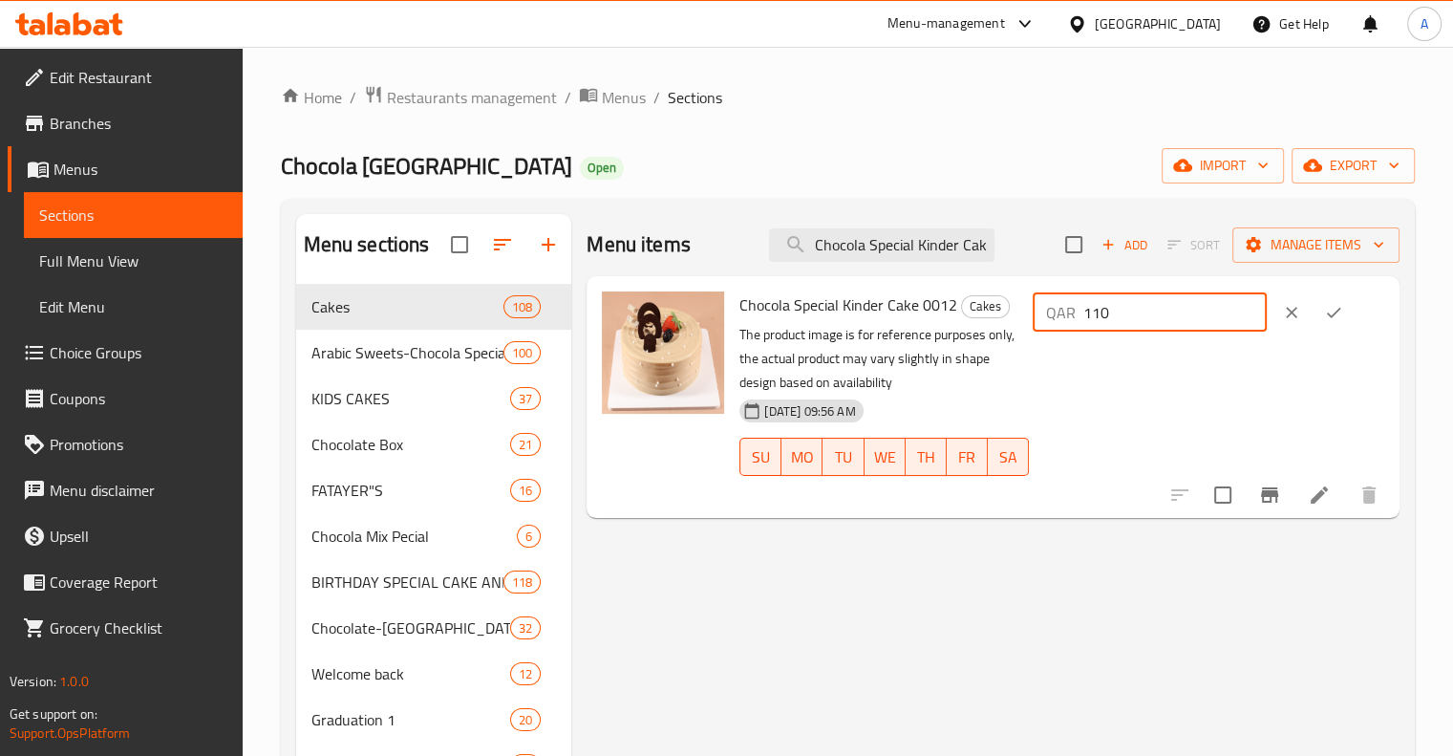
drag, startPoint x: 1196, startPoint y: 305, endPoint x: 1074, endPoint y: 295, distance: 122.6
click at [1074, 295] on div "QAR 110 ​" at bounding box center [1150, 312] width 234 height 38
type input "100"
click at [1335, 315] on button "ok" at bounding box center [1334, 312] width 42 height 42
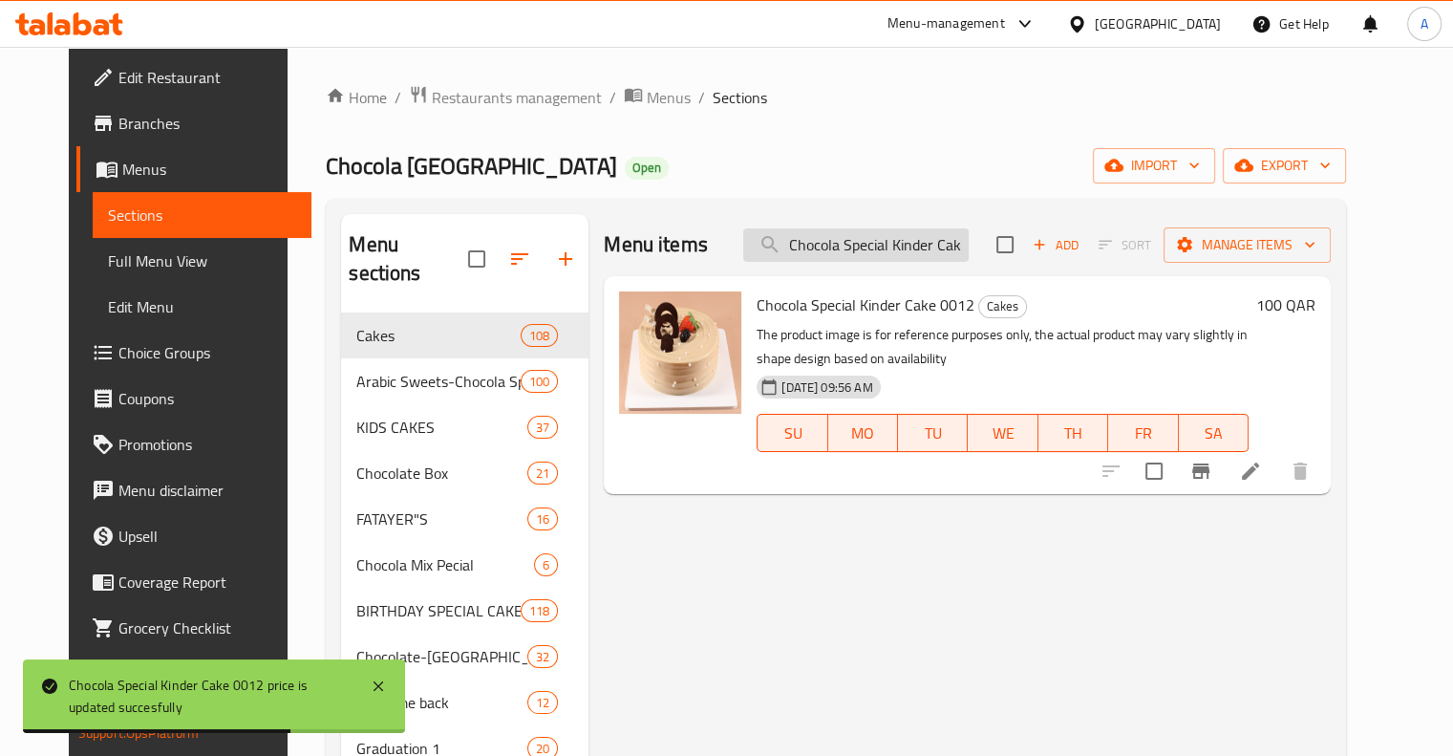
click at [844, 259] on input "Chocola Special Kinder Cake 0012" at bounding box center [855, 244] width 225 height 33
paste input "Halalotus (S)"
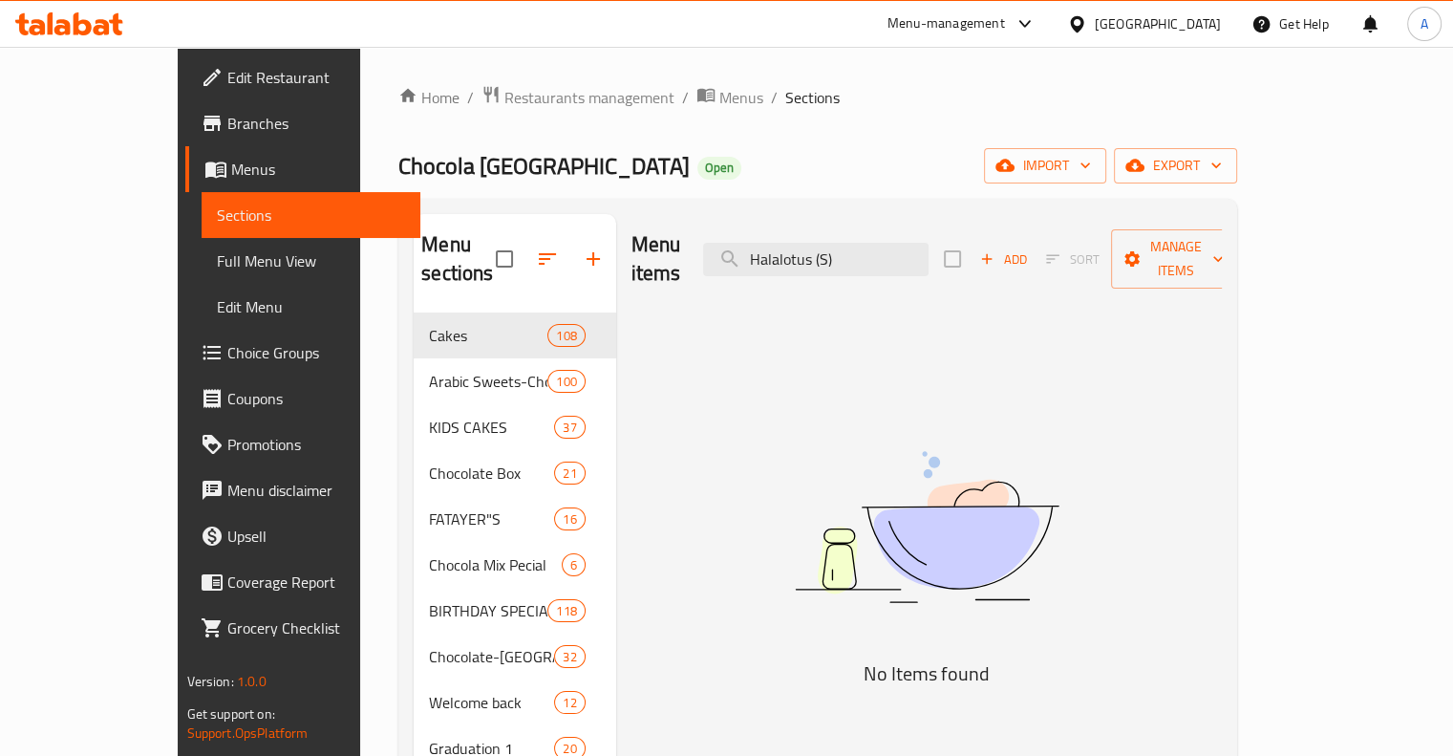
drag, startPoint x: 919, startPoint y: 245, endPoint x: 879, endPoint y: 262, distance: 43.3
click at [879, 262] on div "Menu items Halalotus (S) Add Sort Manage items" at bounding box center [926, 259] width 591 height 91
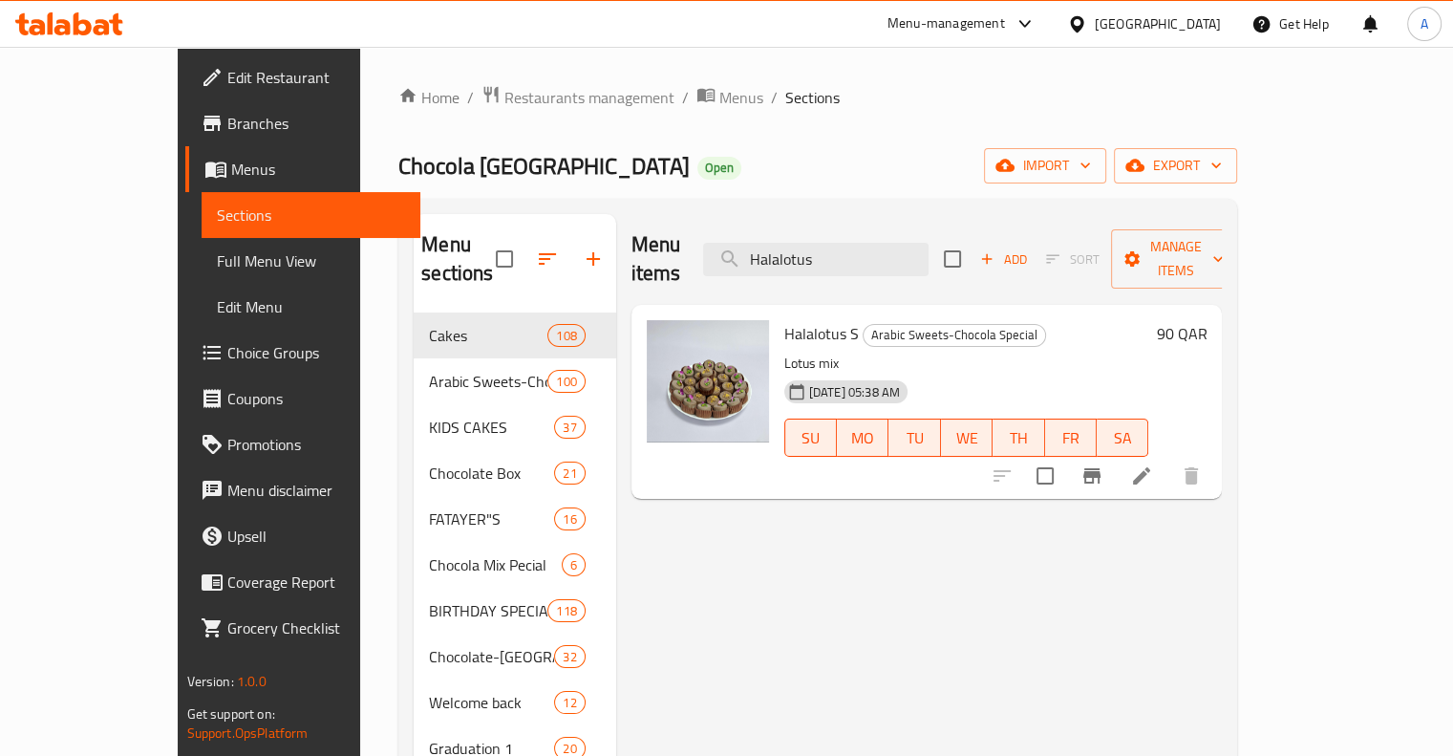
type input "Halalotus"
click at [1206, 320] on h6 "90 QAR" at bounding box center [1181, 333] width 51 height 27
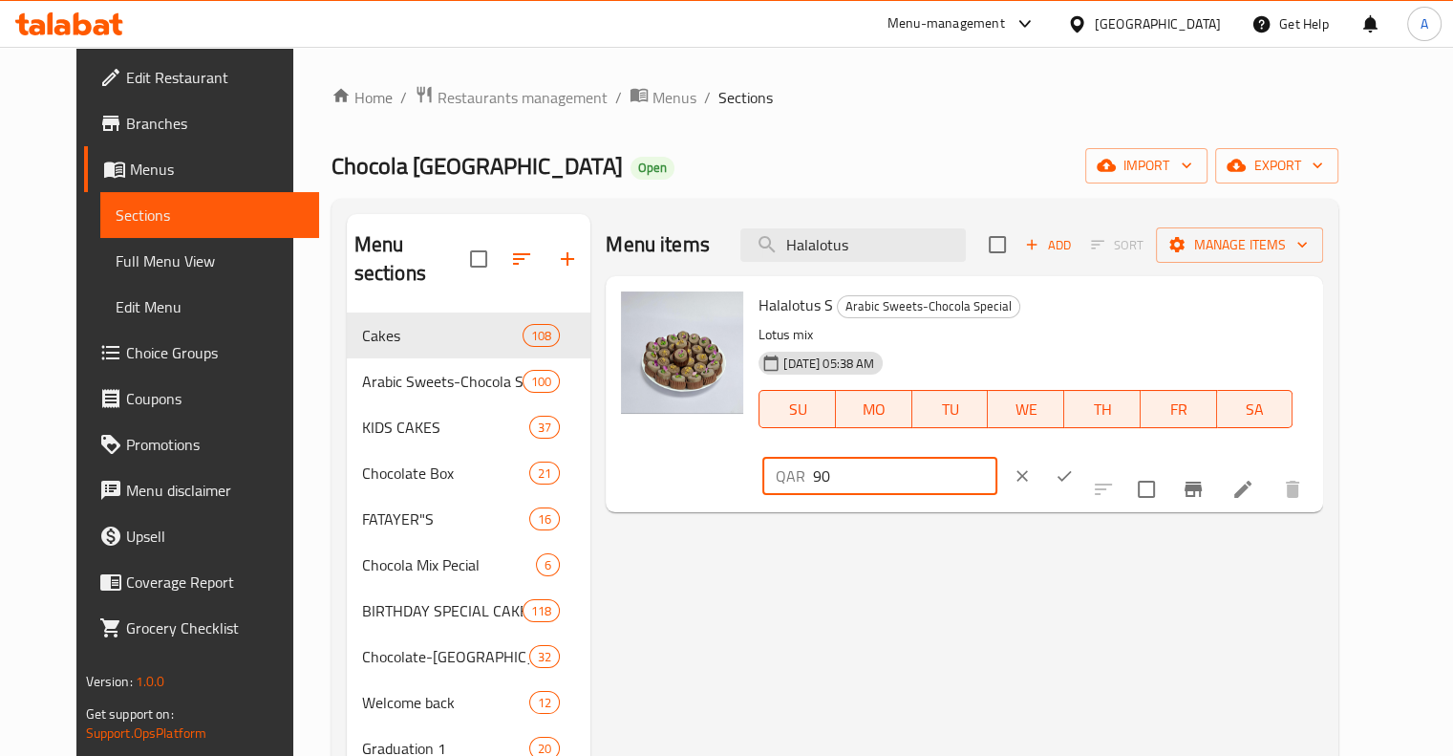
drag, startPoint x: 1200, startPoint y: 313, endPoint x: 1016, endPoint y: 347, distance: 186.4
click at [1025, 343] on div "Halalotus S Arabic Sweets-Chocola Special Lotus mix [DATE] 05:38 AM SU MO TU WE…" at bounding box center [1033, 394] width 565 height 221
type input "65"
click at [1114, 455] on div "QAR 65 ​" at bounding box center [938, 476] width 352 height 42
click at [1074, 466] on icon "ok" at bounding box center [1064, 475] width 19 height 19
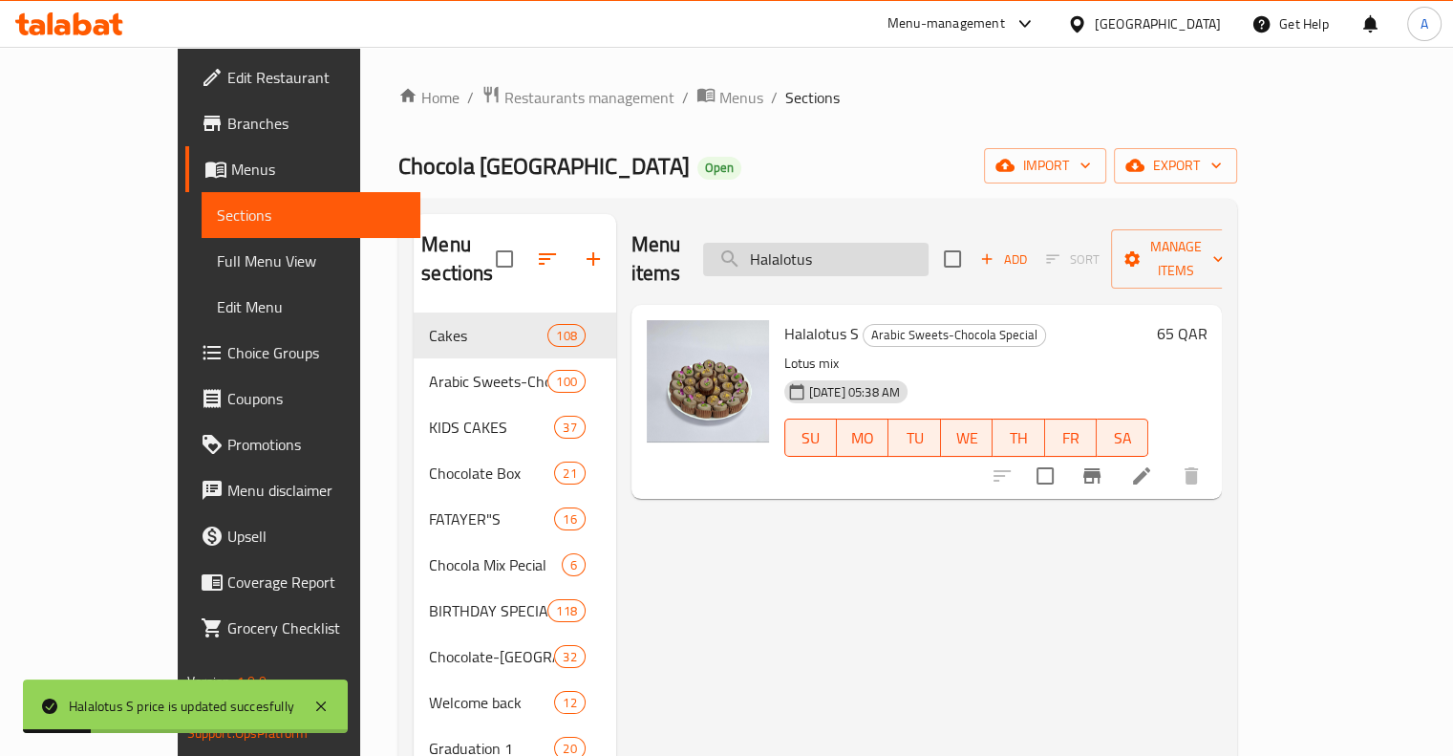
click at [928, 252] on input "Halalotus" at bounding box center [815, 259] width 225 height 33
paste input "Belgium Honey Bar 585"
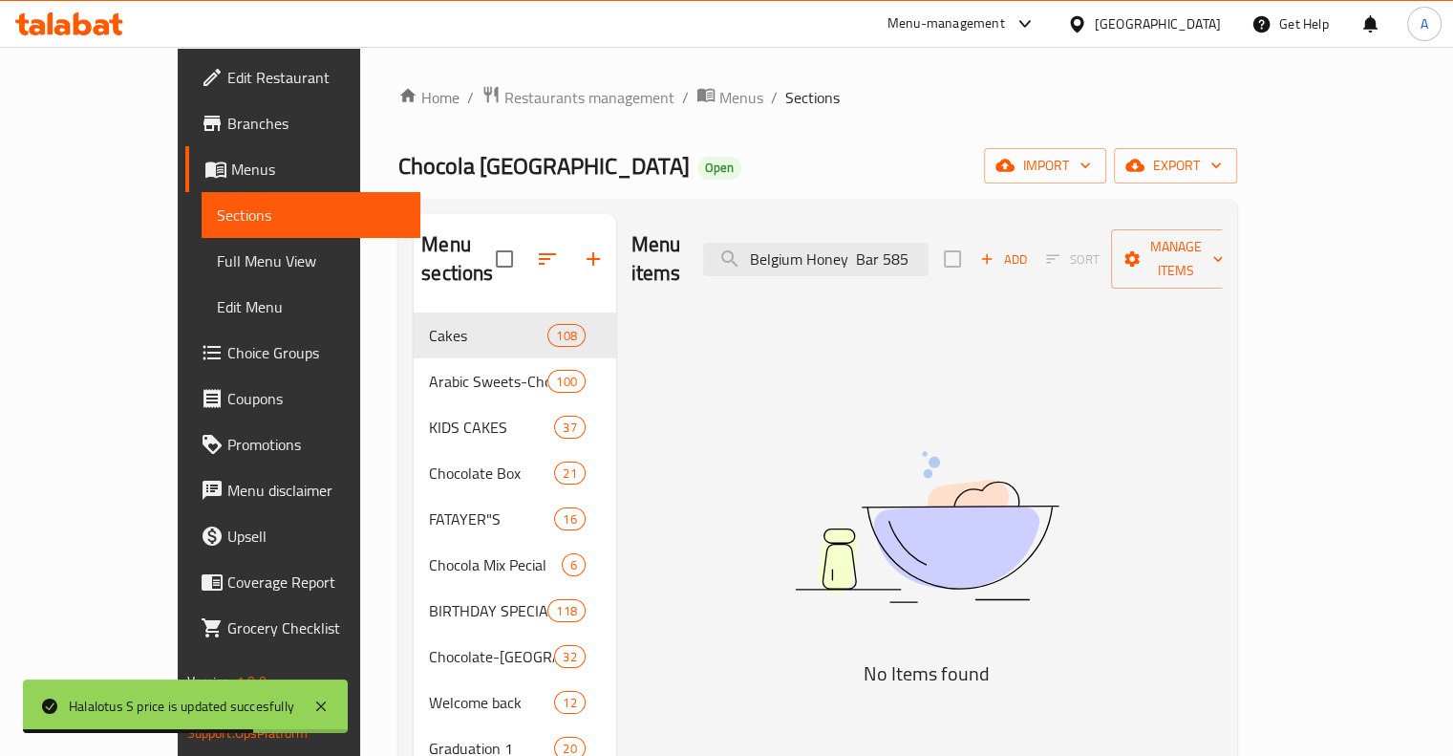
drag, startPoint x: 907, startPoint y: 234, endPoint x: 1009, endPoint y: 247, distance: 102.1
click at [1009, 247] on div "Menu items Belgium Honey Bar 585 Add Sort Manage items" at bounding box center [926, 259] width 591 height 91
click at [928, 251] on input "Belgium Honey Bar 585" at bounding box center [815, 259] width 225 height 33
click at [928, 248] on input "Belgium Honey Bar 585" at bounding box center [815, 259] width 225 height 33
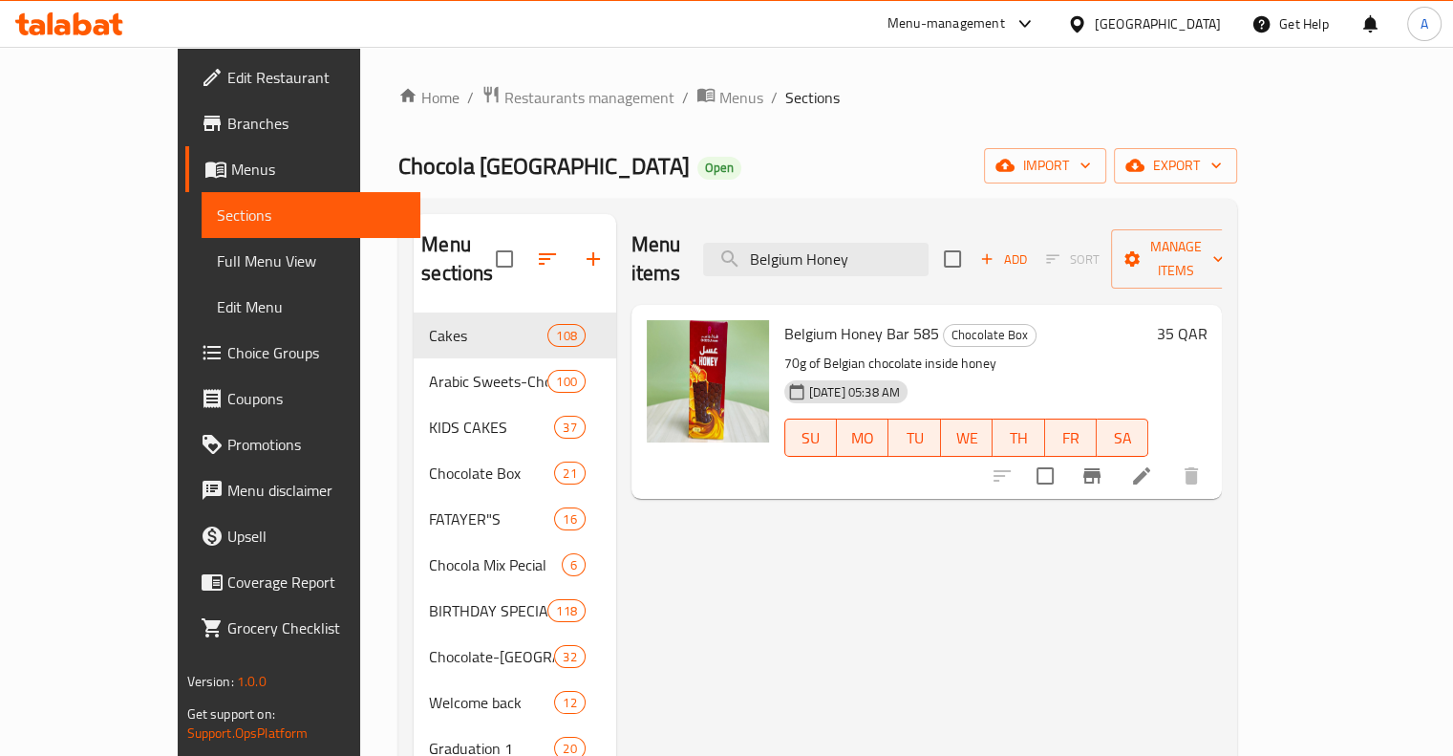
type input "Belgium Honey"
click at [1206, 320] on h6 "35 QAR" at bounding box center [1181, 333] width 51 height 27
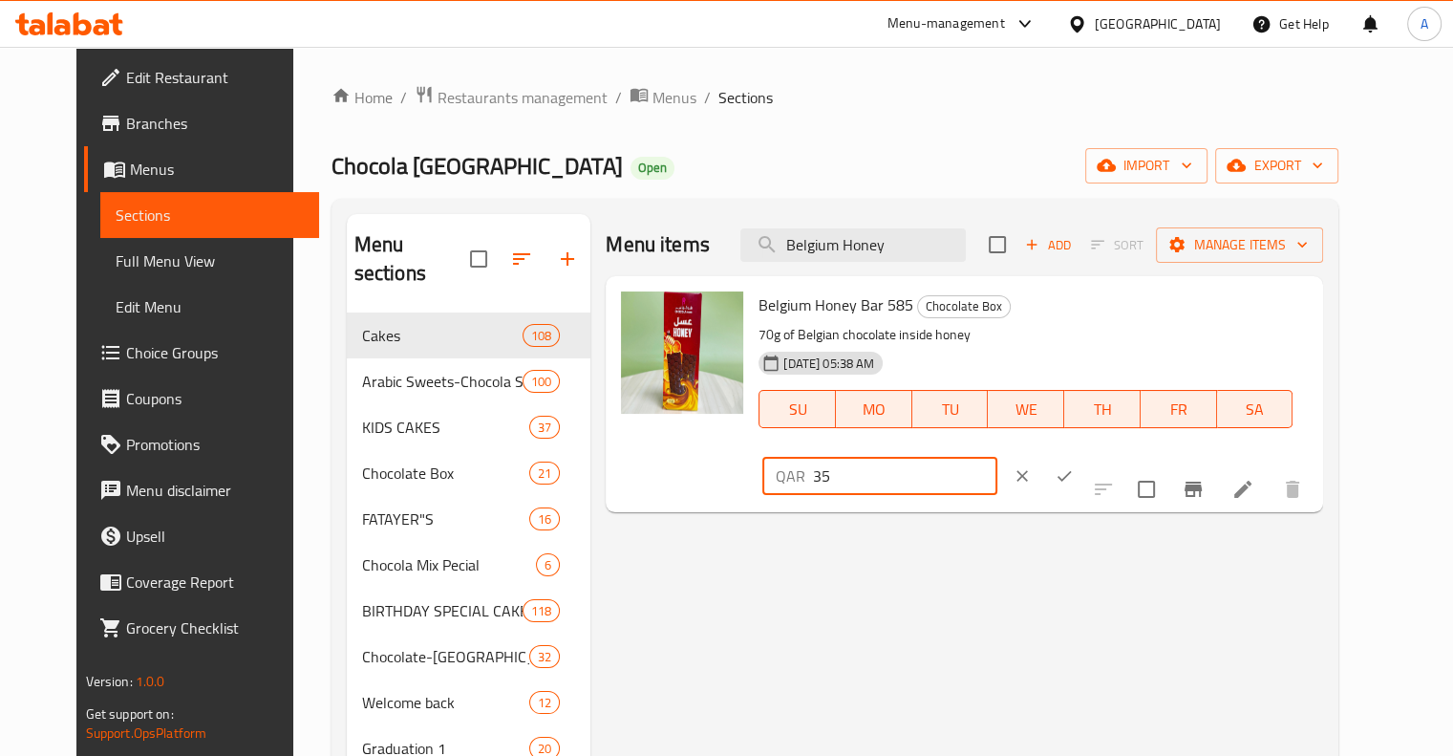
drag, startPoint x: 1242, startPoint y: 313, endPoint x: 1173, endPoint y: 328, distance: 70.3
click at [996, 457] on input "35" at bounding box center [904, 476] width 183 height 38
type input "30"
click at [1074, 466] on icon "ok" at bounding box center [1064, 475] width 19 height 19
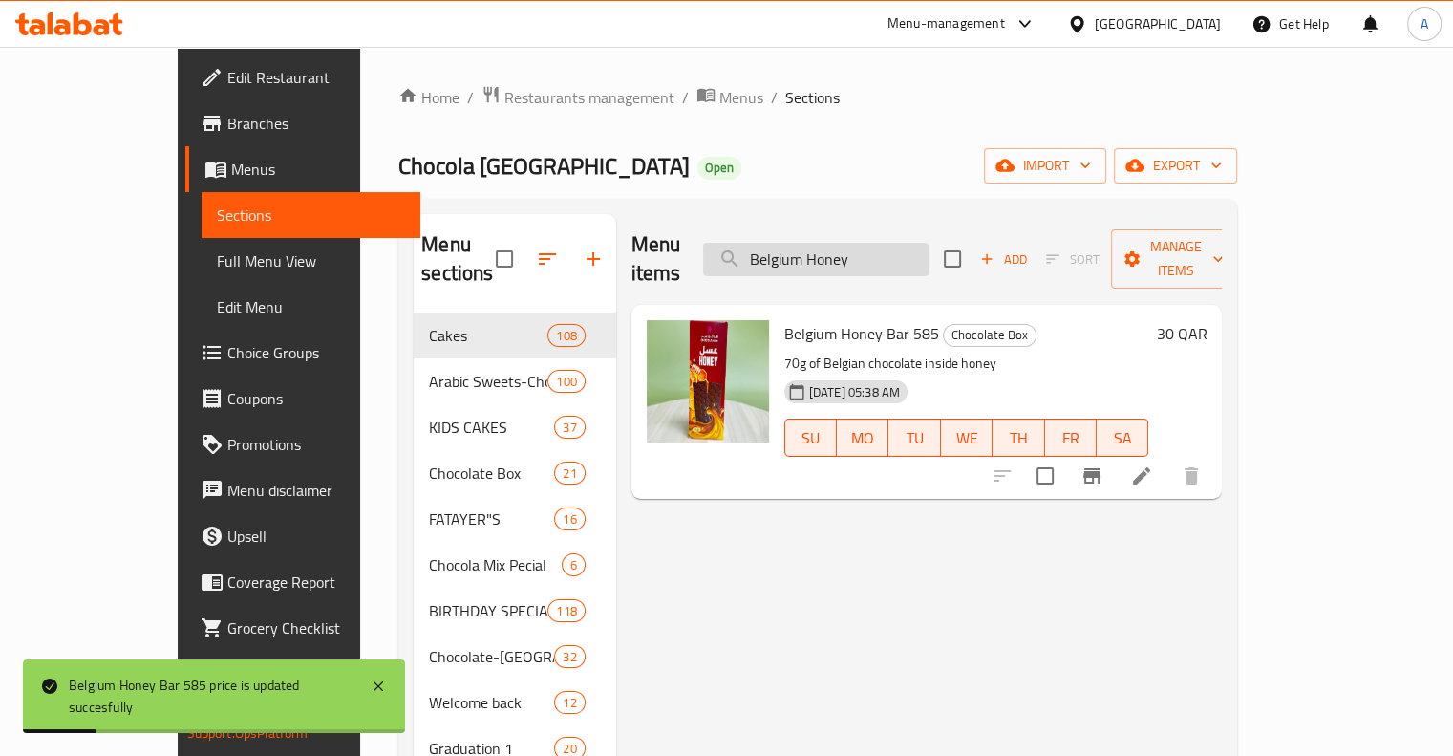
click at [865, 251] on input "Belgium Honey" at bounding box center [815, 259] width 225 height 33
paste input "Wrapping Belgium Chocolate Tray 0020"
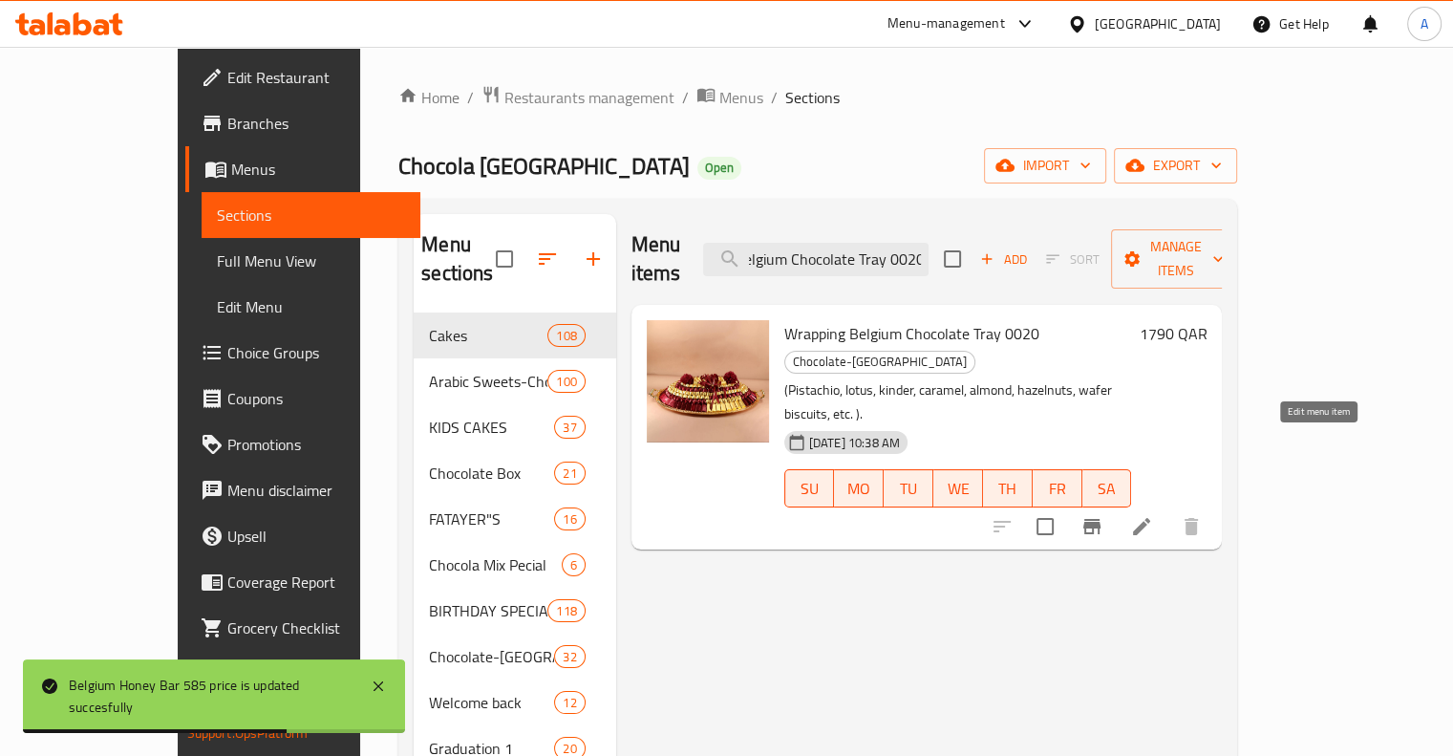
type input "Wrapping Belgium Chocolate Tray 0020"
click at [1153, 515] on icon at bounding box center [1141, 526] width 23 height 23
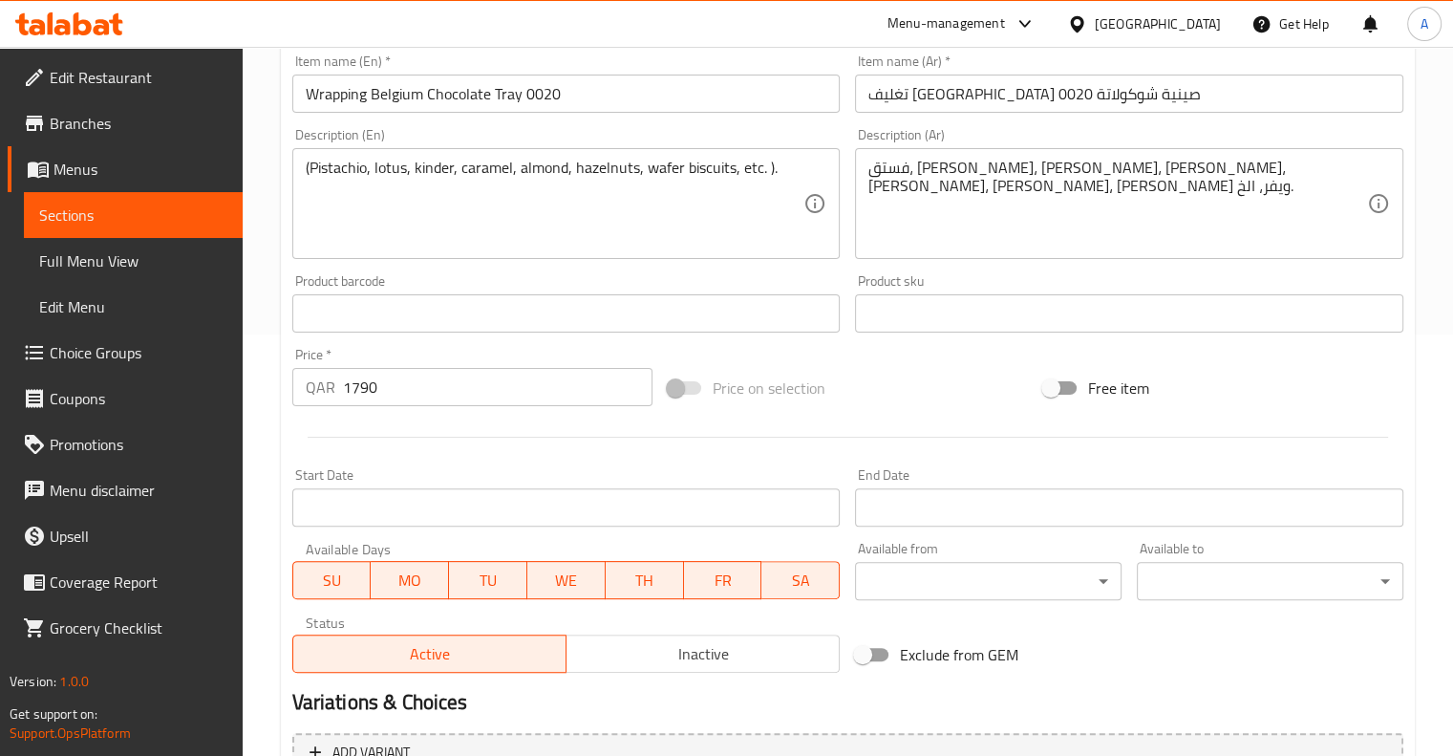
scroll to position [478, 0]
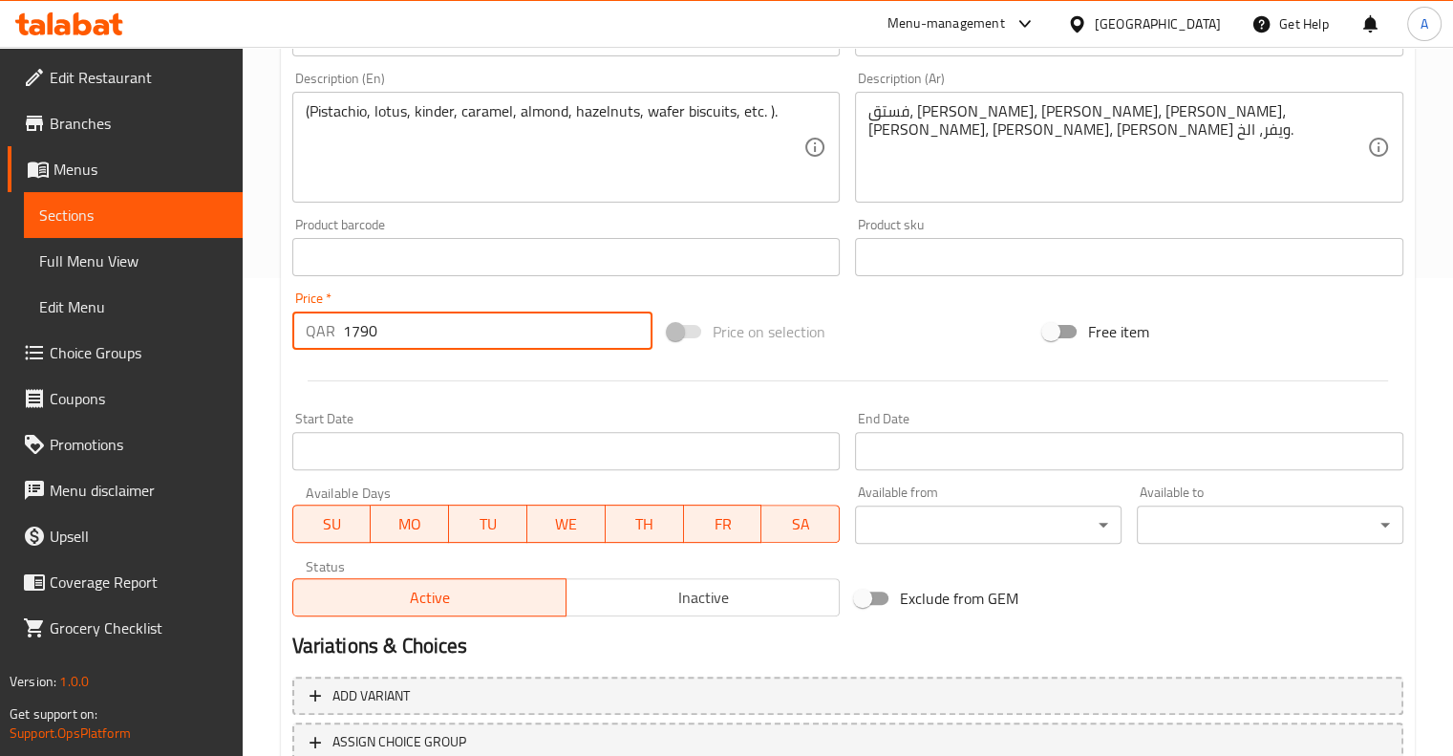
drag, startPoint x: 433, startPoint y: 339, endPoint x: 352, endPoint y: 349, distance: 80.8
click at [352, 349] on input "1790" at bounding box center [497, 330] width 309 height 38
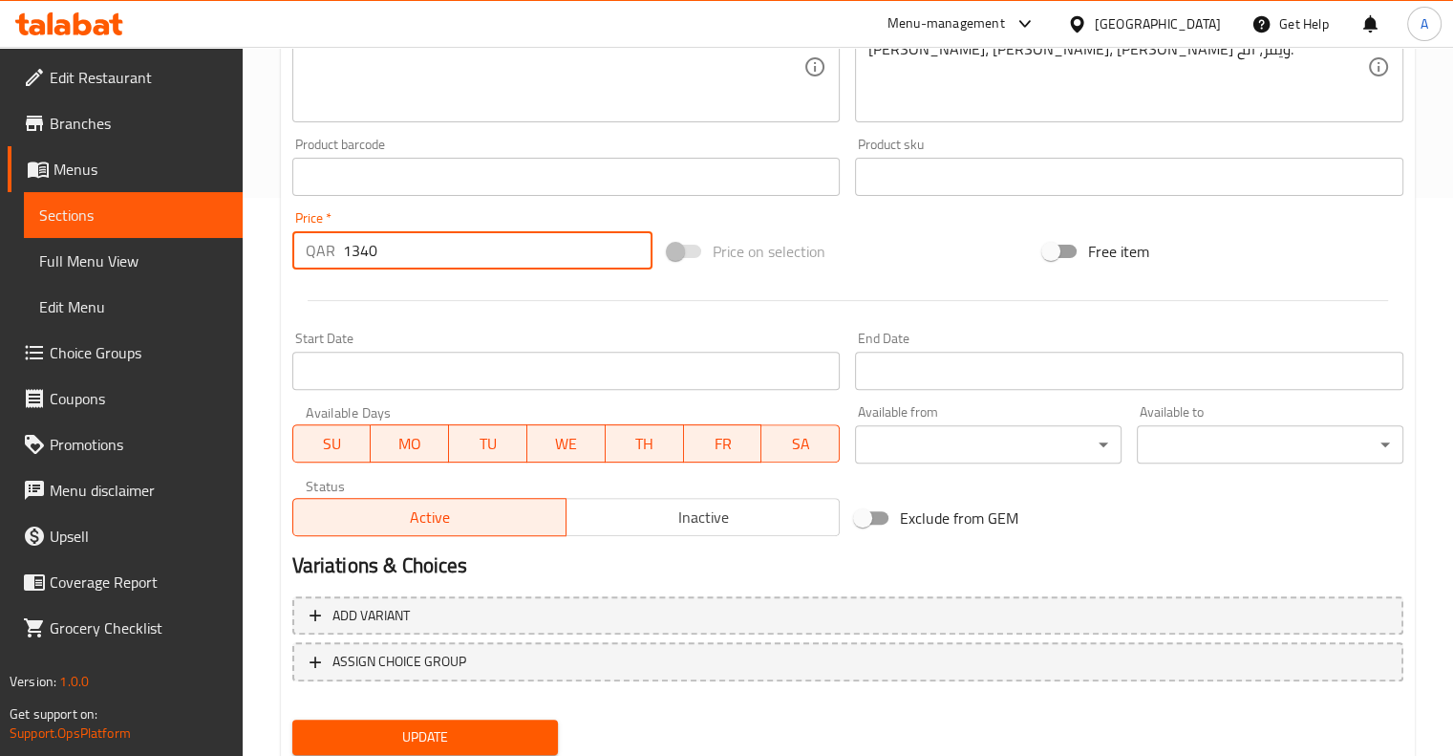
scroll to position [620, 0]
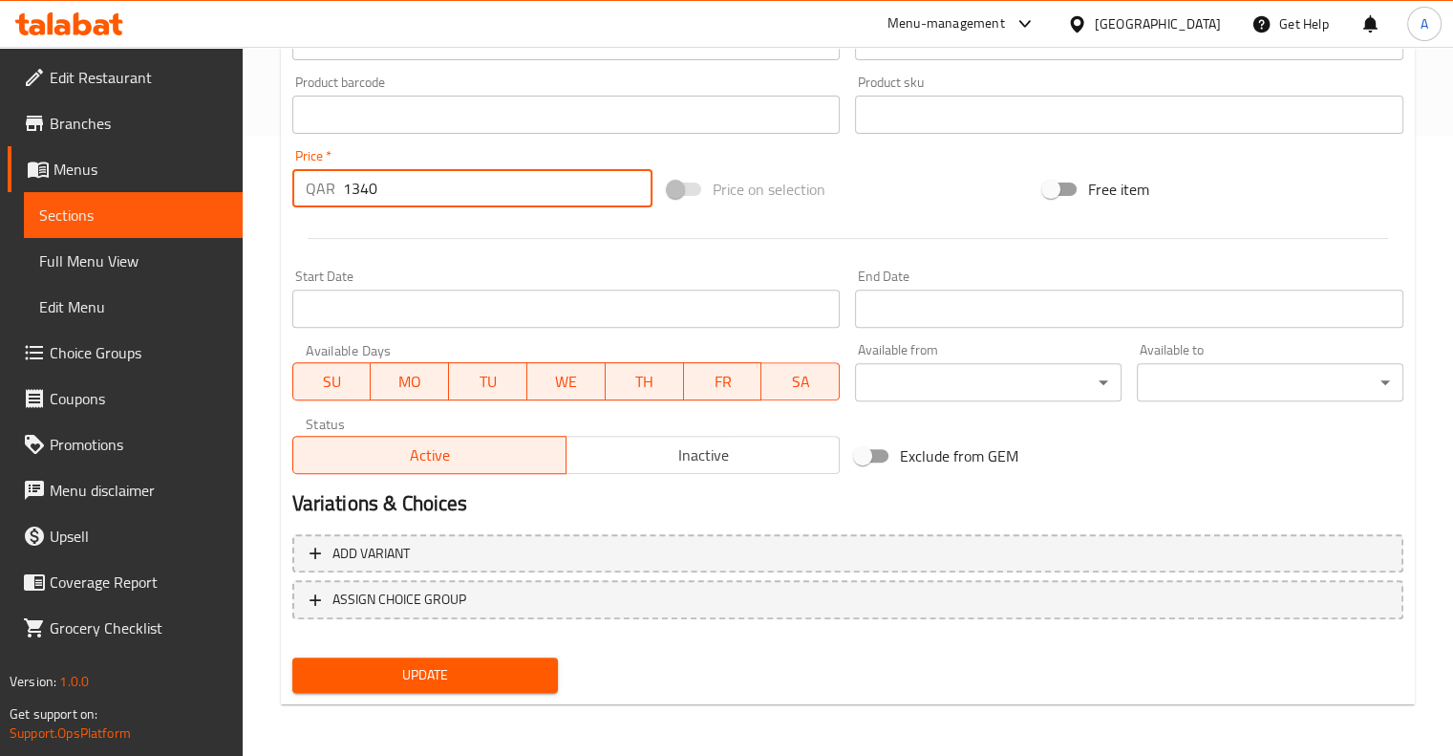
type input "1340"
click at [493, 670] on span "Update" at bounding box center [426, 675] width 236 height 24
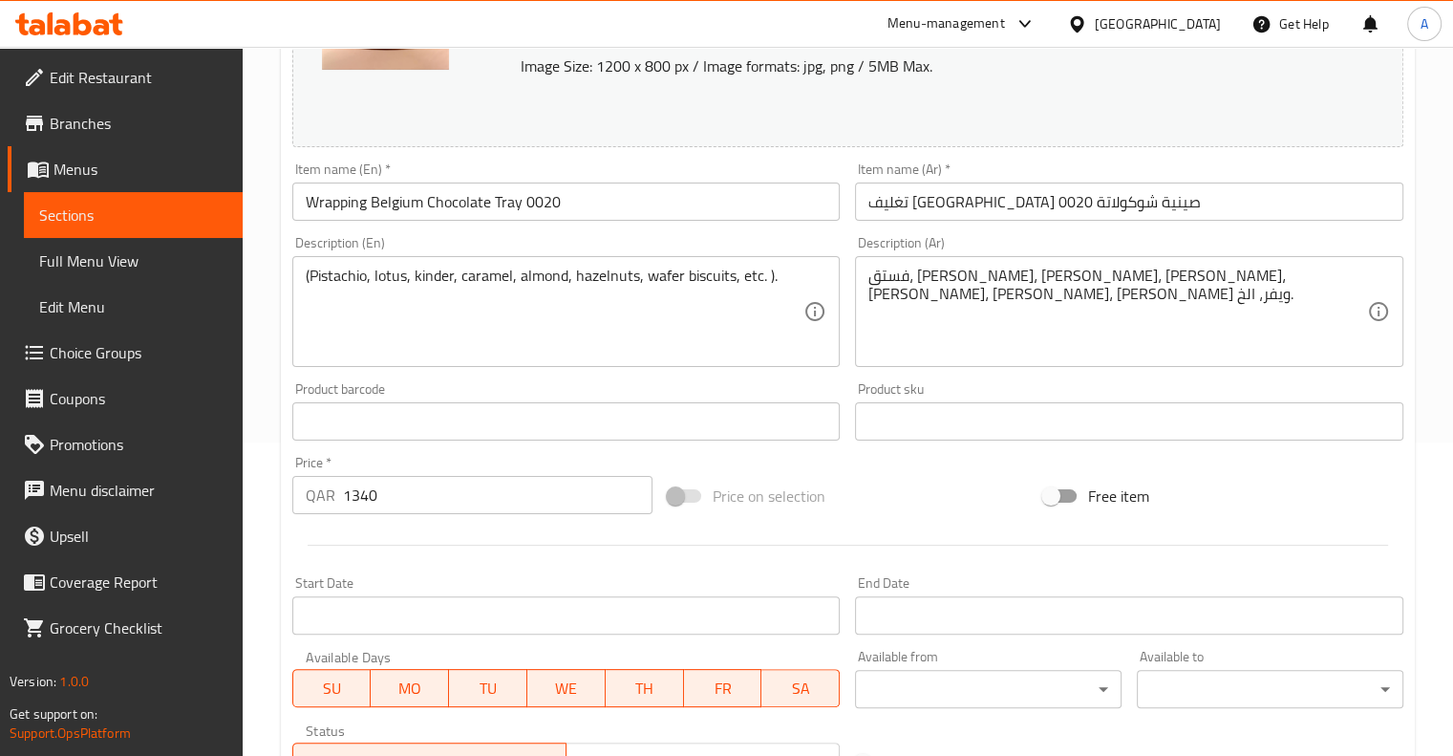
scroll to position [0, 0]
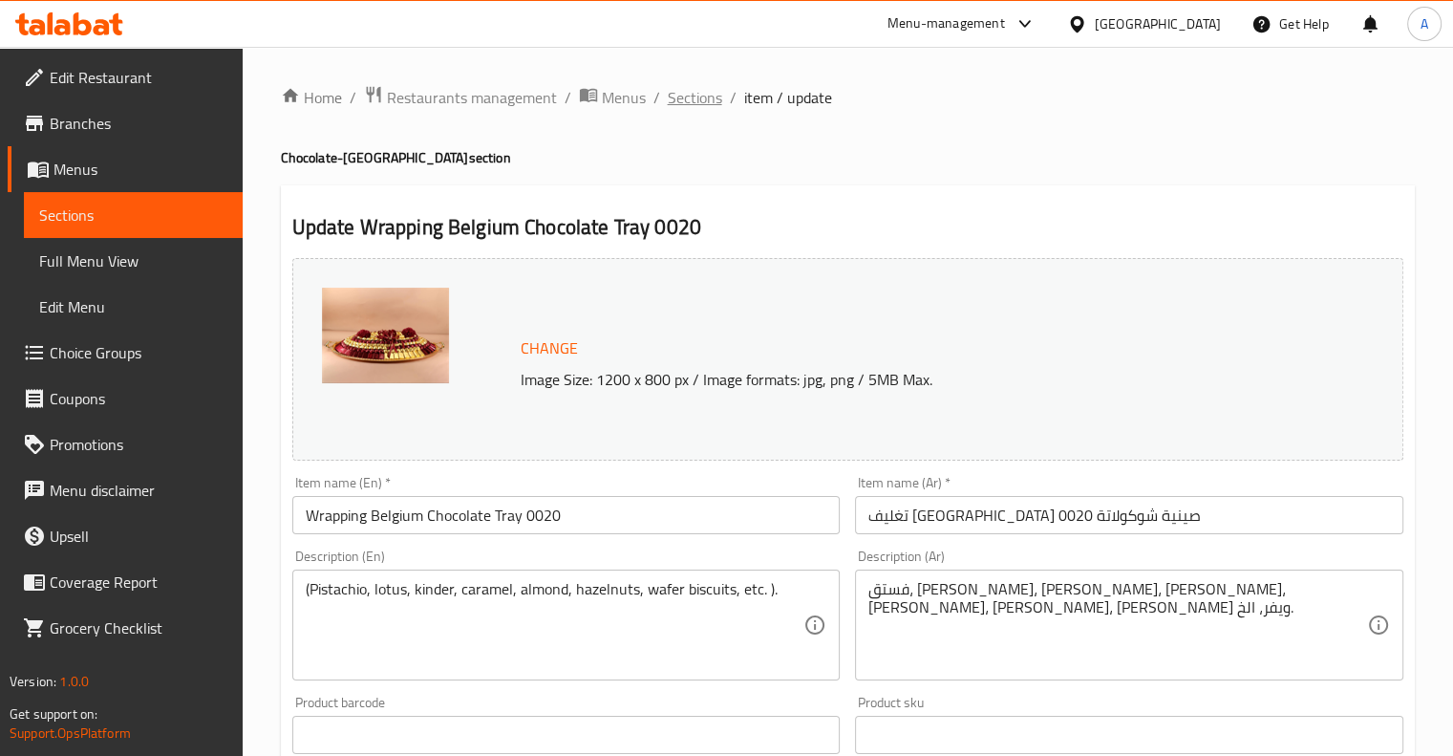
click at [697, 92] on span "Sections" at bounding box center [695, 97] width 54 height 23
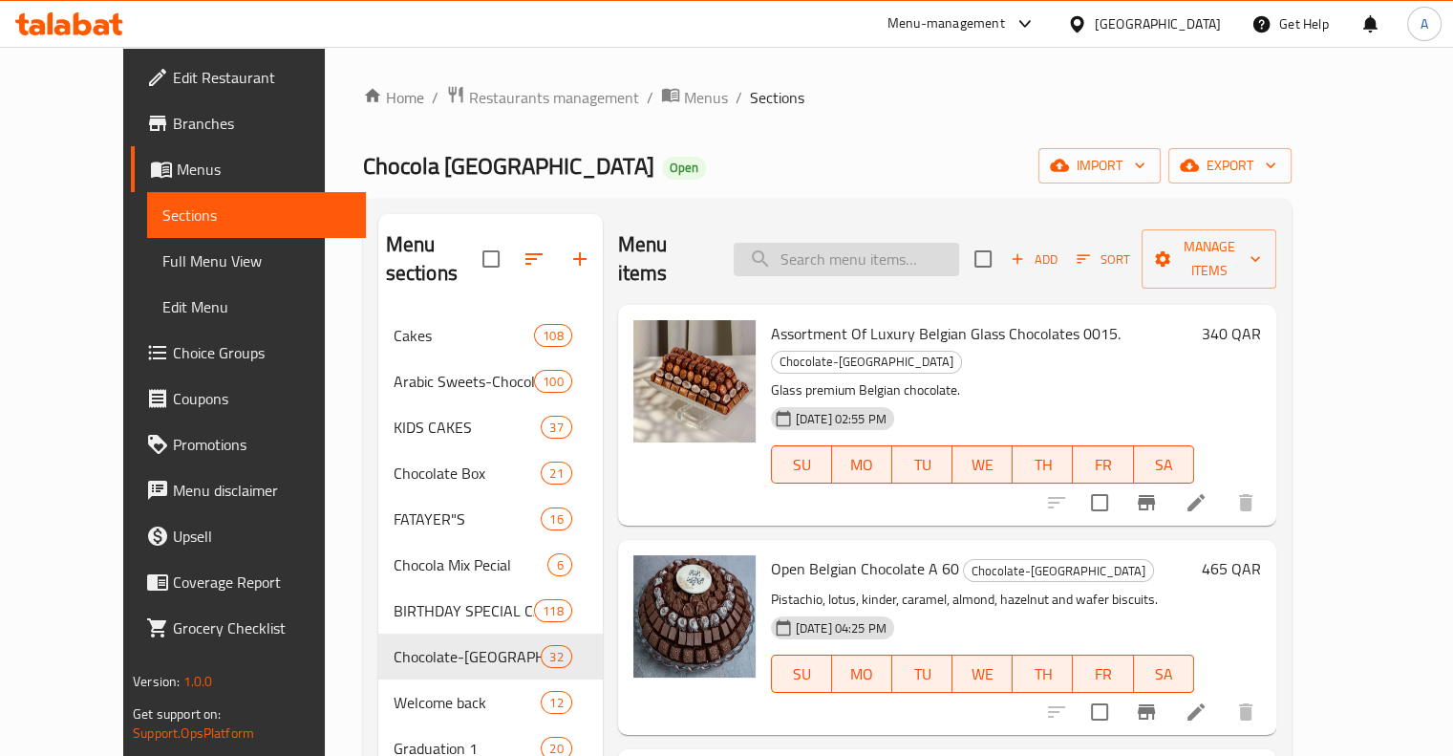
click at [849, 243] on input "search" at bounding box center [846, 259] width 225 height 33
paste input "Belgium Chocolate Small Box 7014"
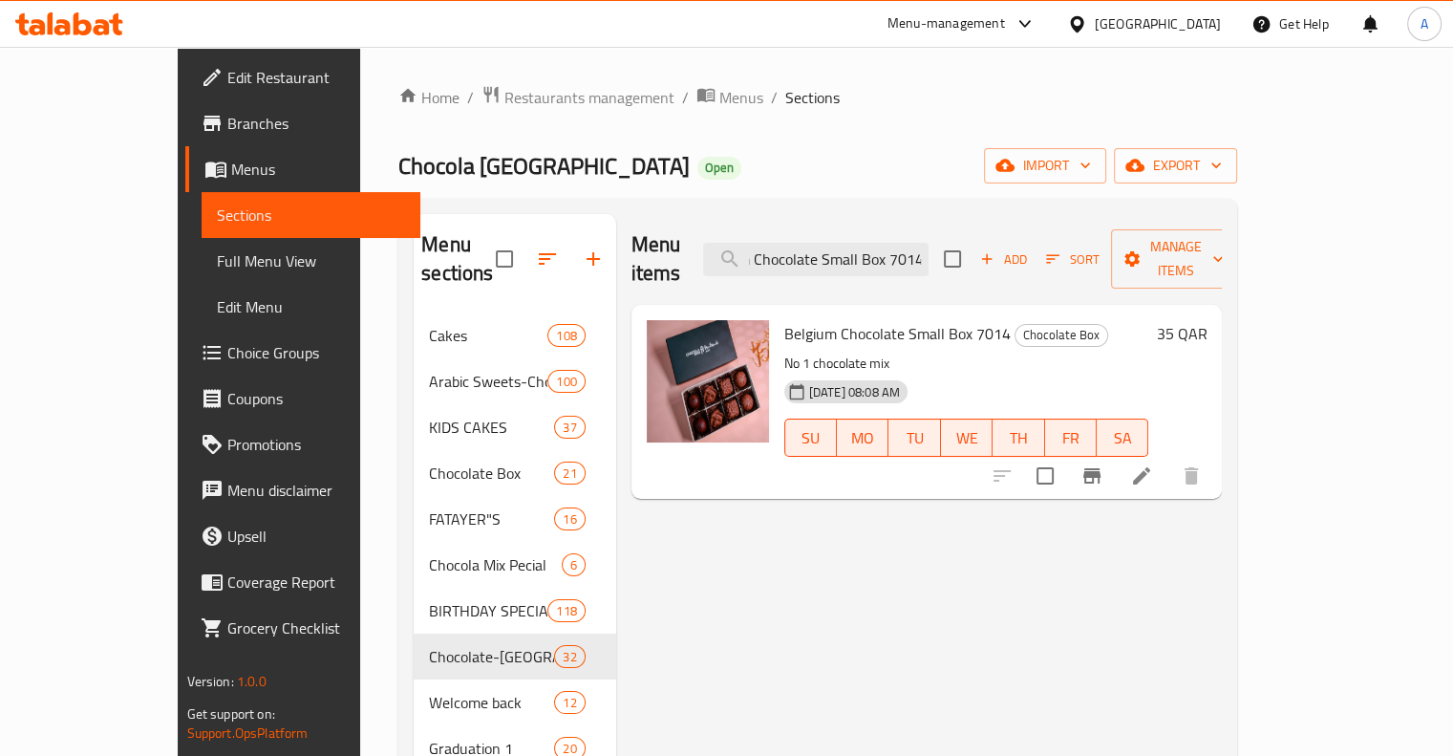
type input "Belgium Chocolate Small Box 7014"
click at [1206, 320] on h6 "35 QAR" at bounding box center [1181, 333] width 51 height 27
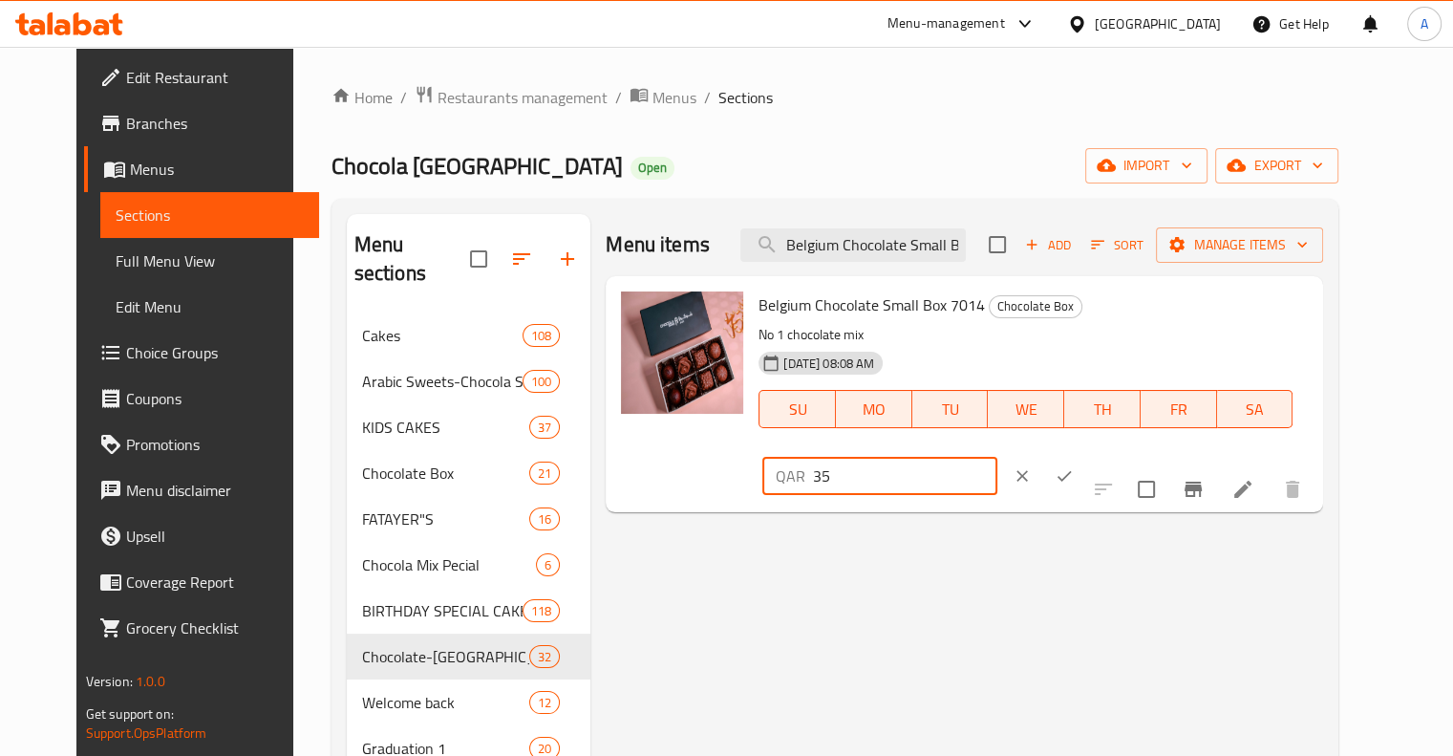
drag, startPoint x: 1190, startPoint y: 293, endPoint x: 1133, endPoint y: 309, distance: 59.3
click at [996, 457] on input "35" at bounding box center [904, 476] width 183 height 38
type input "30"
click at [1074, 466] on icon "ok" at bounding box center [1064, 475] width 19 height 19
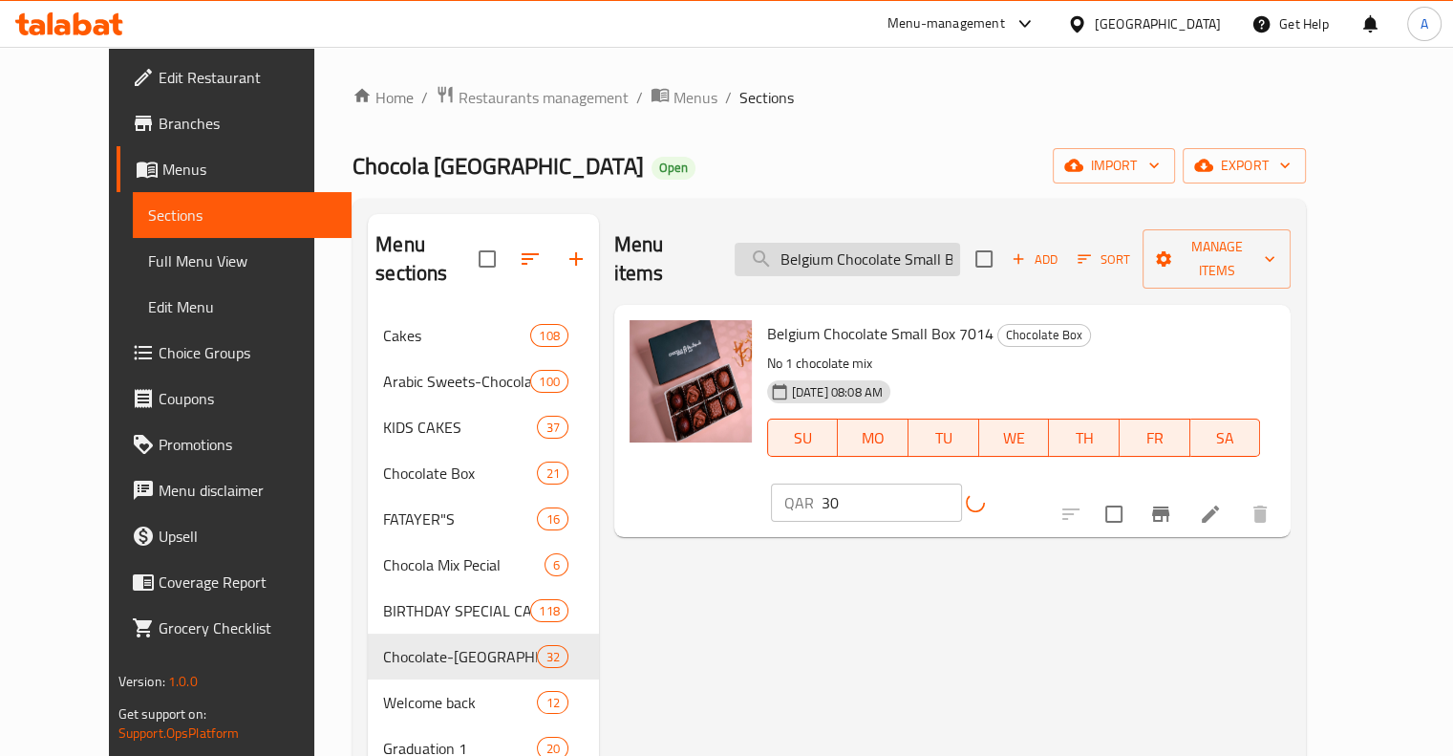
click at [883, 255] on input "Belgium Chocolate Small Box 7014" at bounding box center [847, 259] width 225 height 33
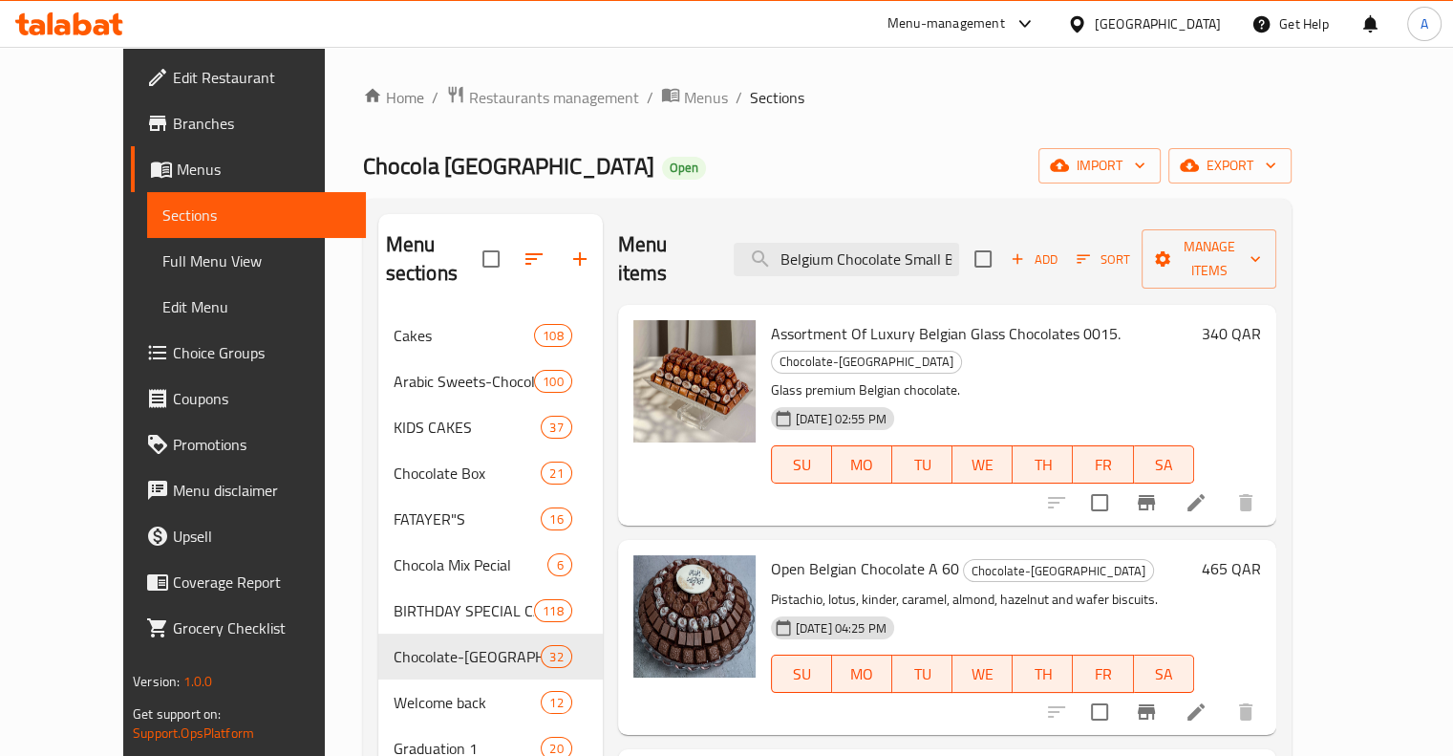
paste input "Saboora Cake 007"
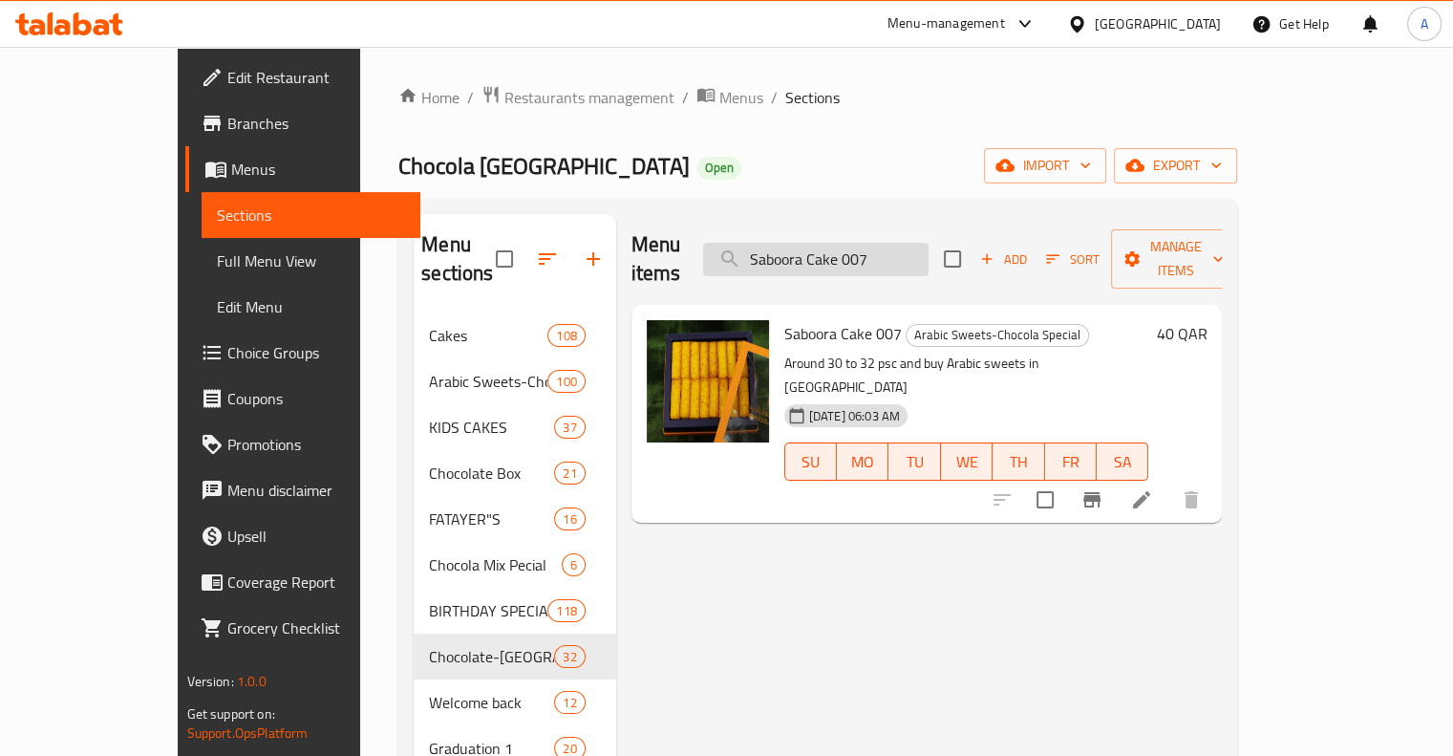
click at [928, 257] on input "Saboora Cake 007" at bounding box center [815, 259] width 225 height 33
paste input "[GEOGRAPHIC_DATA] Kunafa With Pistachio Bar 588"
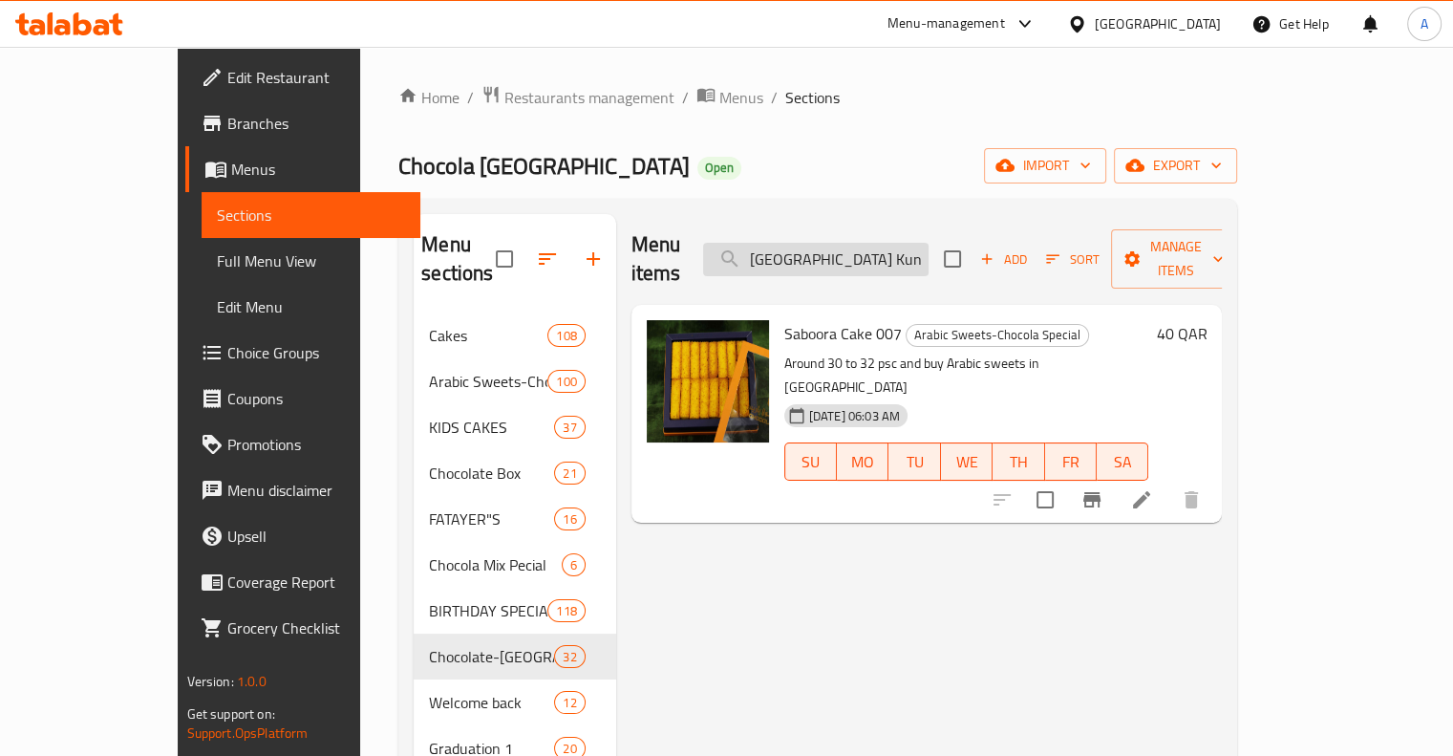
scroll to position [0, 79]
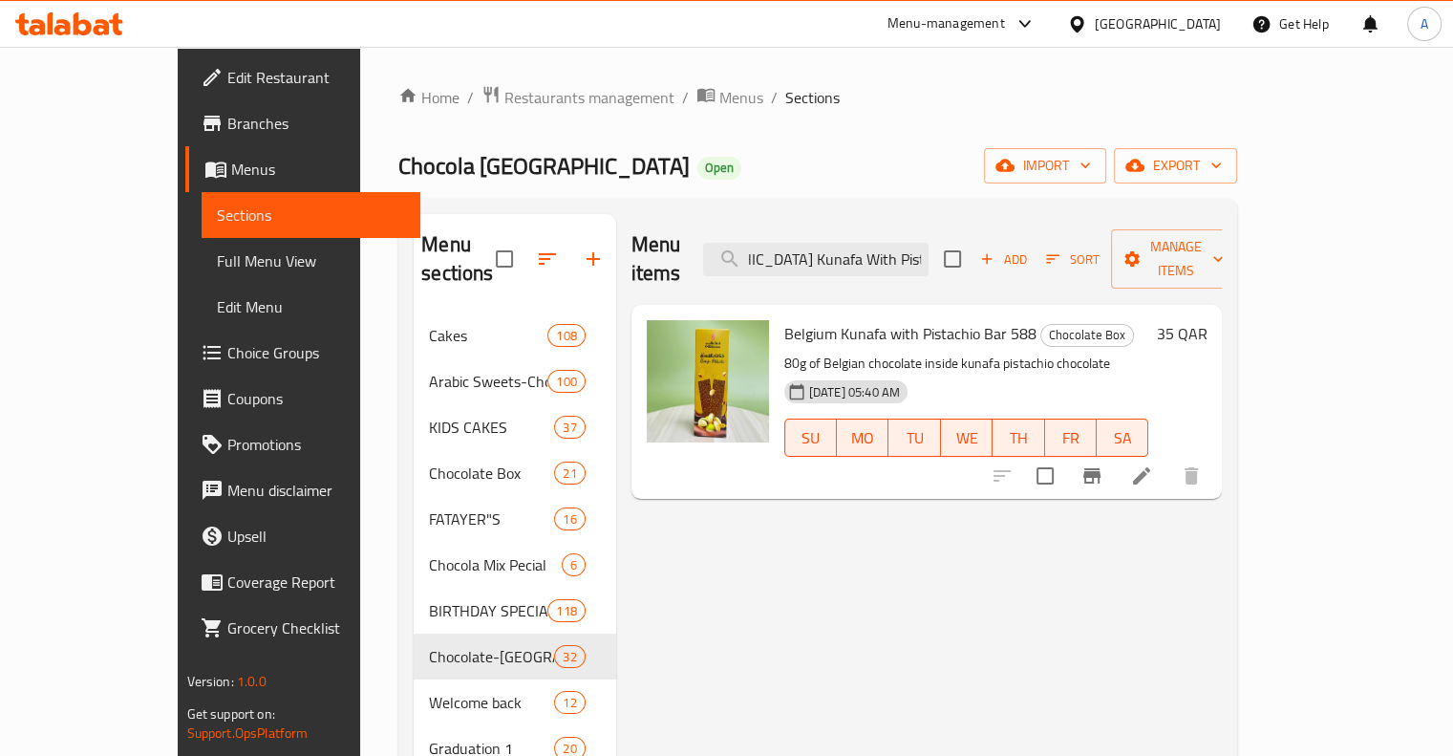
type input "[GEOGRAPHIC_DATA] Kunafa With Pistachio Bar 588"
click at [1206, 320] on h6 "35 QAR" at bounding box center [1181, 333] width 51 height 27
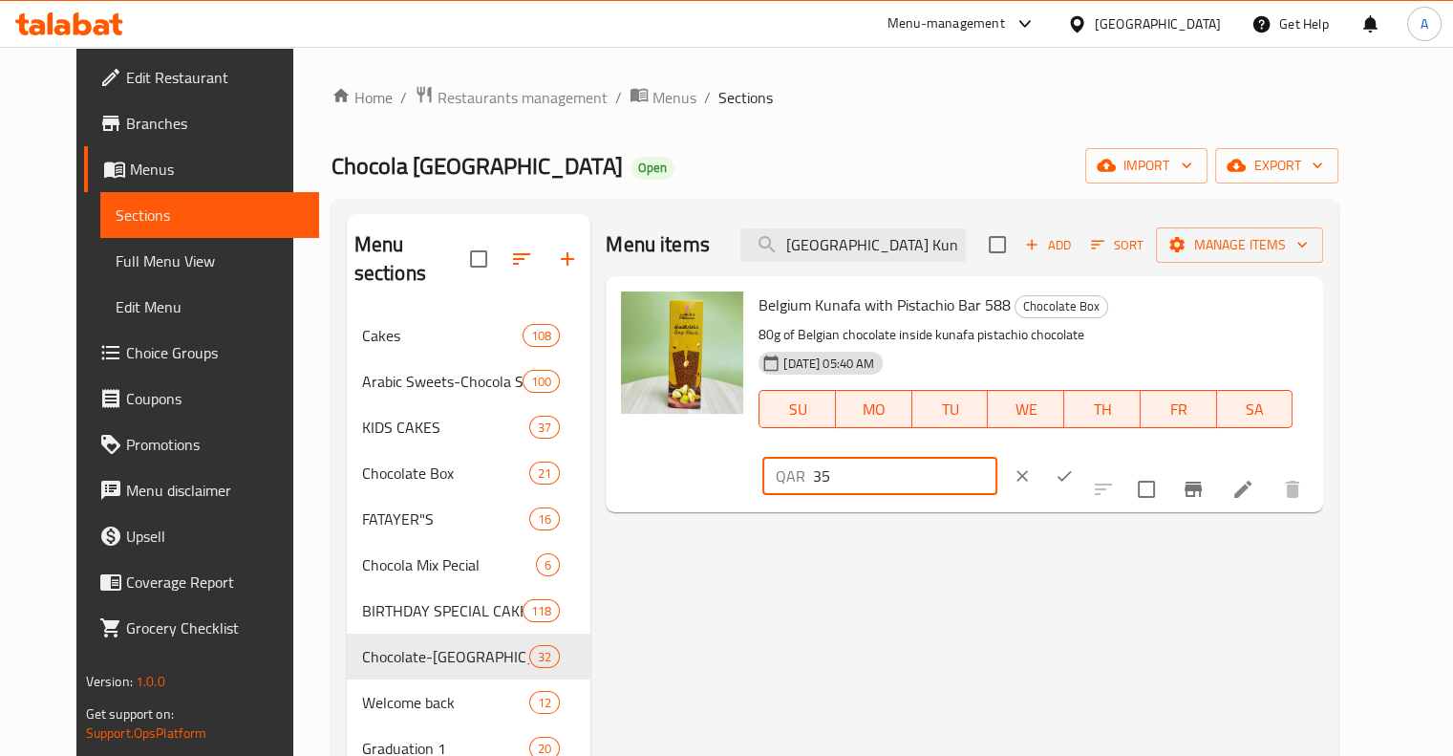
drag, startPoint x: 1226, startPoint y: 312, endPoint x: 1134, endPoint y: 332, distance: 93.9
click at [1114, 455] on div "QAR 35 ​" at bounding box center [938, 476] width 352 height 42
type input "30"
click at [1085, 455] on button "ok" at bounding box center [1064, 476] width 42 height 42
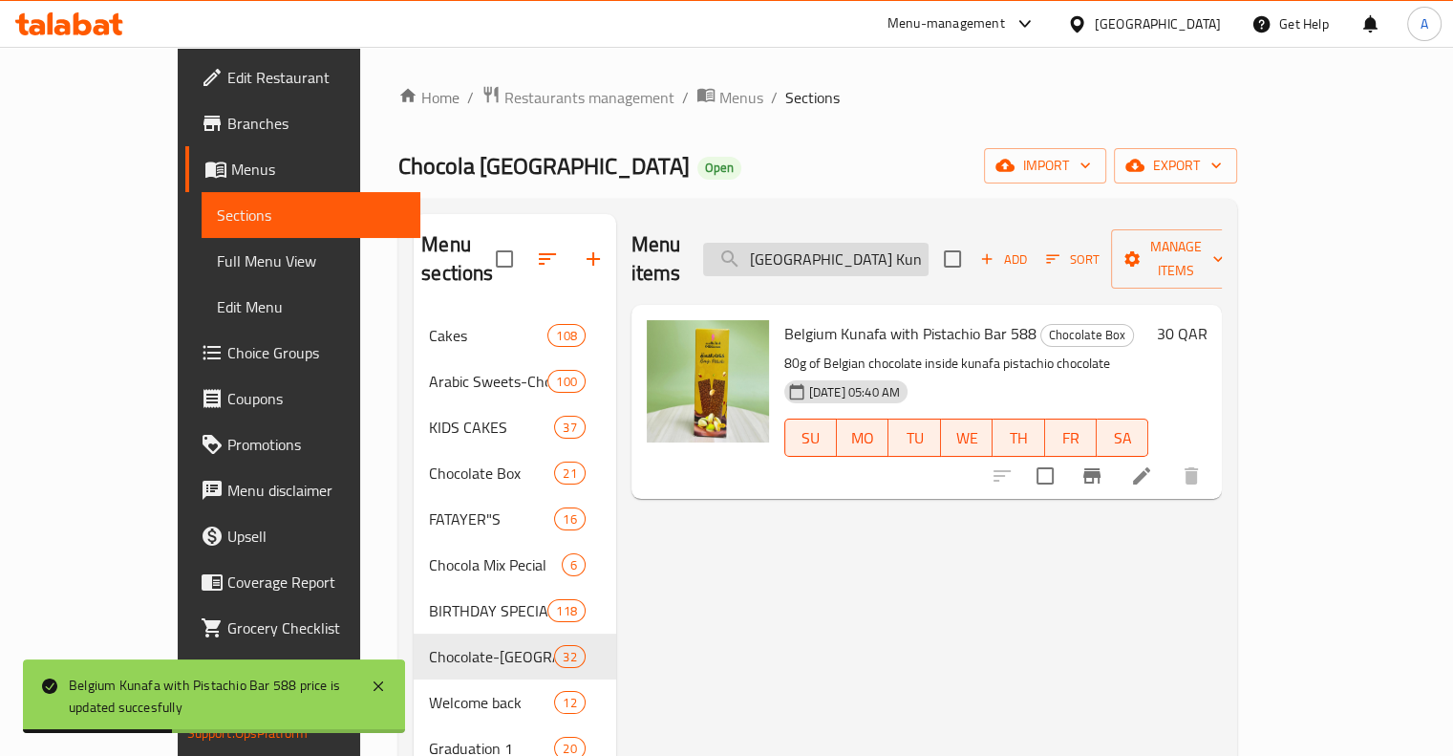
click at [928, 255] on input "[GEOGRAPHIC_DATA] Kunafa With Pistachio Bar 588" at bounding box center [815, 259] width 225 height 33
paste input "Premium Belgium Chocolate Arrangement Stand 761"
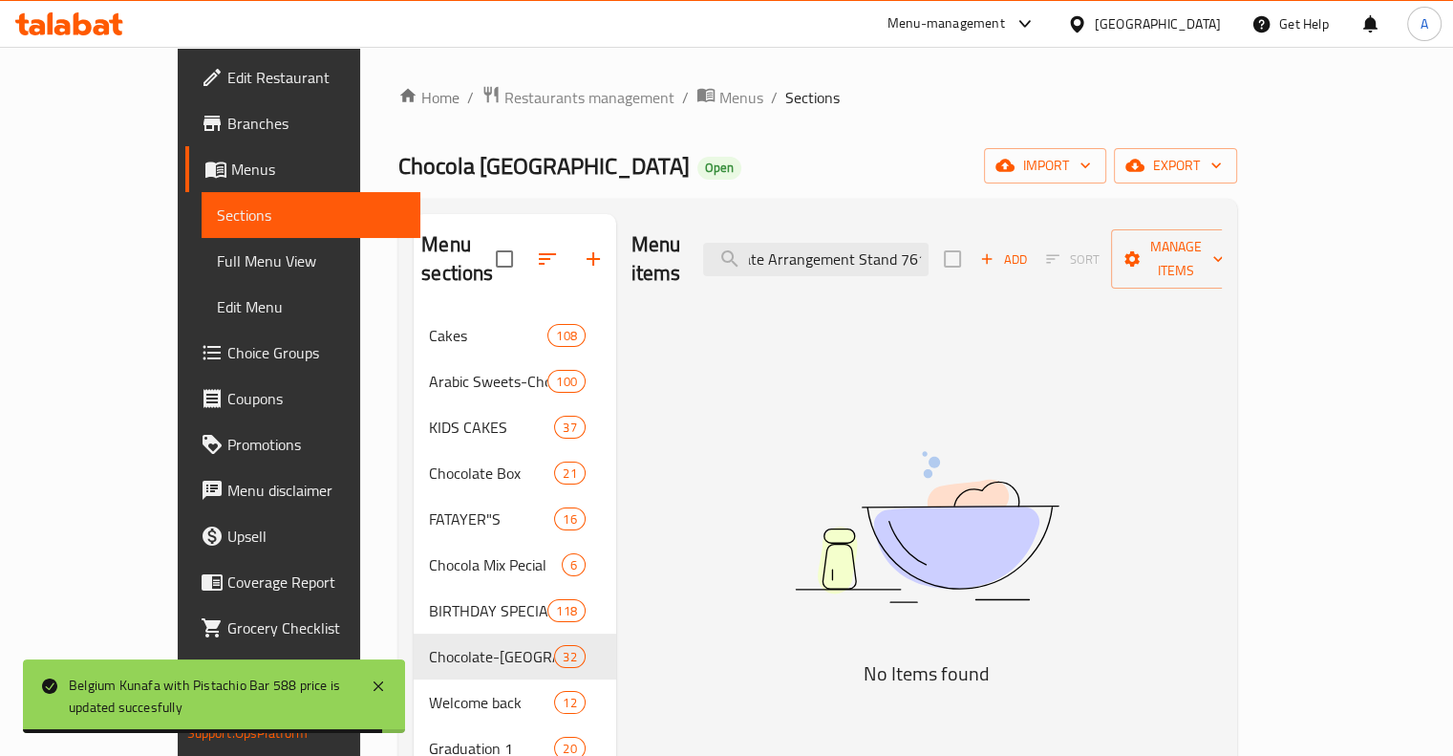
drag, startPoint x: 989, startPoint y: 252, endPoint x: 1085, endPoint y: 253, distance: 96.5
click at [1081, 252] on div "Menu items Premium Belgium Chocolate Arrangement Stand 761 Add Sort Manage items" at bounding box center [926, 259] width 591 height 91
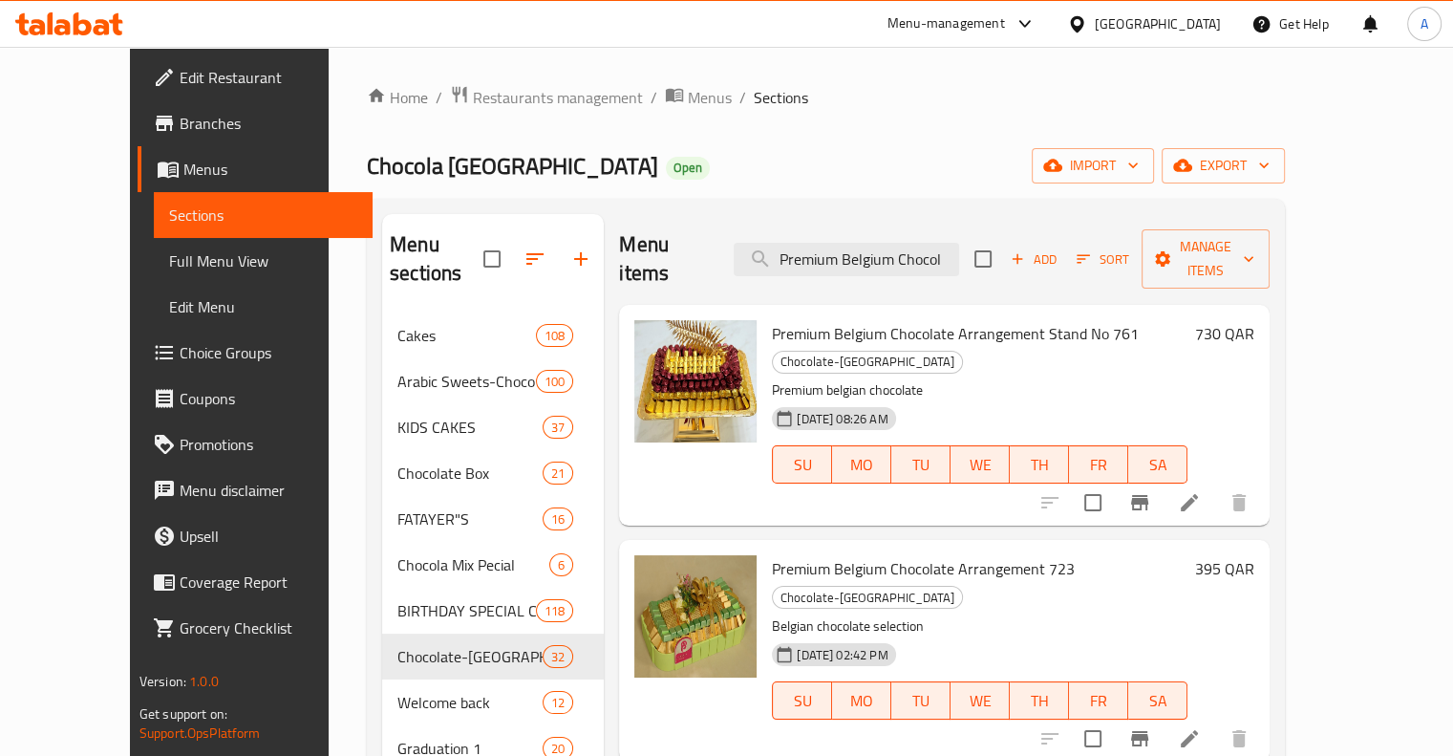
scroll to position [0, 0]
type input "Premium Belgium Chocol"
click at [1254, 320] on h6 "730 QAR" at bounding box center [1224, 333] width 59 height 27
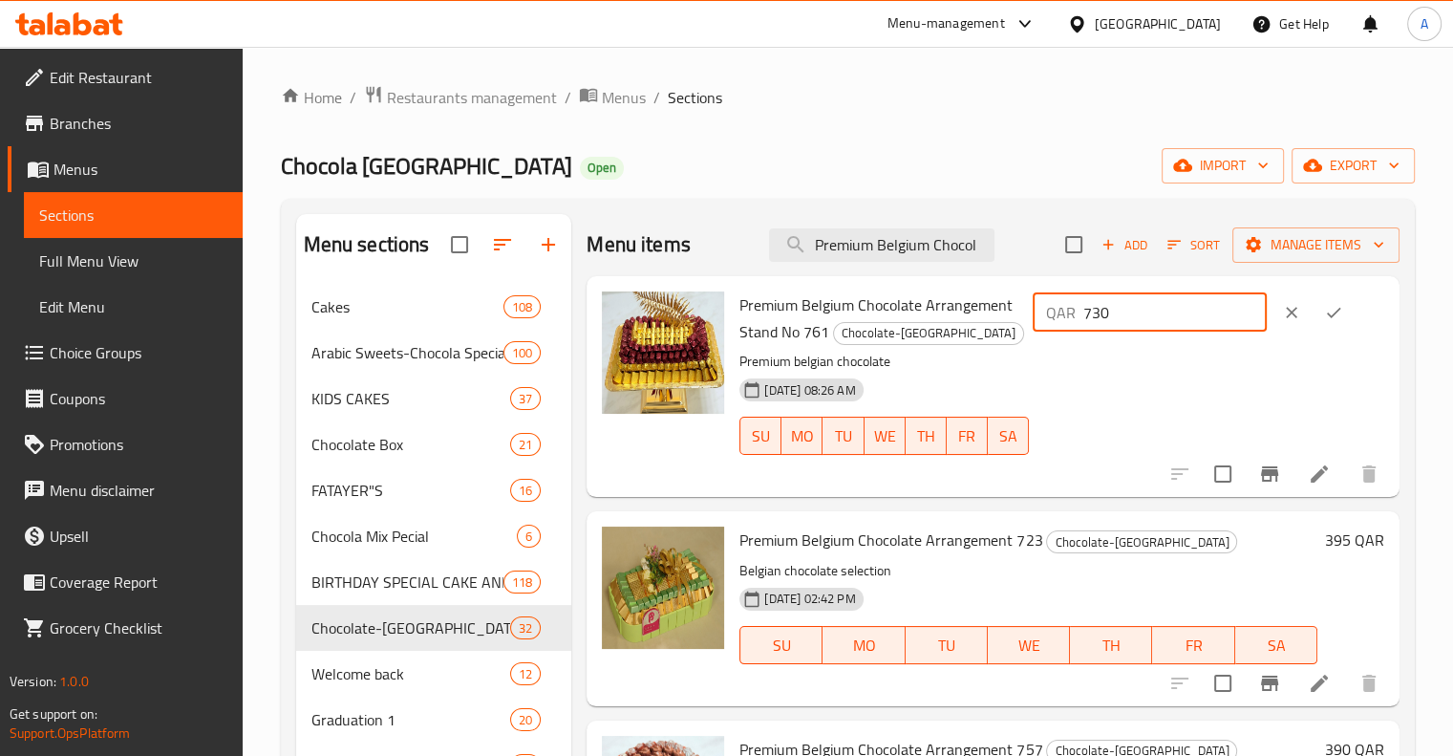
drag, startPoint x: 1155, startPoint y: 309, endPoint x: 992, endPoint y: 323, distance: 163.9
click at [992, 323] on div "Premium Belgium Chocolate Arrangement Stand No 761 Chocolate-[GEOGRAPHIC_DATA] …" at bounding box center [1062, 386] width 660 height 205
type input "685"
click at [1327, 305] on icon "ok" at bounding box center [1333, 312] width 19 height 19
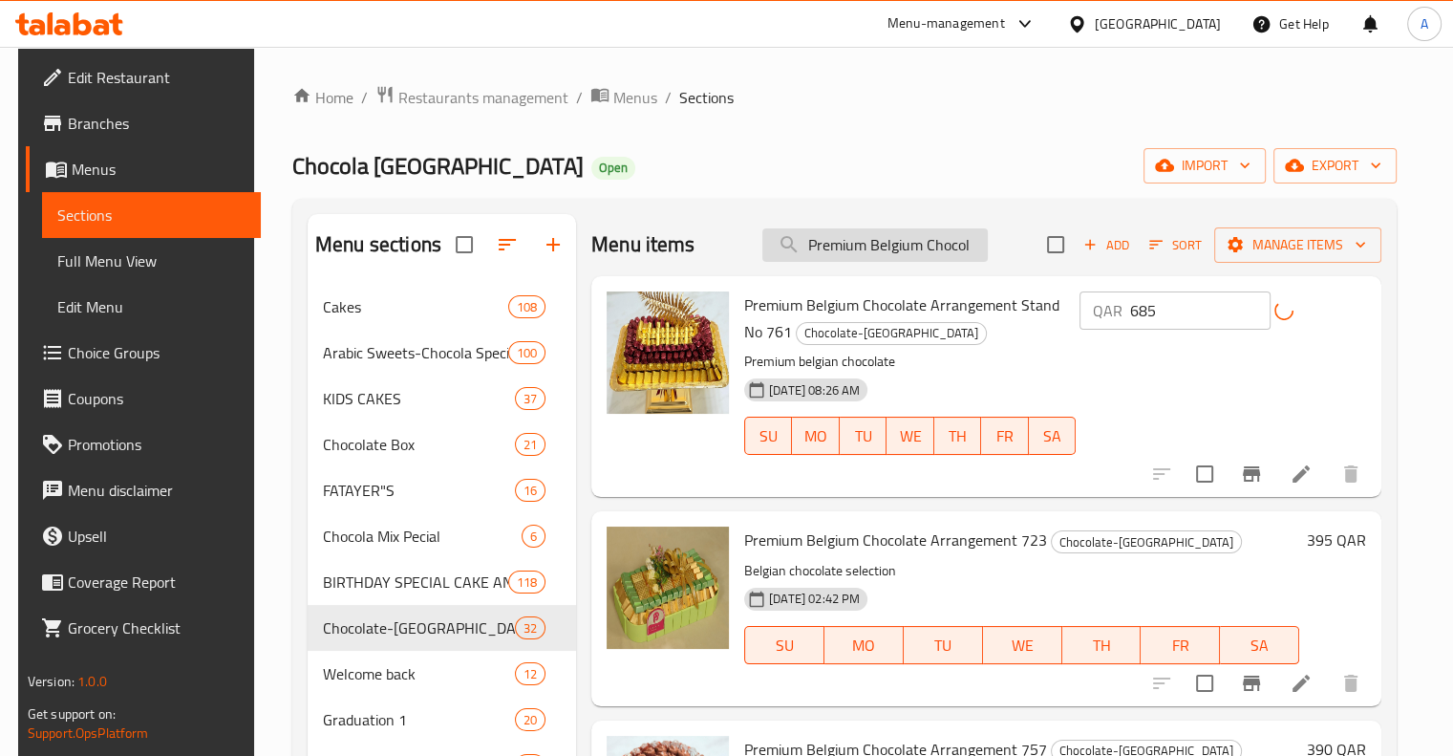
click at [876, 251] on input "Premium Belgium Chocol" at bounding box center [874, 244] width 225 height 33
paste input "New Special Belgium Chocolate Tty 741"
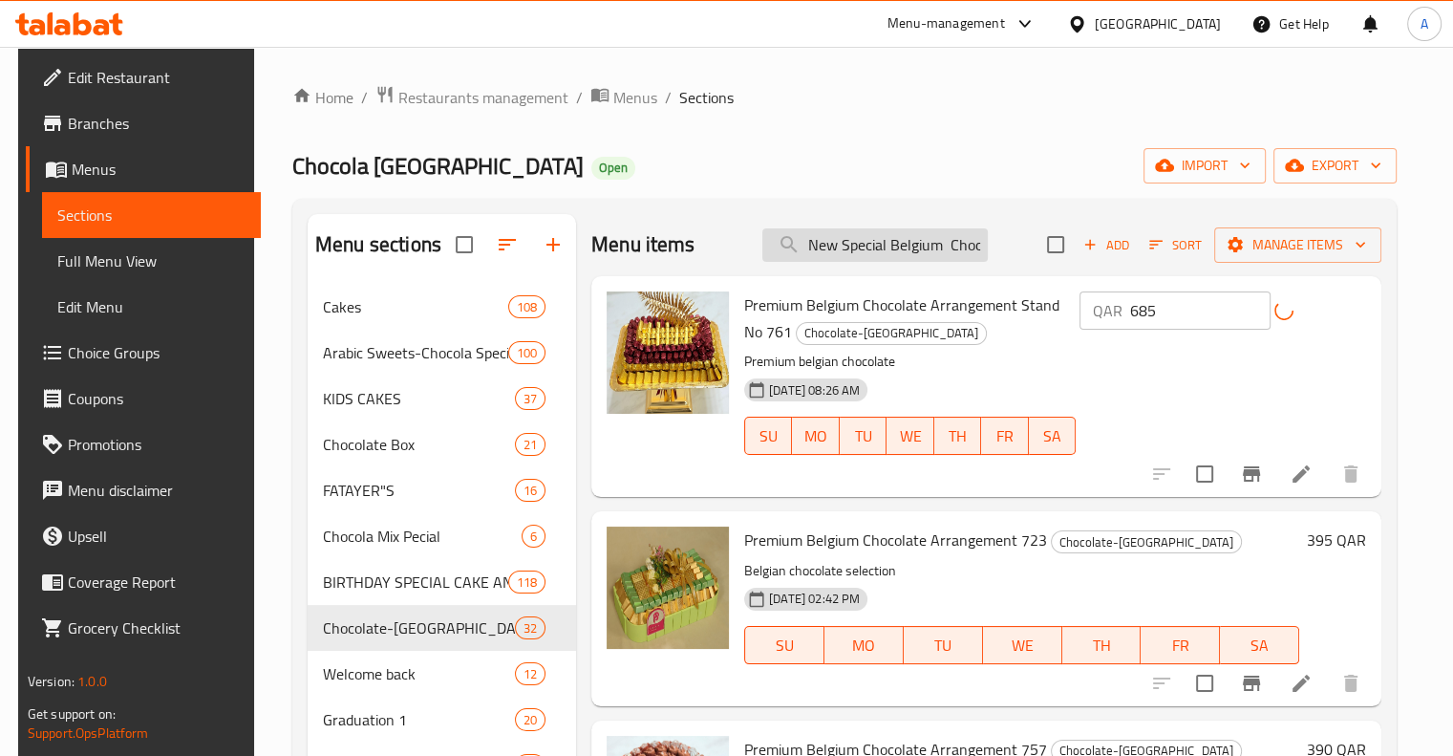
scroll to position [0, 89]
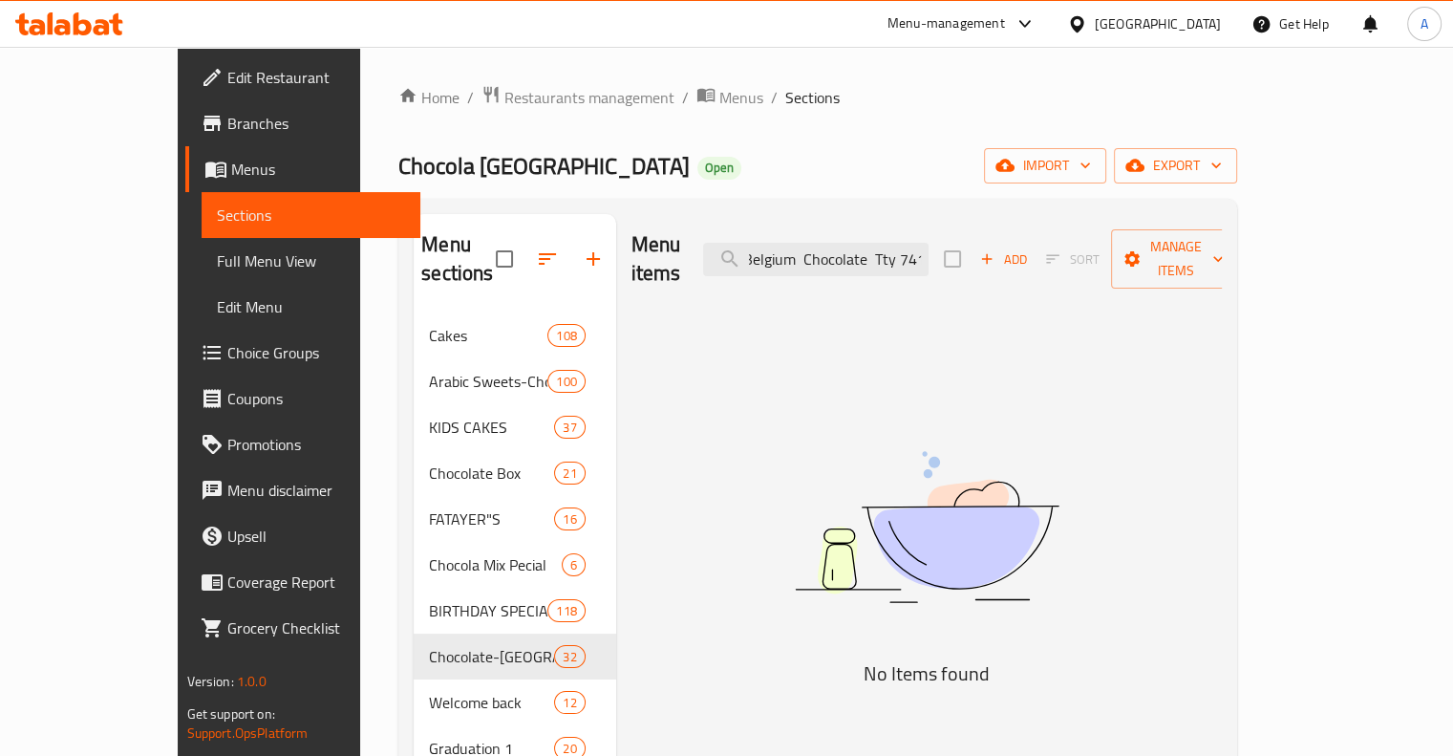
type input "New Special Belgium Chocolate Tty 741"
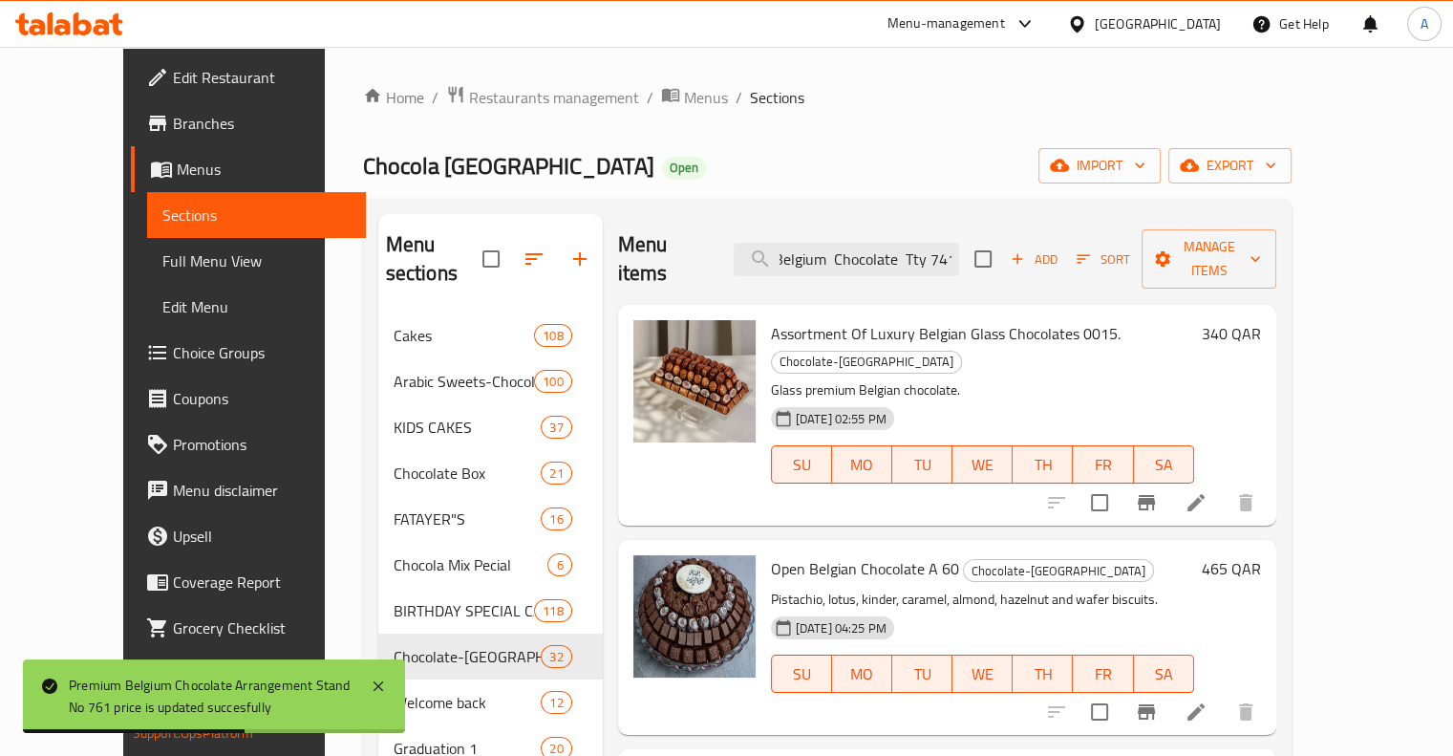
scroll to position [0, 0]
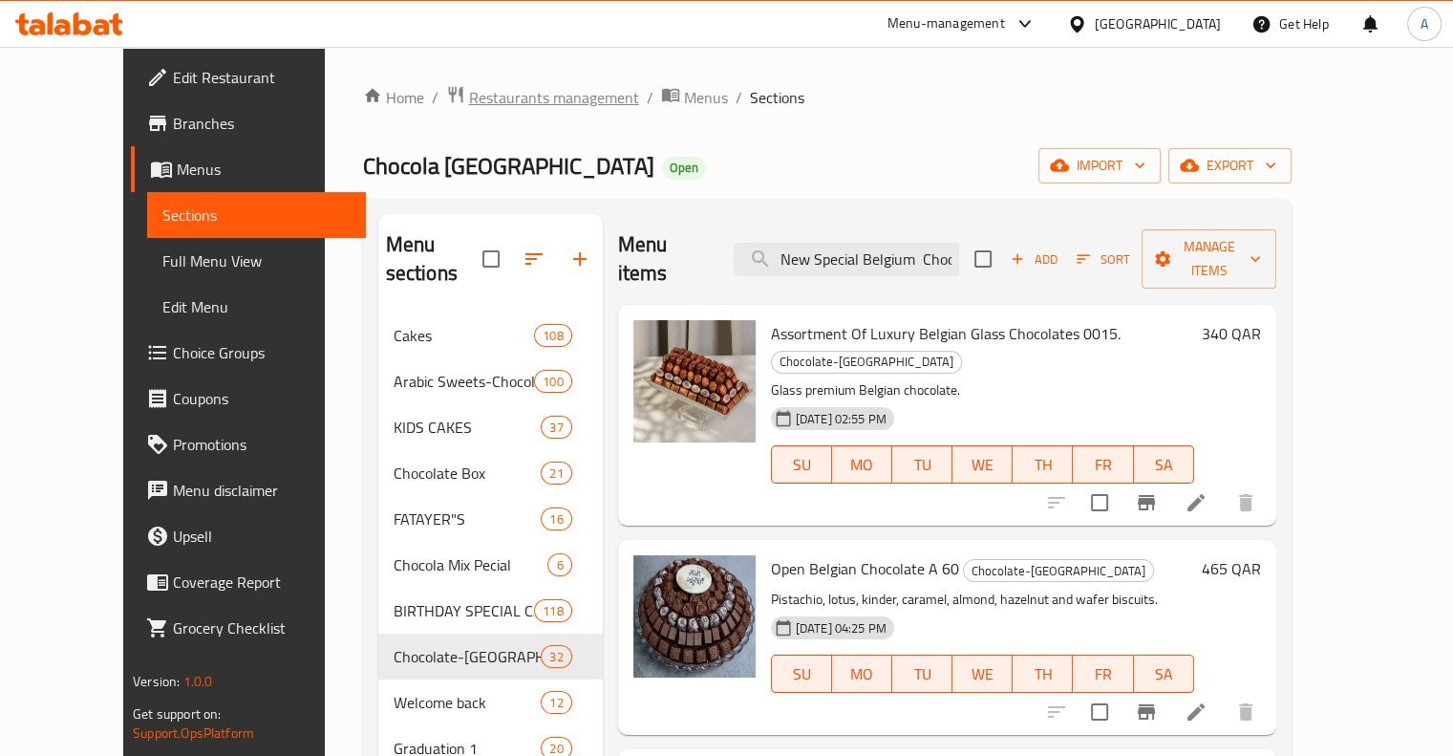
click at [469, 89] on span "Restaurants management" at bounding box center [554, 97] width 170 height 23
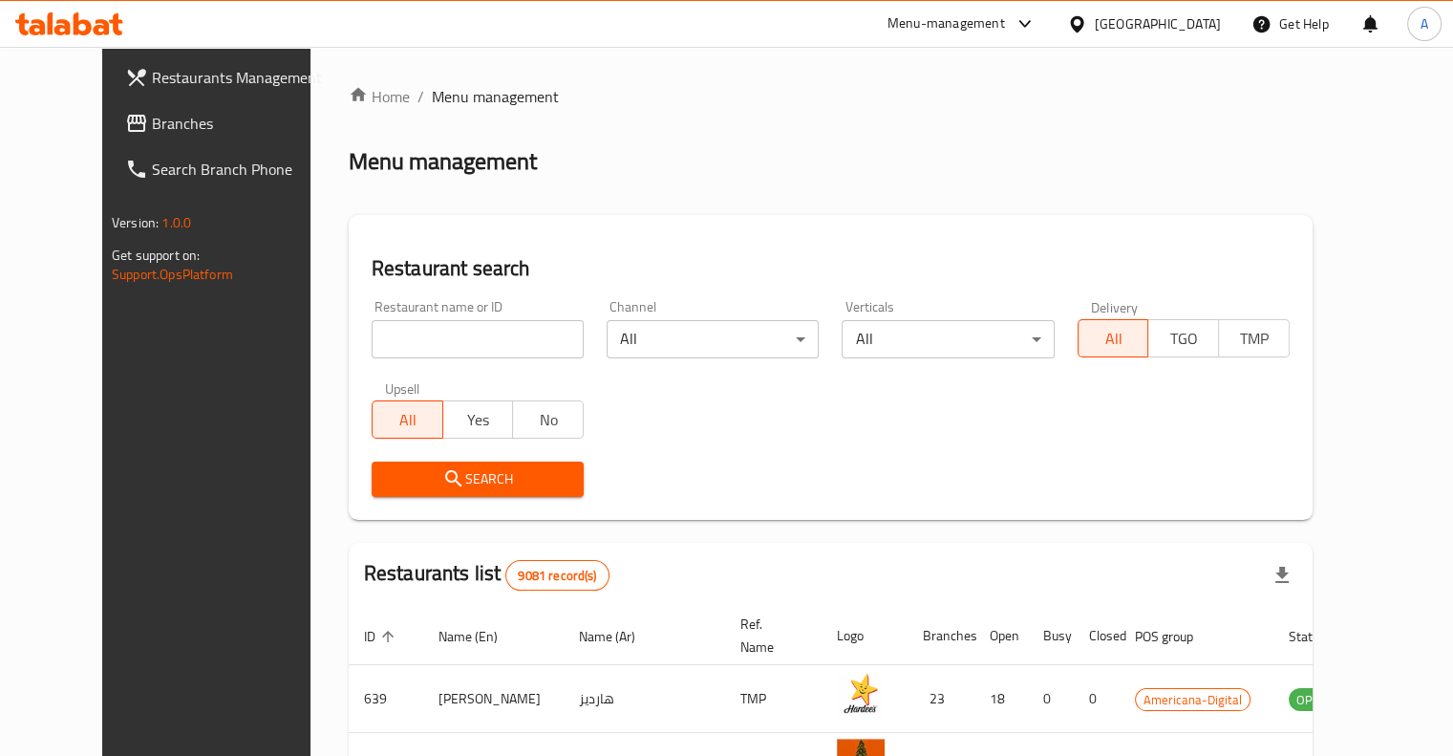
click at [418, 362] on div "Restaurant name or ID Restaurant name or ID" at bounding box center [477, 328] width 235 height 81
click at [419, 344] on input "search" at bounding box center [478, 339] width 212 height 38
type input "La Chandelle"
click button "Search" at bounding box center [478, 478] width 212 height 35
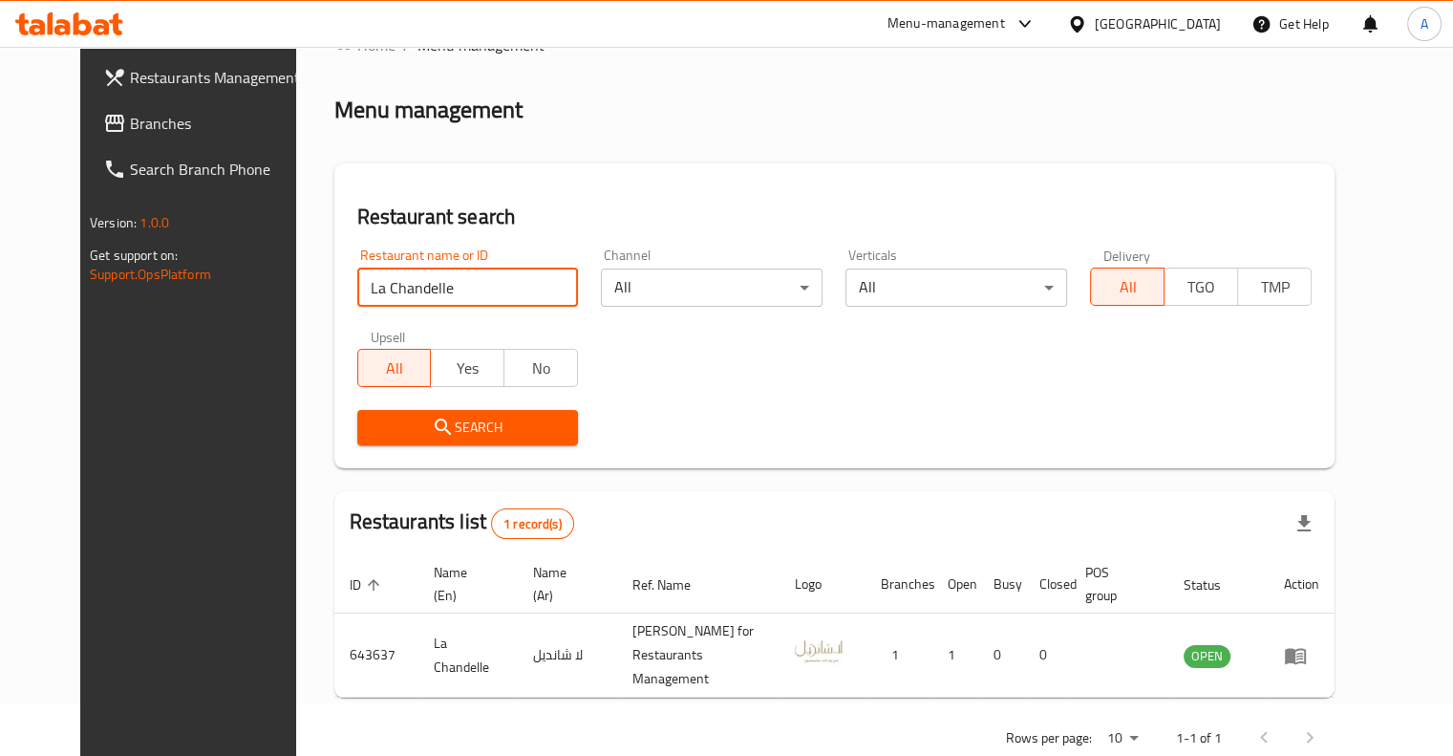
scroll to position [80, 0]
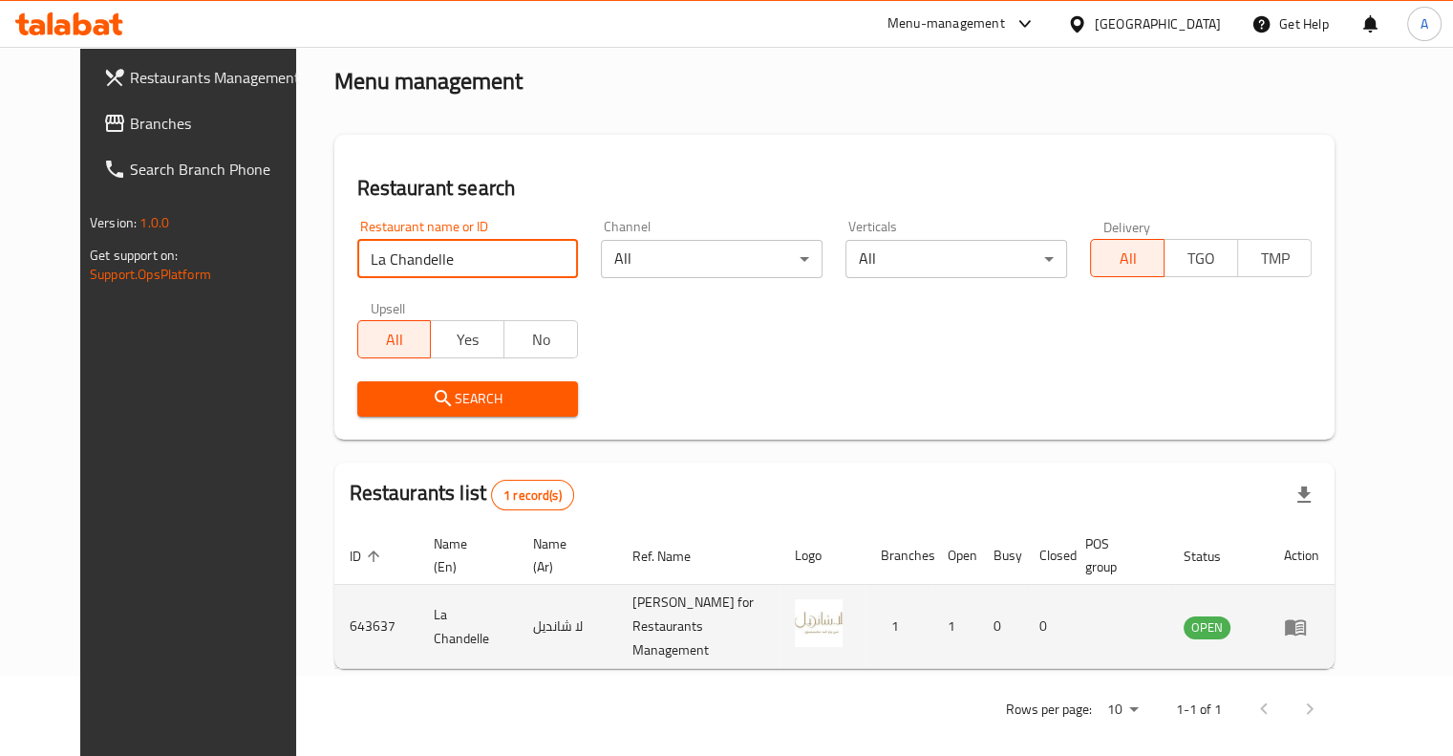
click at [1306, 619] on icon "enhanced table" at bounding box center [1295, 627] width 21 height 16
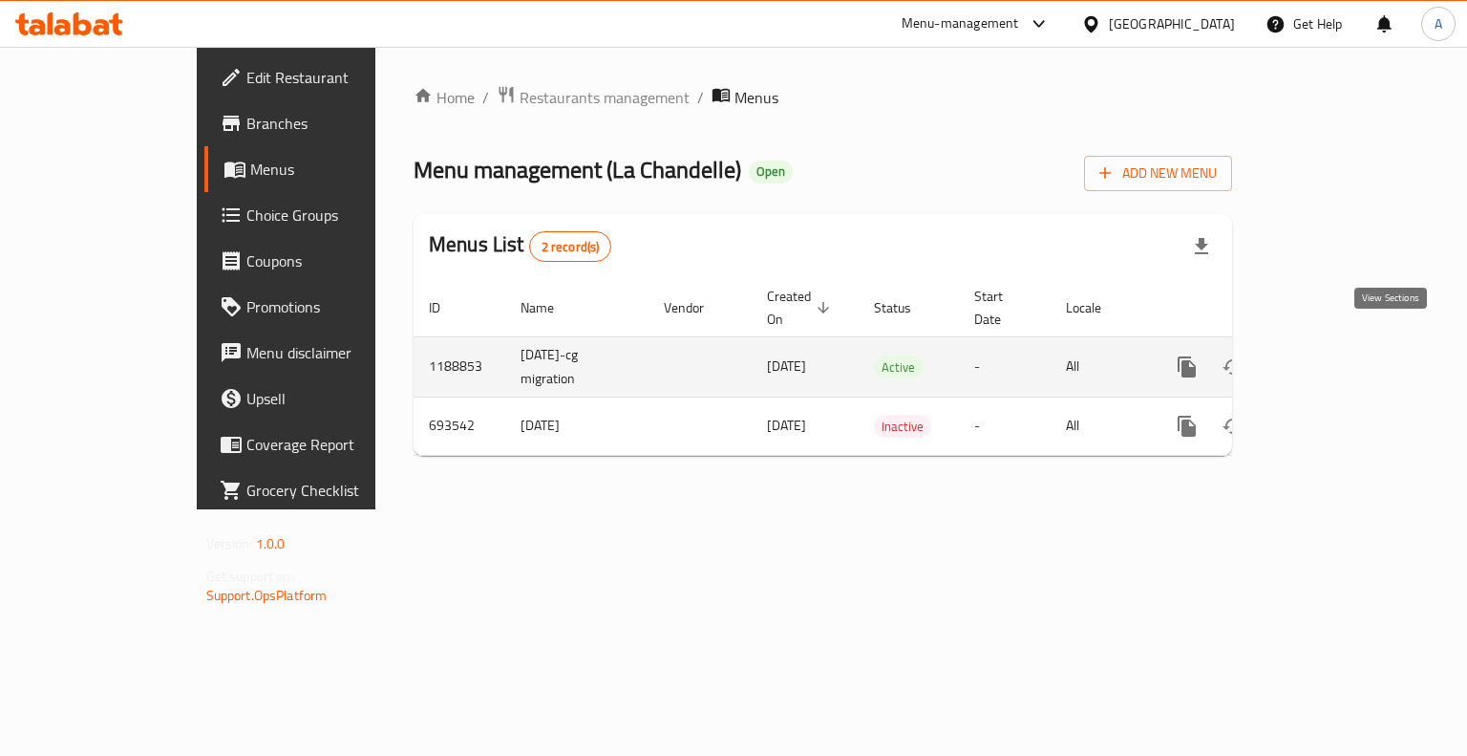
click at [1348, 353] on link "enhanced table" at bounding box center [1325, 367] width 46 height 46
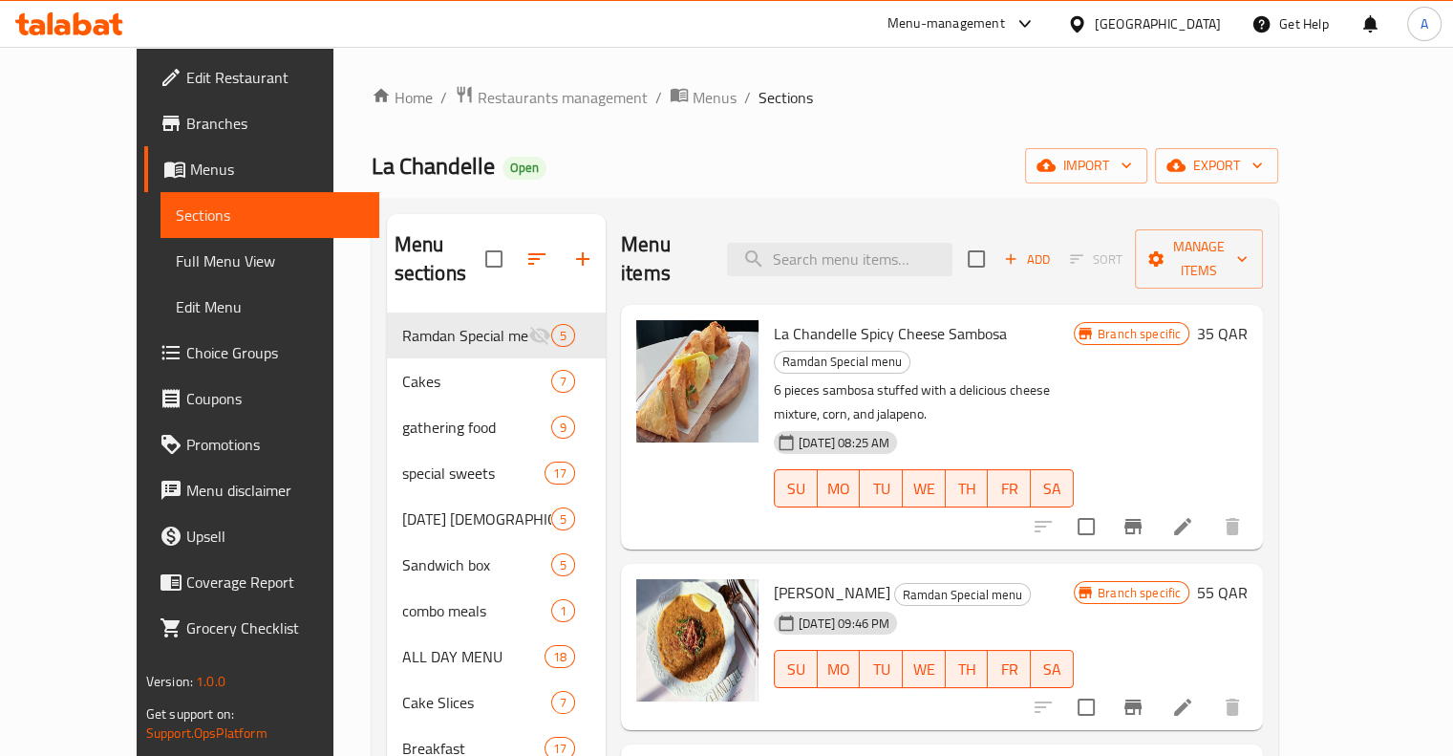
drag, startPoint x: 846, startPoint y: 266, endPoint x: 846, endPoint y: 254, distance: 11.5
click at [846, 265] on div "Menu items Add Sort Manage items" at bounding box center [942, 259] width 642 height 91
click at [849, 243] on input "search" at bounding box center [839, 259] width 225 height 33
paste input "Traditional Cake"
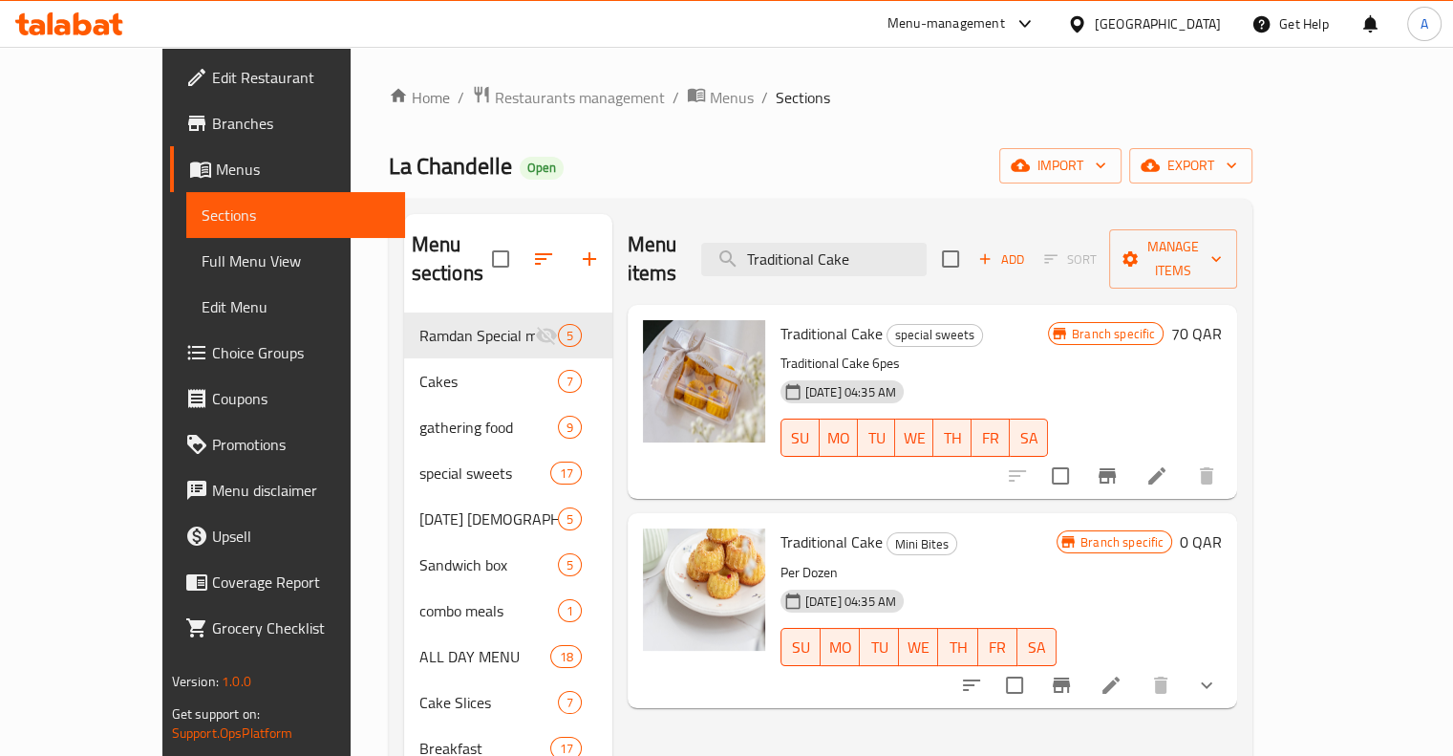
type input "Traditional Cake"
